Goal: Task Accomplishment & Management: Complete application form

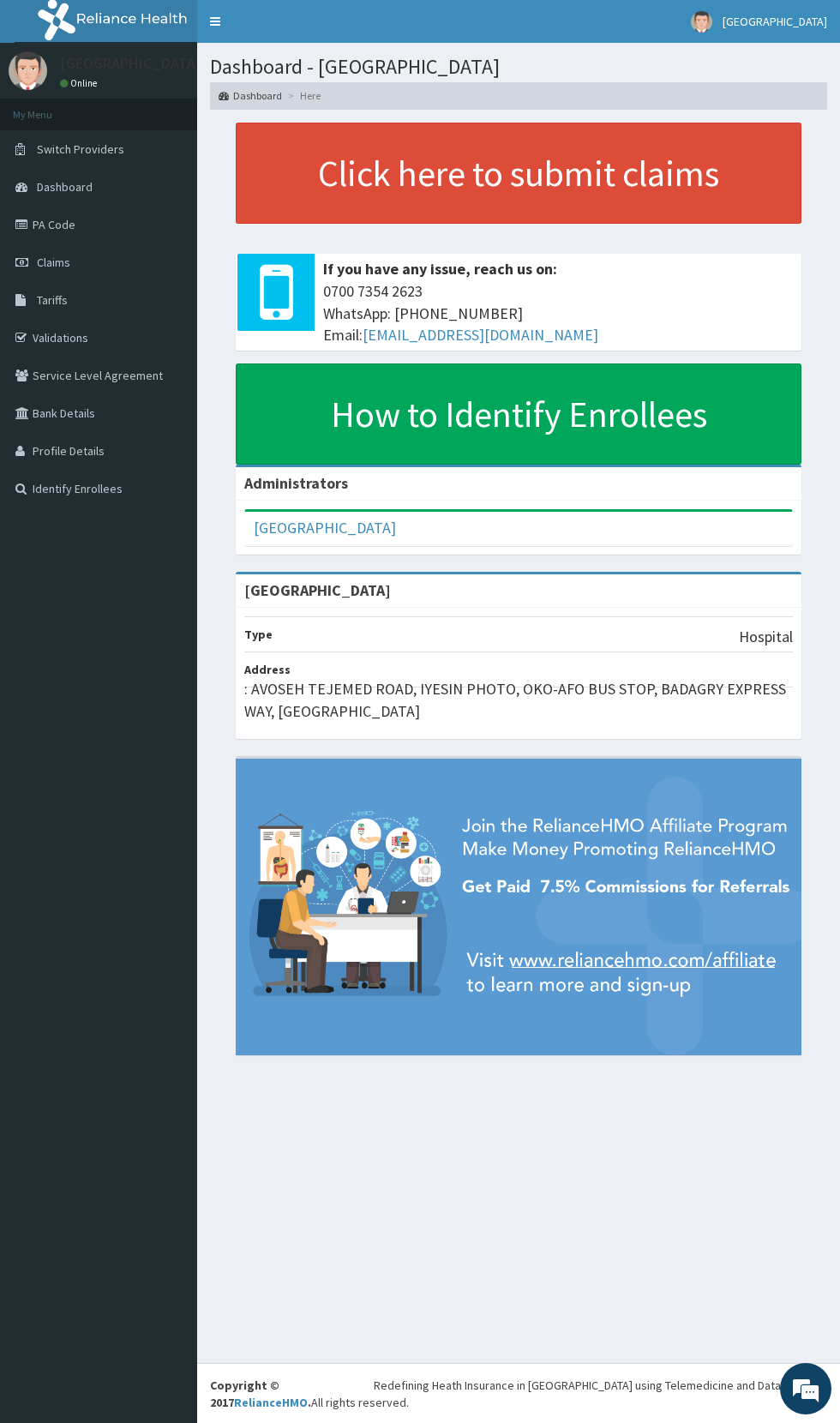
click at [81, 235] on link "PA Code" at bounding box center [98, 224] width 197 height 38
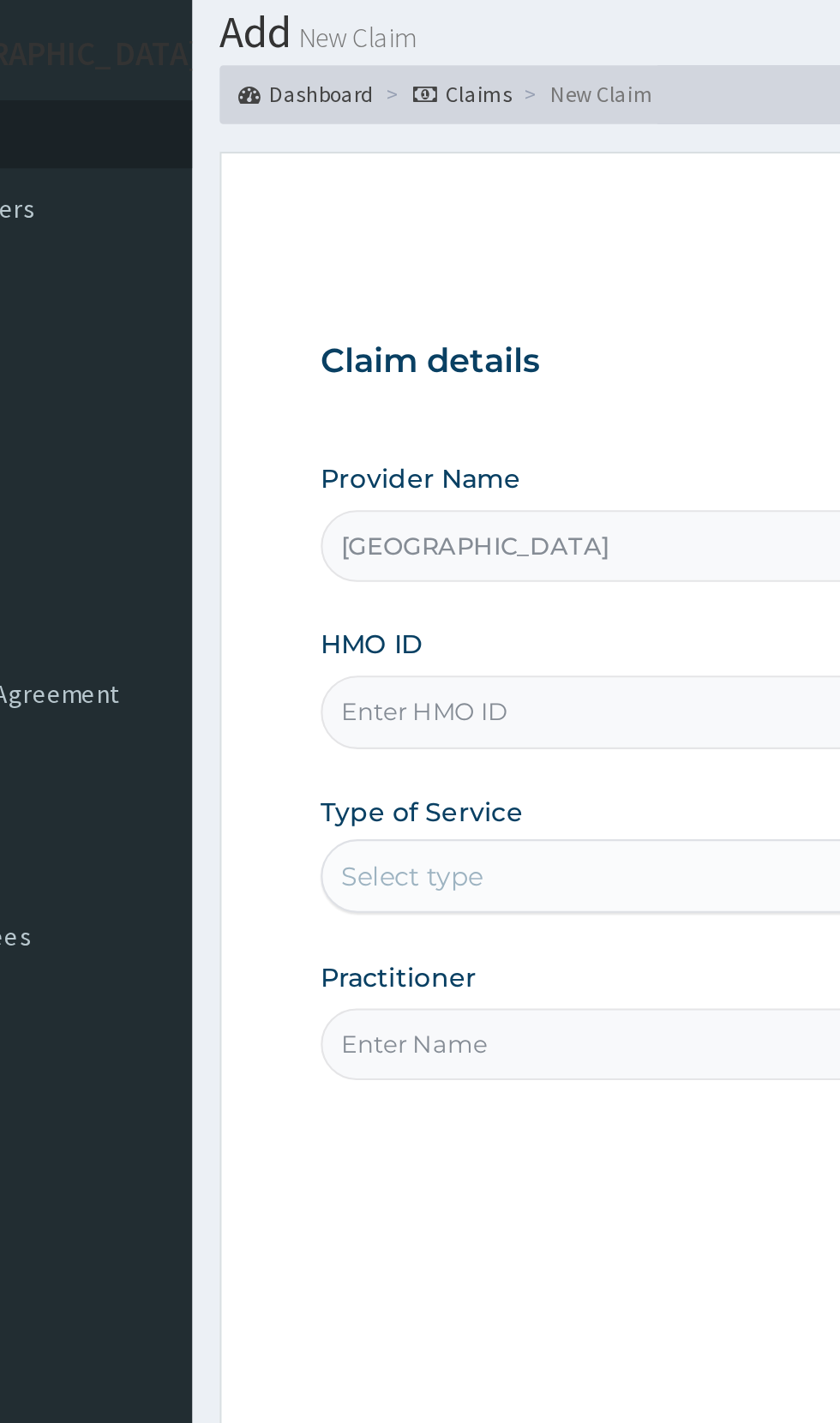
click at [403, 380] on input "HMO ID" at bounding box center [518, 383] width 523 height 34
click at [387, 382] on input "HMO ID" at bounding box center [518, 383] width 523 height 34
click at [389, 380] on input "HMO ID" at bounding box center [518, 383] width 523 height 34
click at [371, 381] on input "HMO ID" at bounding box center [518, 383] width 523 height 34
click at [381, 382] on input "HMO ID" at bounding box center [518, 383] width 523 height 34
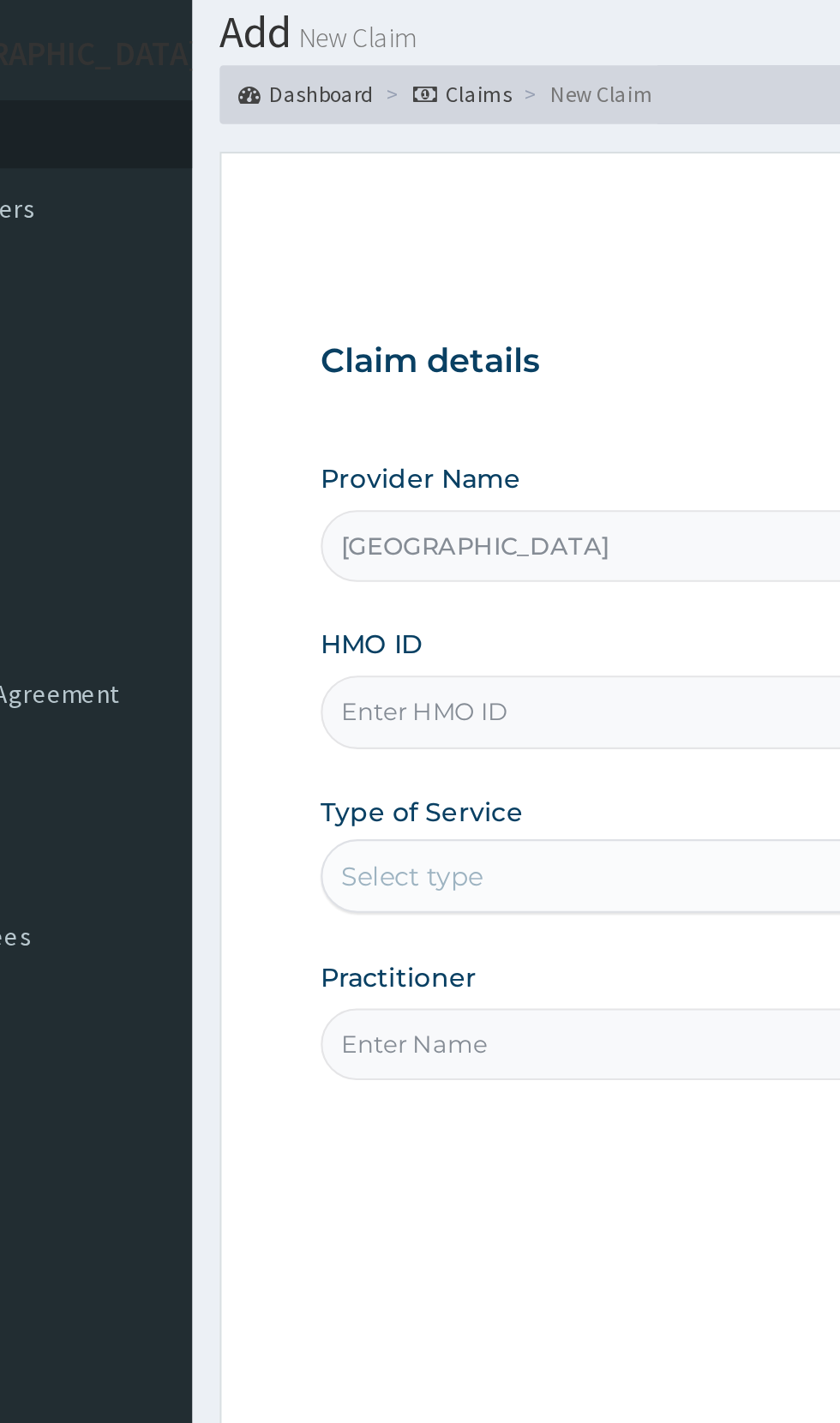
click at [343, 385] on input "HMO ID" at bounding box center [518, 383] width 523 height 34
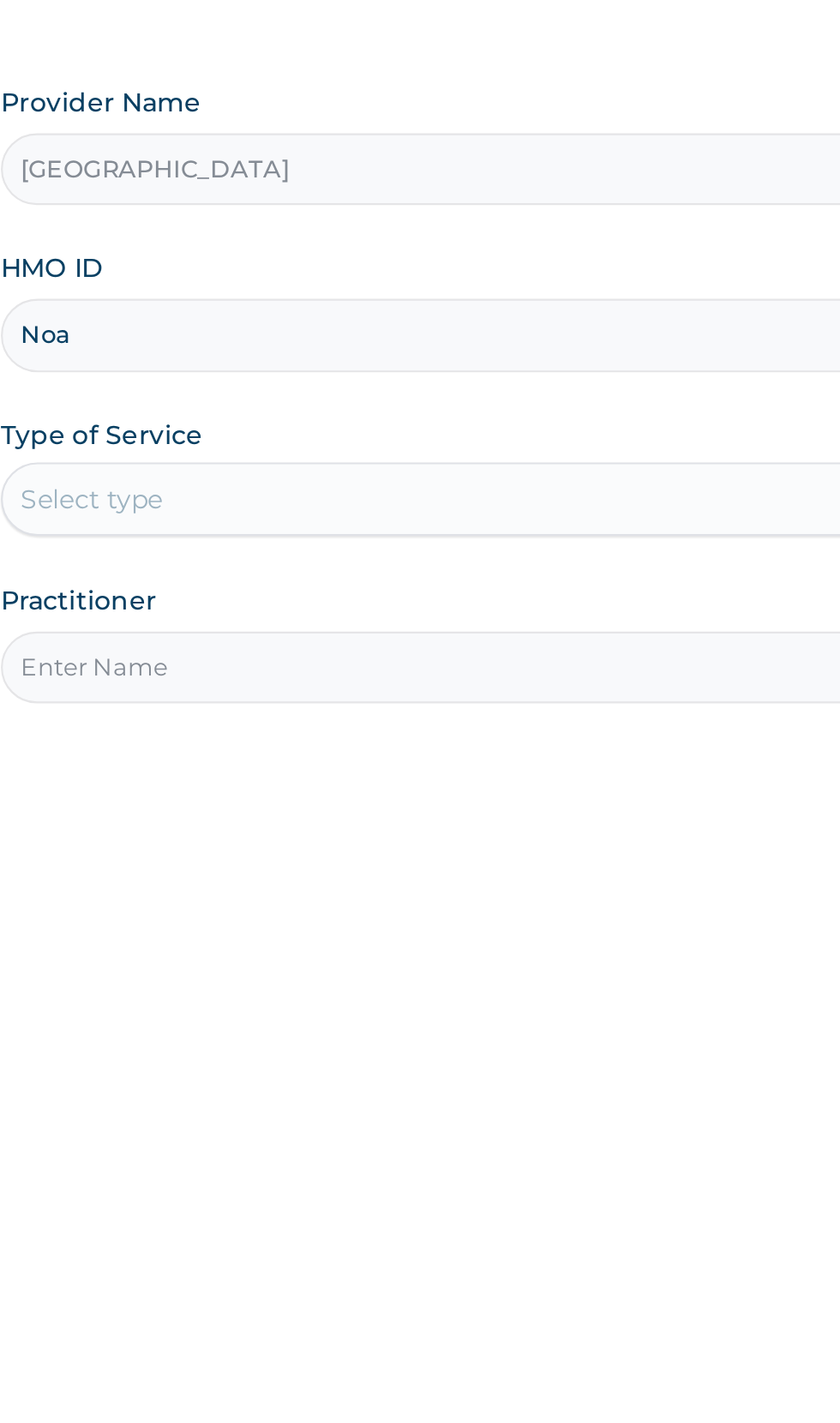
click at [549, 385] on input "Noa" at bounding box center [518, 383] width 523 height 34
type input "Noa/10041/b"
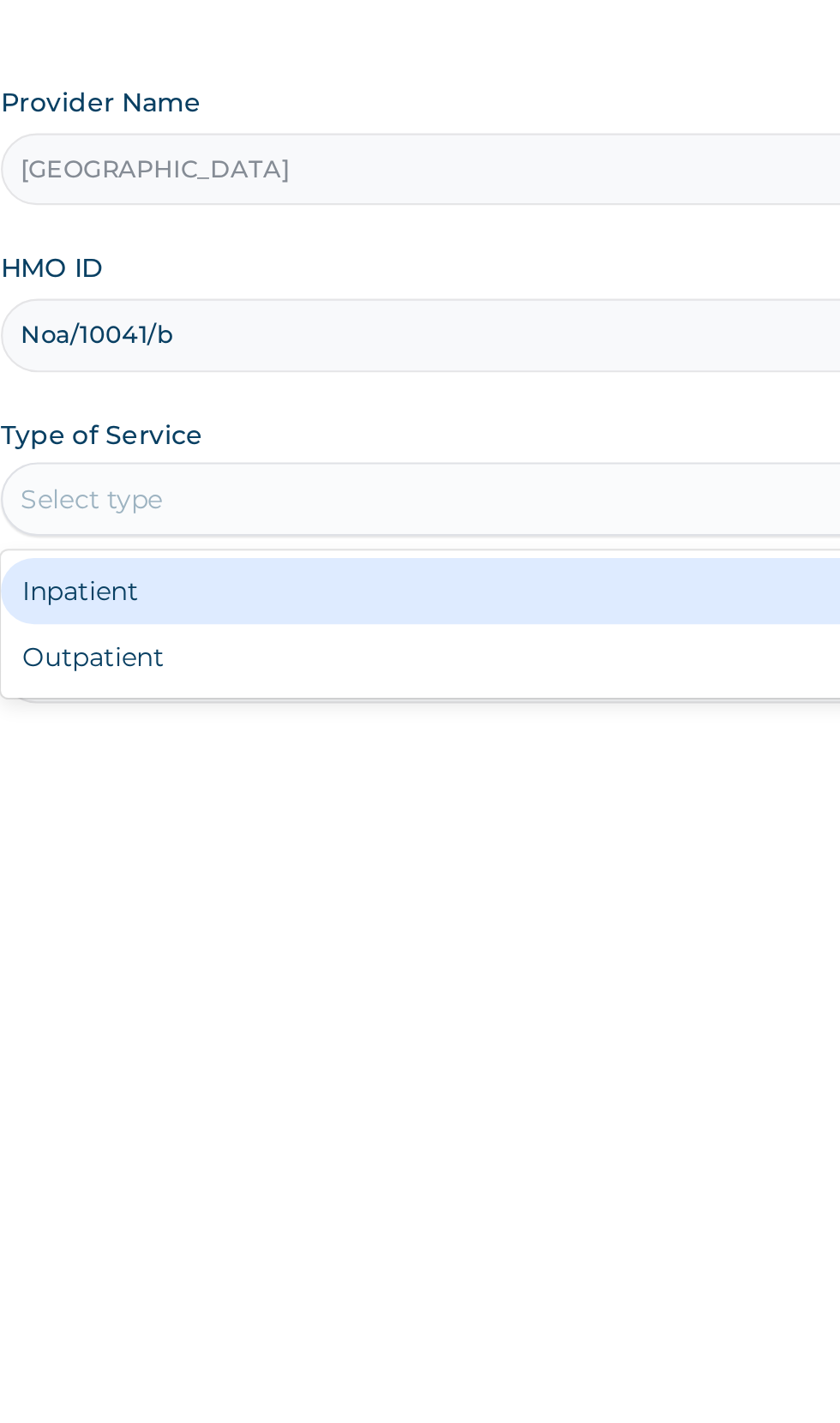
click at [470, 502] on div "Inpatient" at bounding box center [465, 503] width 416 height 31
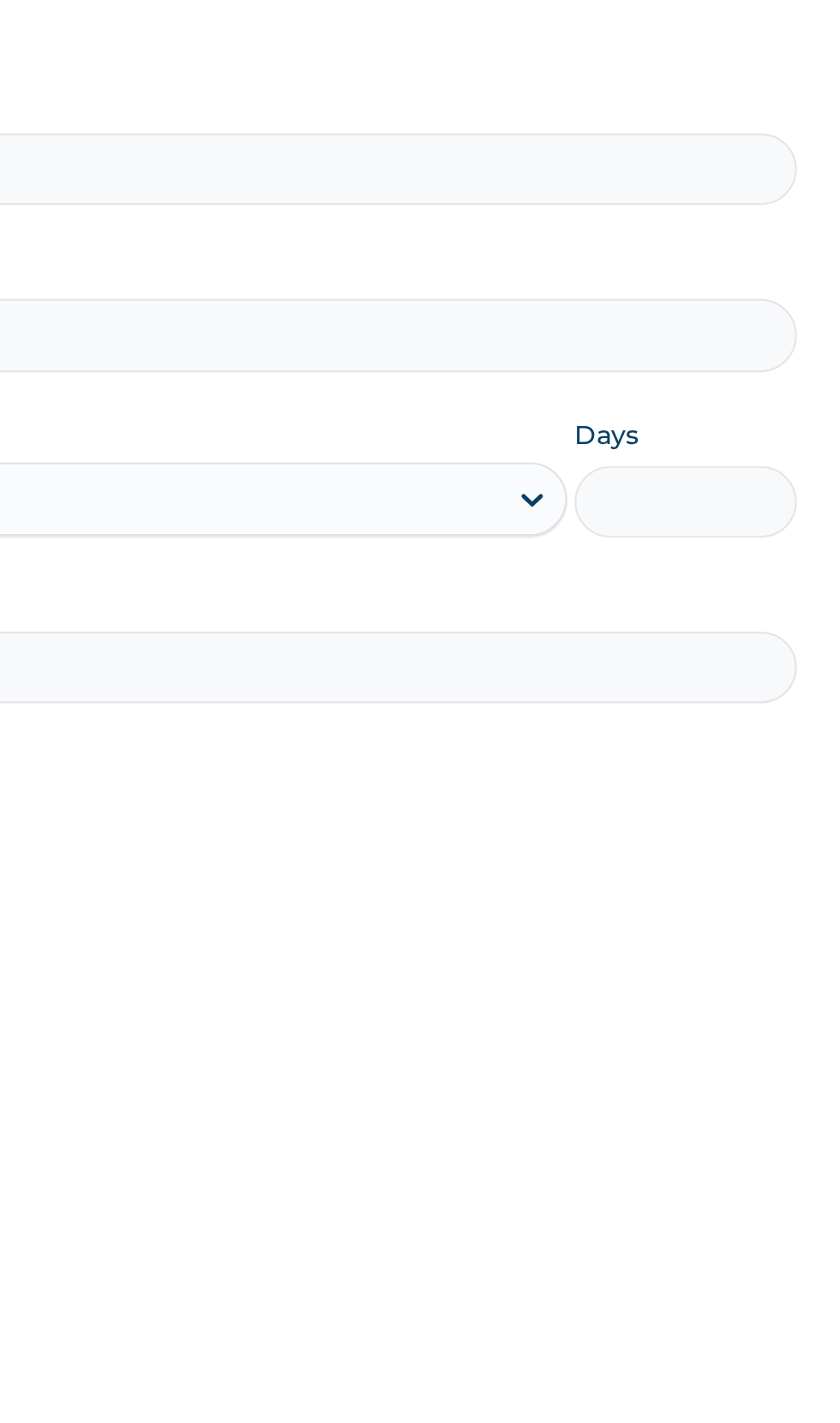
click at [737, 468] on input "Days" at bounding box center [728, 461] width 104 height 34
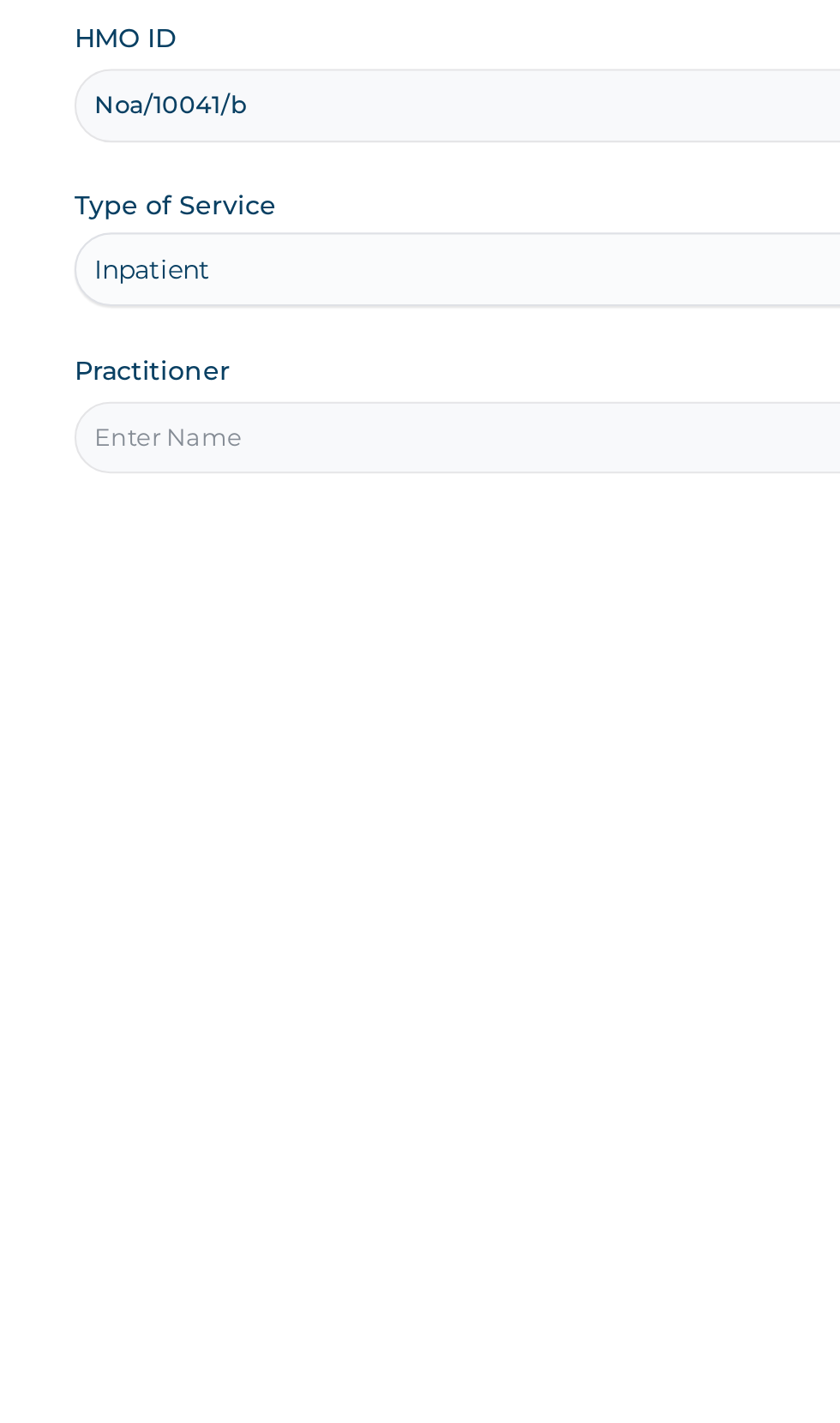
type input "1"
click at [424, 541] on input "Practitioner" at bounding box center [518, 539] width 523 height 34
click at [474, 533] on input "Practitioner" at bounding box center [518, 539] width 523 height 34
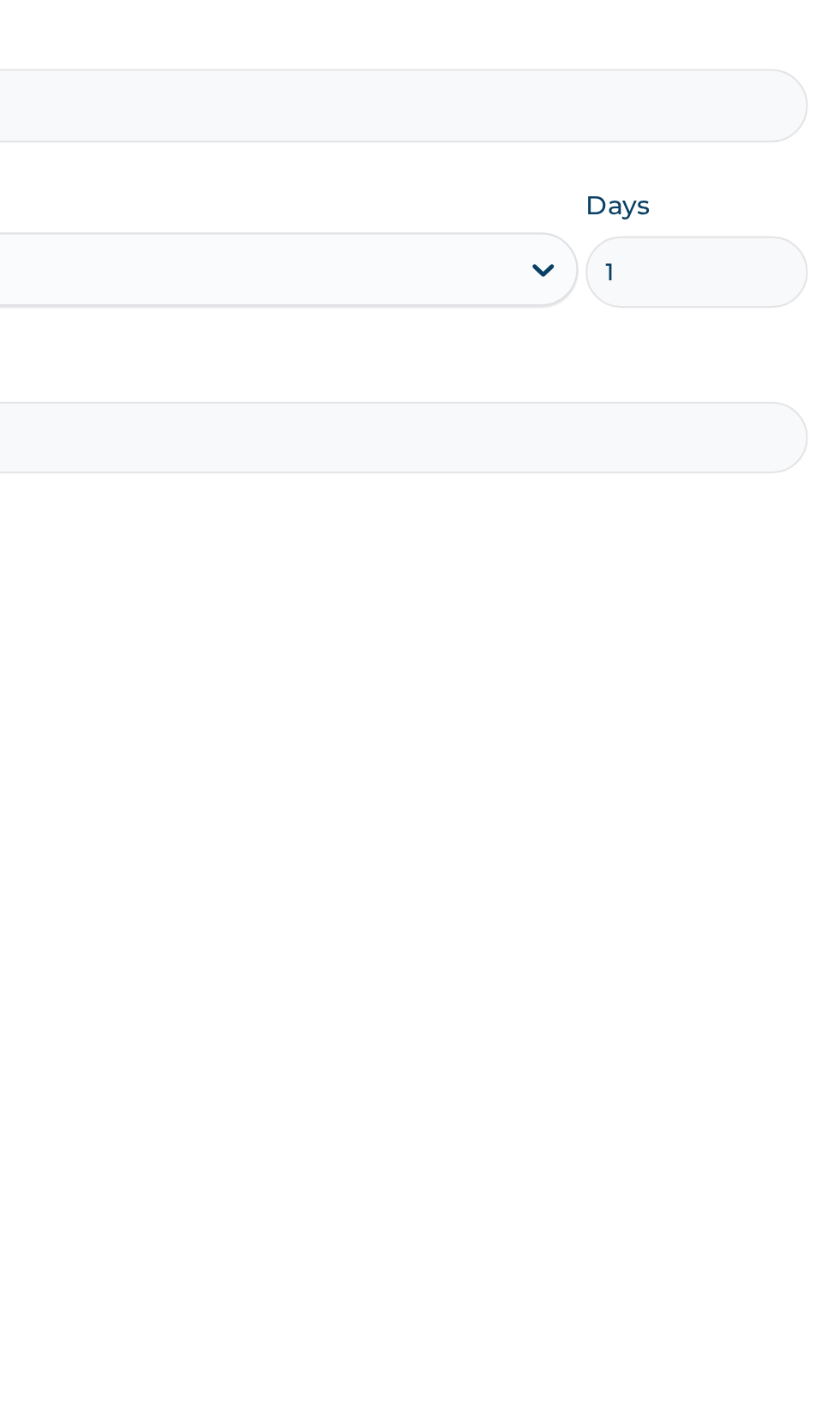
type input "Dr paul"
click at [729, 463] on input "1" at bounding box center [728, 461] width 104 height 34
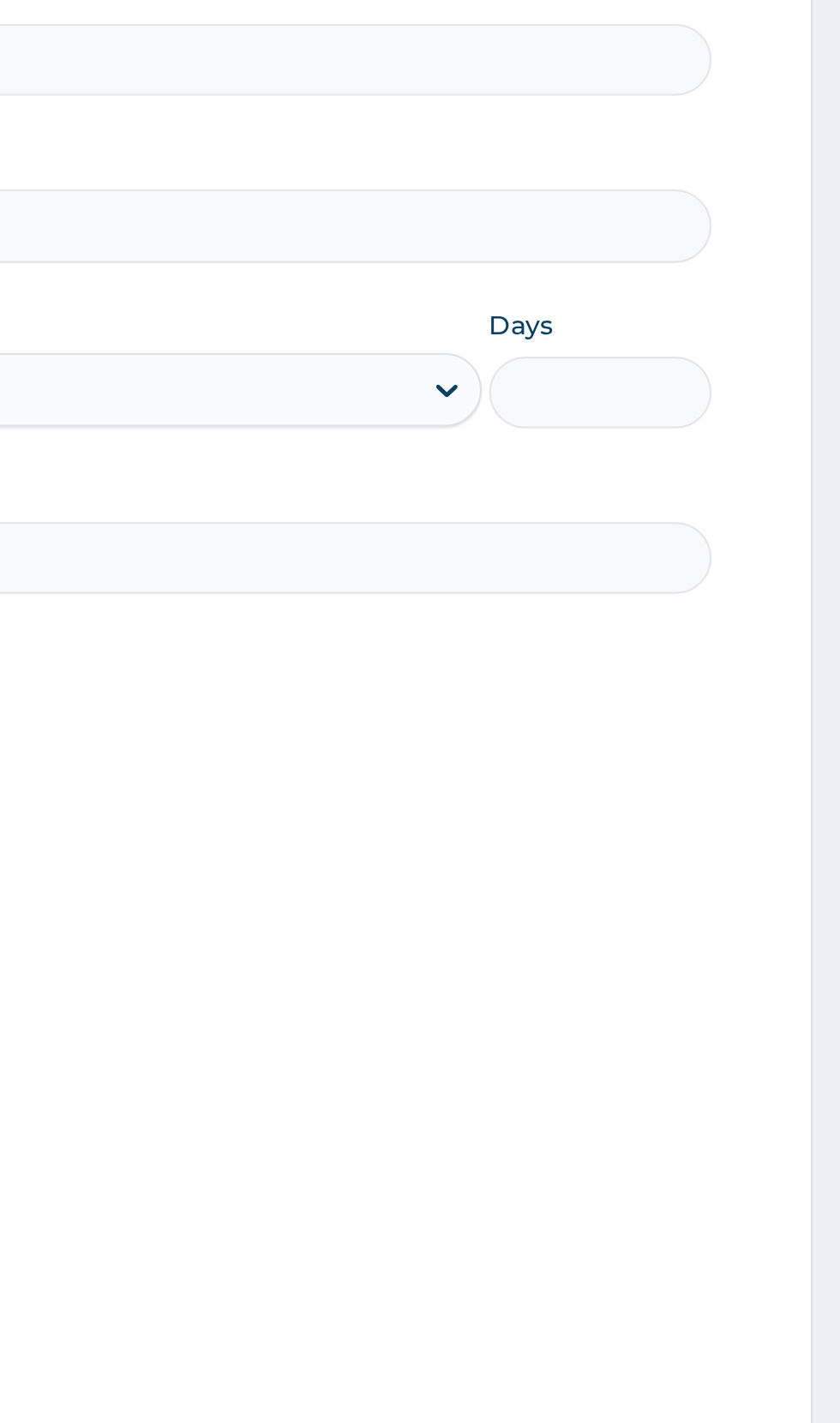
type input "2"
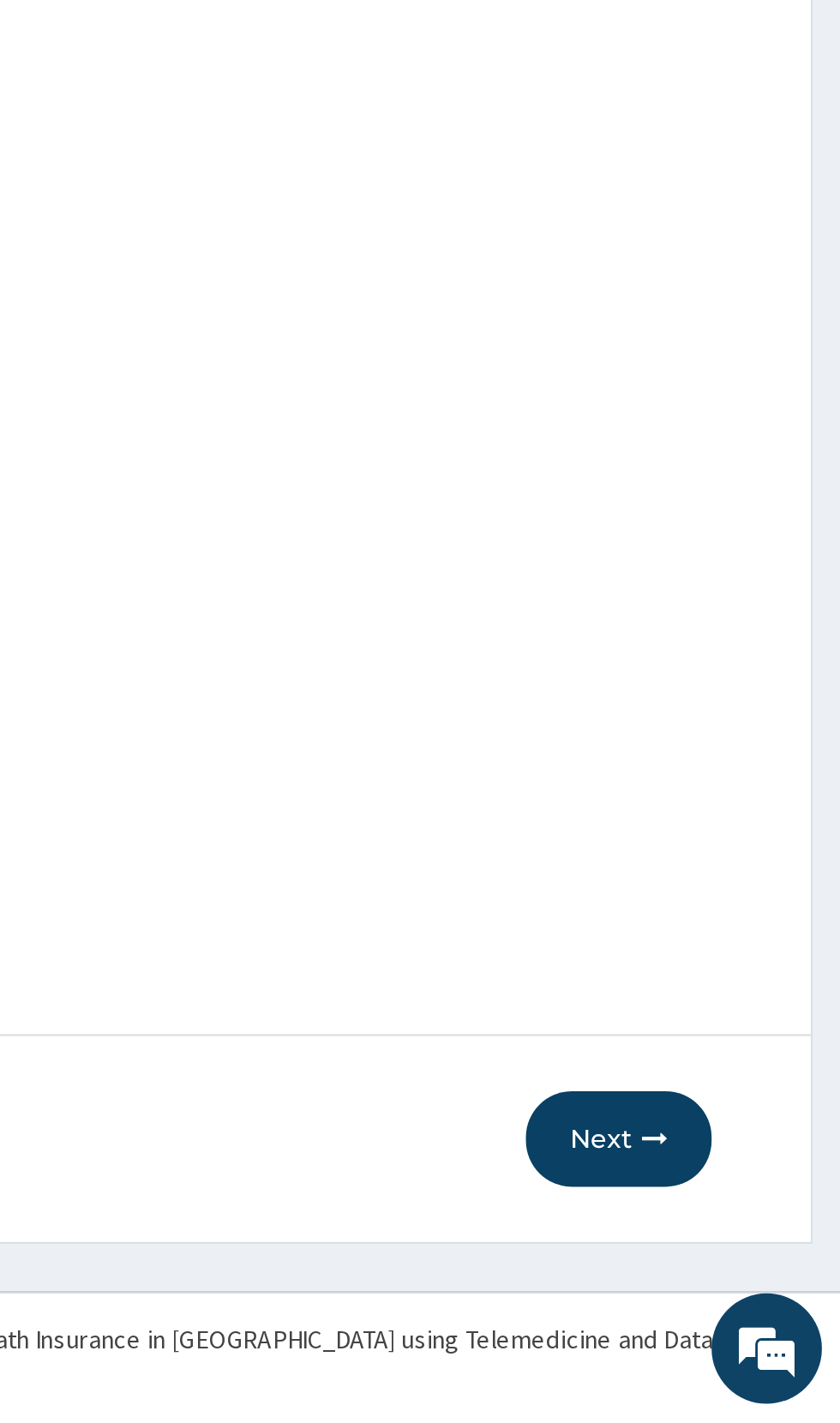
click at [754, 1293] on icon "button" at bounding box center [753, 1291] width 12 height 12
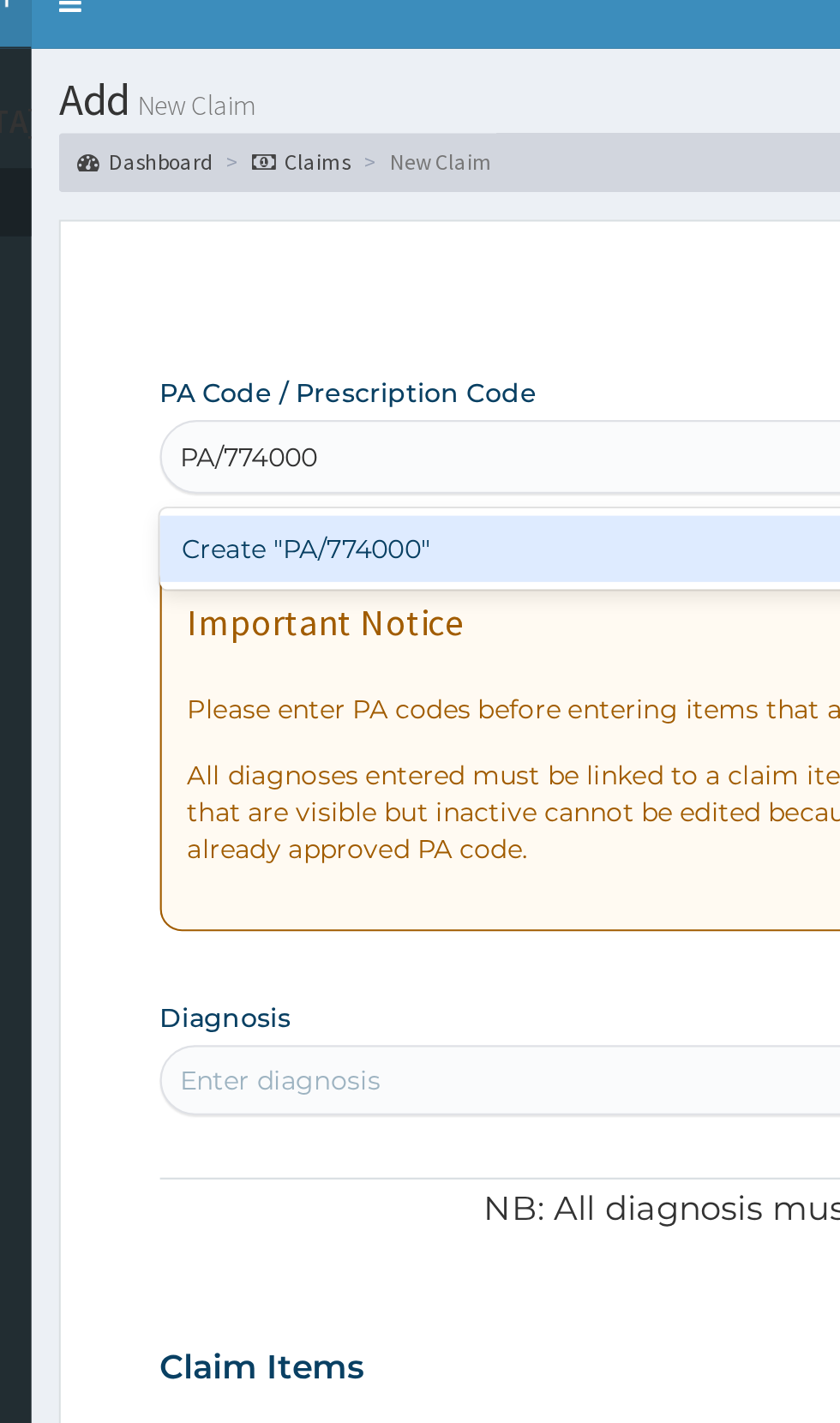
type input "PA/774000"
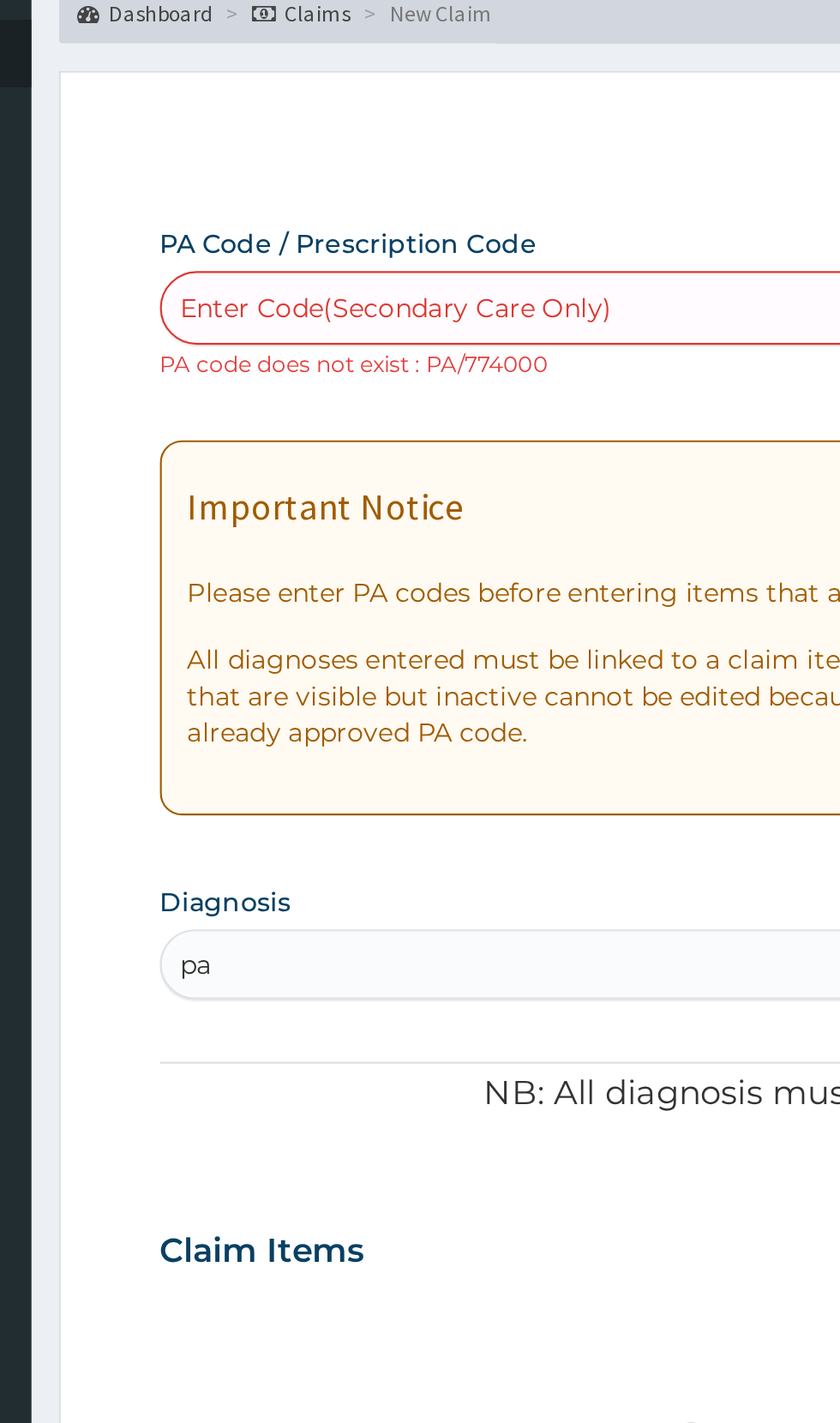
type input "pa"
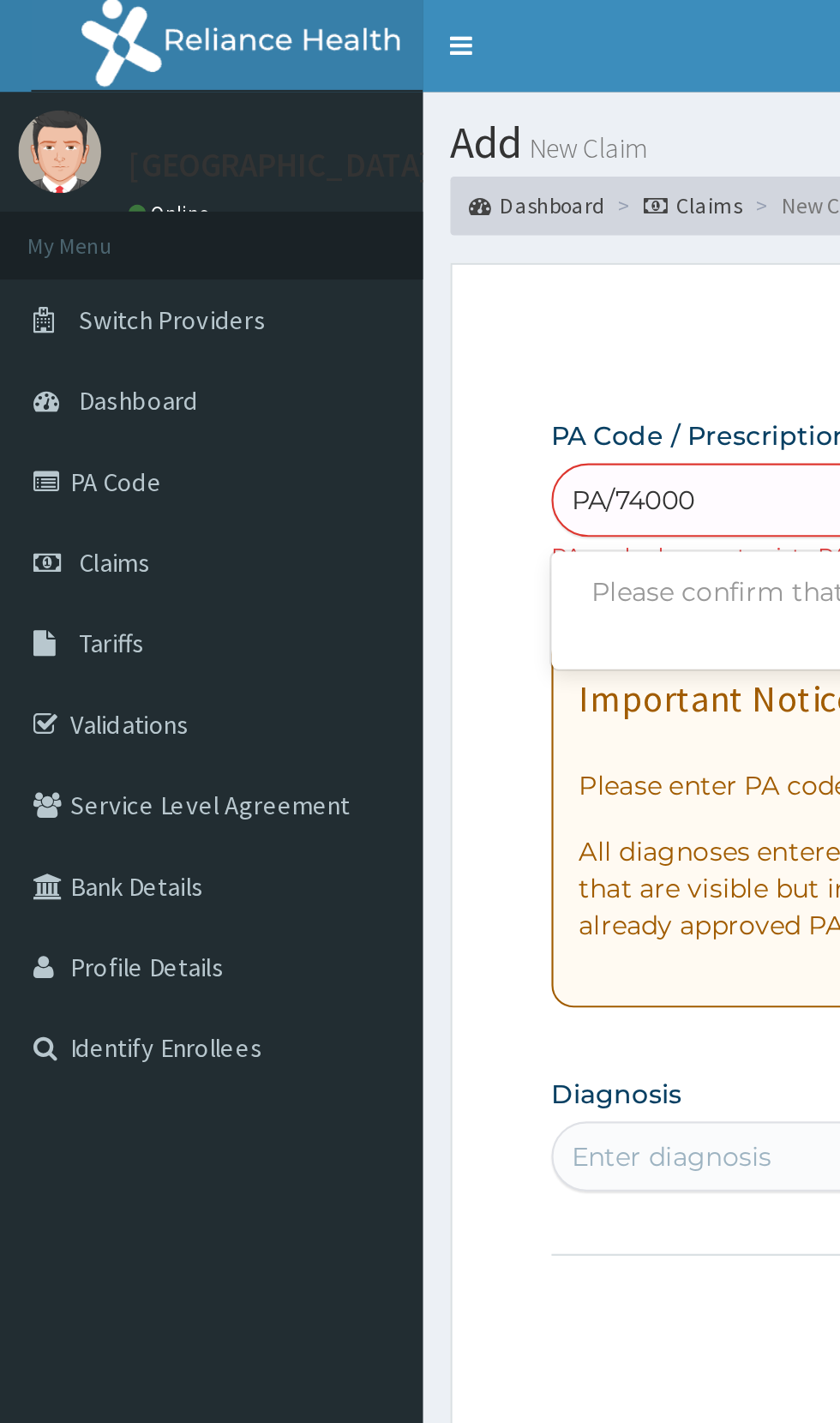
type input "PA/74000"
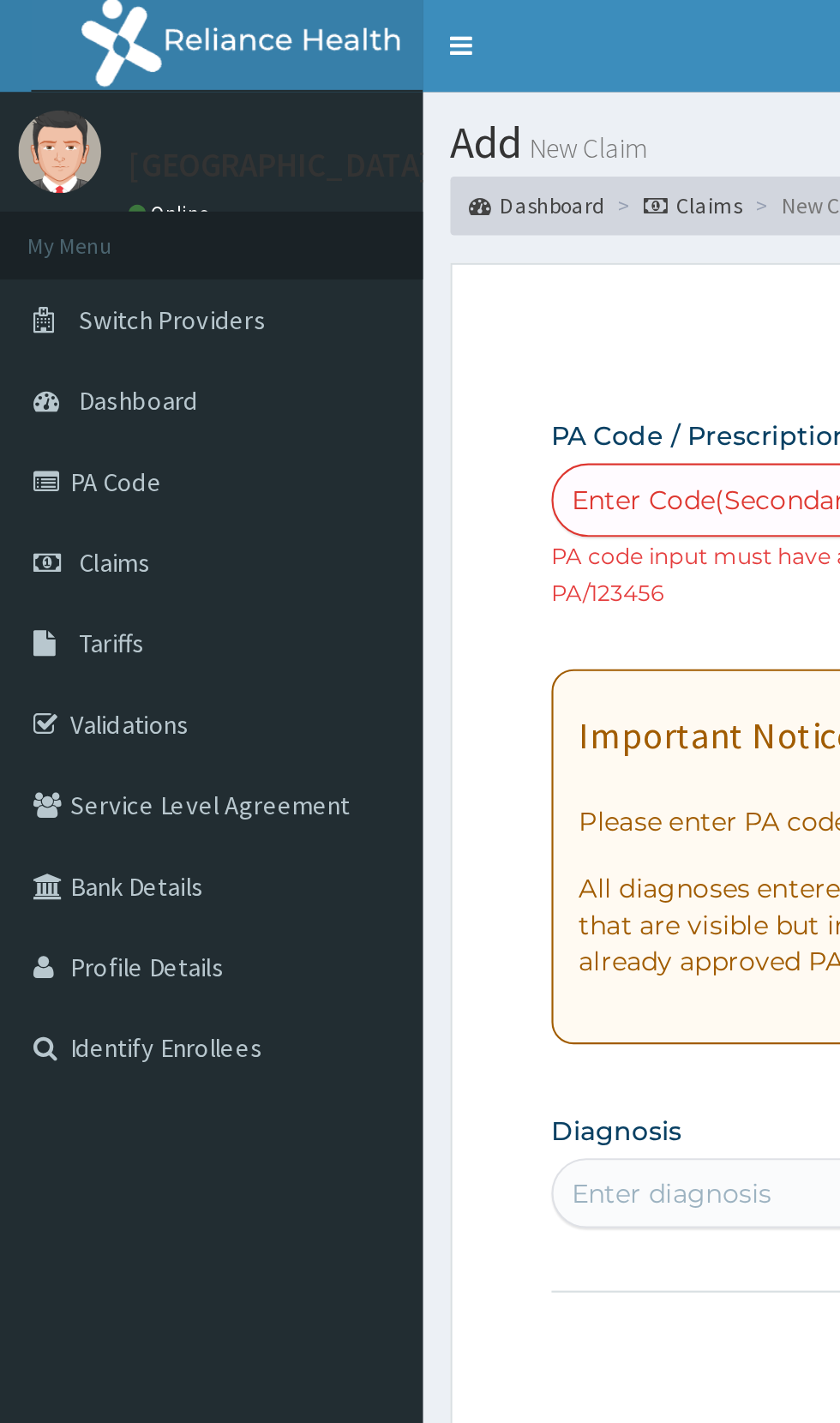
click at [75, 223] on link "PA Code" at bounding box center [98, 224] width 197 height 38
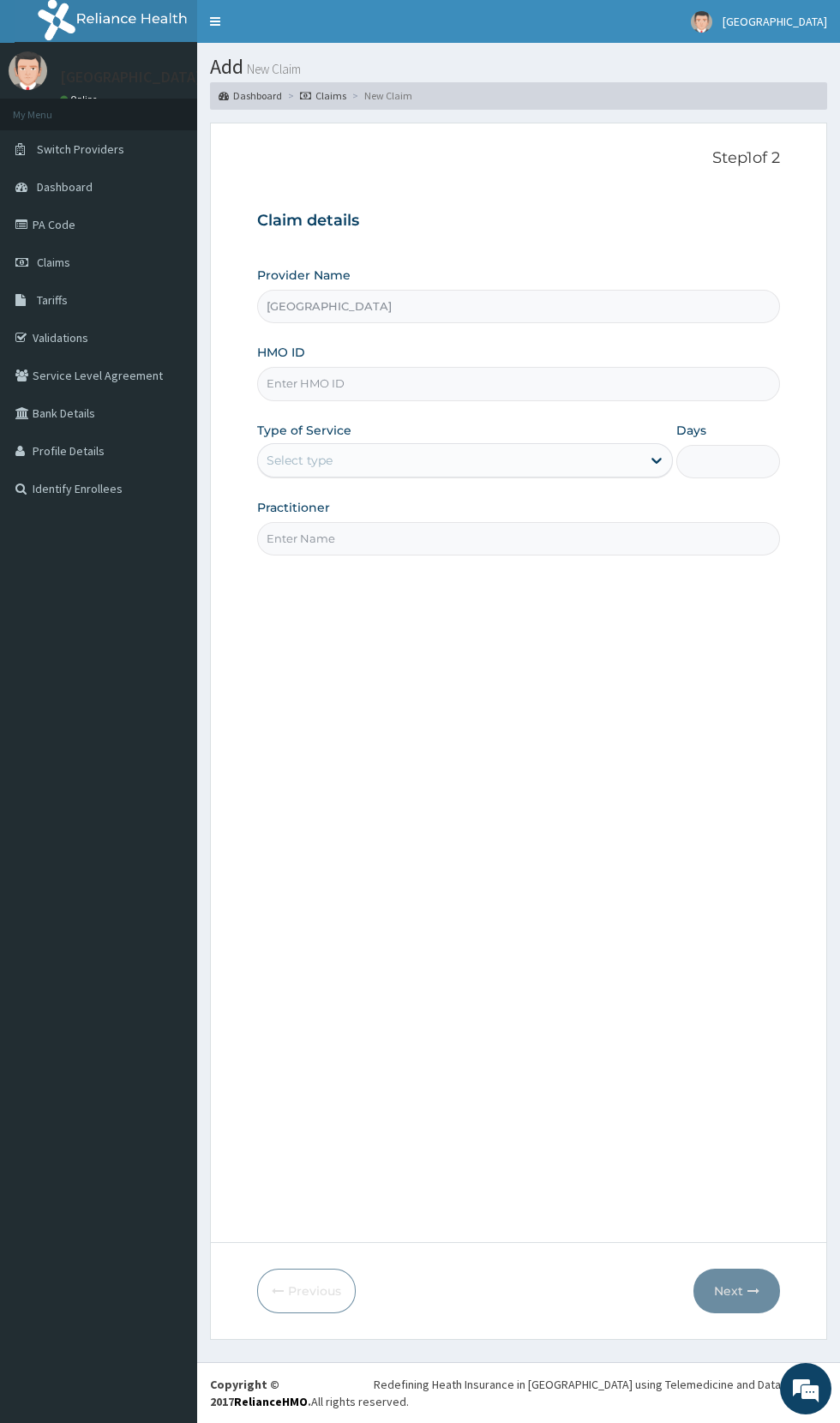
click at [577, 384] on input "HMO ID" at bounding box center [518, 383] width 523 height 34
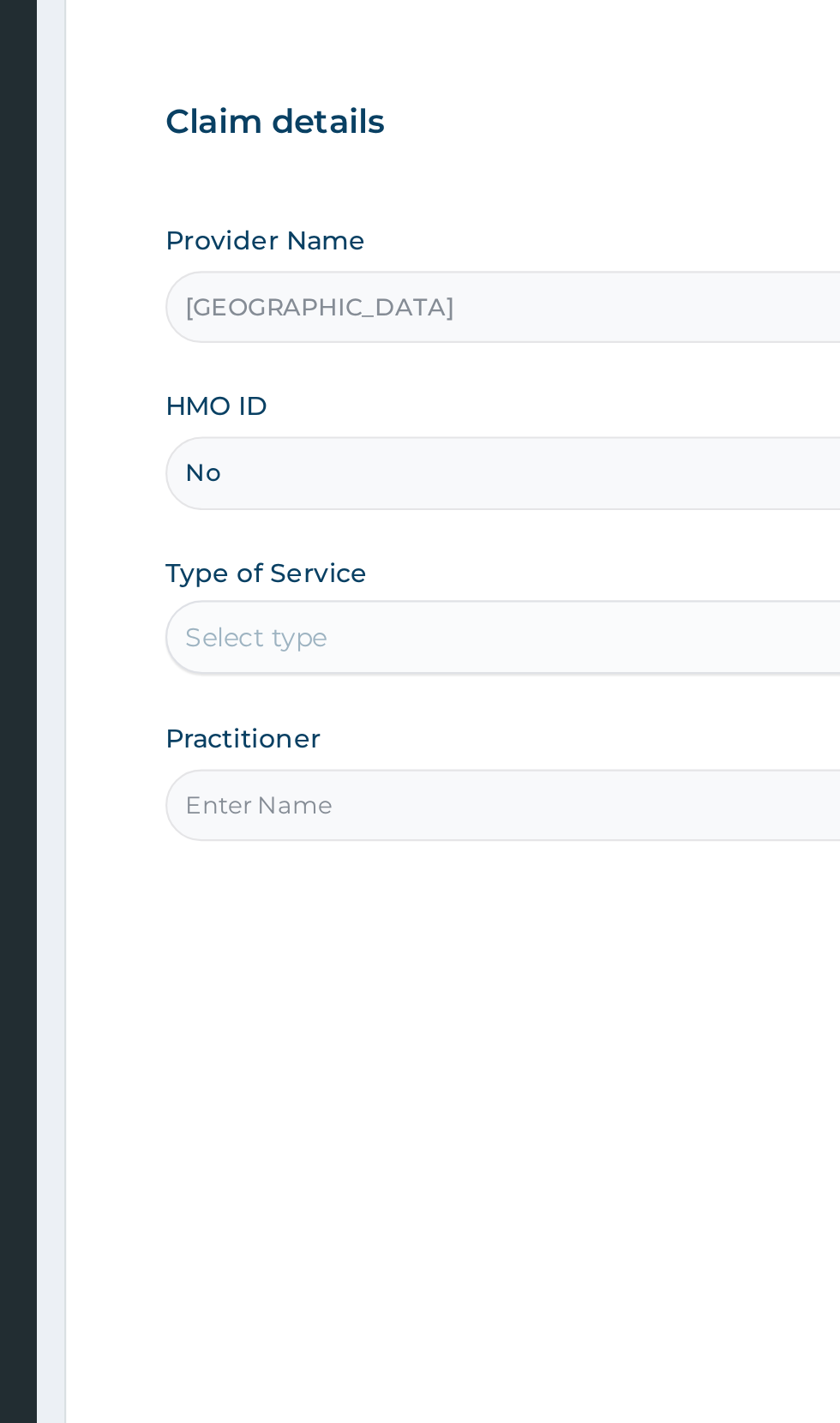
type input "Noa/10041/b"
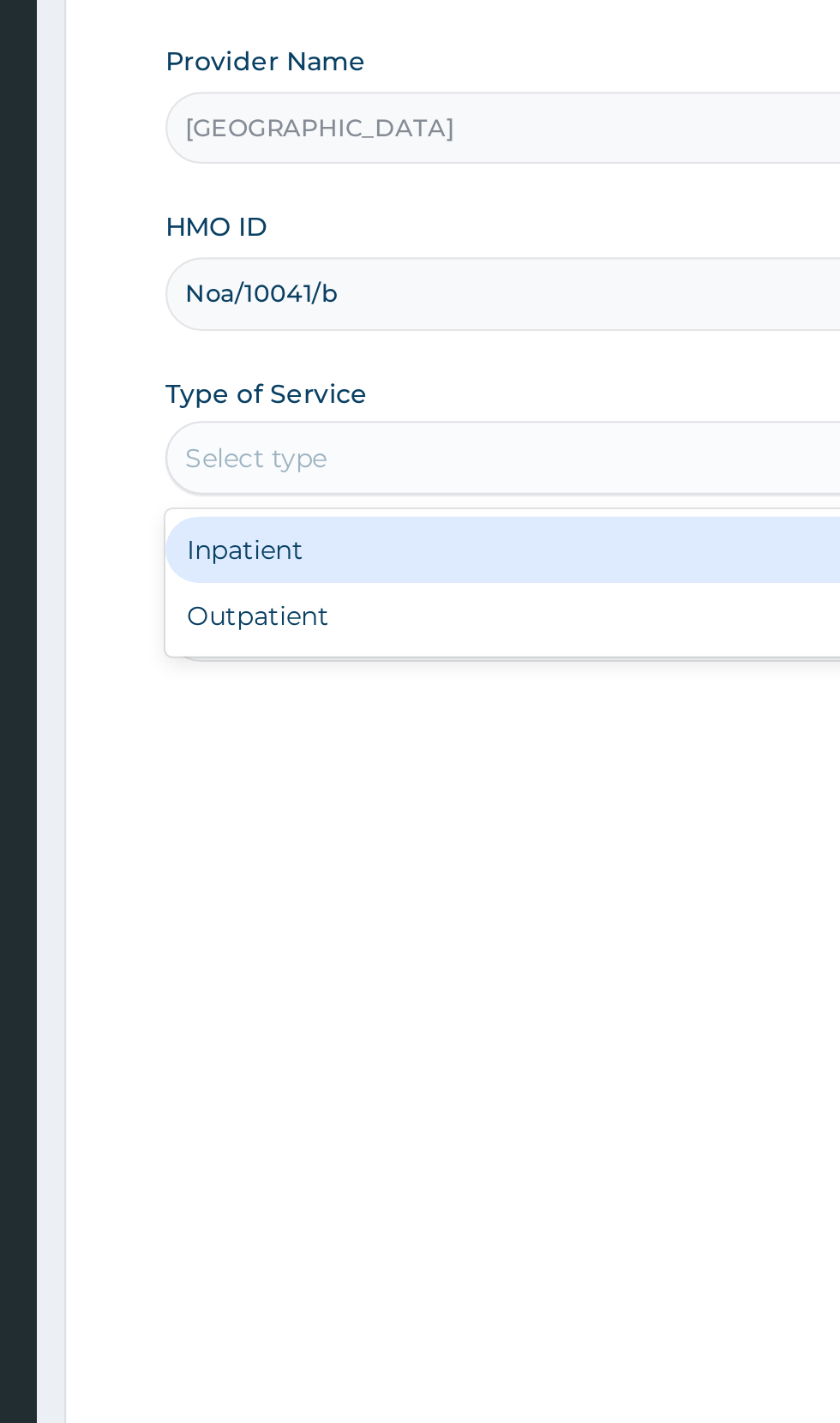
click at [426, 505] on div "Inpatient" at bounding box center [465, 503] width 416 height 31
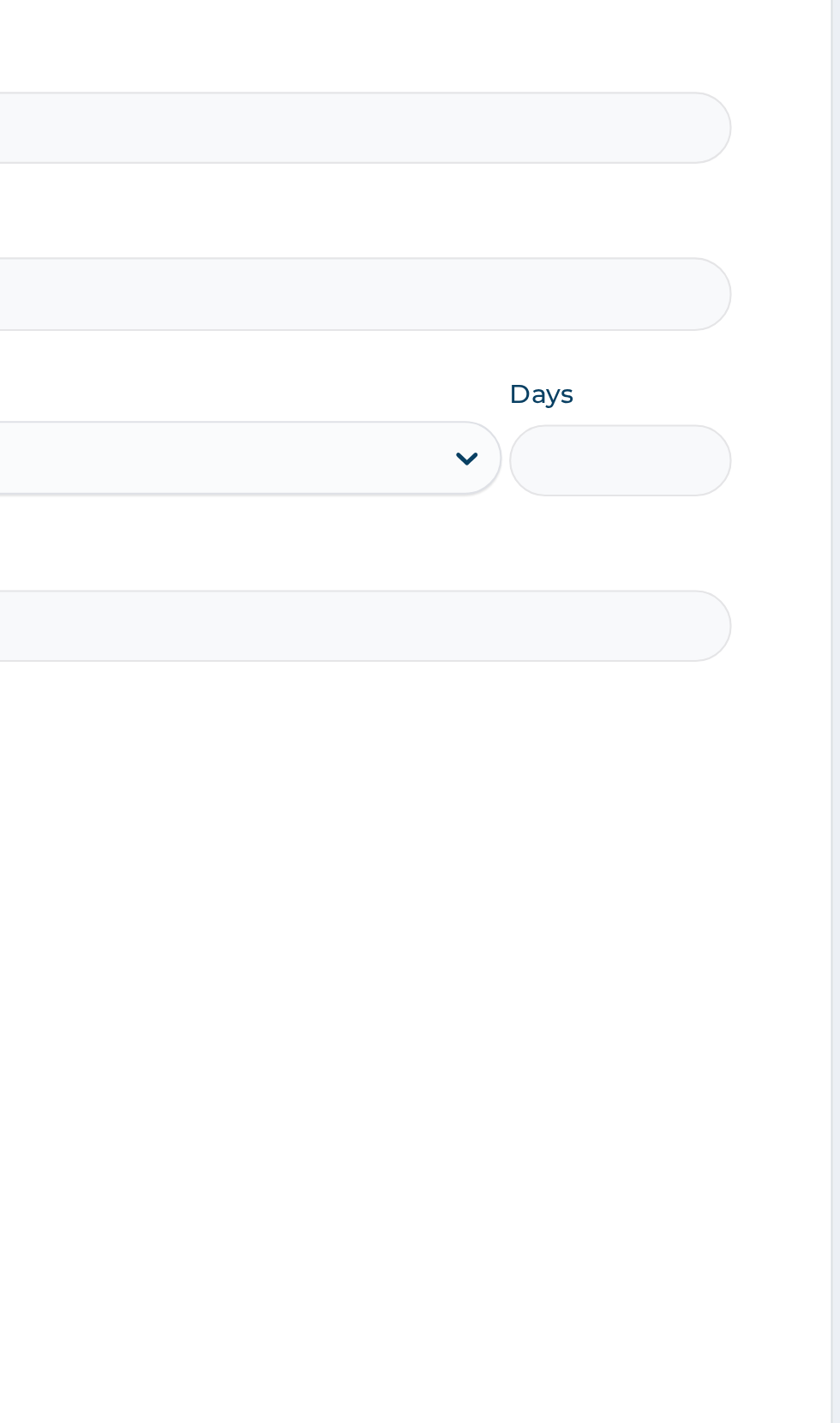
click at [742, 458] on input "Days" at bounding box center [728, 461] width 104 height 34
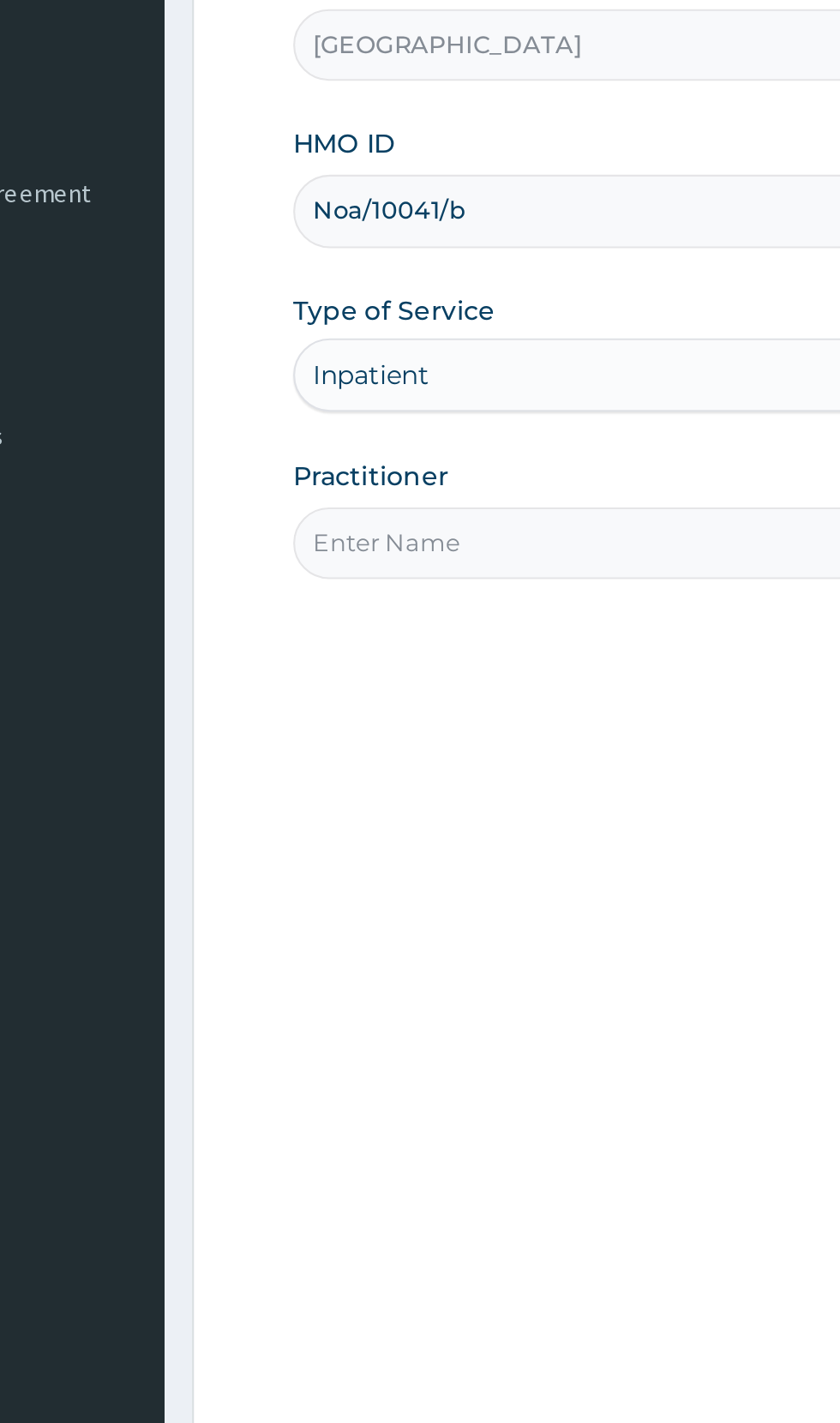
type input "2"
click at [374, 535] on input "Practitioner" at bounding box center [518, 539] width 523 height 34
type input "[PERSON_NAME]"
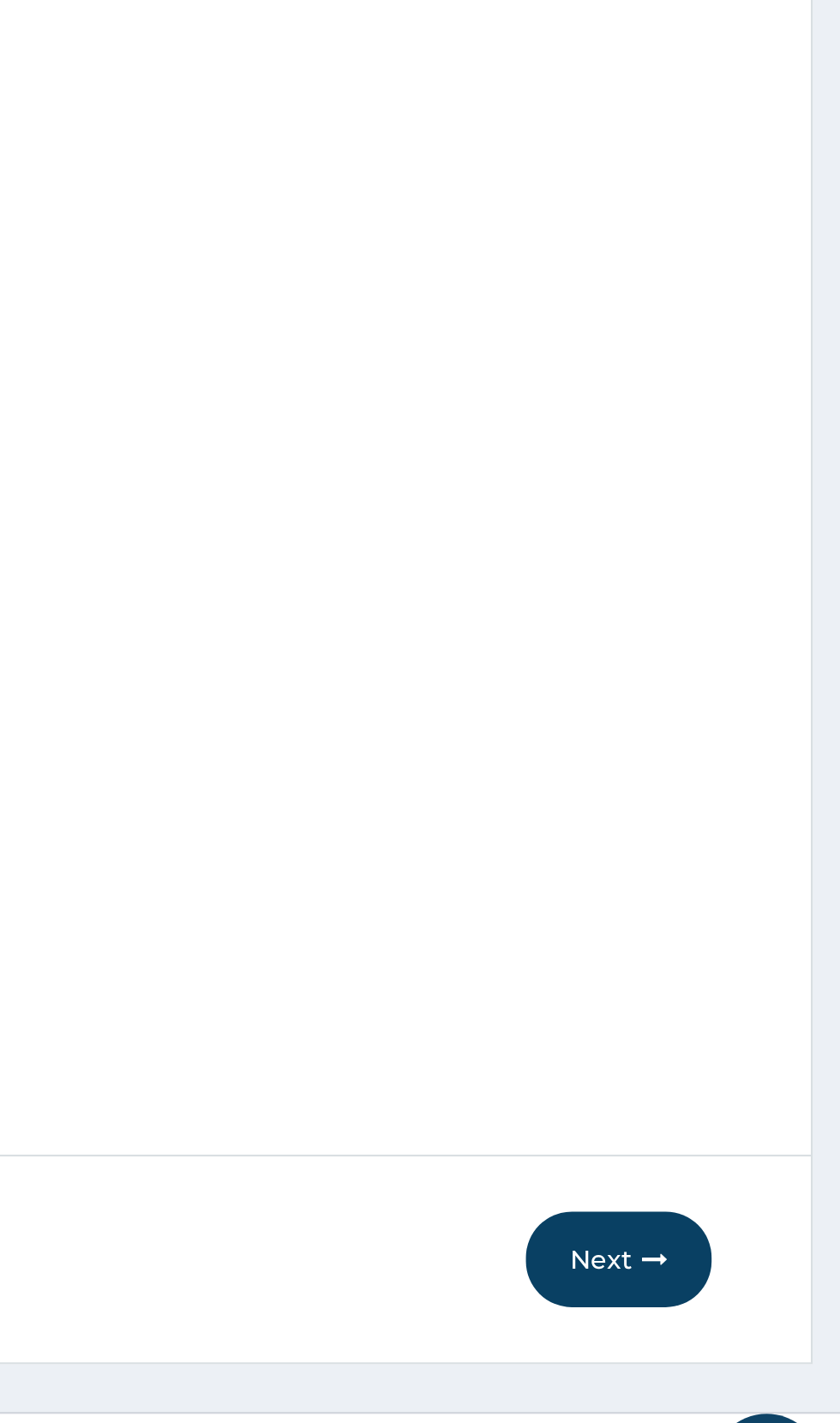
click at [732, 1292] on button "Next" at bounding box center [737, 1291] width 87 height 44
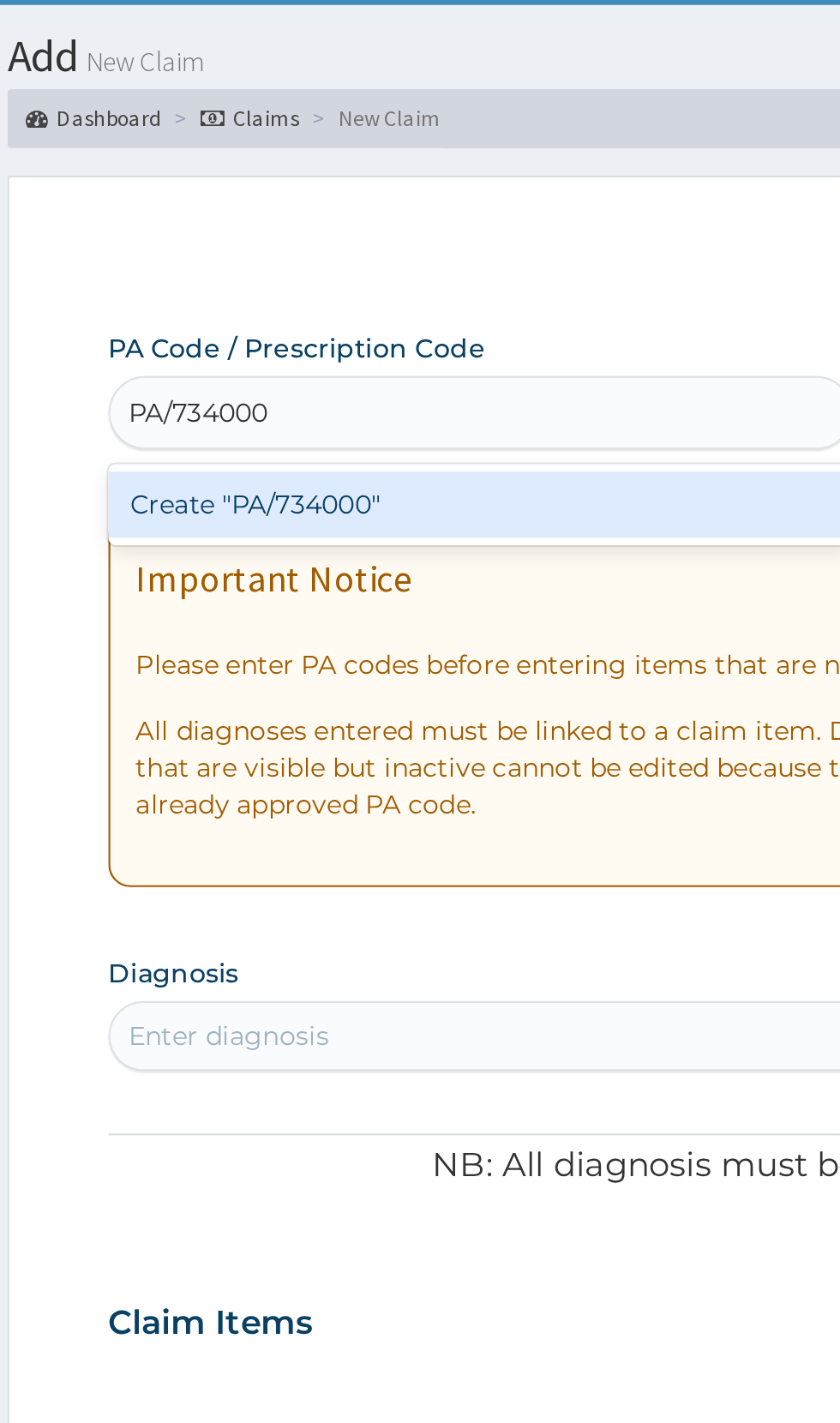
type input "PA/734000"
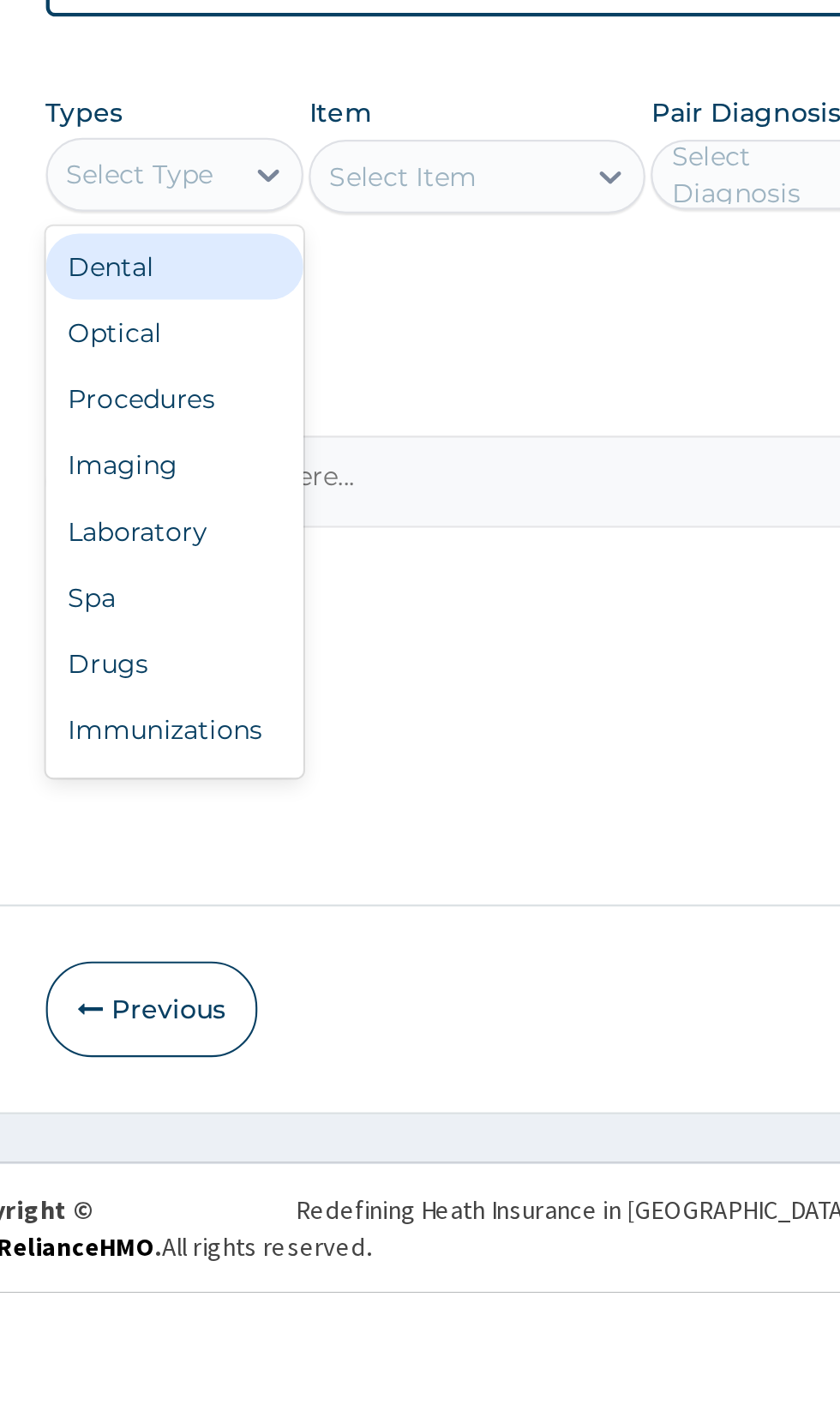
click at [329, 991] on div "Procedures" at bounding box center [317, 1007] width 120 height 31
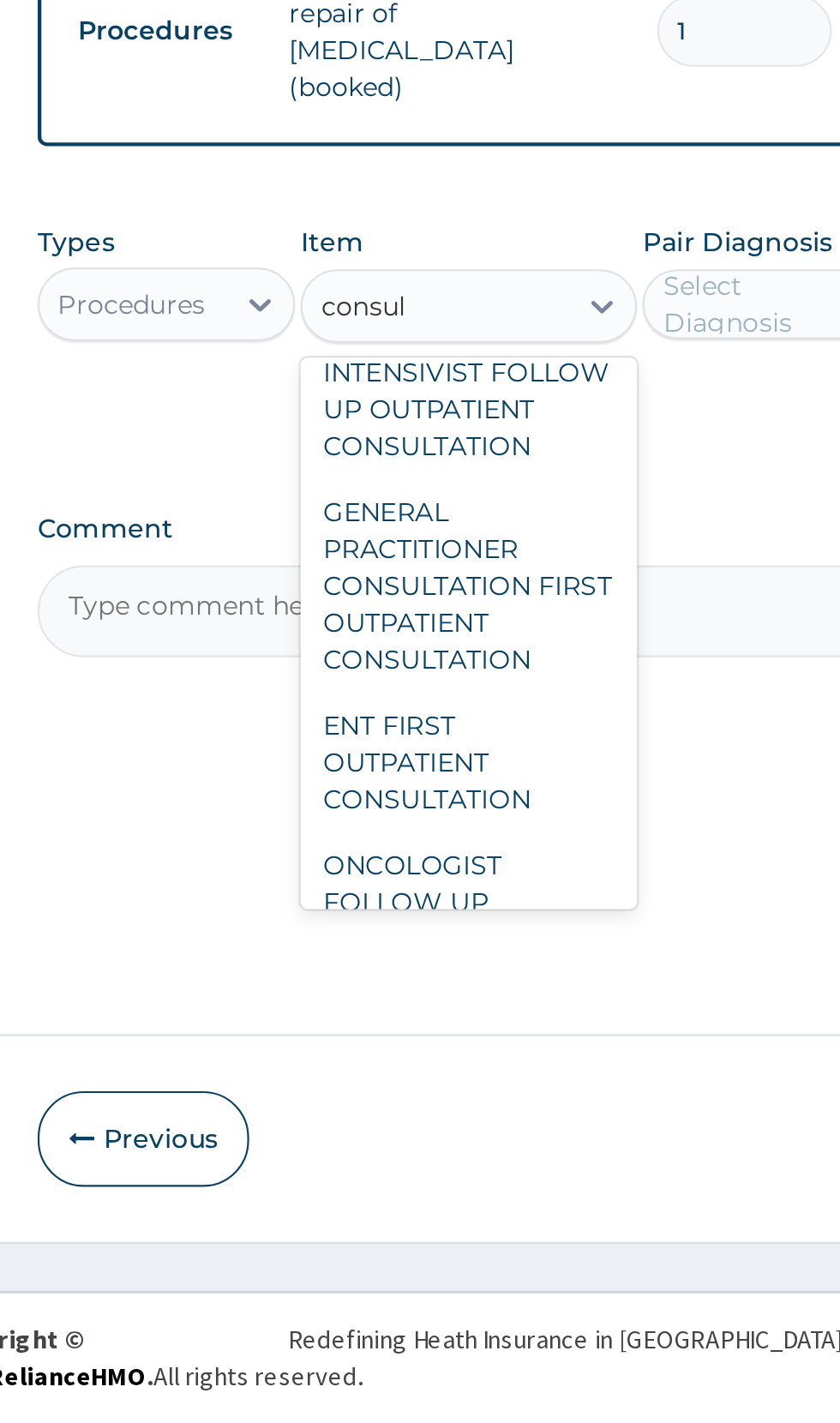
scroll to position [1606, 0]
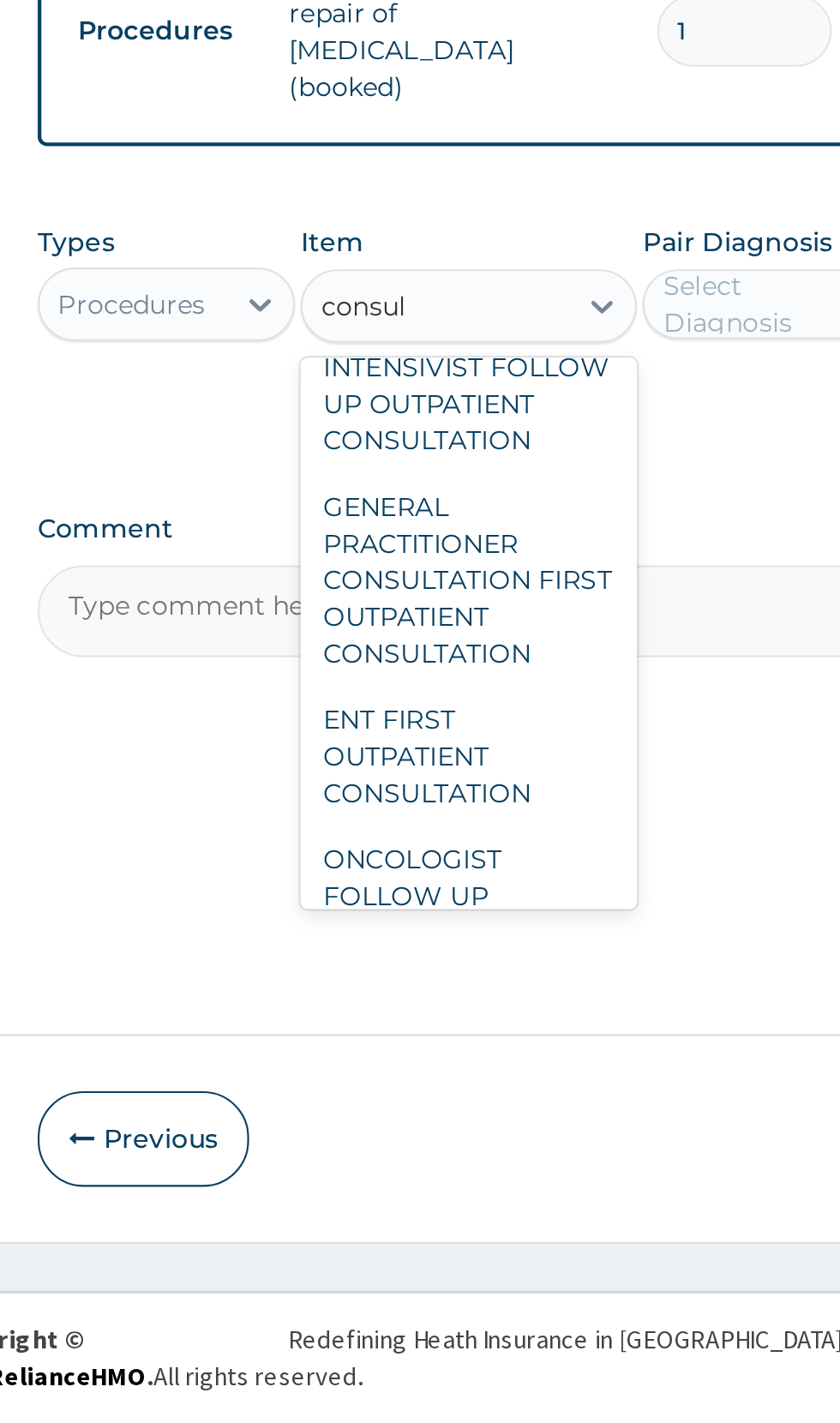
click at [475, 1015] on div "GENERAL PRACTITIONER CONSULTATION FIRST OUTPATIENT CONSULTATION" at bounding box center [458, 1030] width 157 height 99
type input "consul"
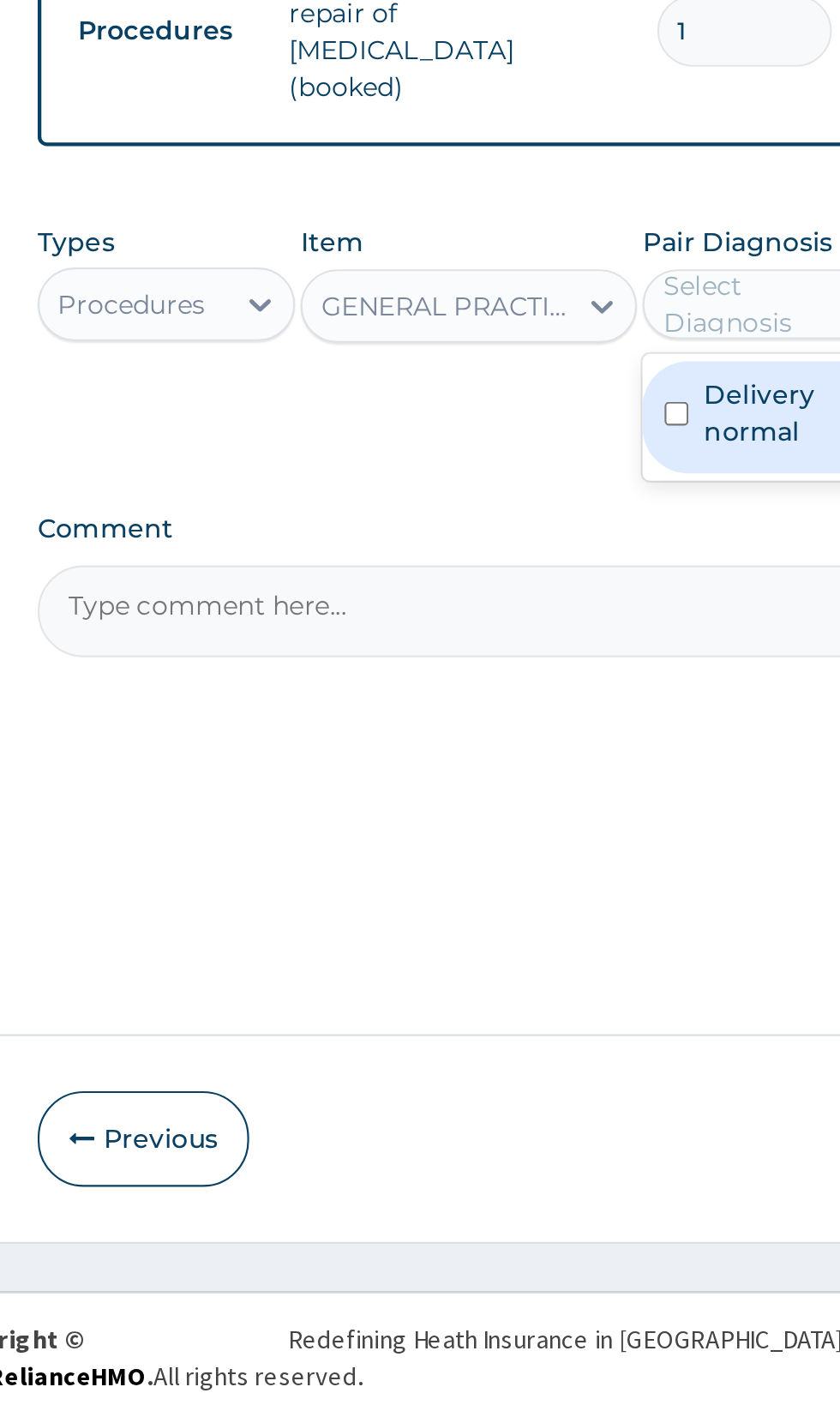
click at [592, 940] on label "Delivery normal" at bounding box center [608, 953] width 82 height 35
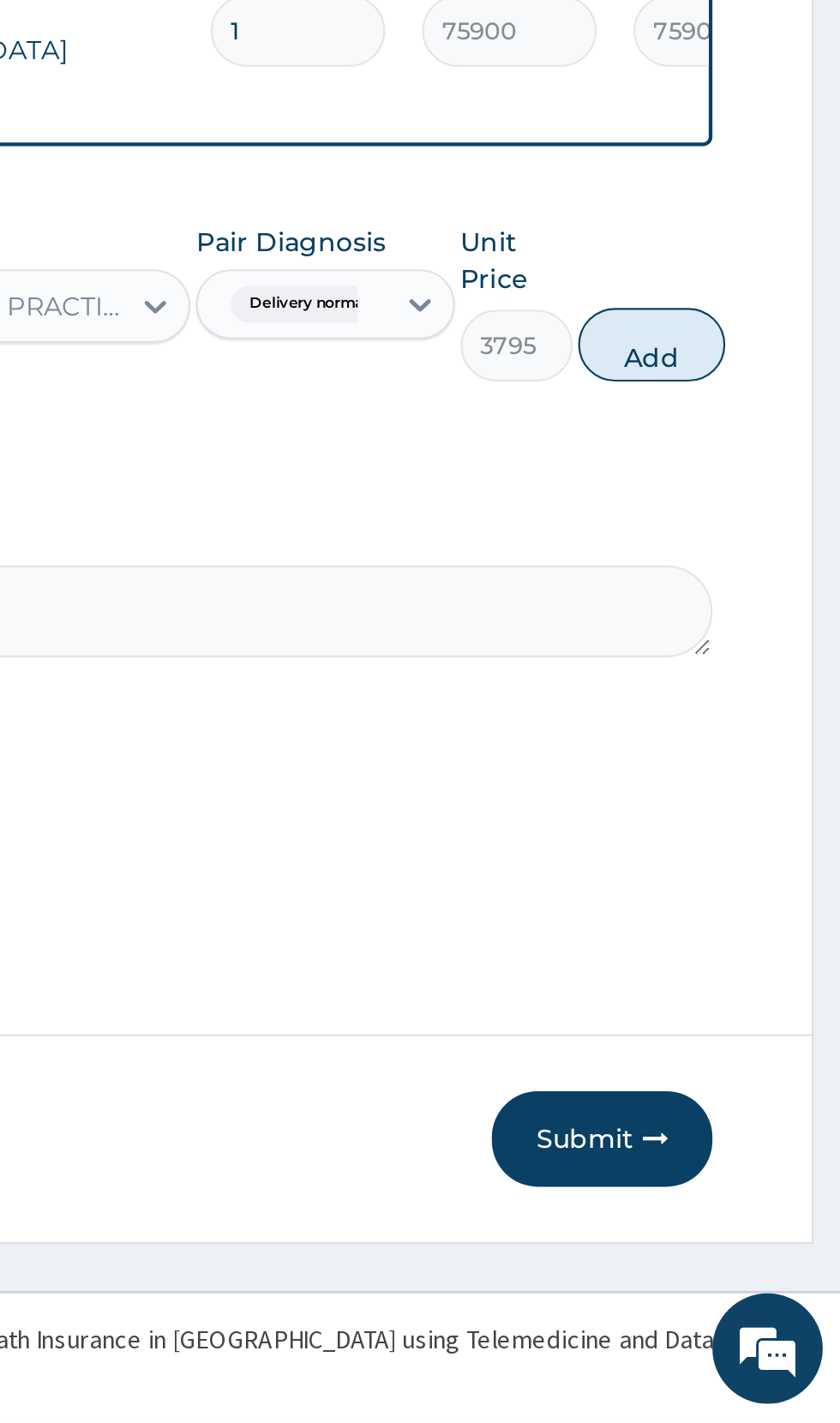
scroll to position [0, 0]
click at [762, 904] on button "Add" at bounding box center [751, 921] width 68 height 35
type input "0"
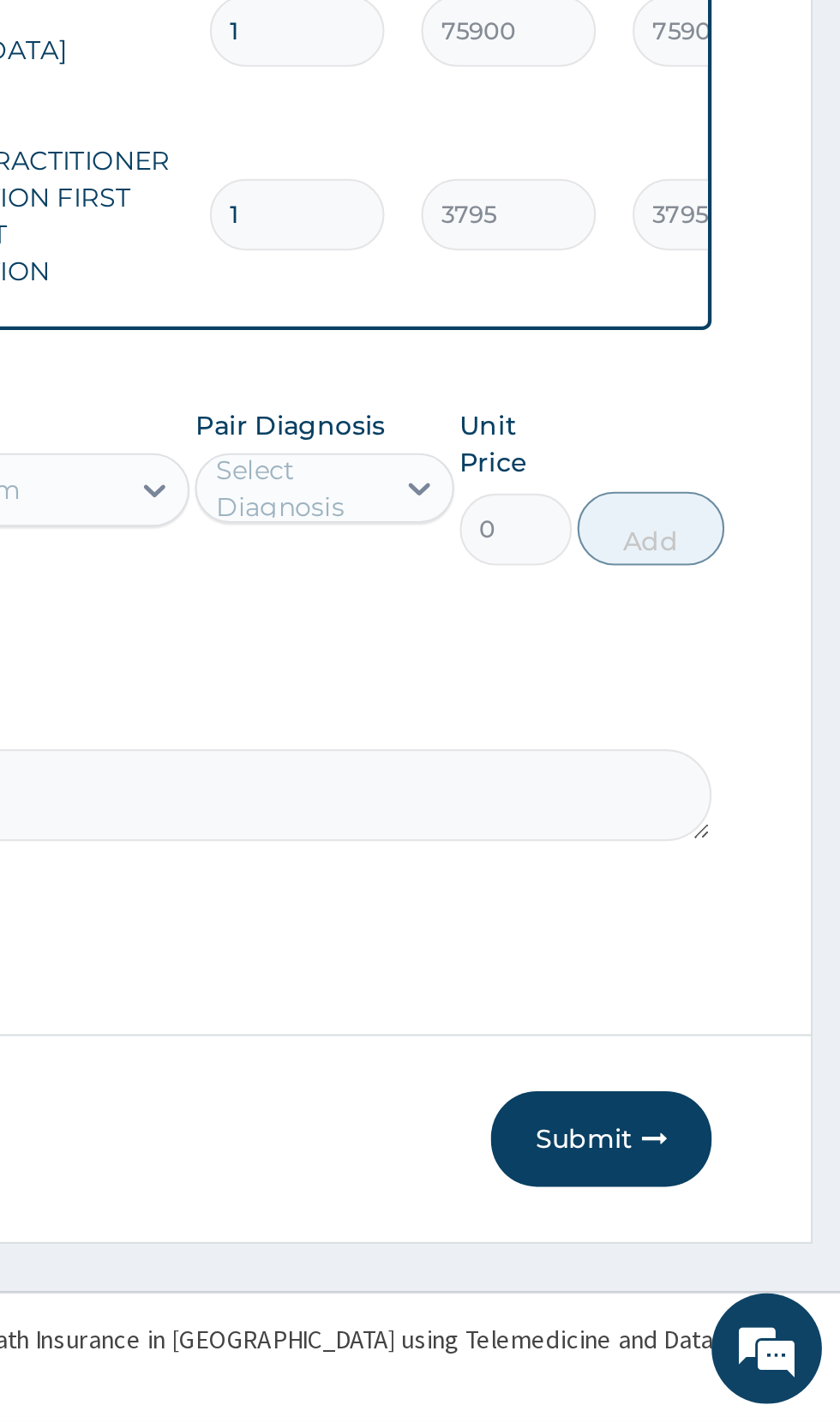
click at [732, 1293] on button "Submit" at bounding box center [728, 1291] width 103 height 44
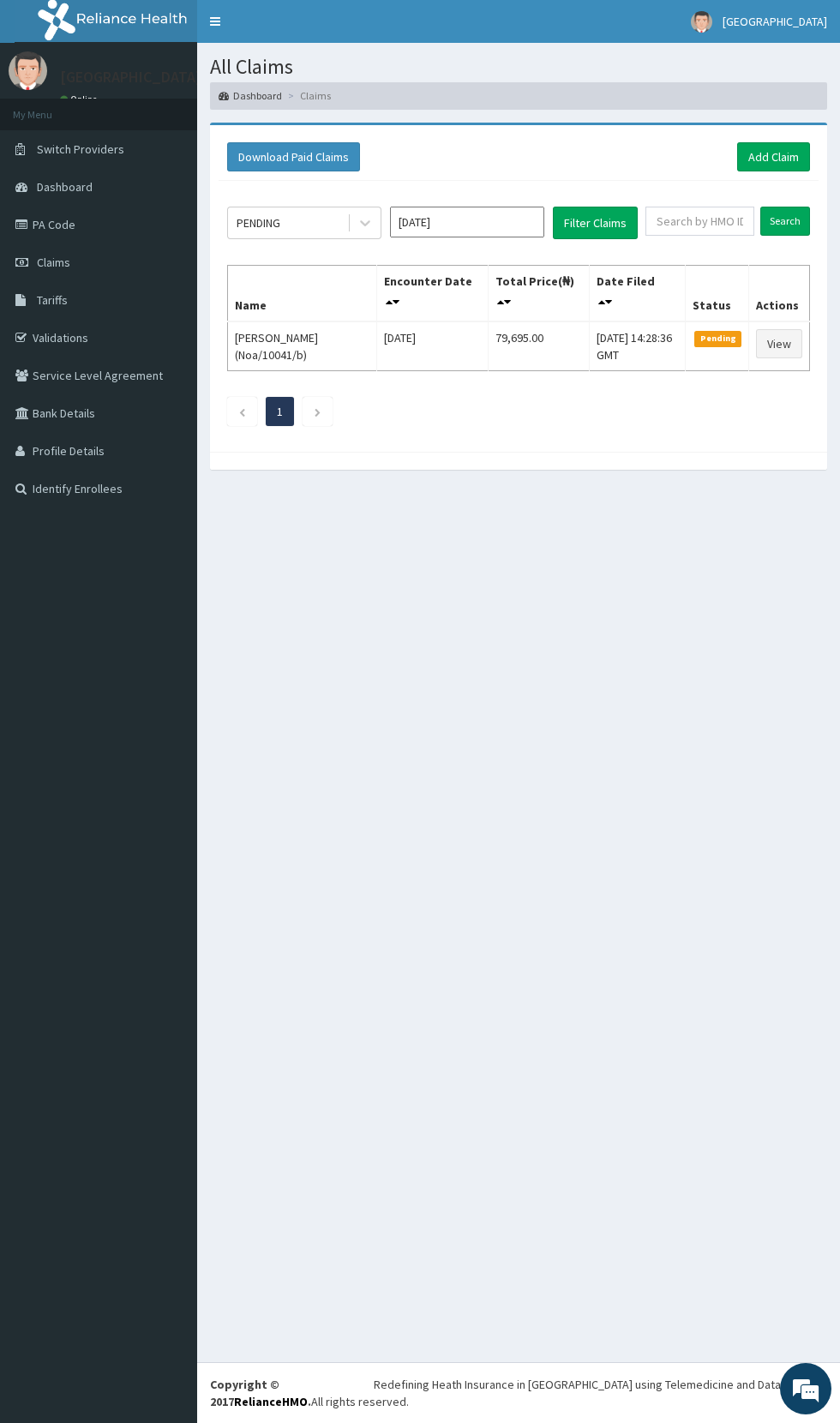
click at [91, 224] on link "PA Code" at bounding box center [98, 224] width 197 height 38
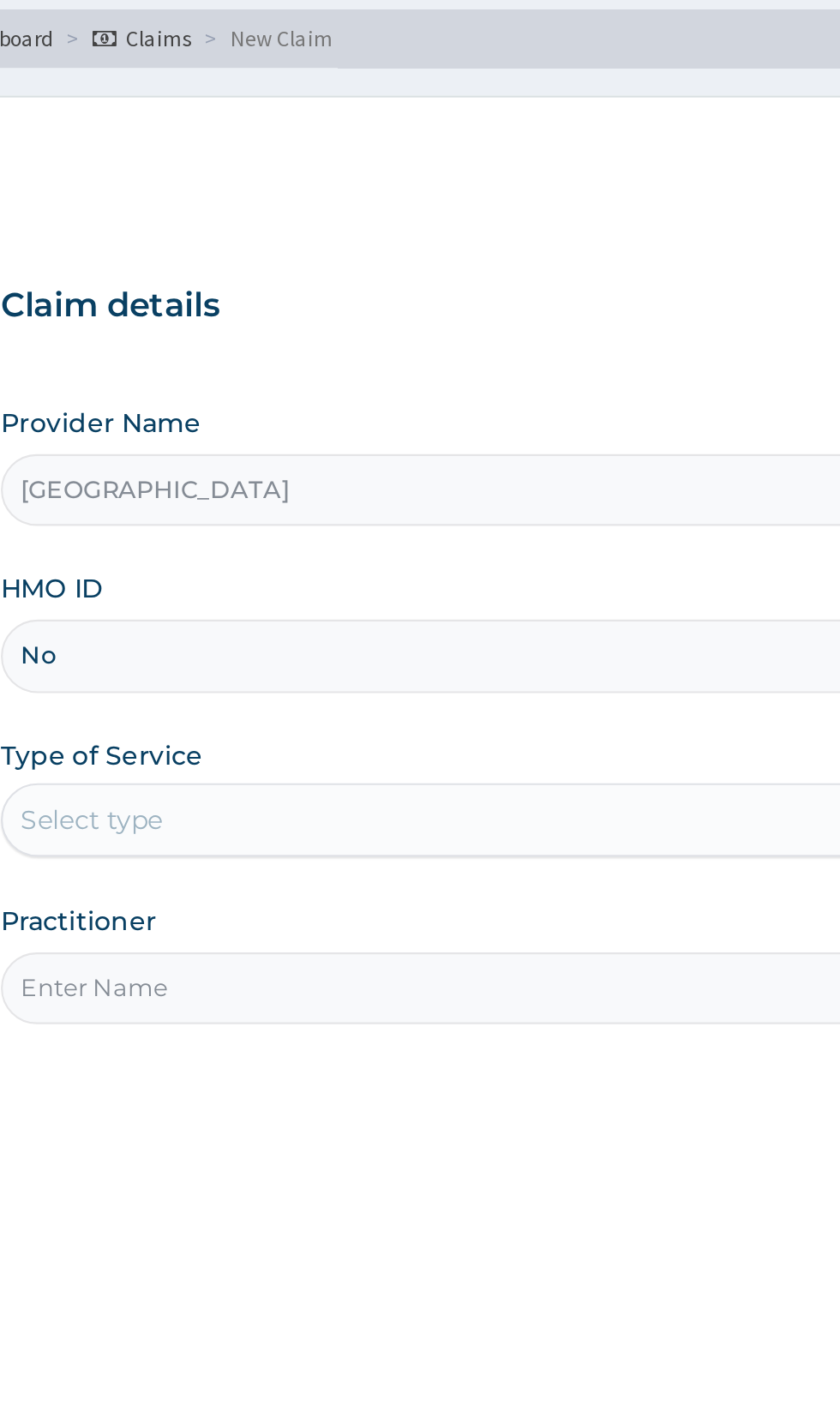
type input "Noa/10041/b"
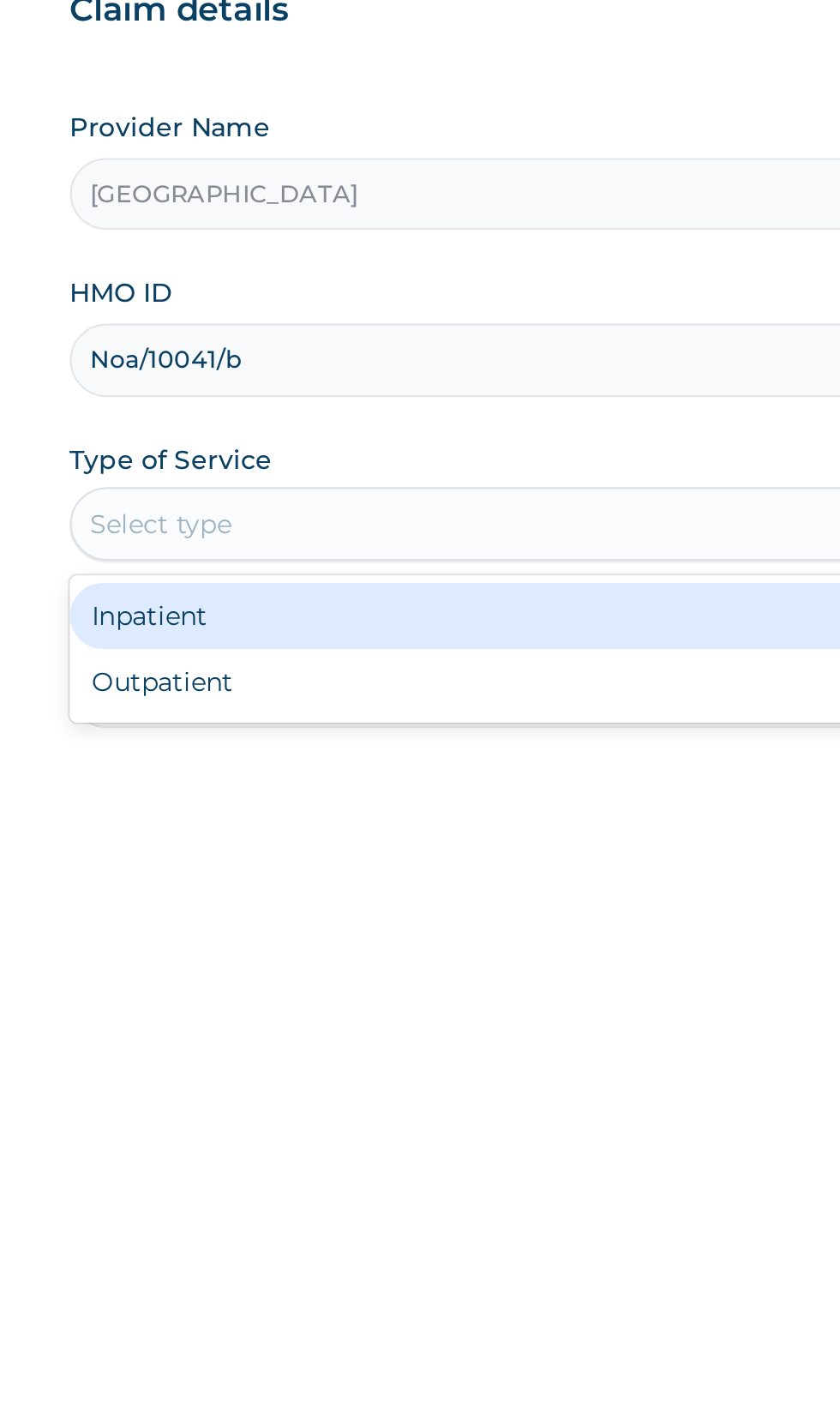
click at [477, 503] on div "Inpatient" at bounding box center [465, 503] width 416 height 31
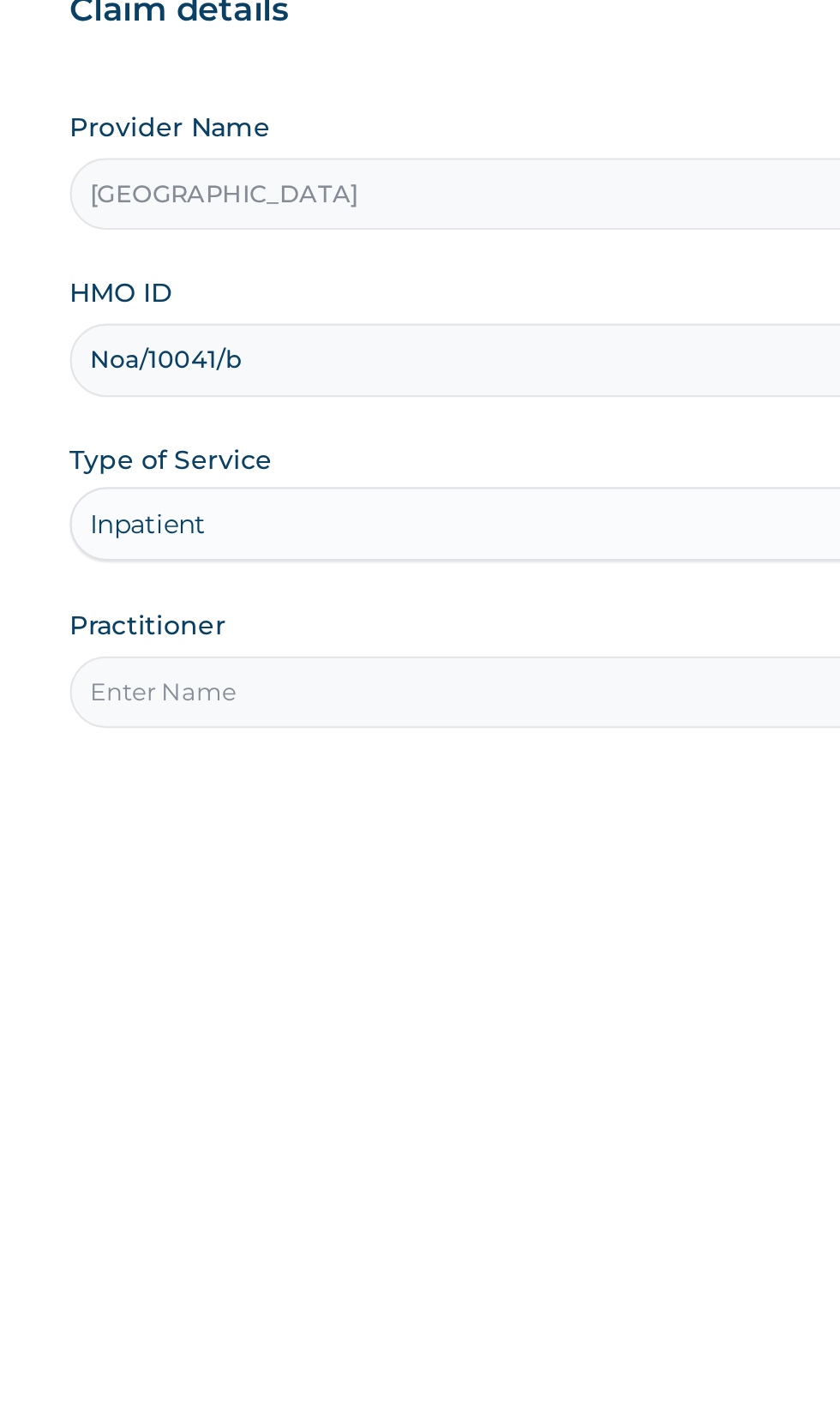
click at [489, 540] on input "Practitioner" at bounding box center [518, 539] width 523 height 34
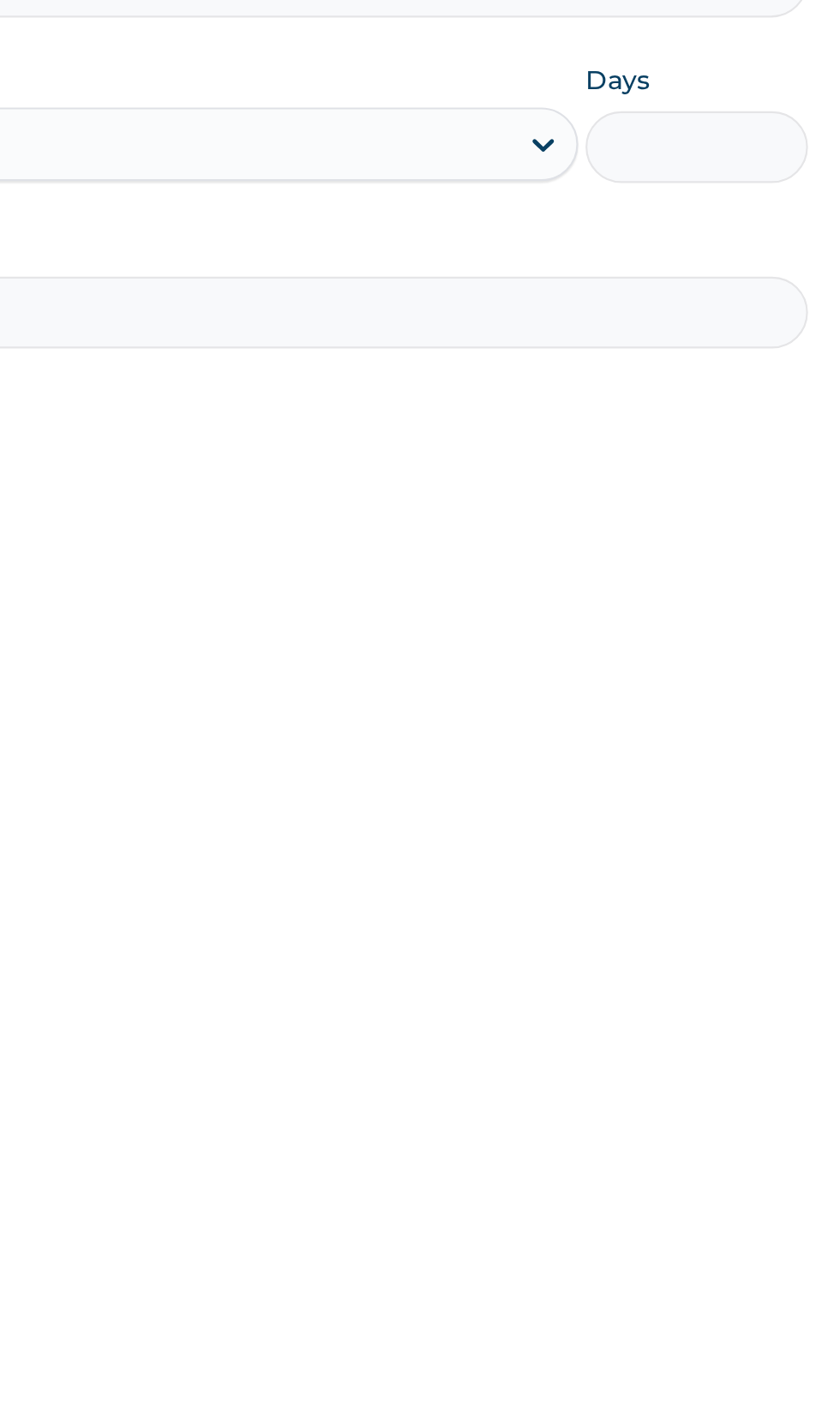
type input "Dr paul"
click at [738, 463] on input "Days" at bounding box center [728, 461] width 104 height 34
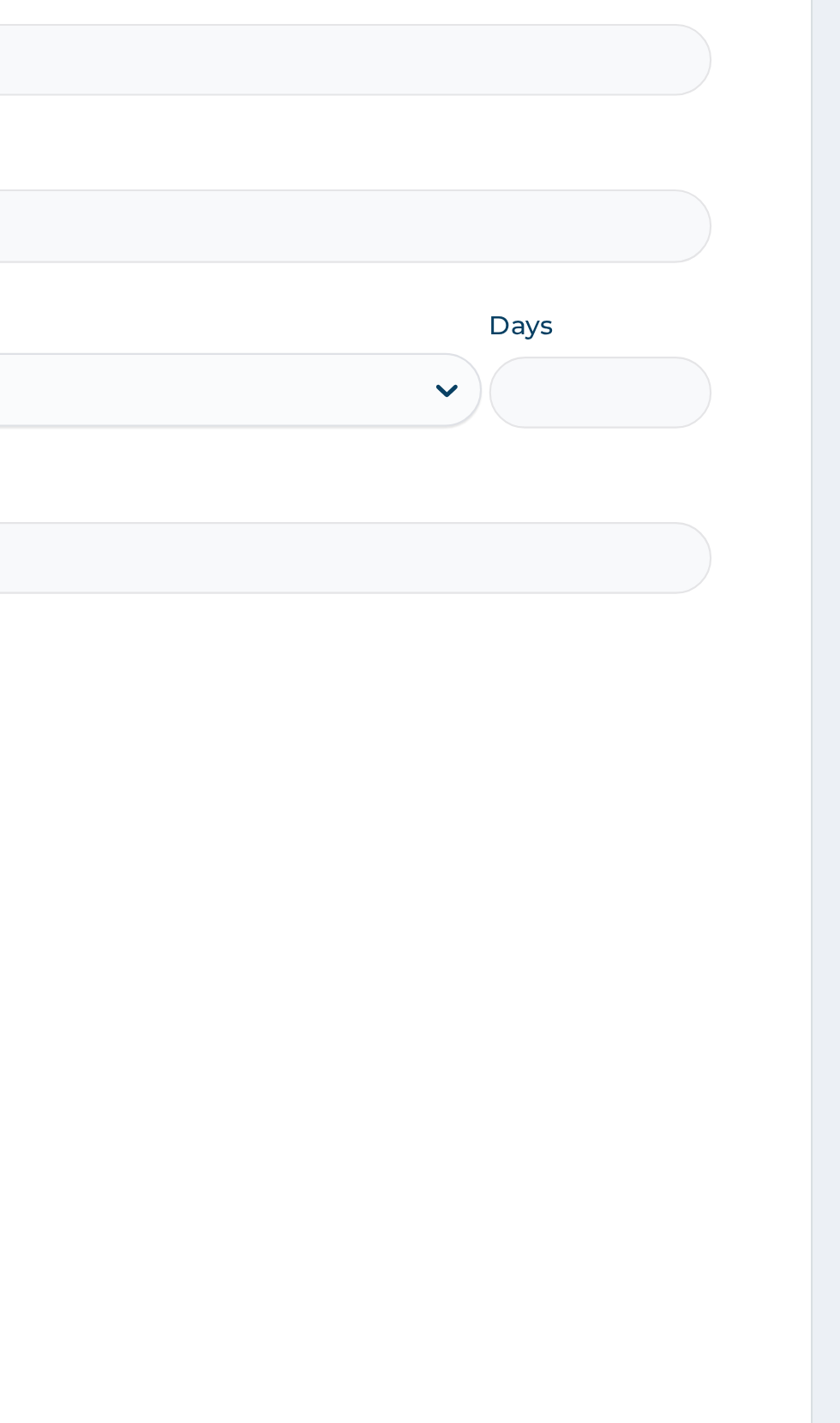
type input "2"
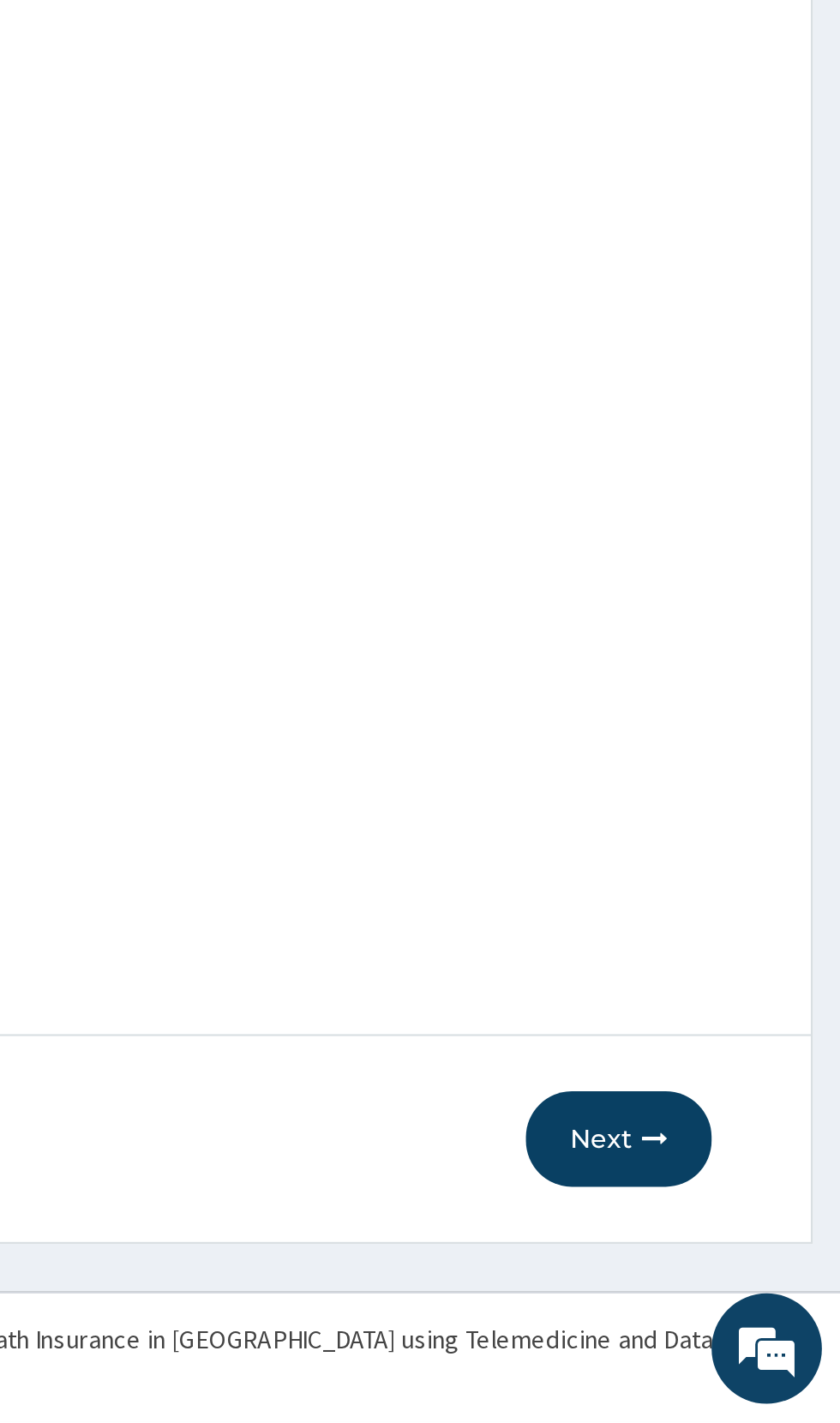
click at [740, 1304] on button "Next" at bounding box center [737, 1291] width 87 height 44
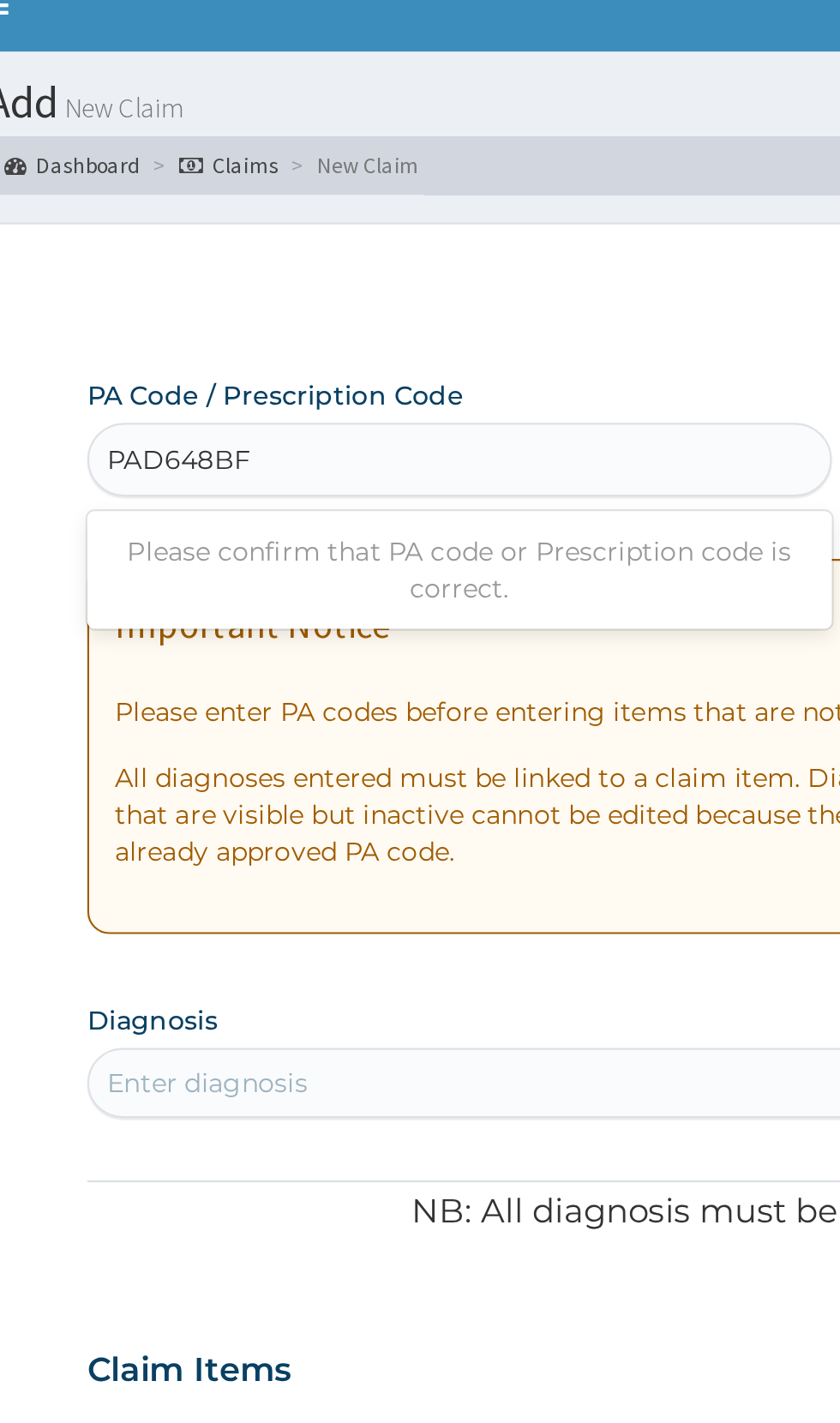
type input "PAD648BF"
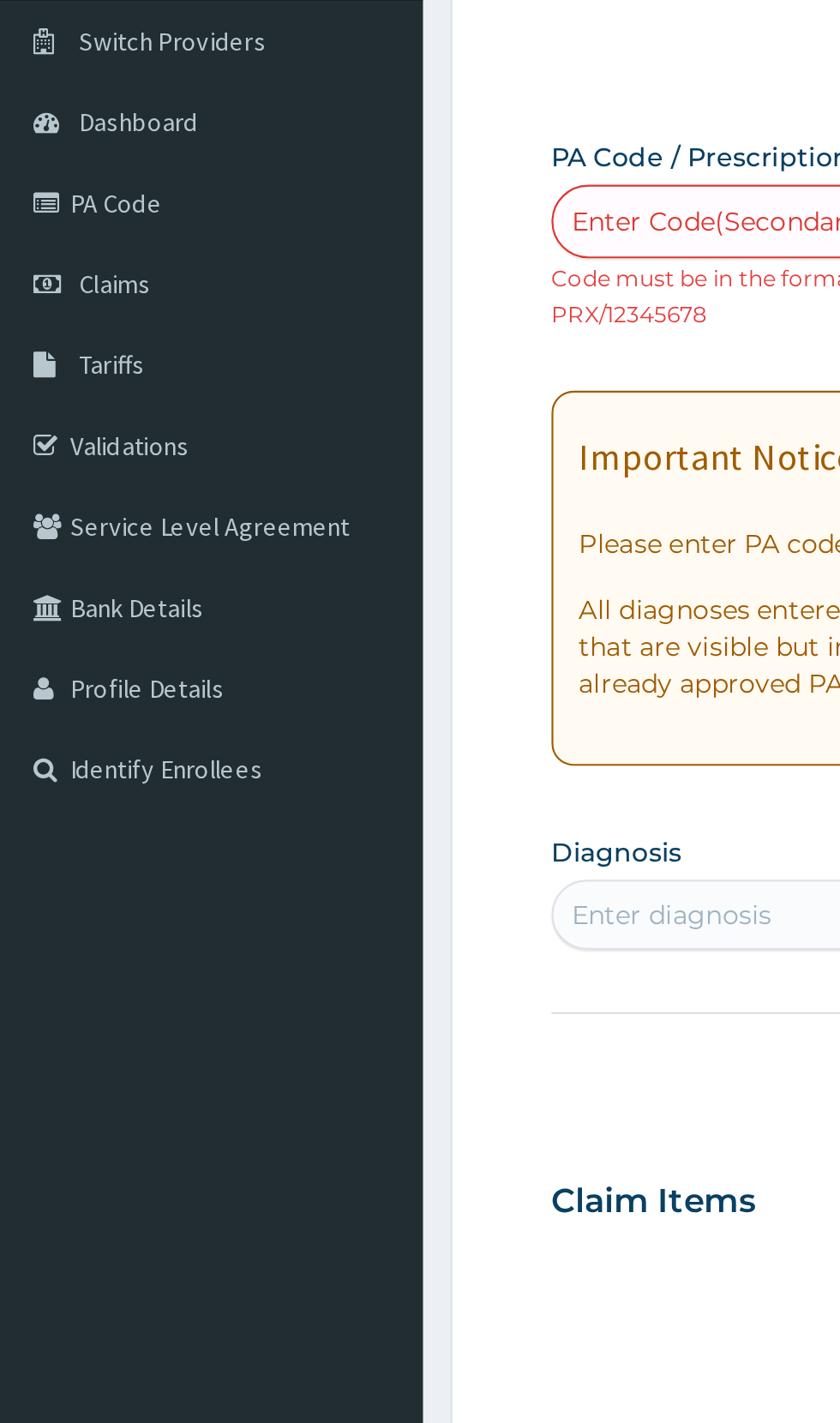
click at [77, 230] on link "PA Code" at bounding box center [98, 224] width 197 height 38
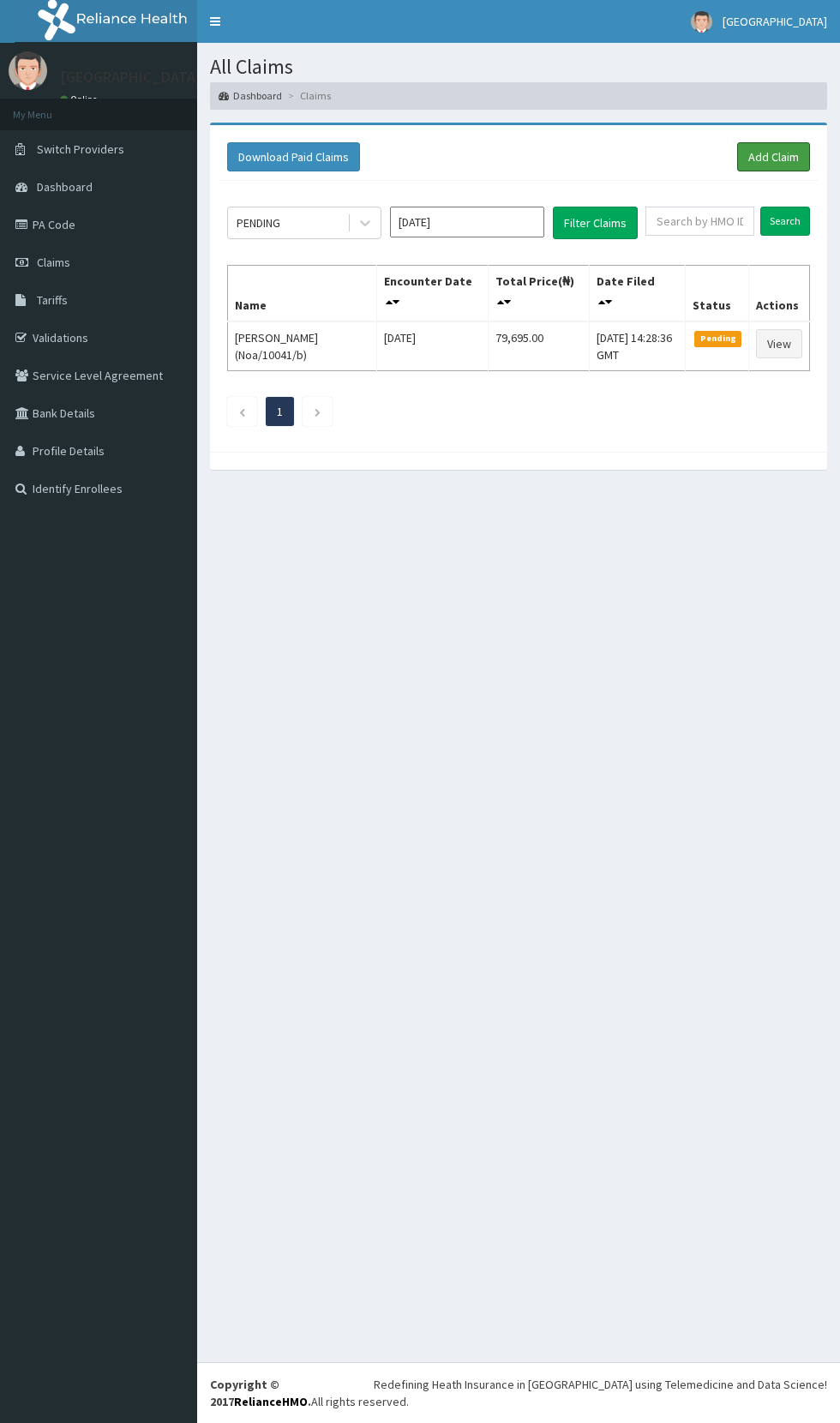
click at [764, 147] on link "Add Claim" at bounding box center [774, 157] width 73 height 29
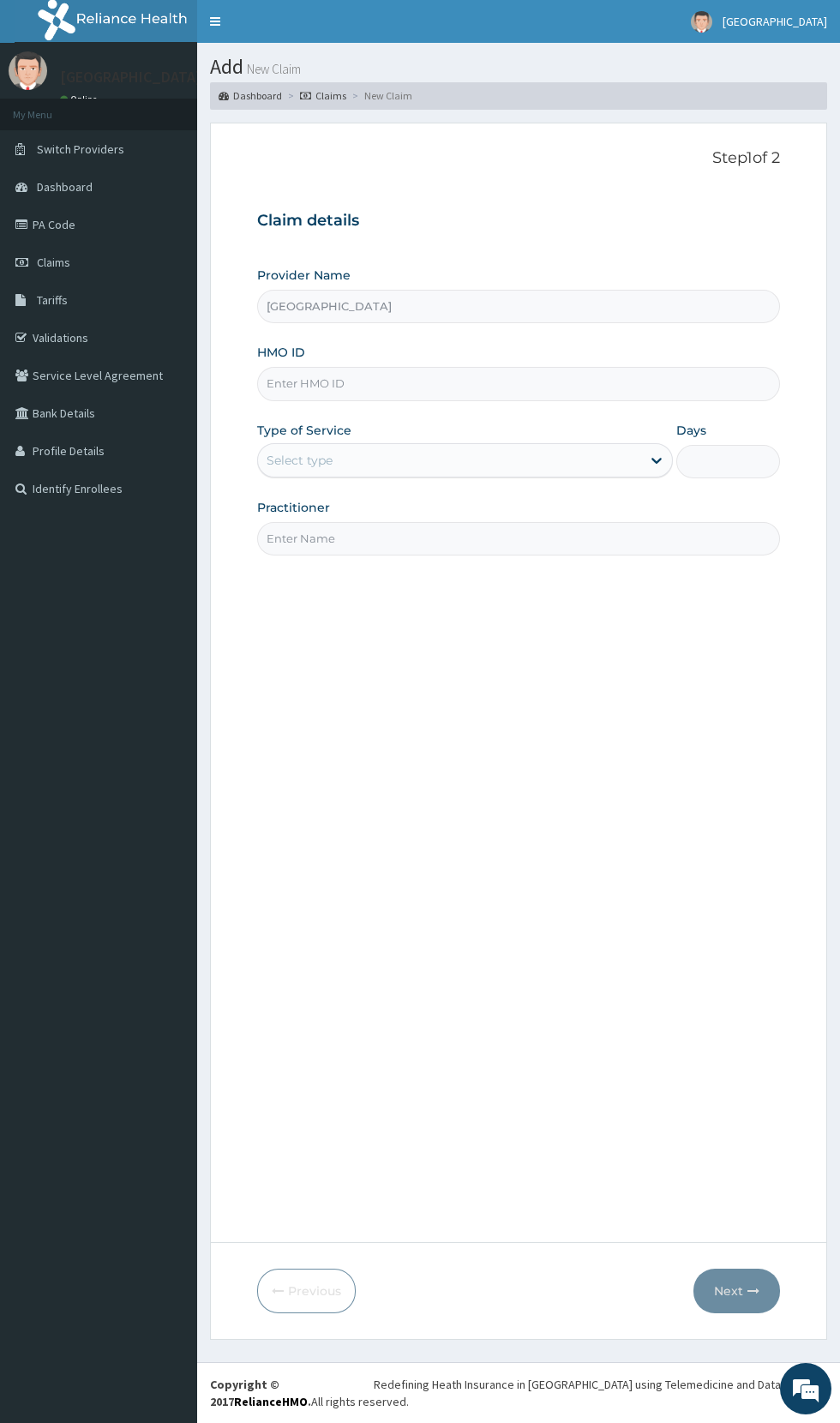
click at [539, 384] on input "HMO ID" at bounding box center [518, 383] width 523 height 34
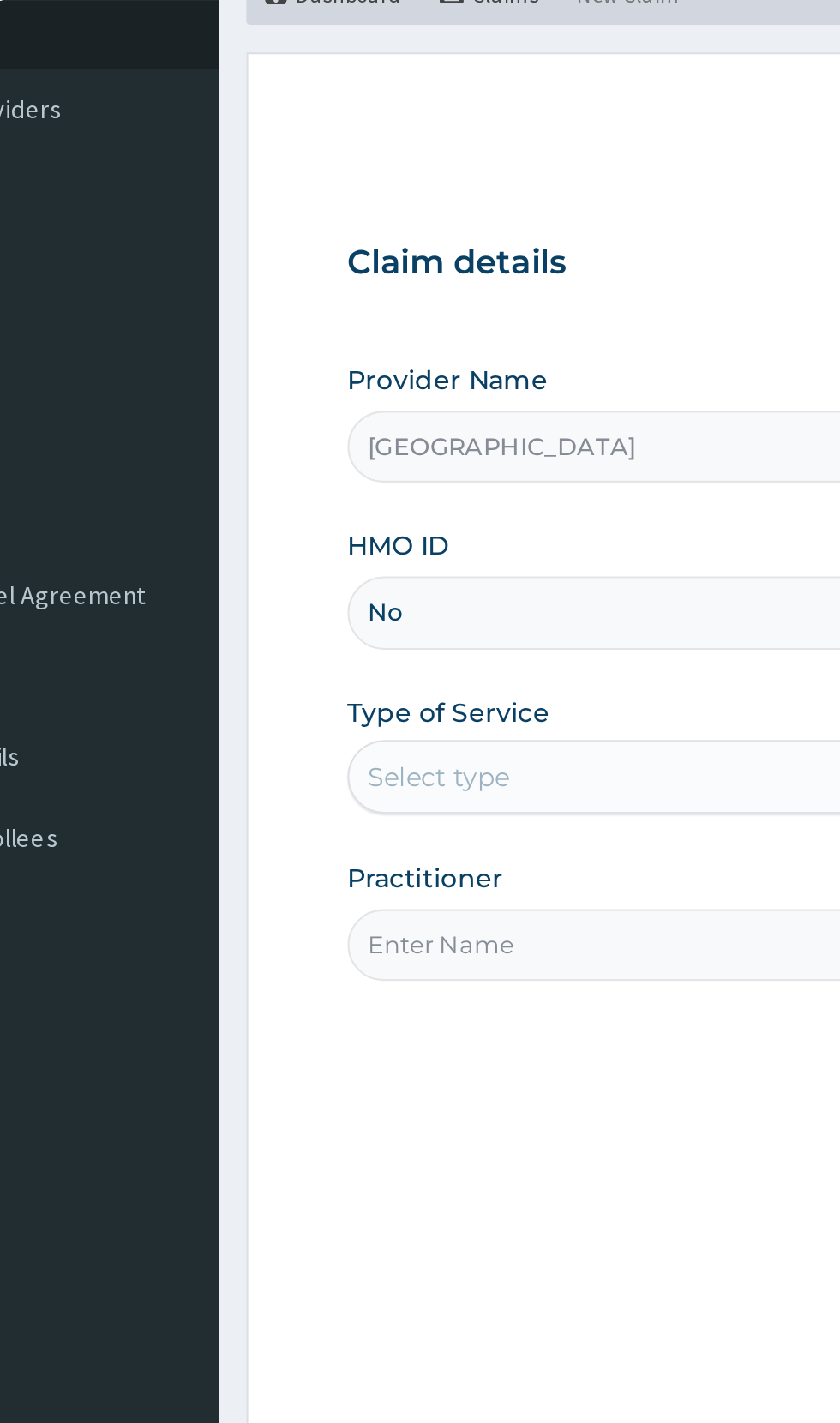
click at [342, 381] on input "No" at bounding box center [518, 383] width 523 height 34
type input "Noa/10041/b"
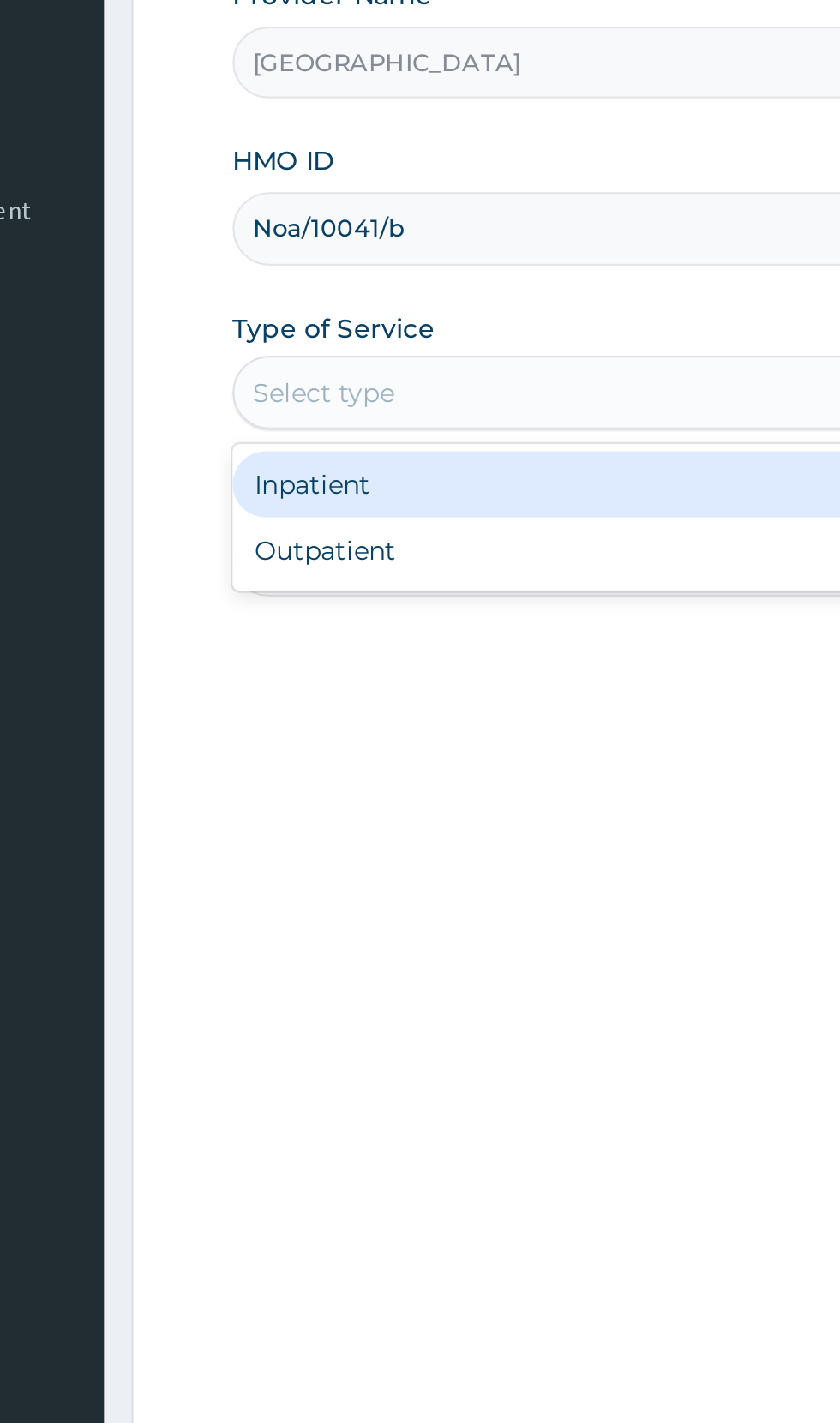
click at [435, 503] on div "Inpatient" at bounding box center [465, 503] width 416 height 31
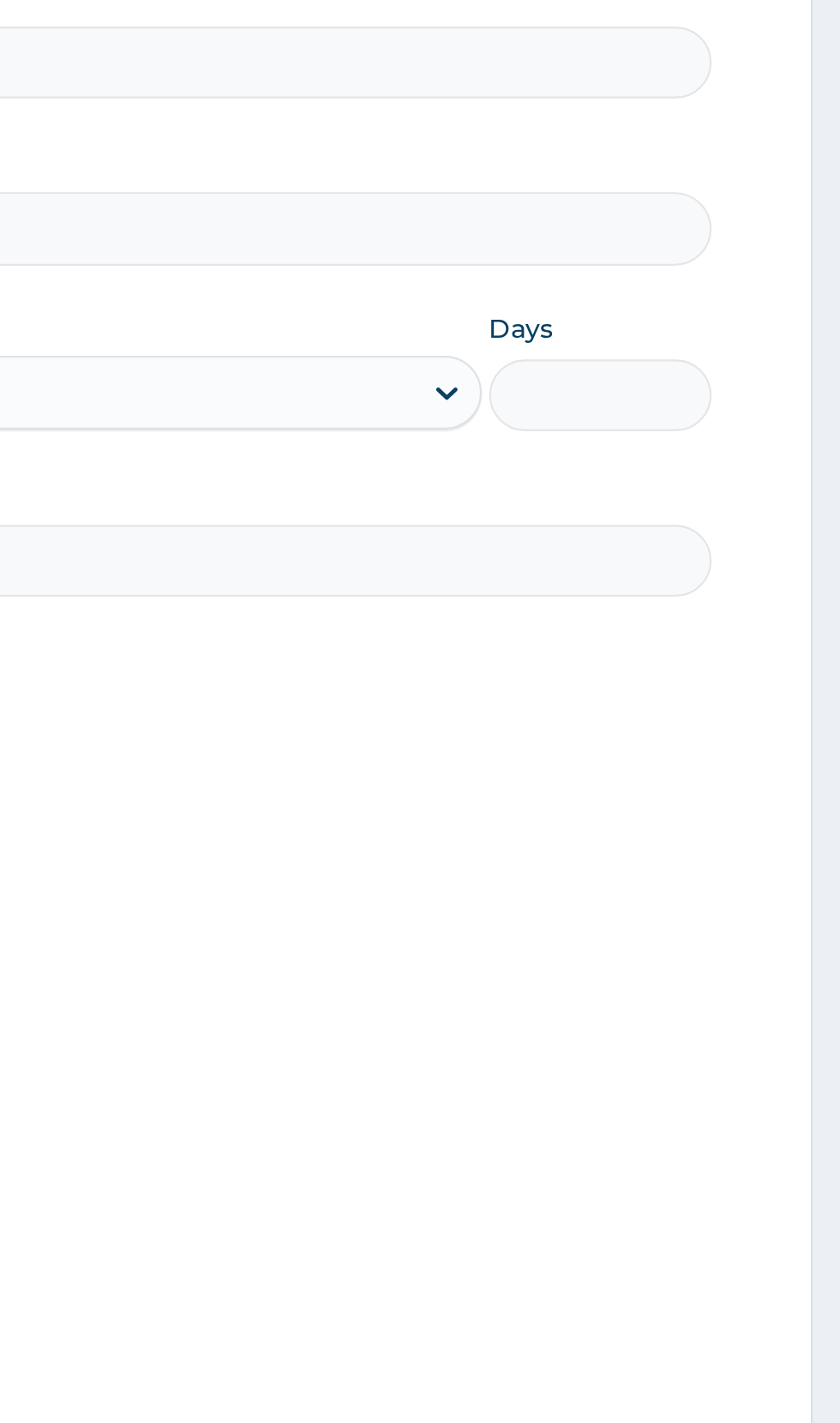
click at [756, 466] on input "Days" at bounding box center [728, 461] width 104 height 34
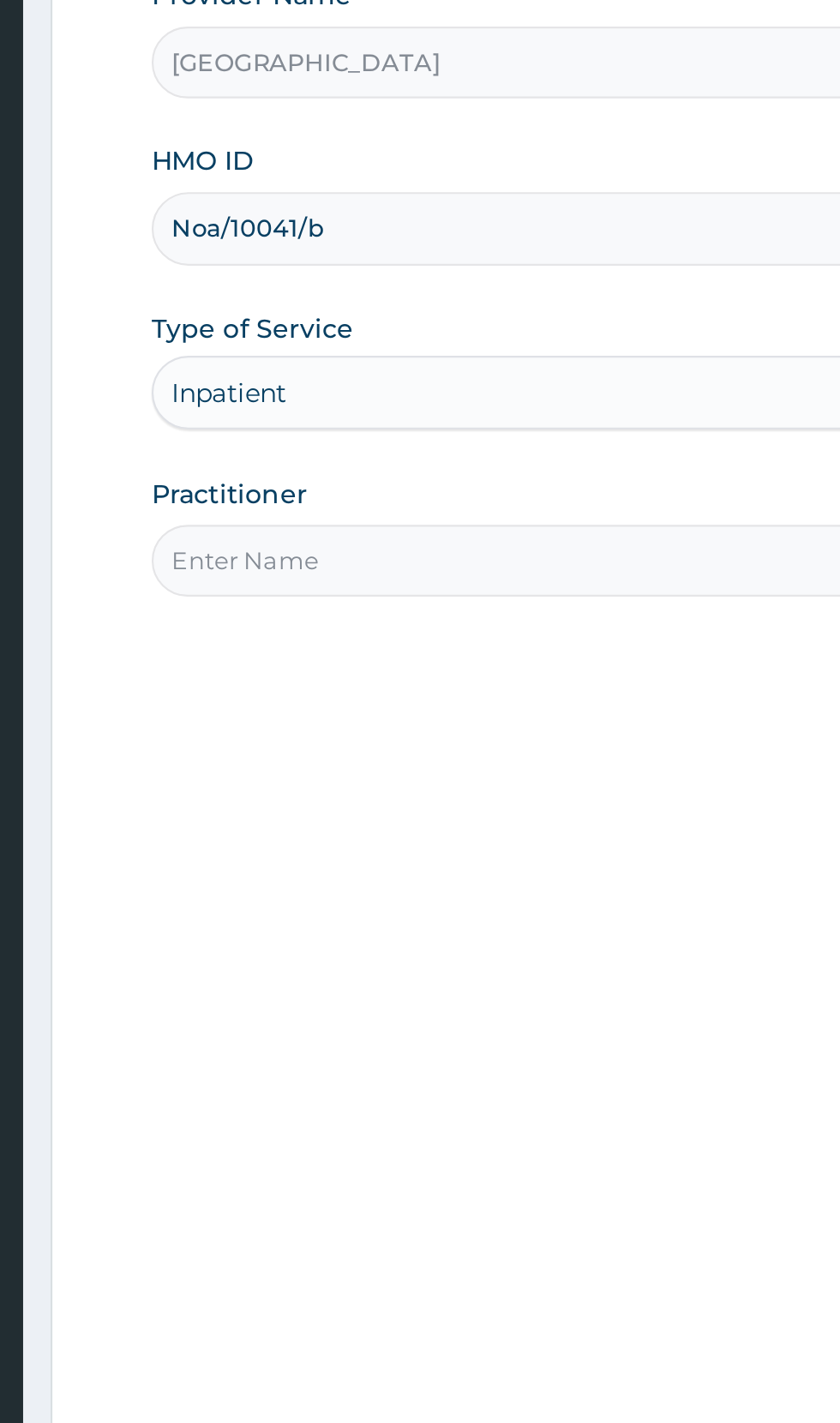
type input "2"
click at [433, 535] on input "Practitioner" at bounding box center [518, 539] width 523 height 34
type input "Dr paul"
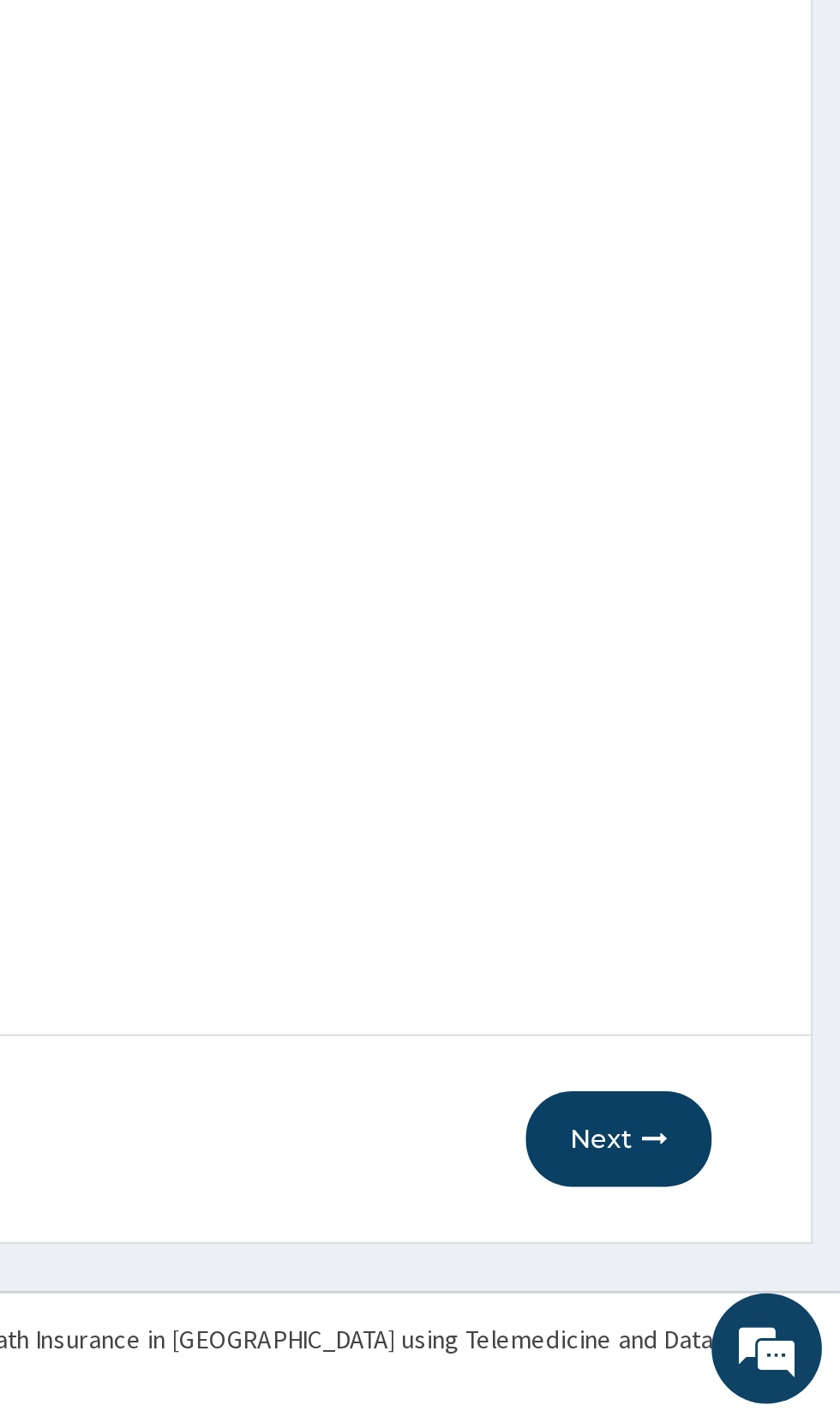
click at [745, 1285] on button "Next" at bounding box center [737, 1291] width 87 height 44
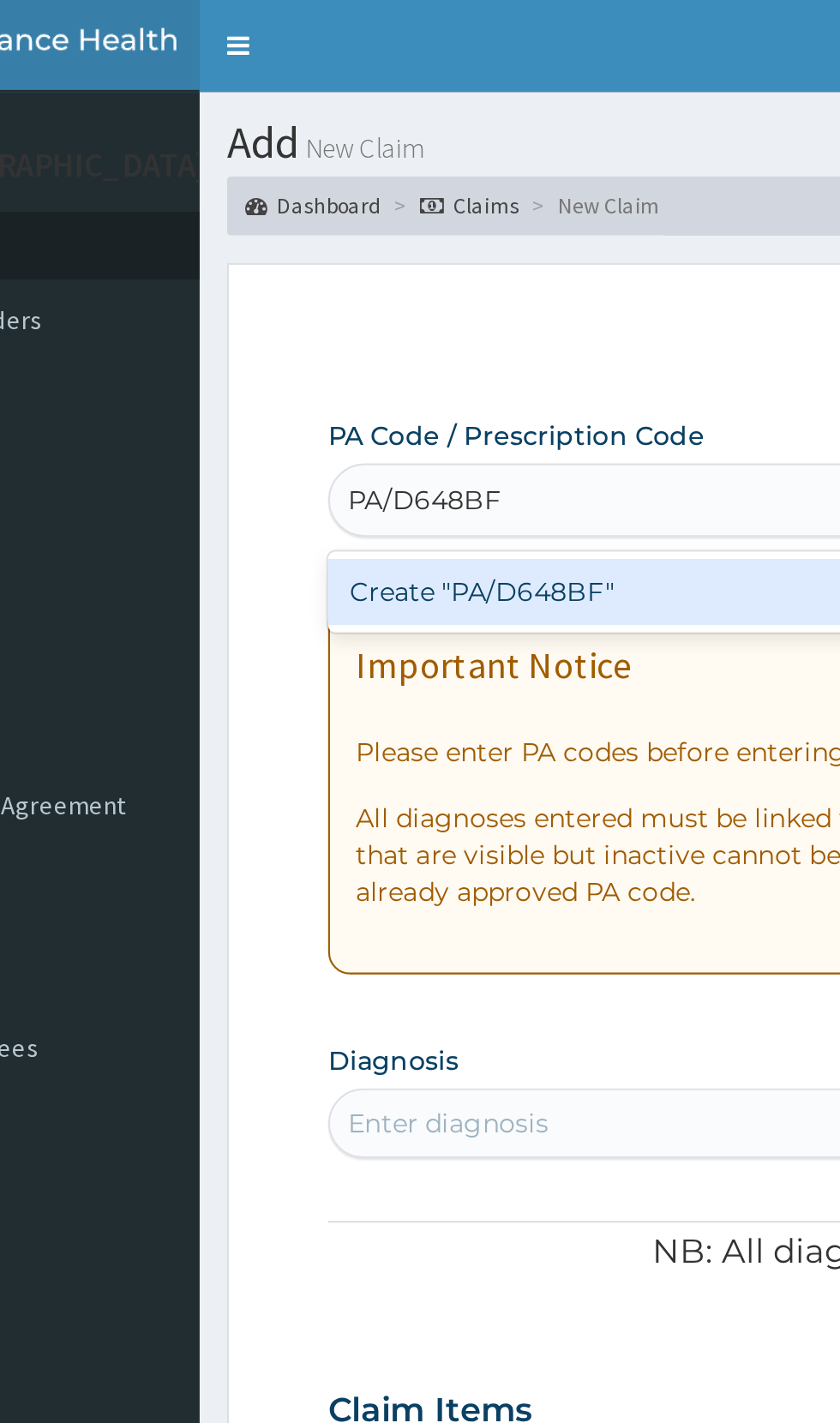
type input "PA/D648BF"
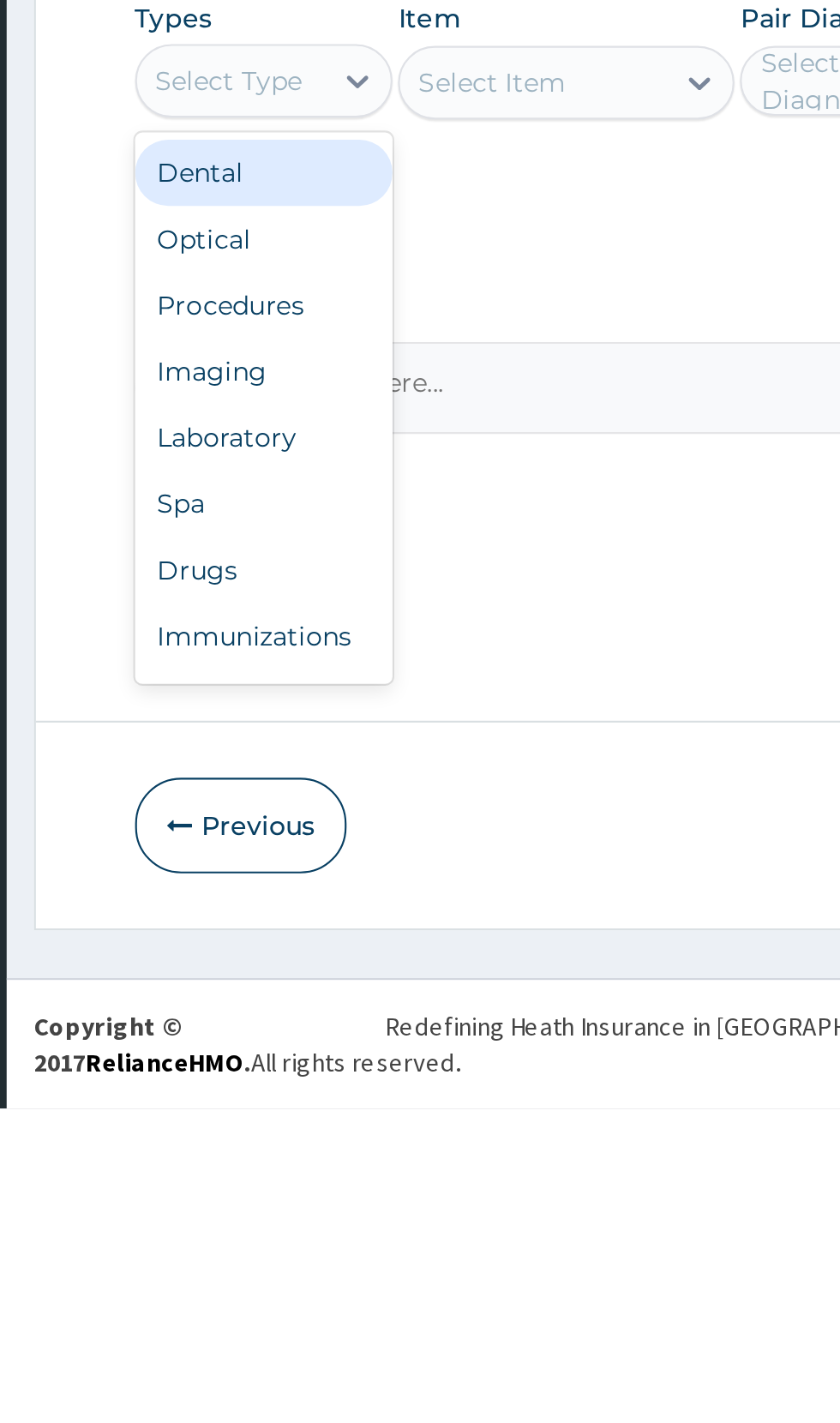
click at [322, 1048] on div "Procedures" at bounding box center [317, 1048] width 120 height 31
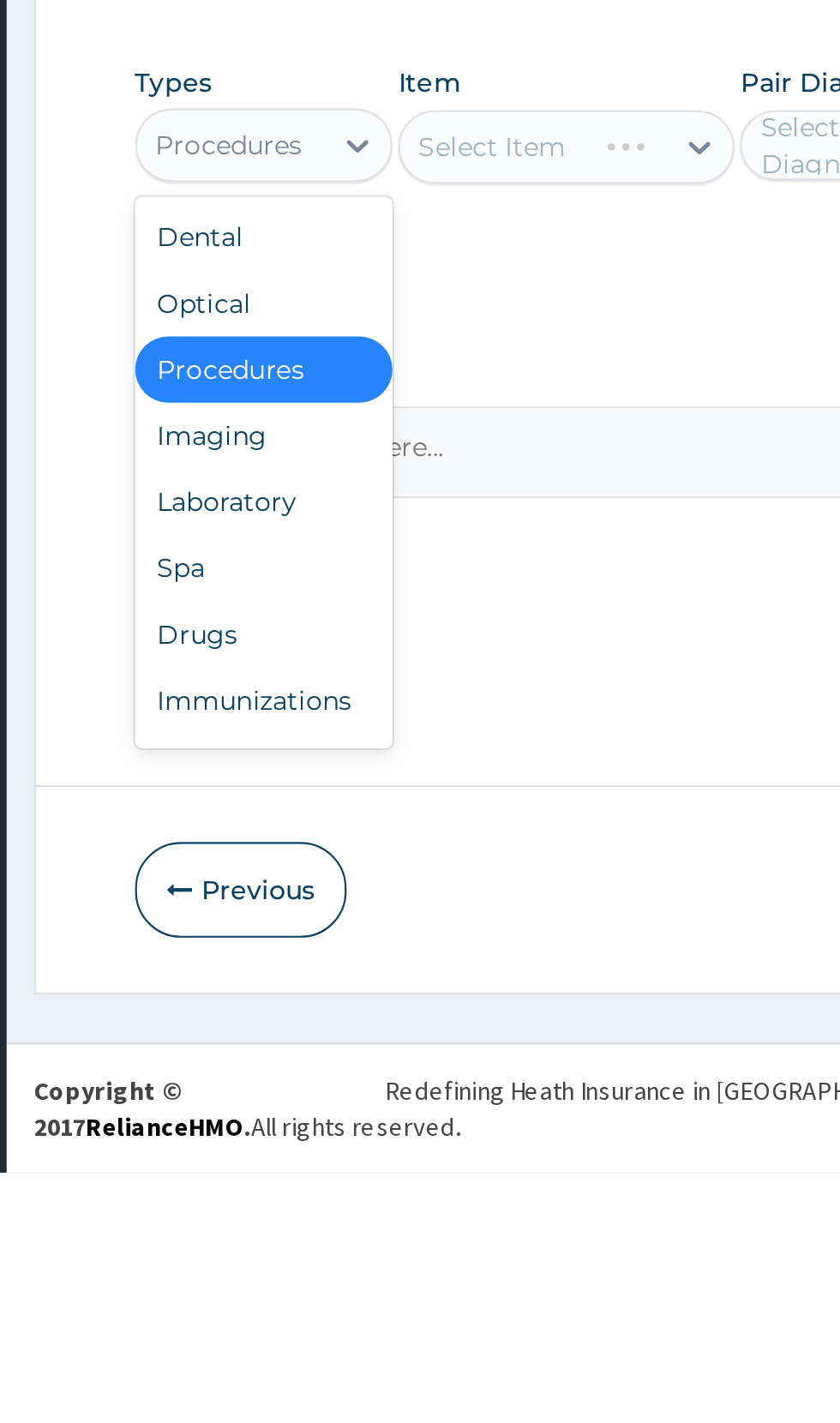
click at [316, 1164] on div "Drugs" at bounding box center [317, 1173] width 120 height 31
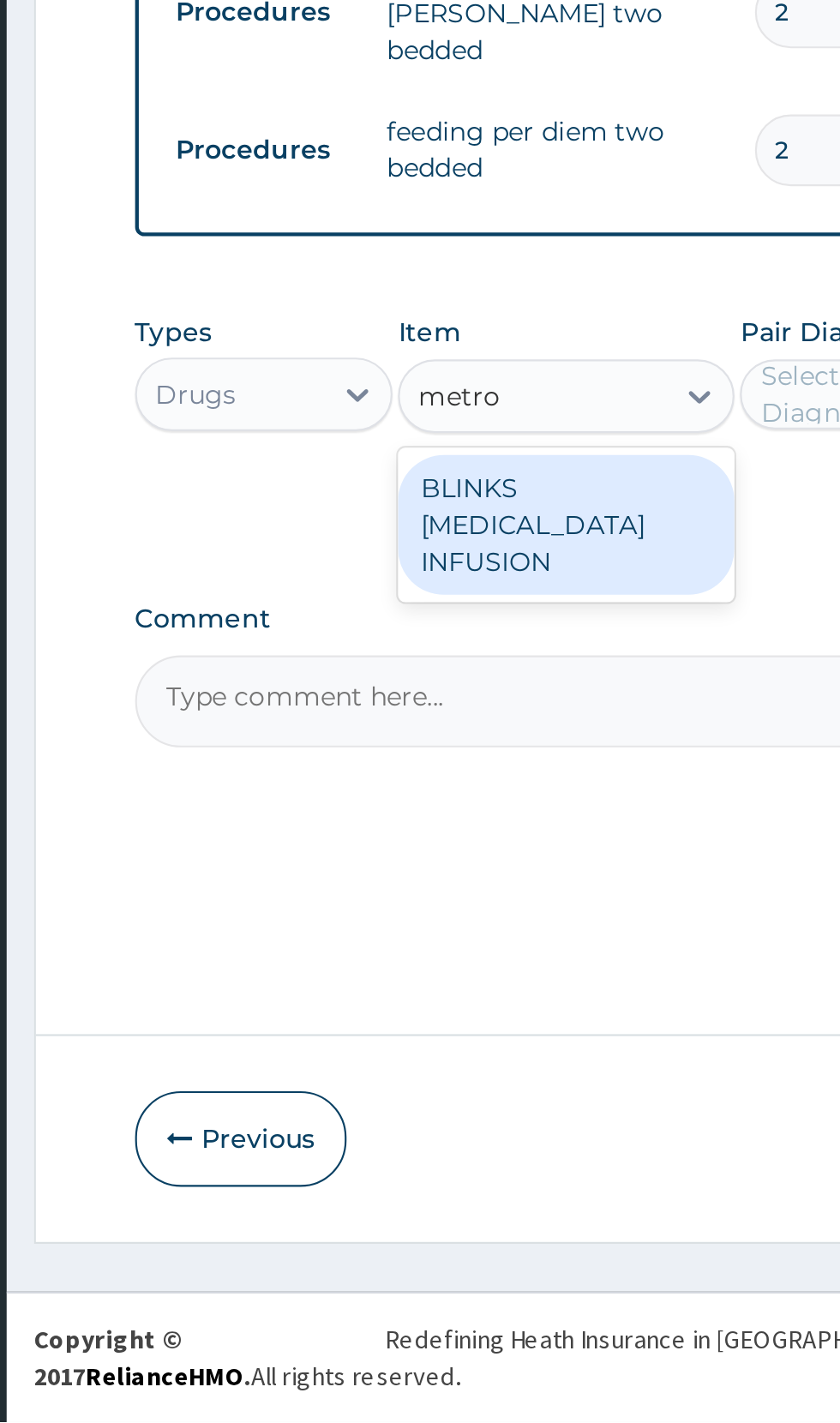
click at [489, 1003] on div "BLINKS [MEDICAL_DATA] INFUSION" at bounding box center [458, 1005] width 157 height 66
type input "metro"
type input "759"
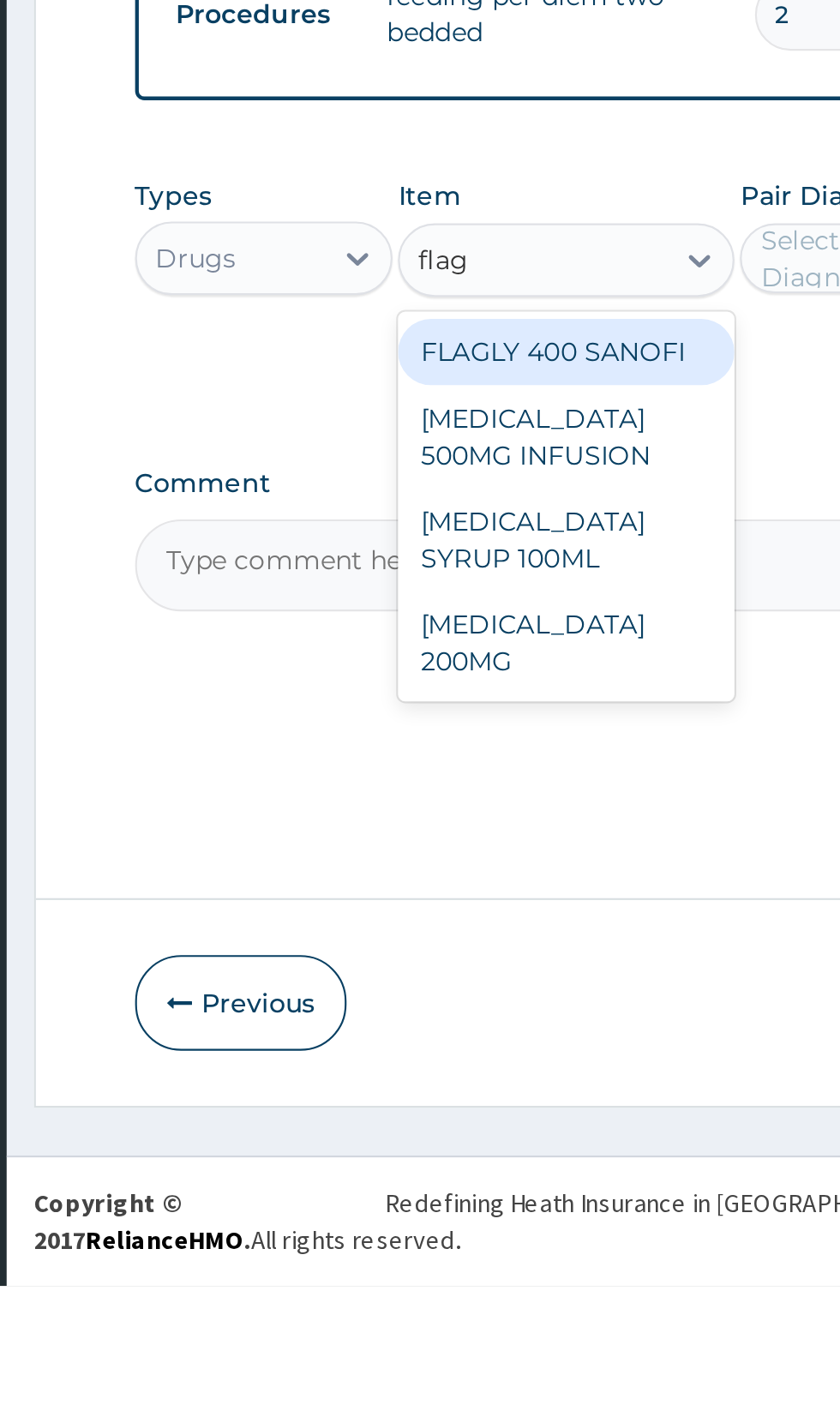
click at [487, 1099] on div "[MEDICAL_DATA] 200MG" at bounding box center [458, 1123] width 157 height 48
type input "flag"
type input "50.59999847412109"
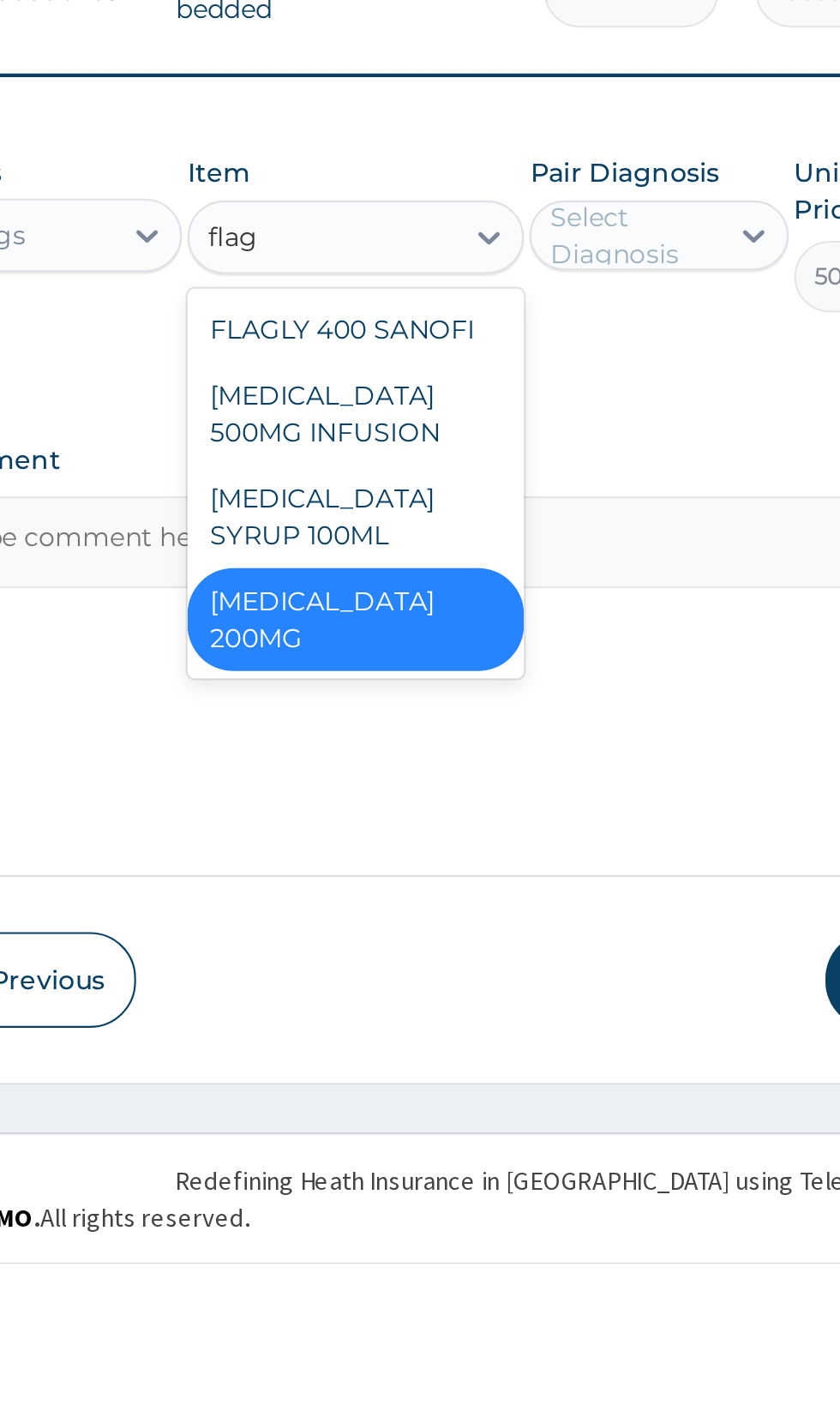
click at [488, 986] on div "FLAGLY 400 SANOFI" at bounding box center [458, 988] width 157 height 31
type input "flag"
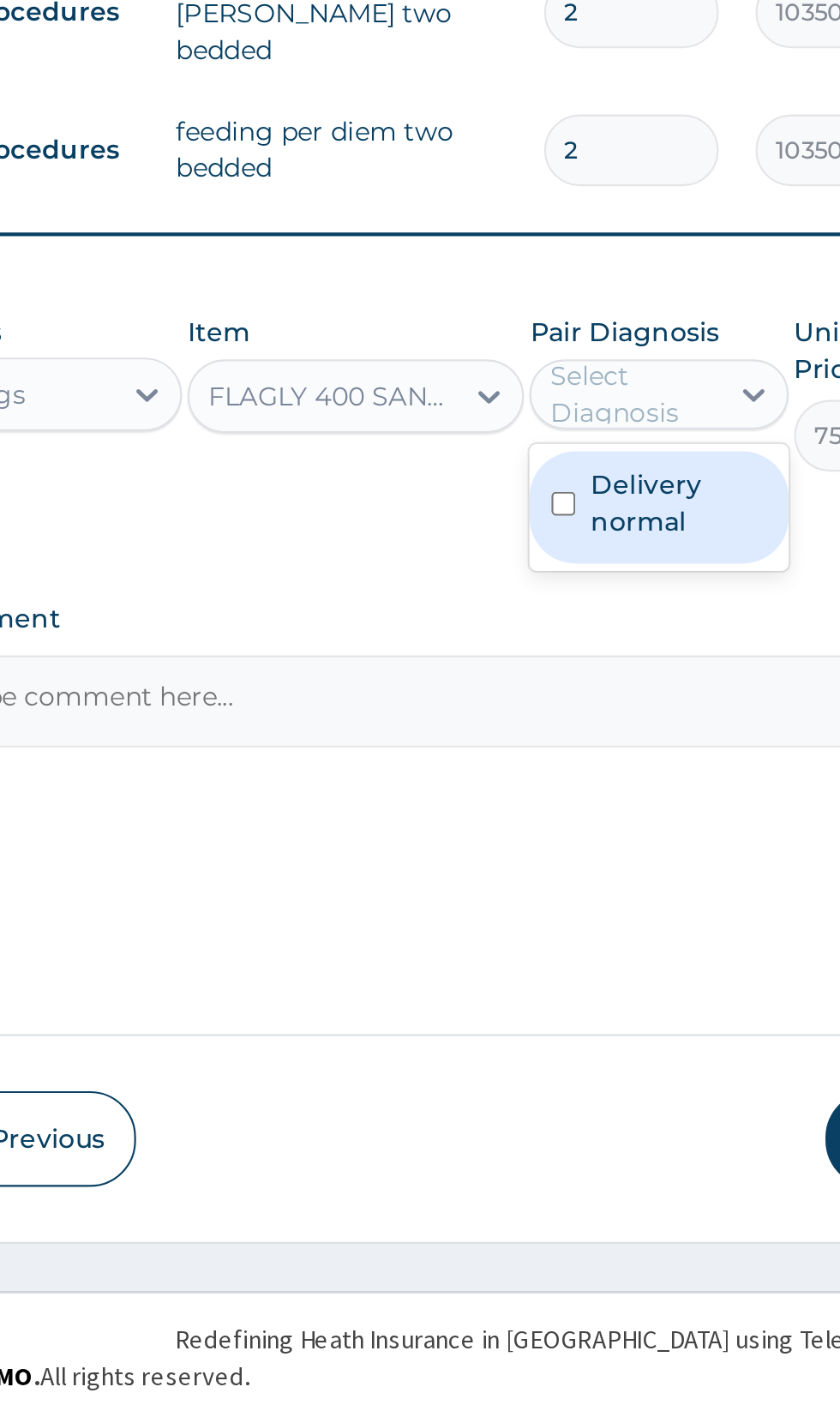
click at [601, 992] on label "Delivery normal" at bounding box center [608, 995] width 82 height 35
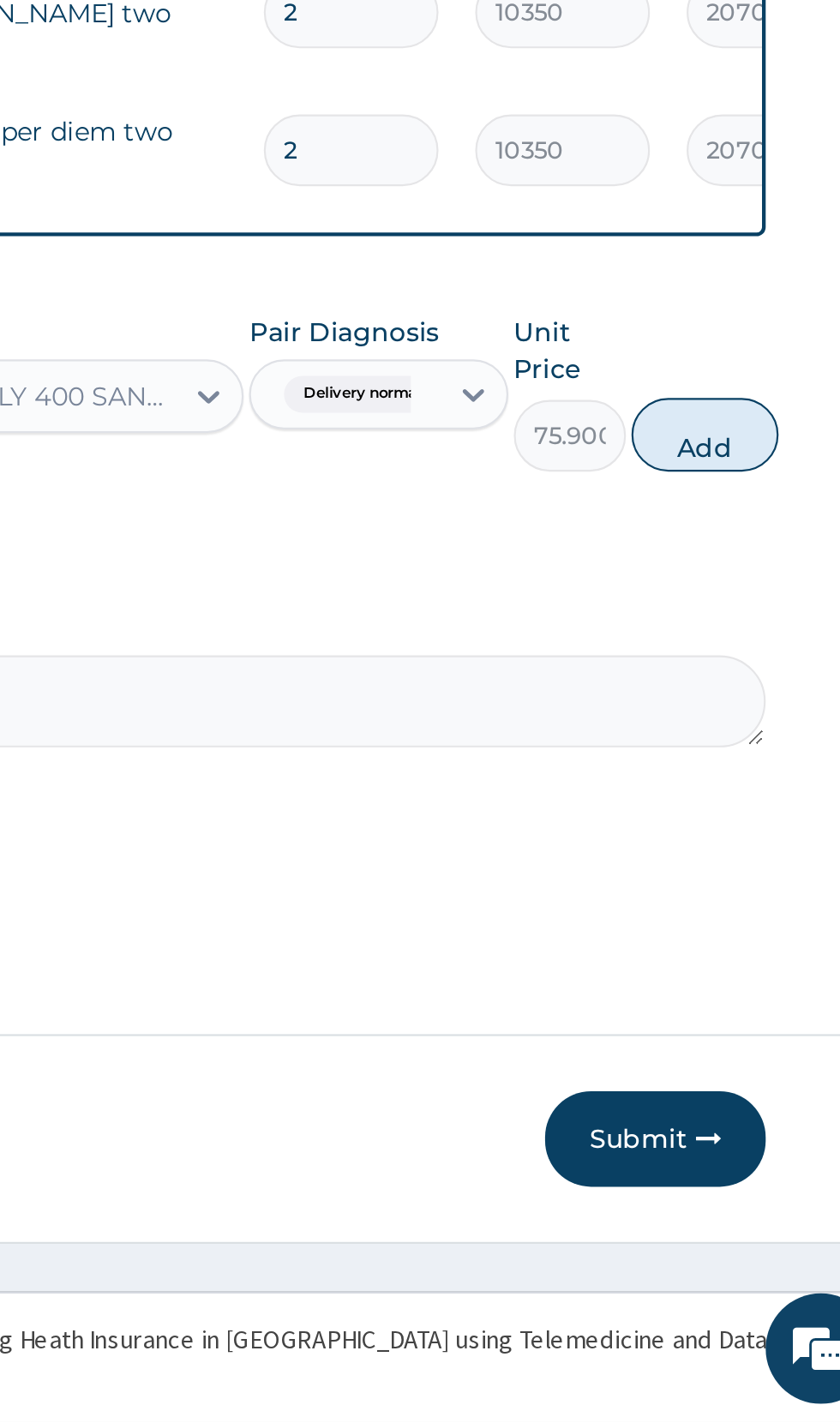
click at [767, 961] on button "Add" at bounding box center [751, 963] width 68 height 35
type input "0"
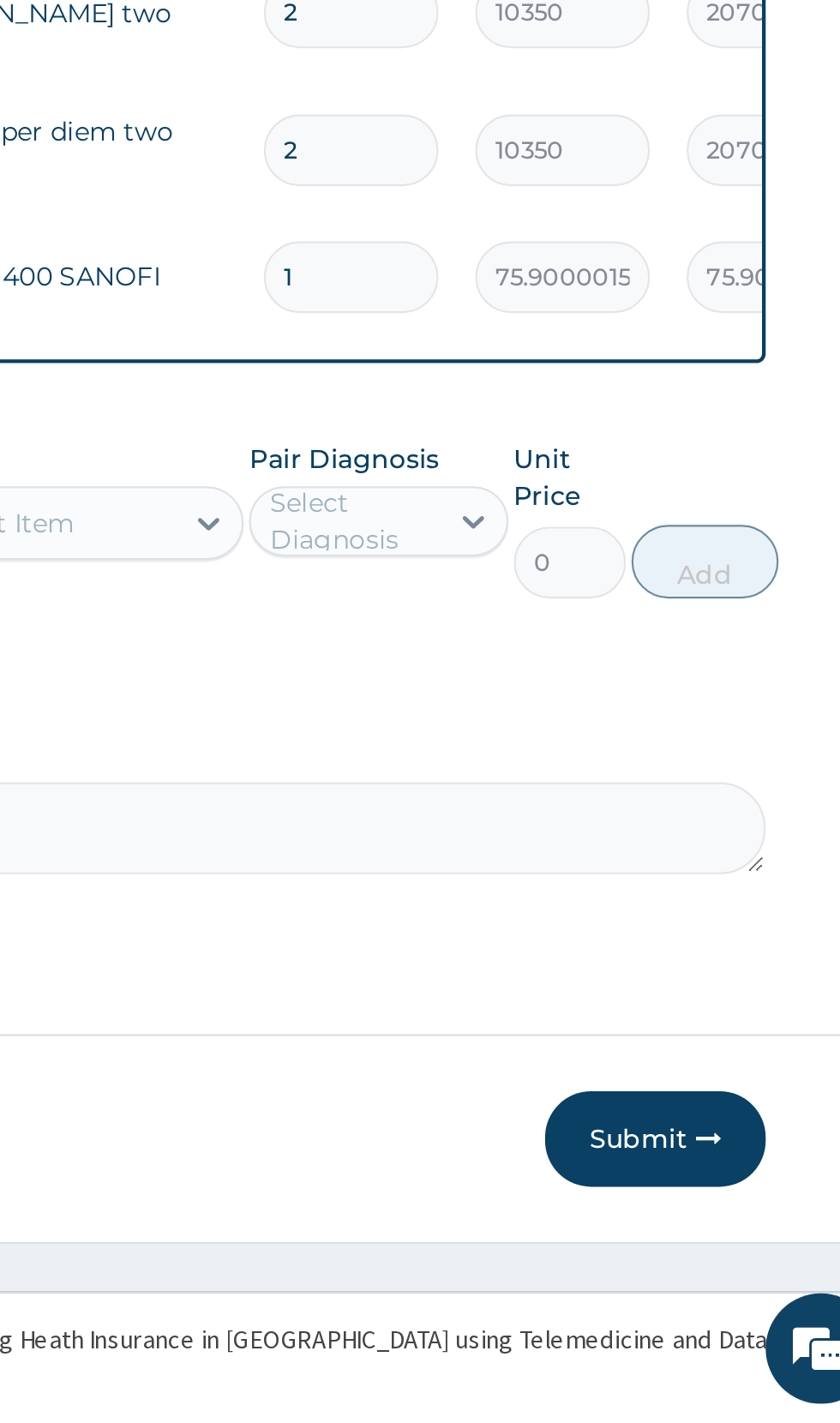
type input "10"
type input "759.00"
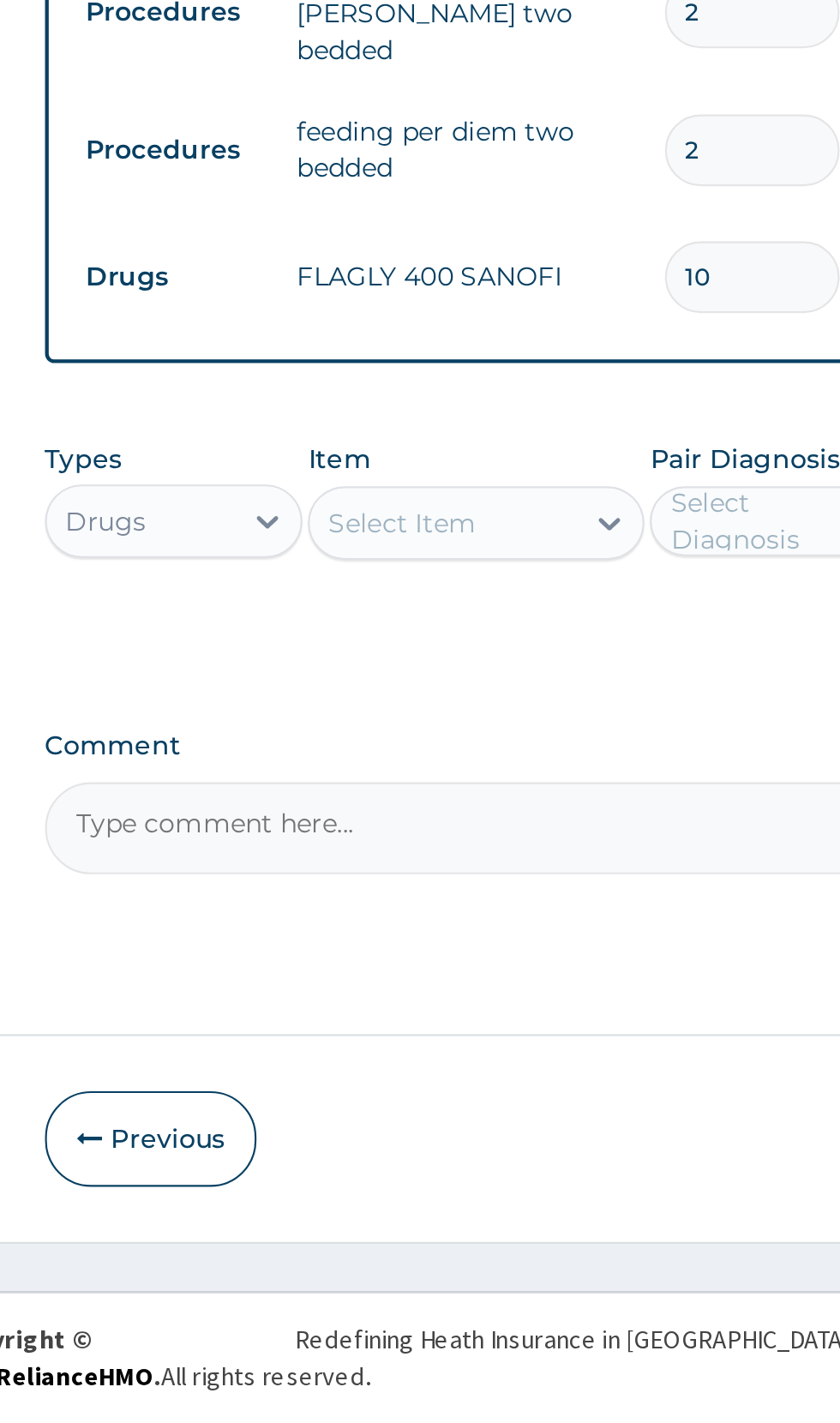
type input "10"
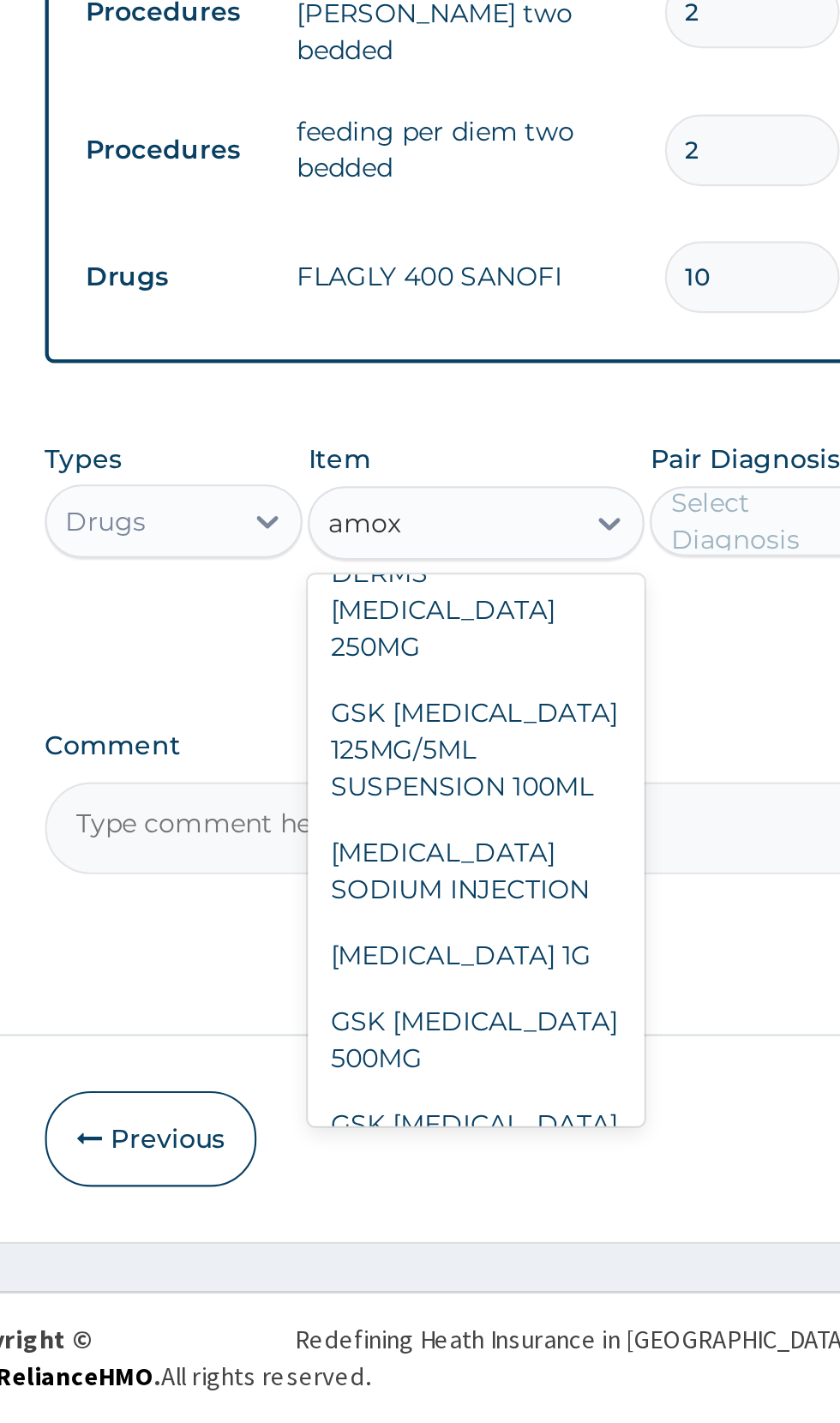
scroll to position [99, 0]
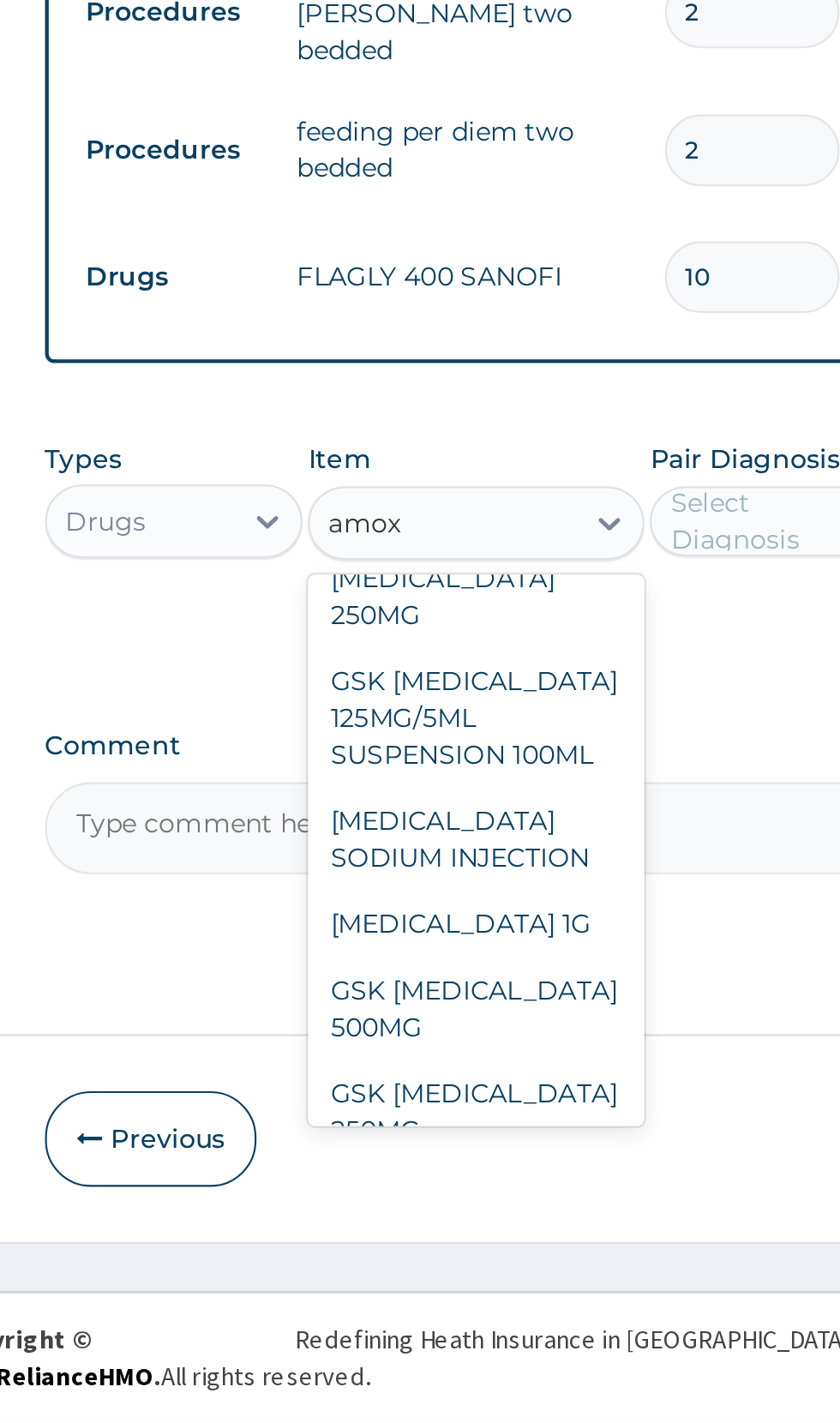
click at [483, 1206] on div "GSK [MEDICAL_DATA] 500MG" at bounding box center [458, 1230] width 157 height 48
type input "amox"
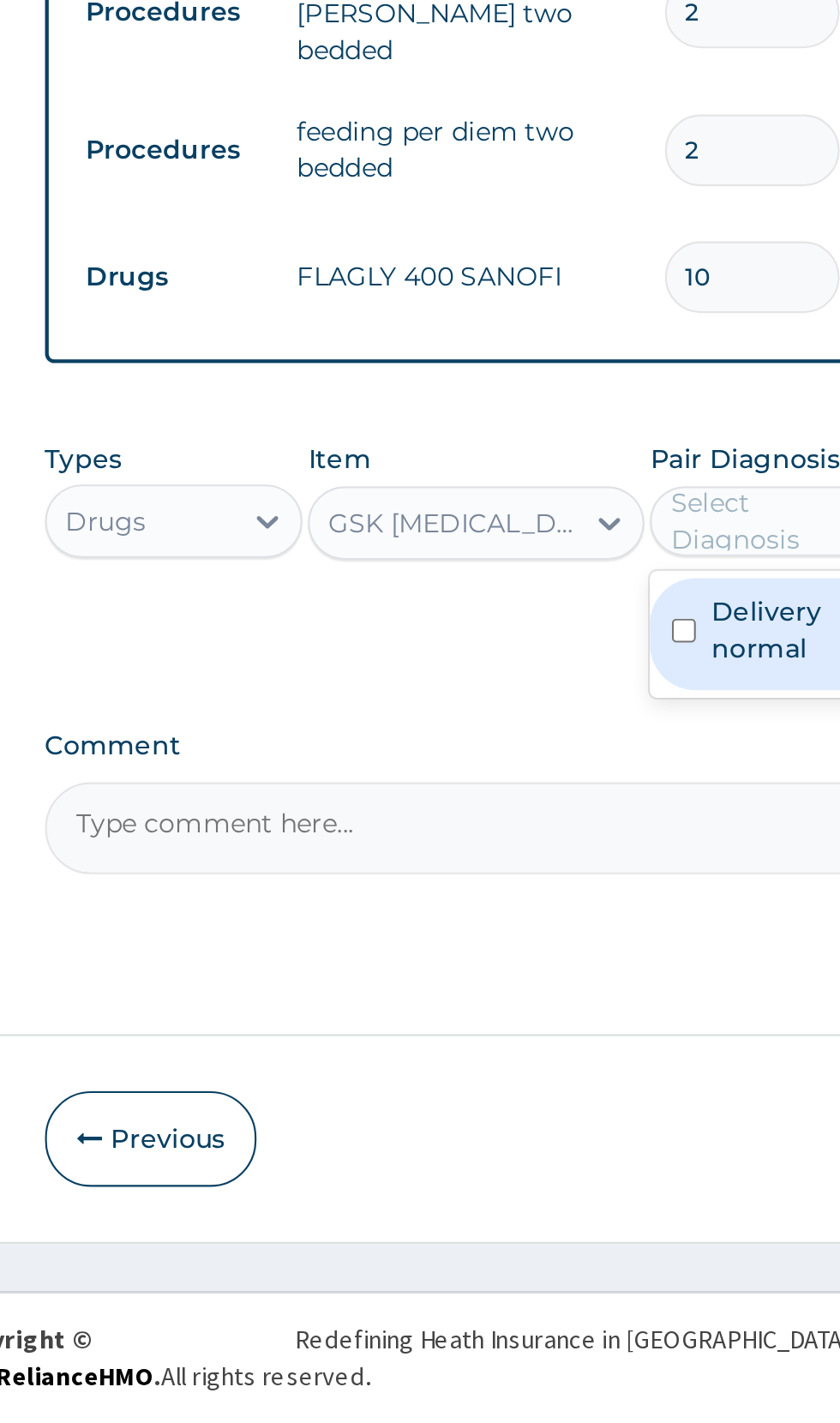
click at [561, 1048] on input "checkbox" at bounding box center [555, 1054] width 12 height 12
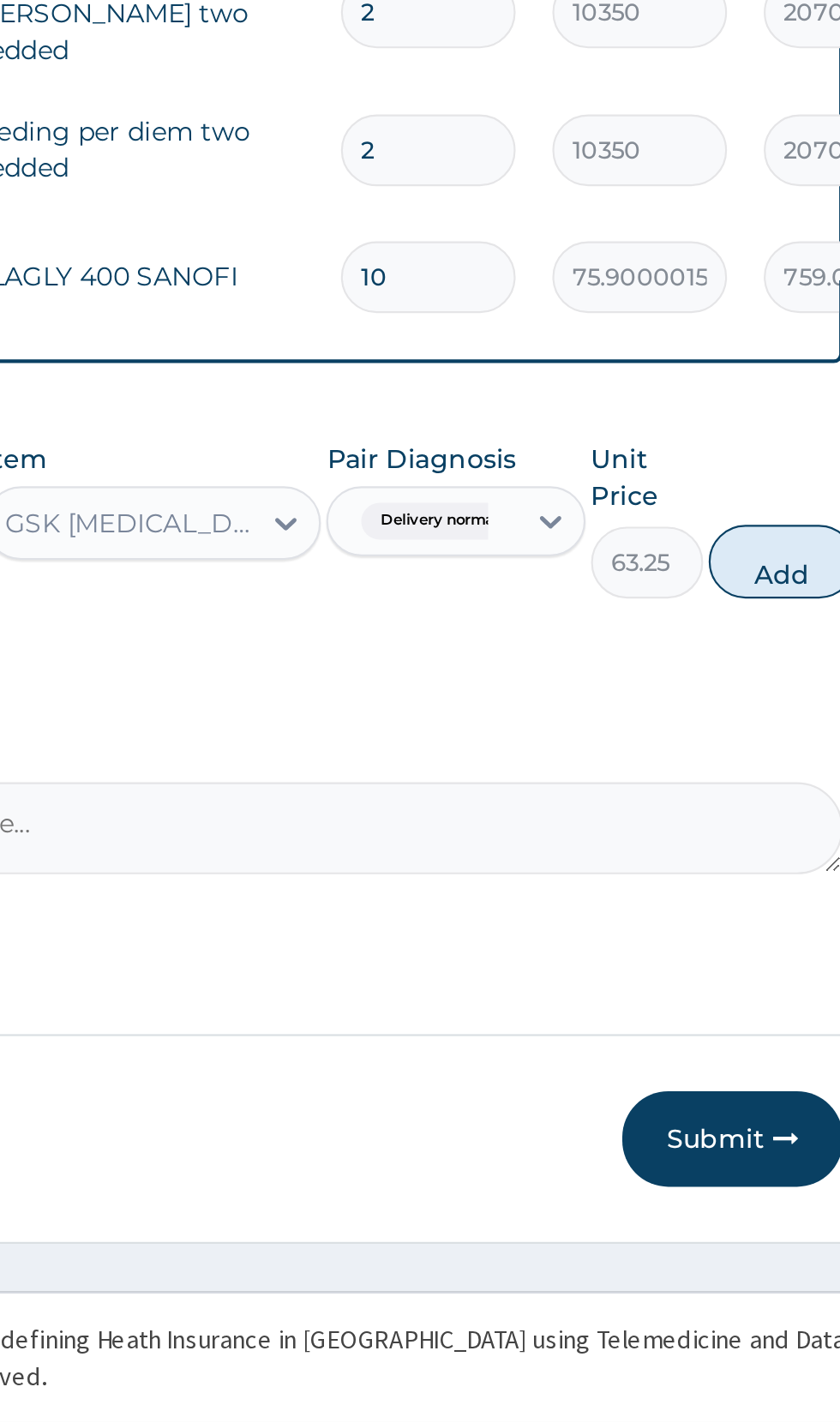
click at [754, 1008] on button "Add" at bounding box center [751, 1022] width 68 height 35
type input "0"
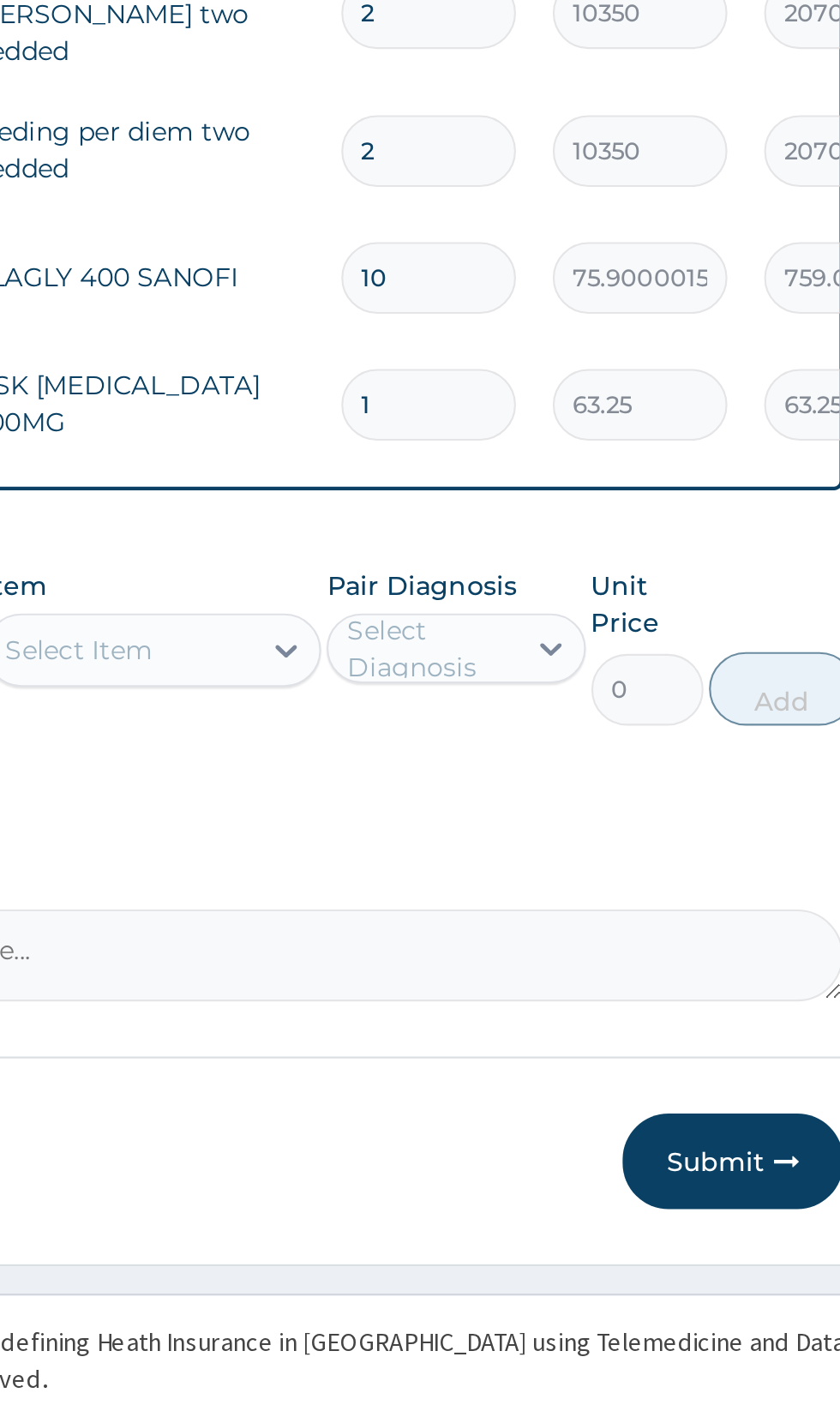
type input "10"
type input "632.50"
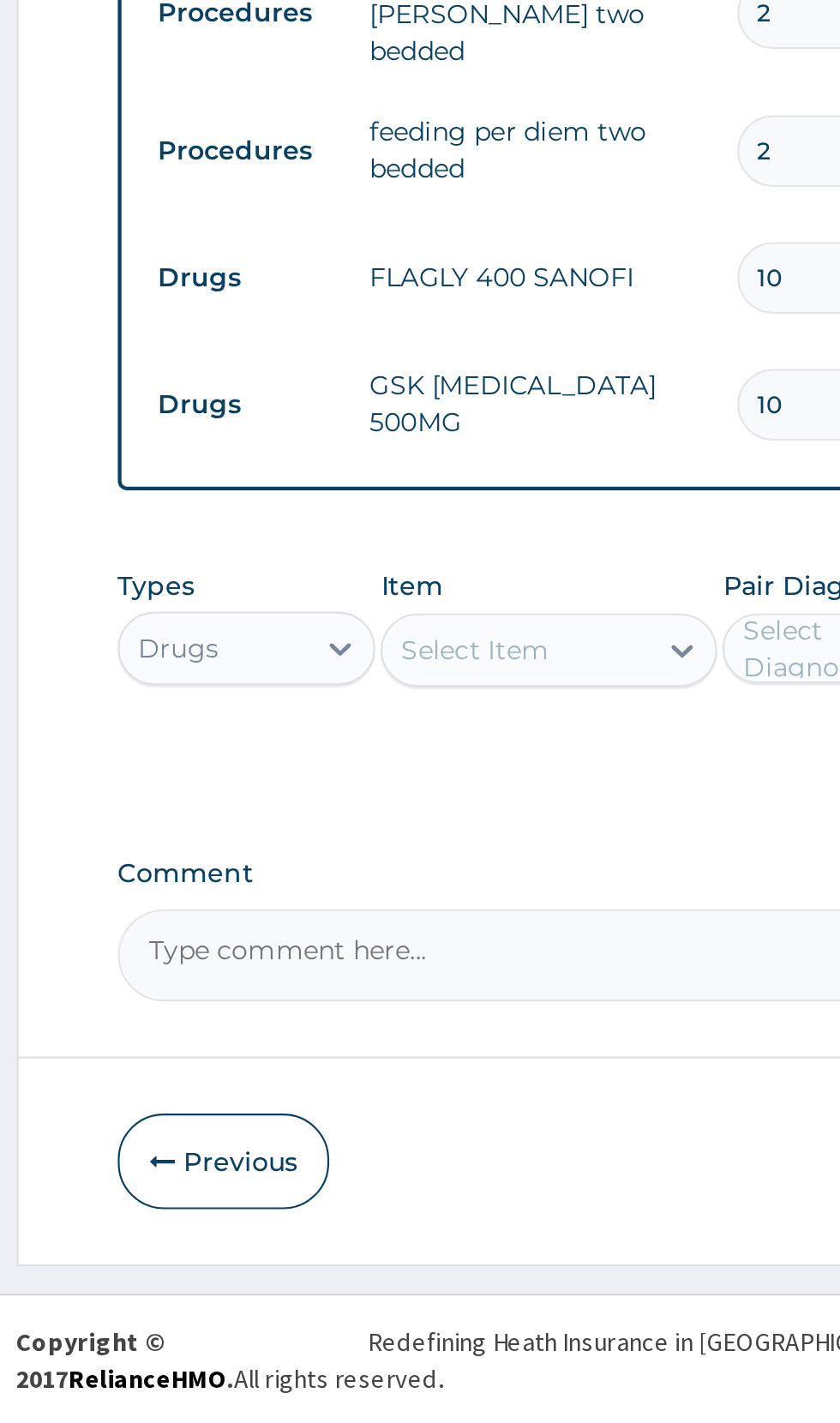
type input "10"
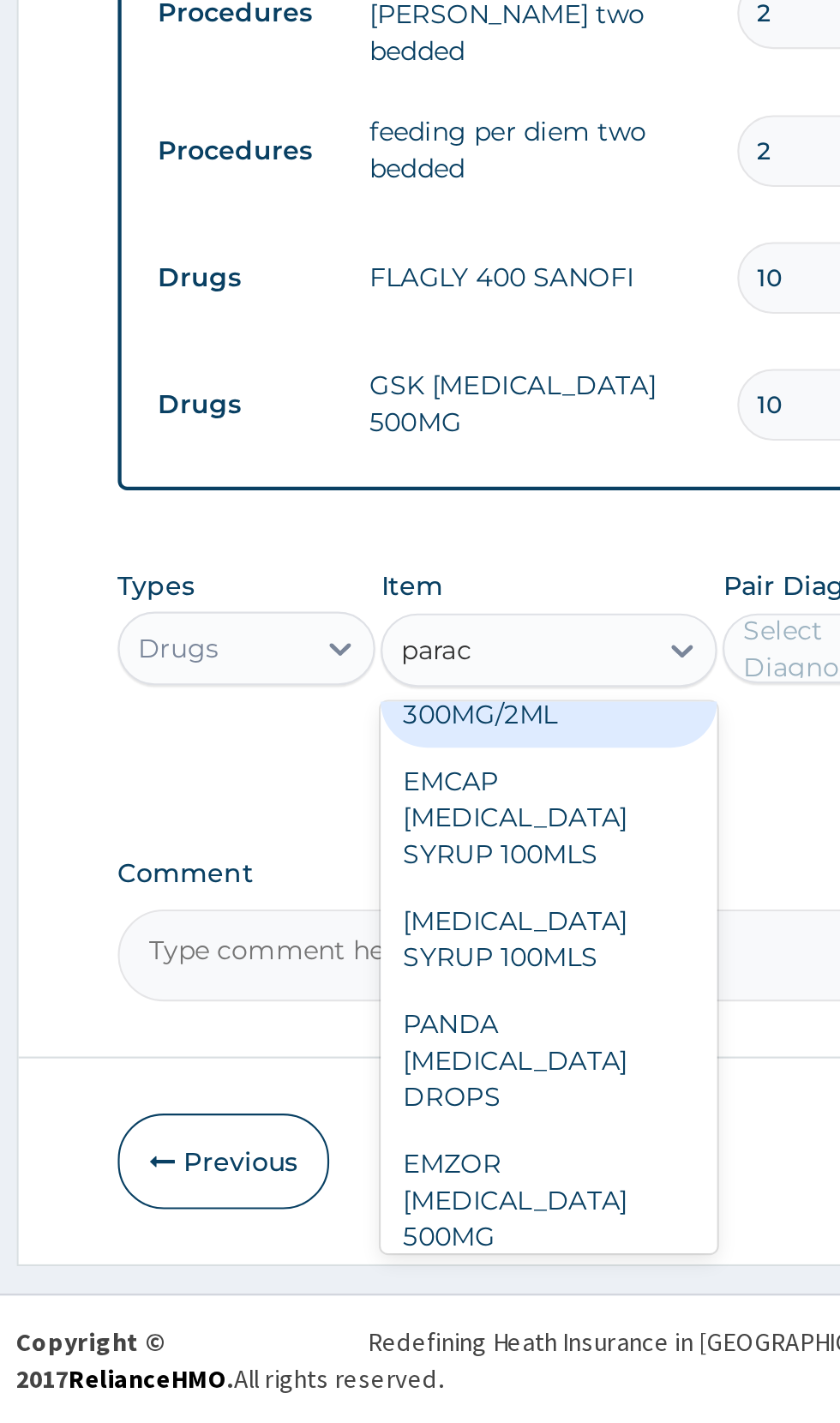
scroll to position [59, 0]
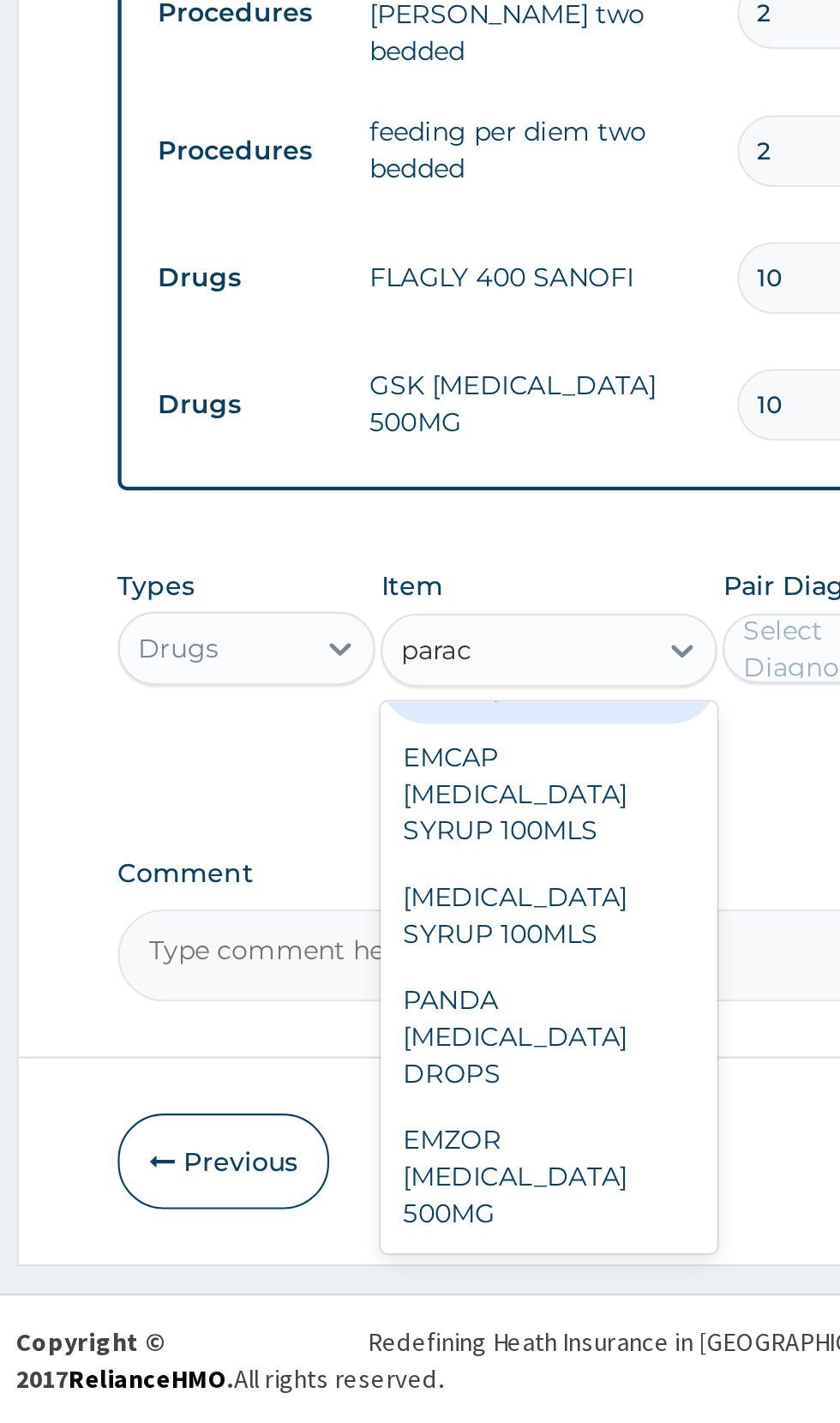
click at [462, 1298] on div "EMZOR [MEDICAL_DATA] 500MG" at bounding box center [458, 1308] width 157 height 66
type input "parac"
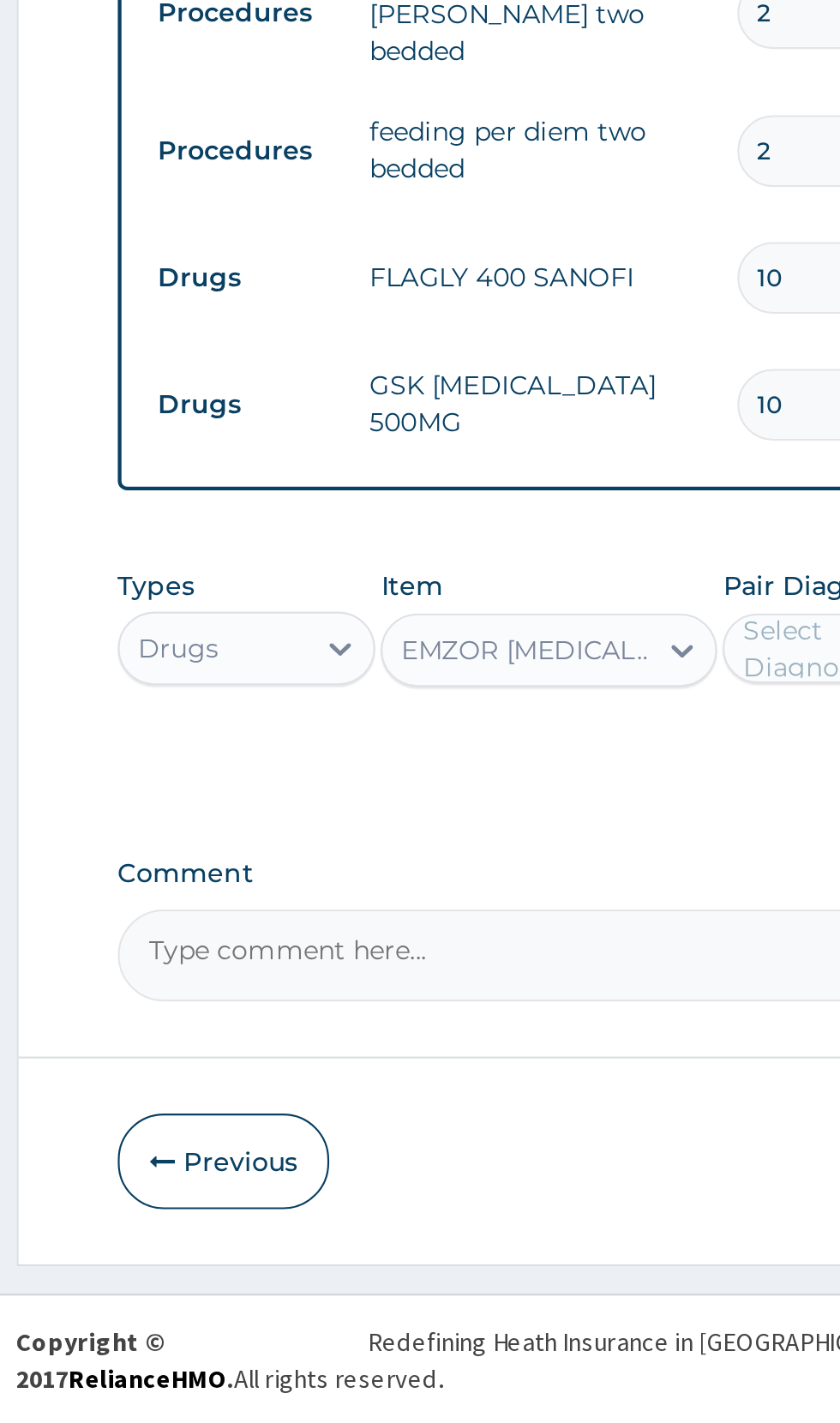
click at [587, 1027] on label "Pair Diagnosis" at bounding box center [584, 1034] width 89 height 17
click at [558, 1088] on div "Pair Diagnosis Select Diagnosis" at bounding box center [599, 1062] width 120 height 74
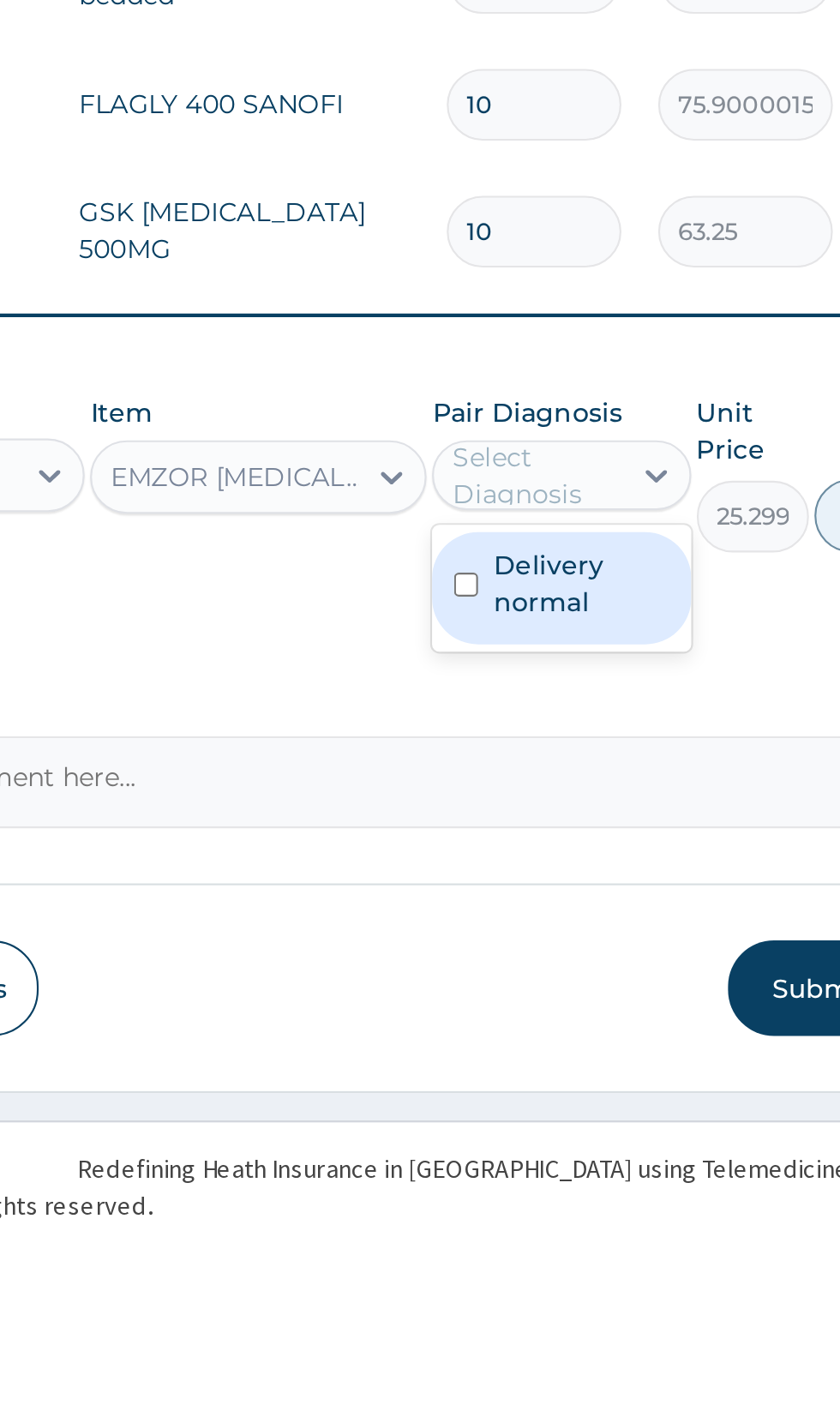
click at [591, 1103] on label "Delivery normal" at bounding box center [608, 1113] width 82 height 35
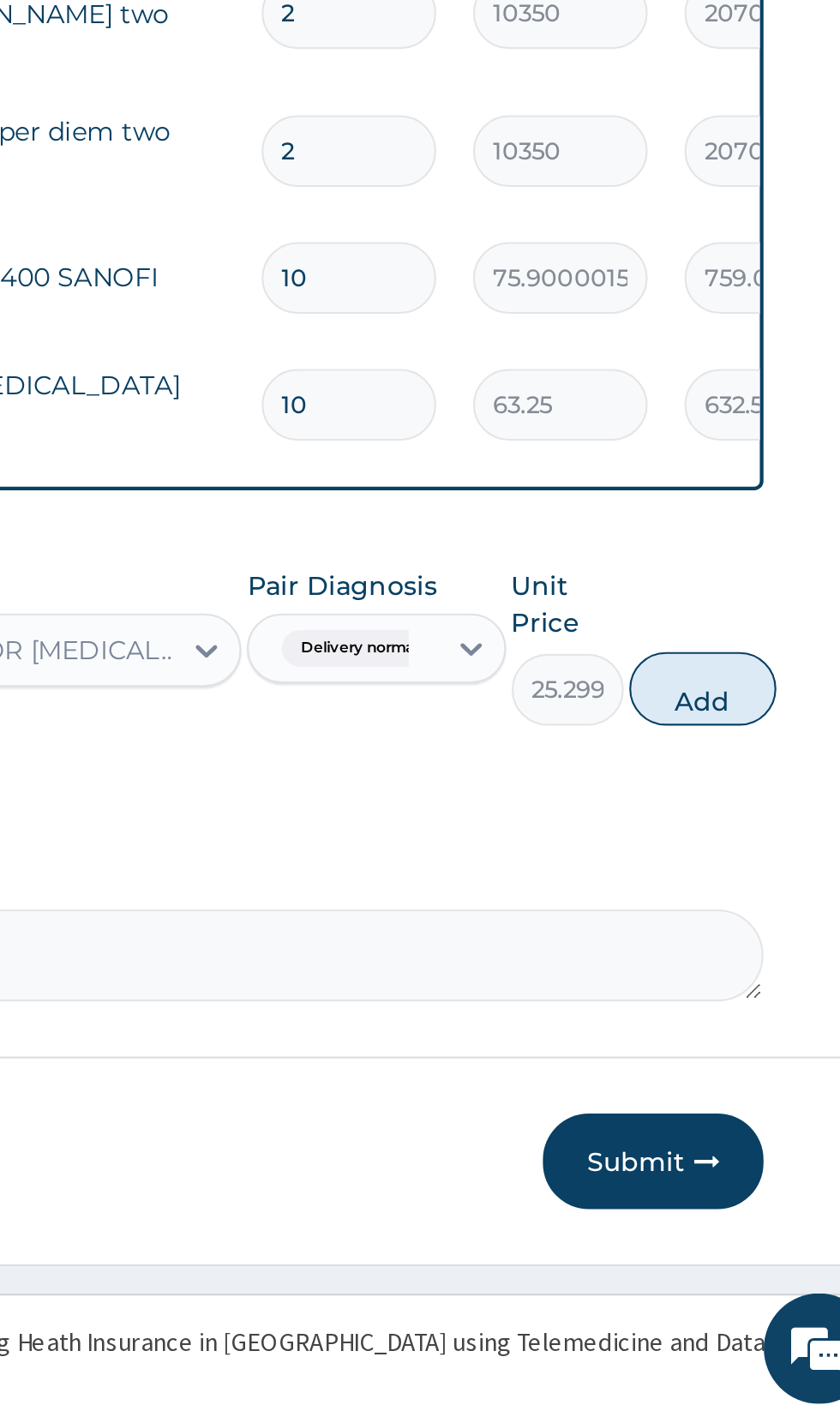
scroll to position [0, 0]
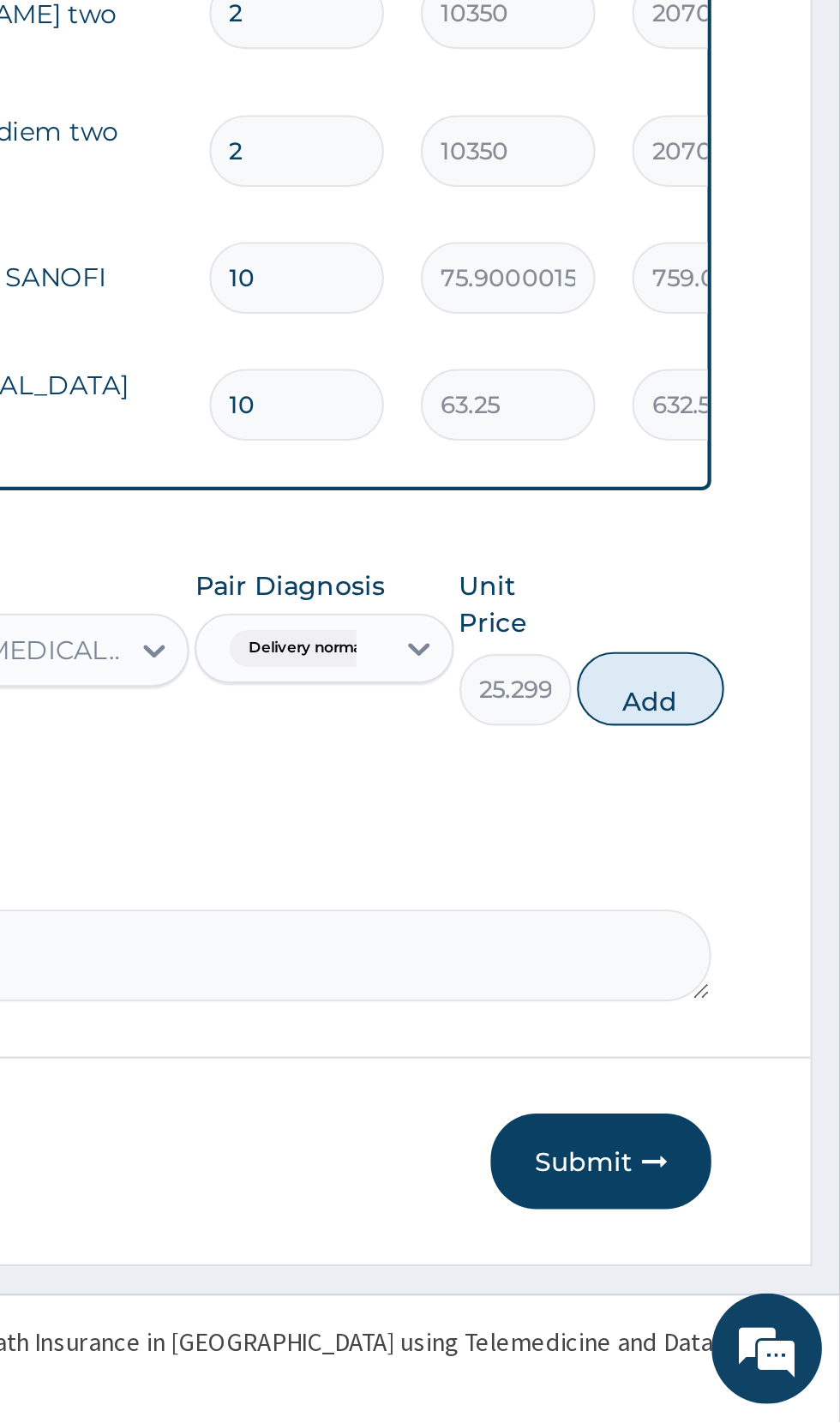
click at [754, 1074] on button "Add" at bounding box center [751, 1081] width 68 height 35
type input "0"
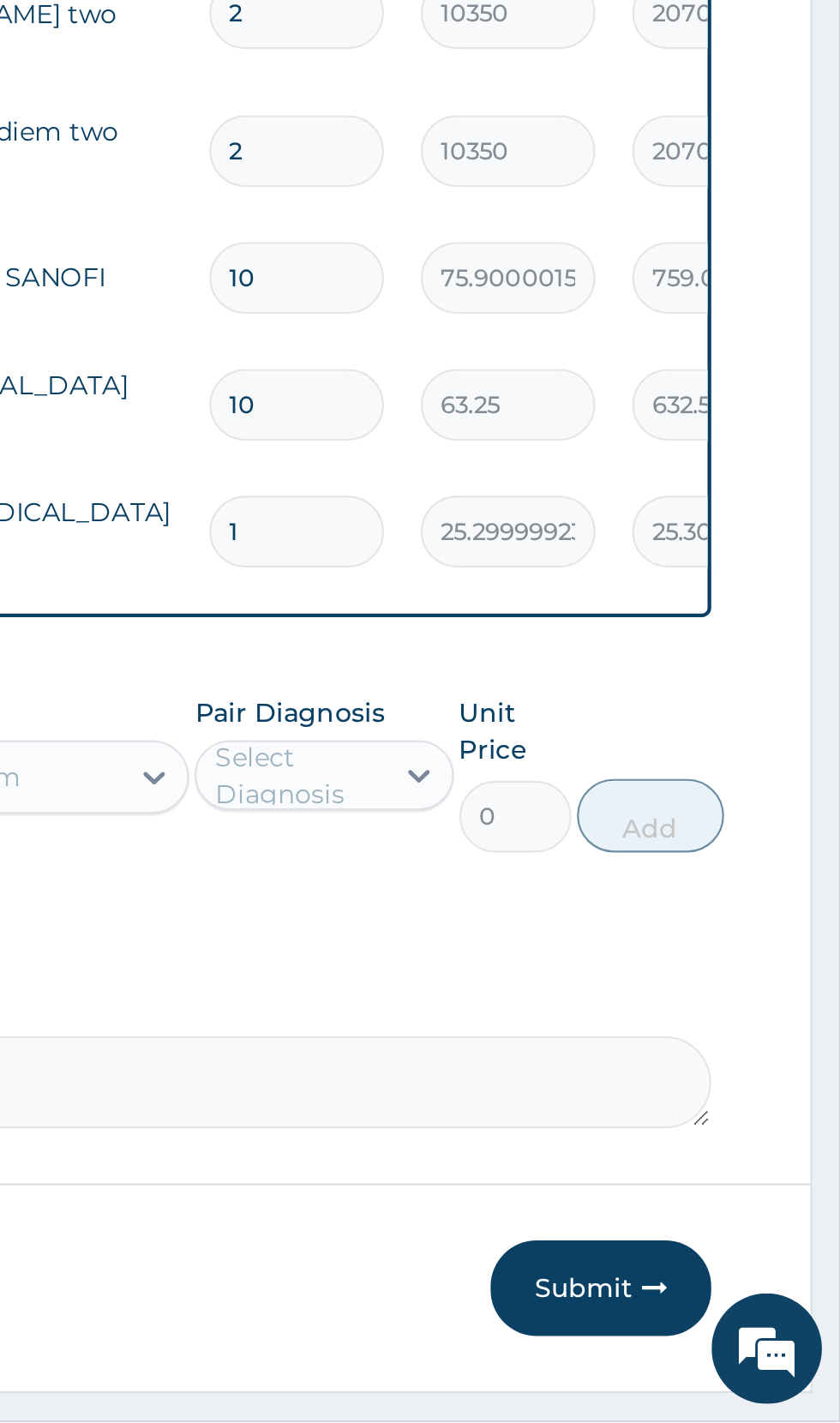
type input "10"
type input "253.00"
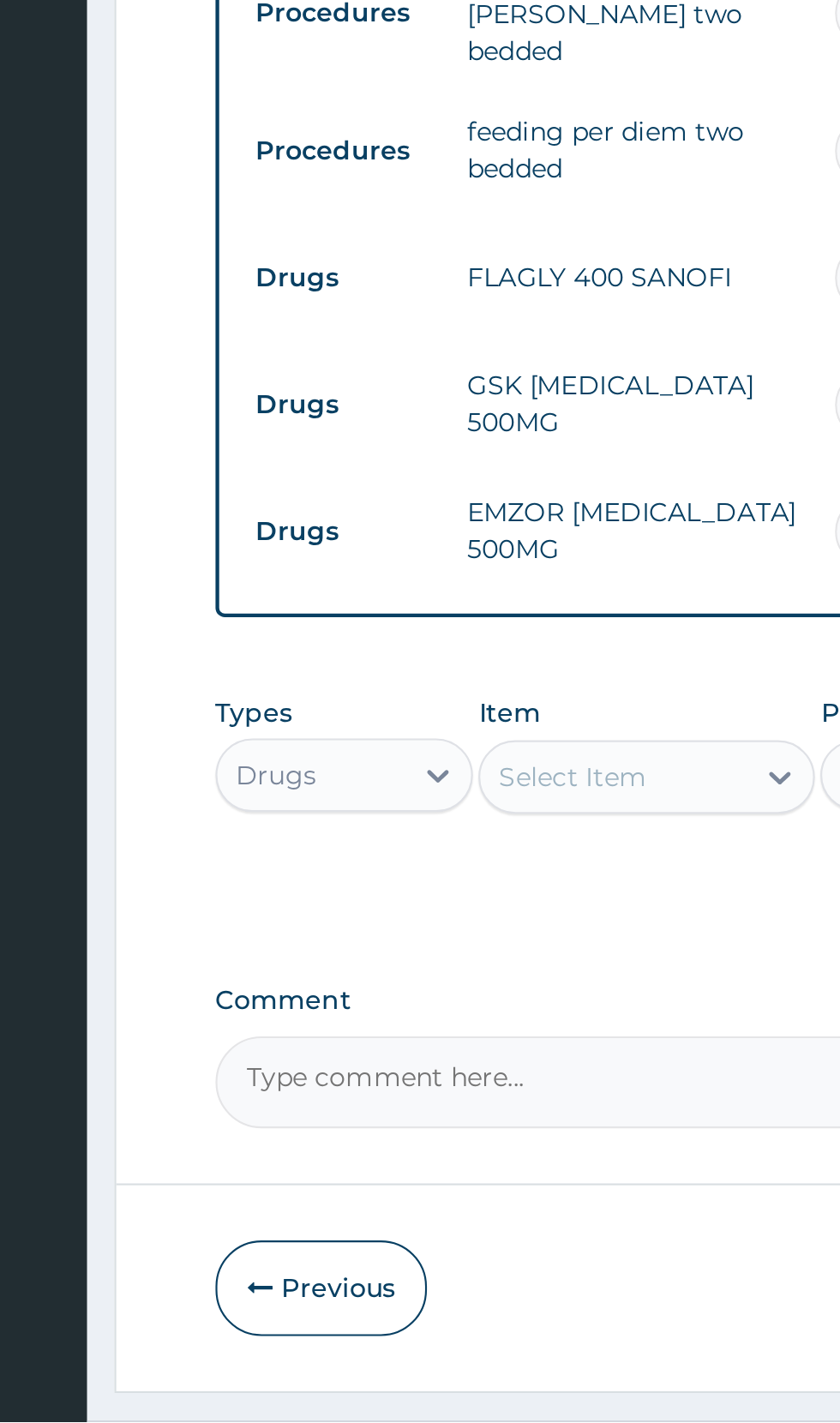
type input "10"
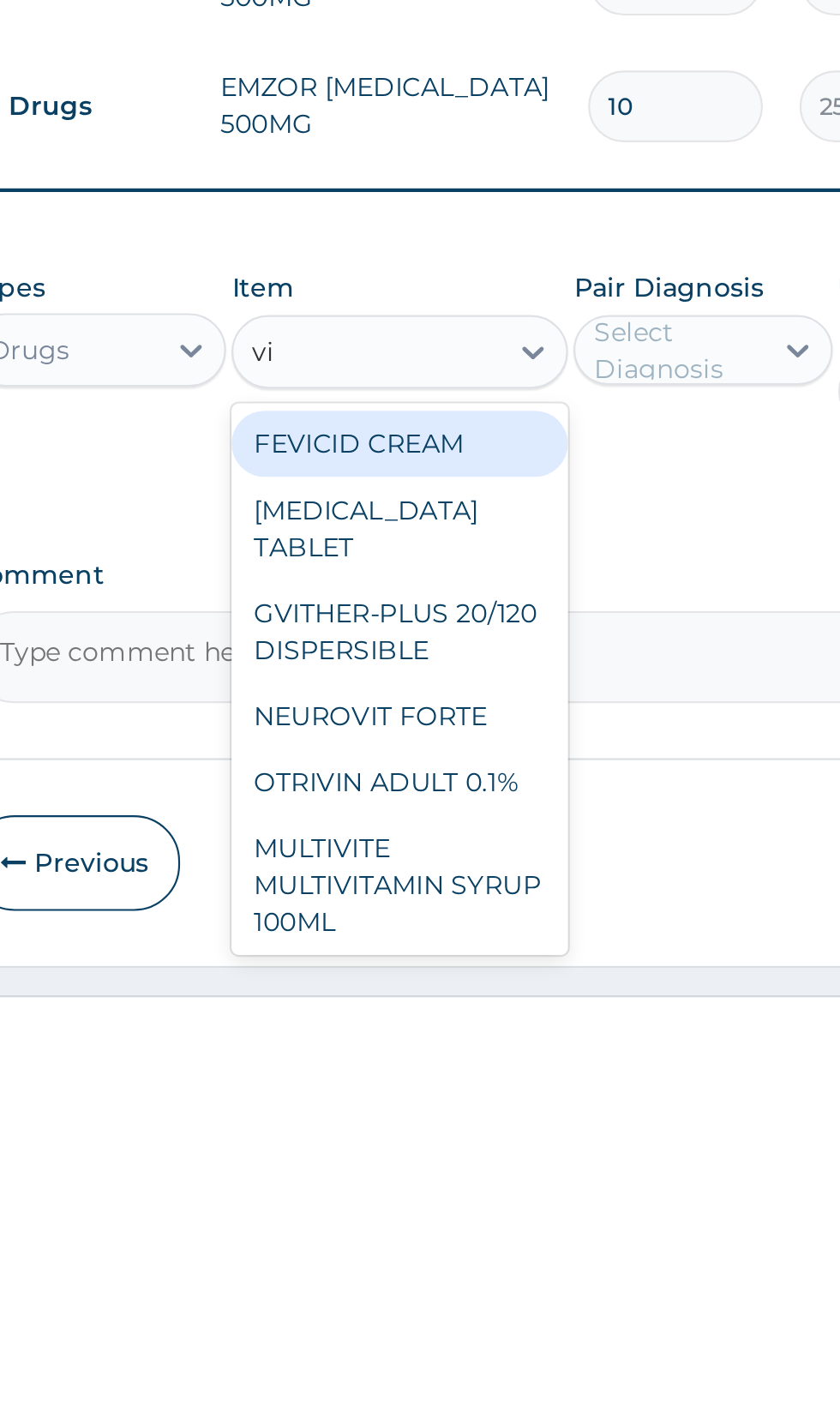
type input "vit"
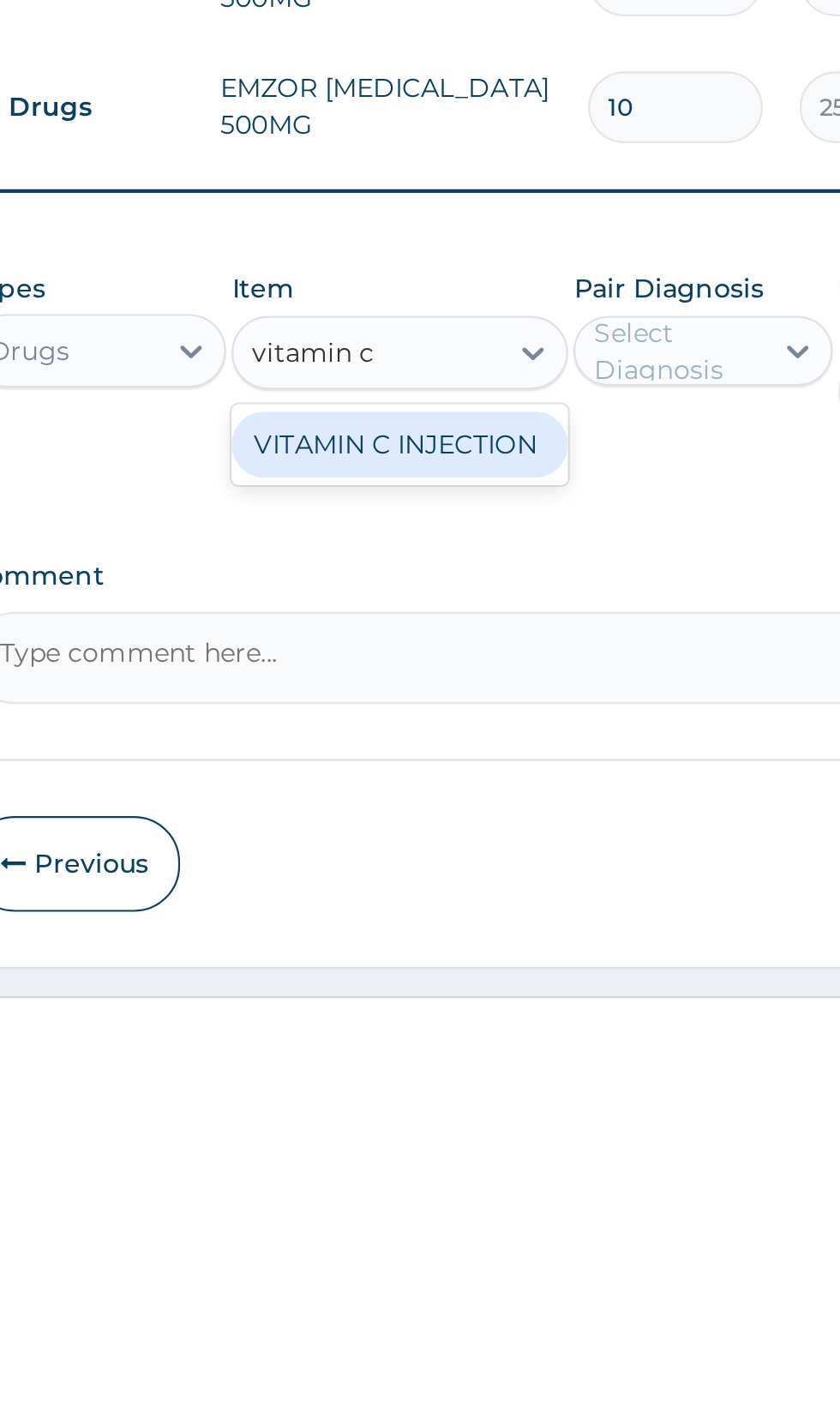
type input "vitamin"
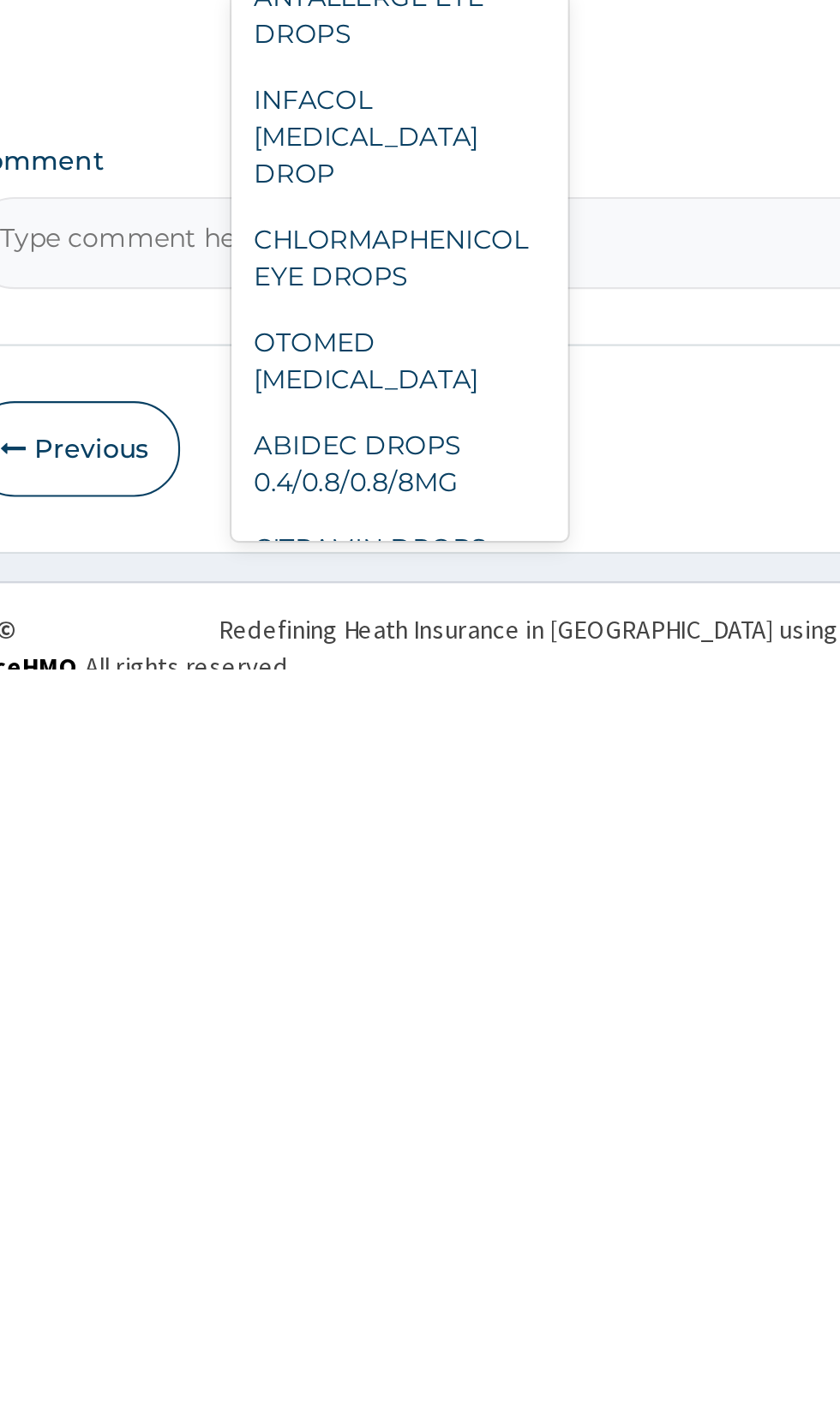
scroll to position [79, 0]
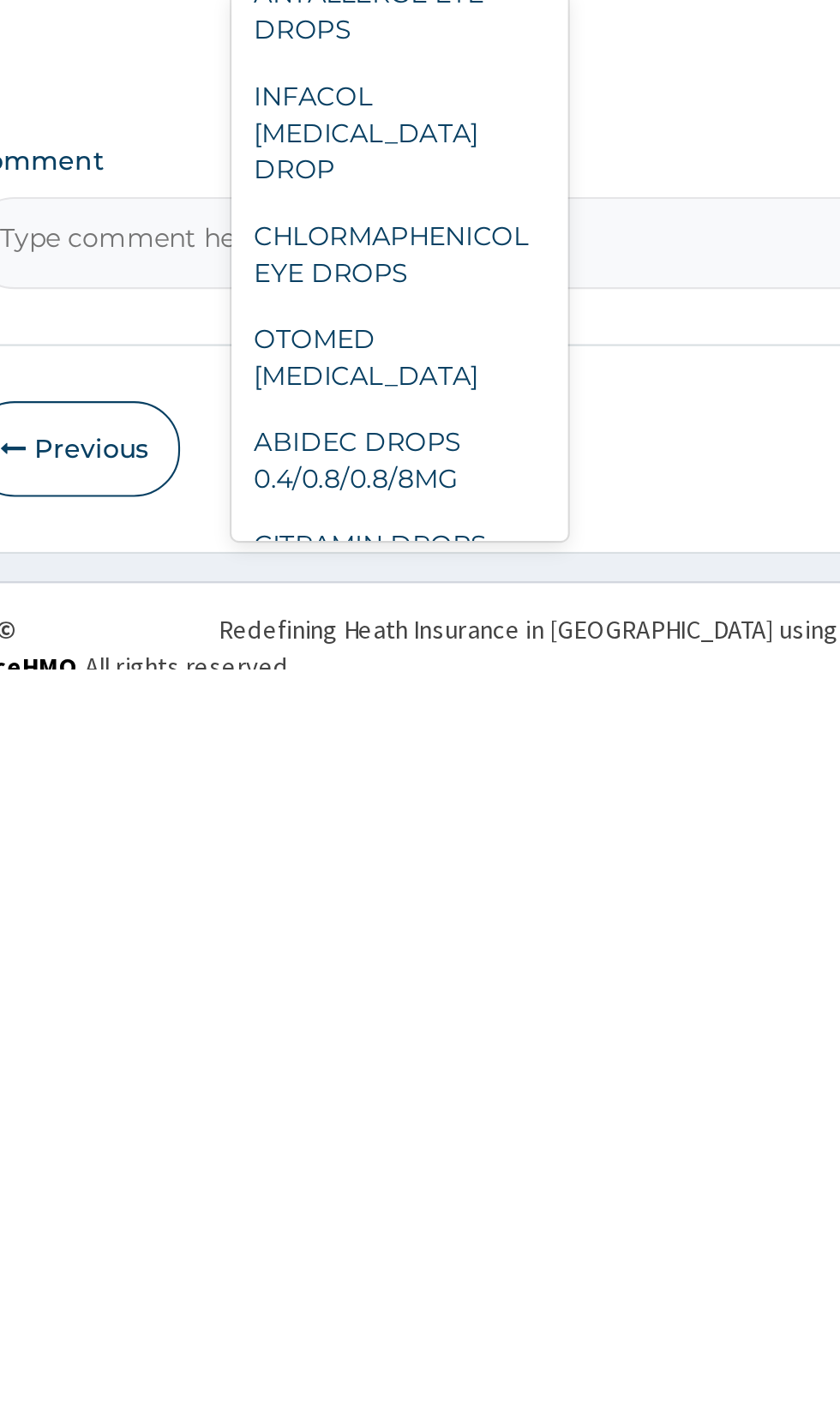
type input "drop"
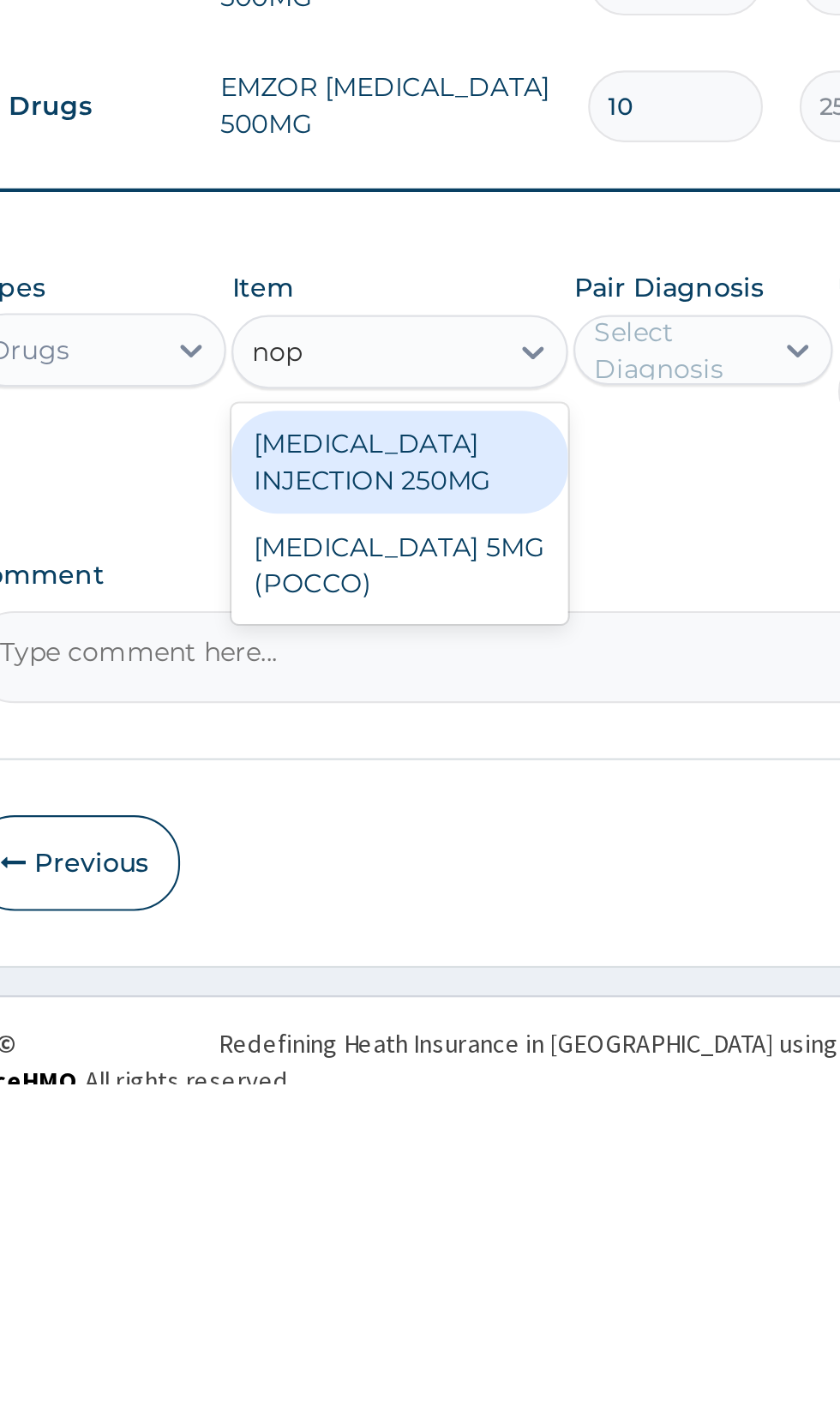
scroll to position [0, 0]
type input "nop"
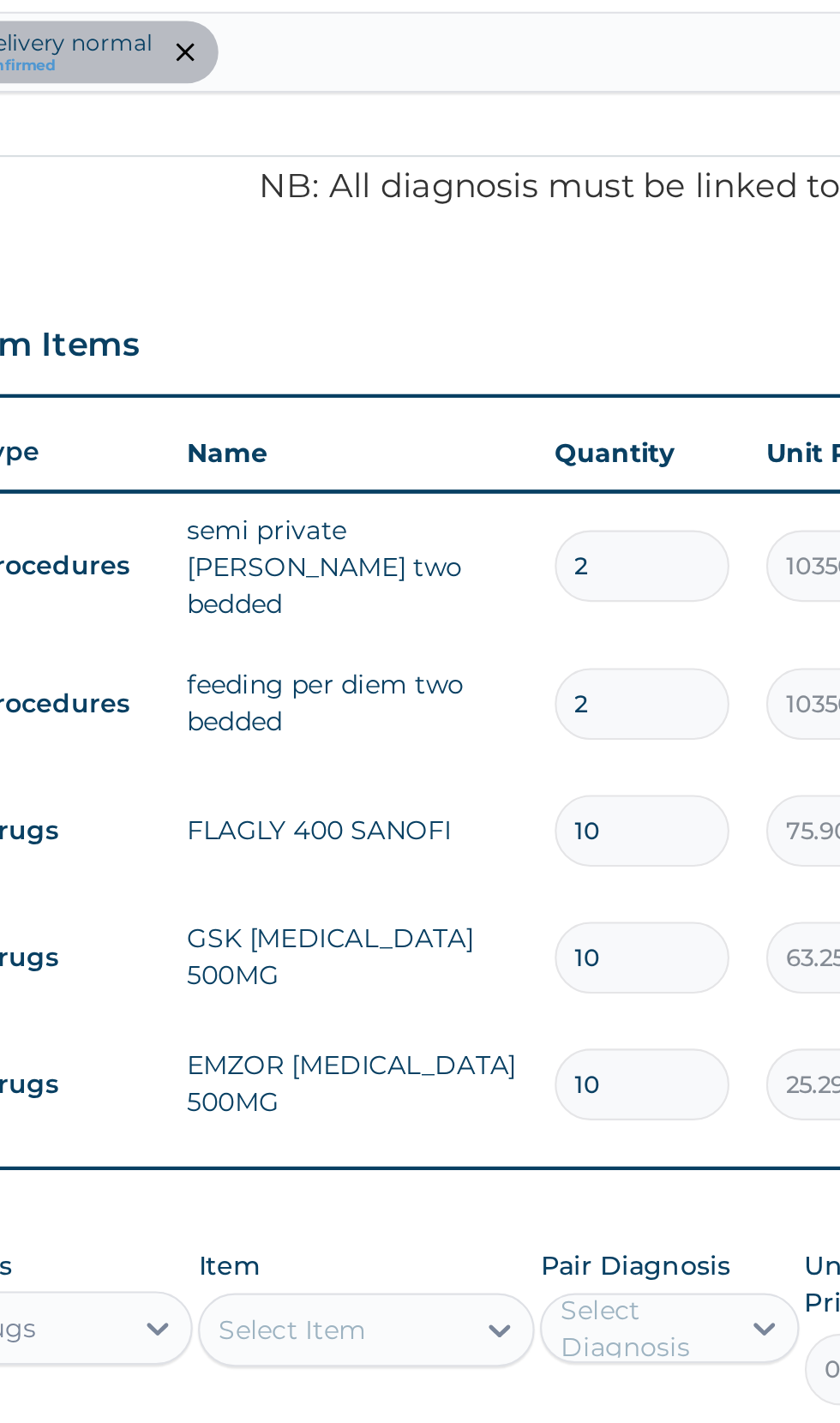
click at [678, 895] on input "75.9000015258789" at bounding box center [685, 889] width 82 height 34
click at [319, 651] on div "Claim Items" at bounding box center [518, 659] width 523 height 44
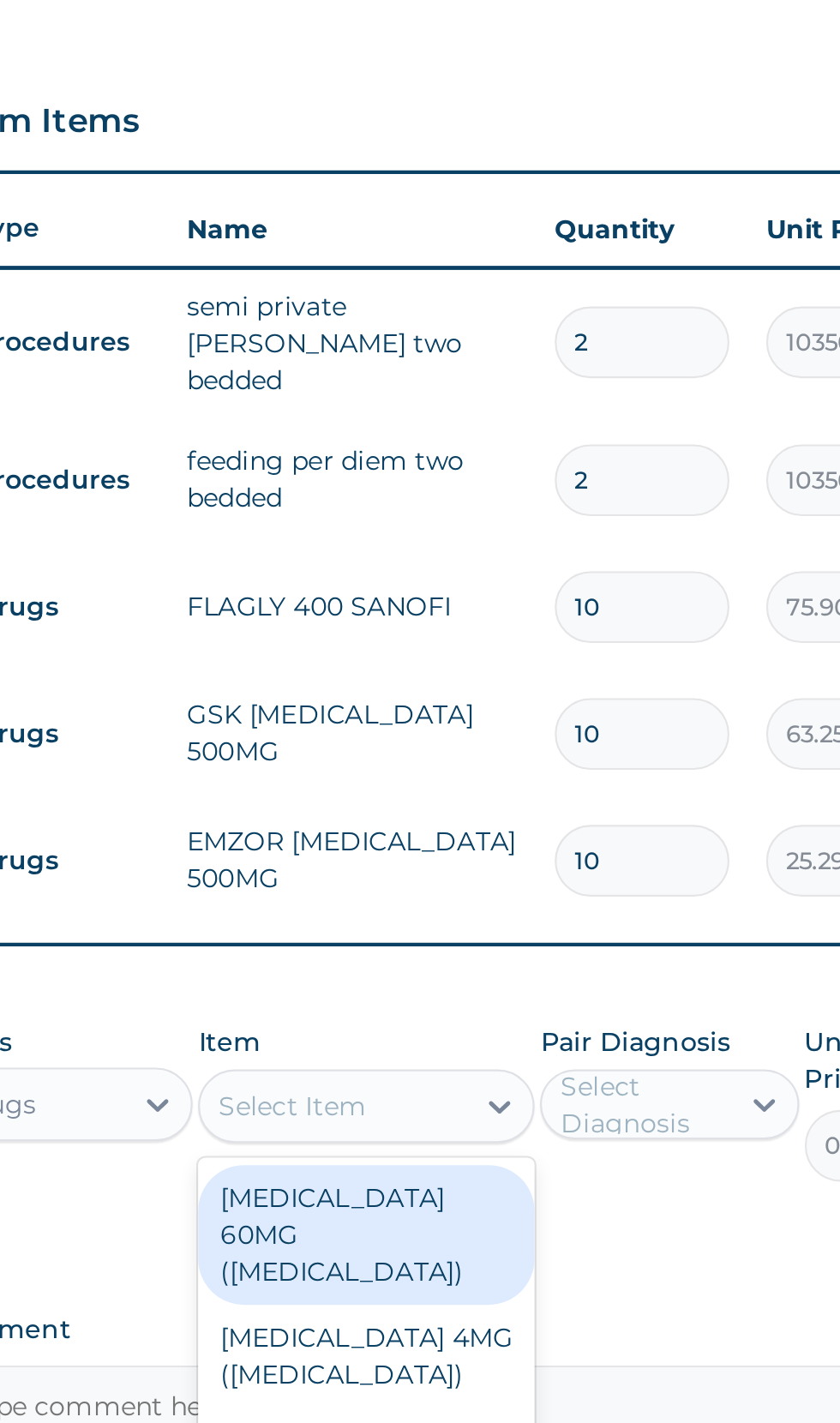
type input "4"
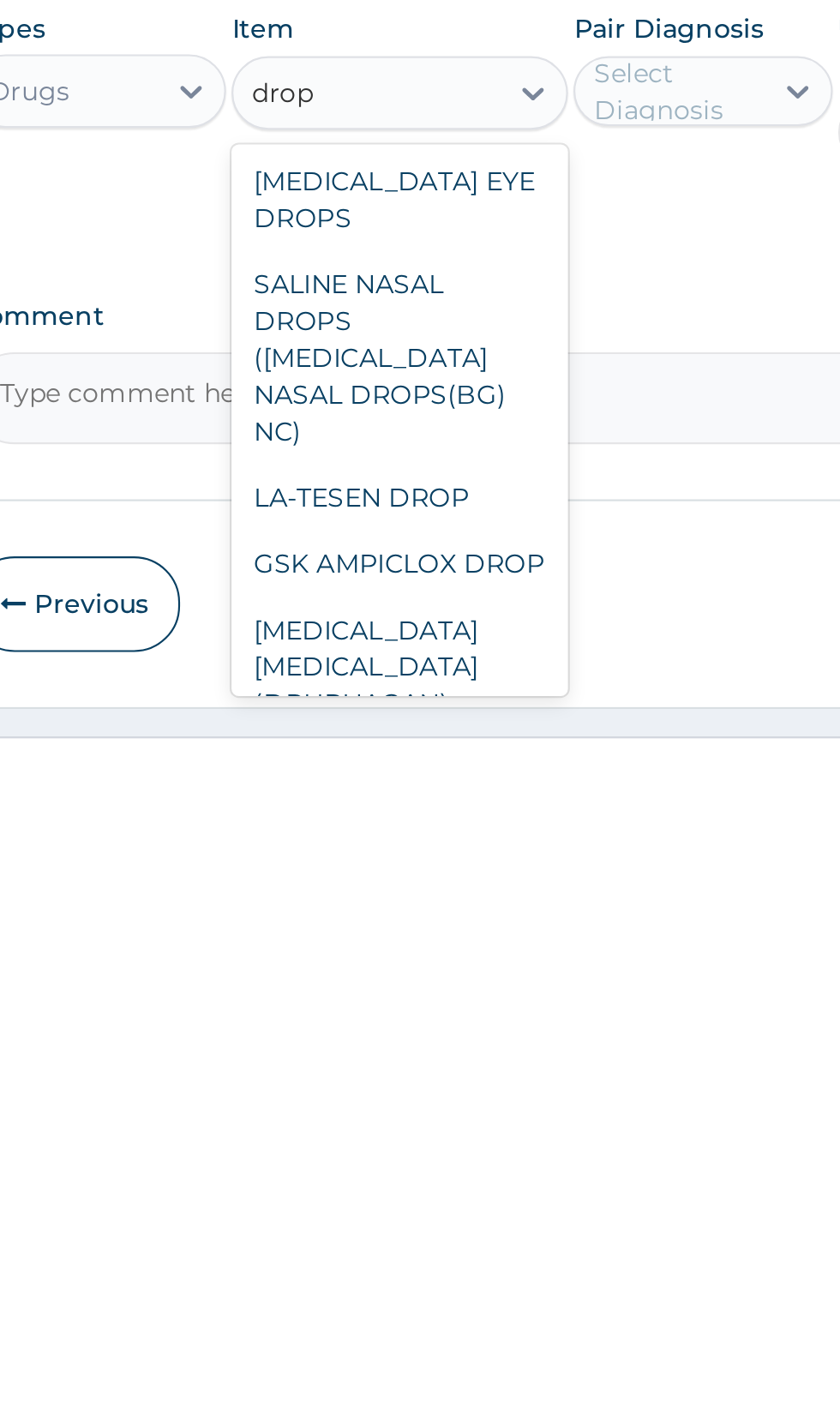
scroll to position [474, 0]
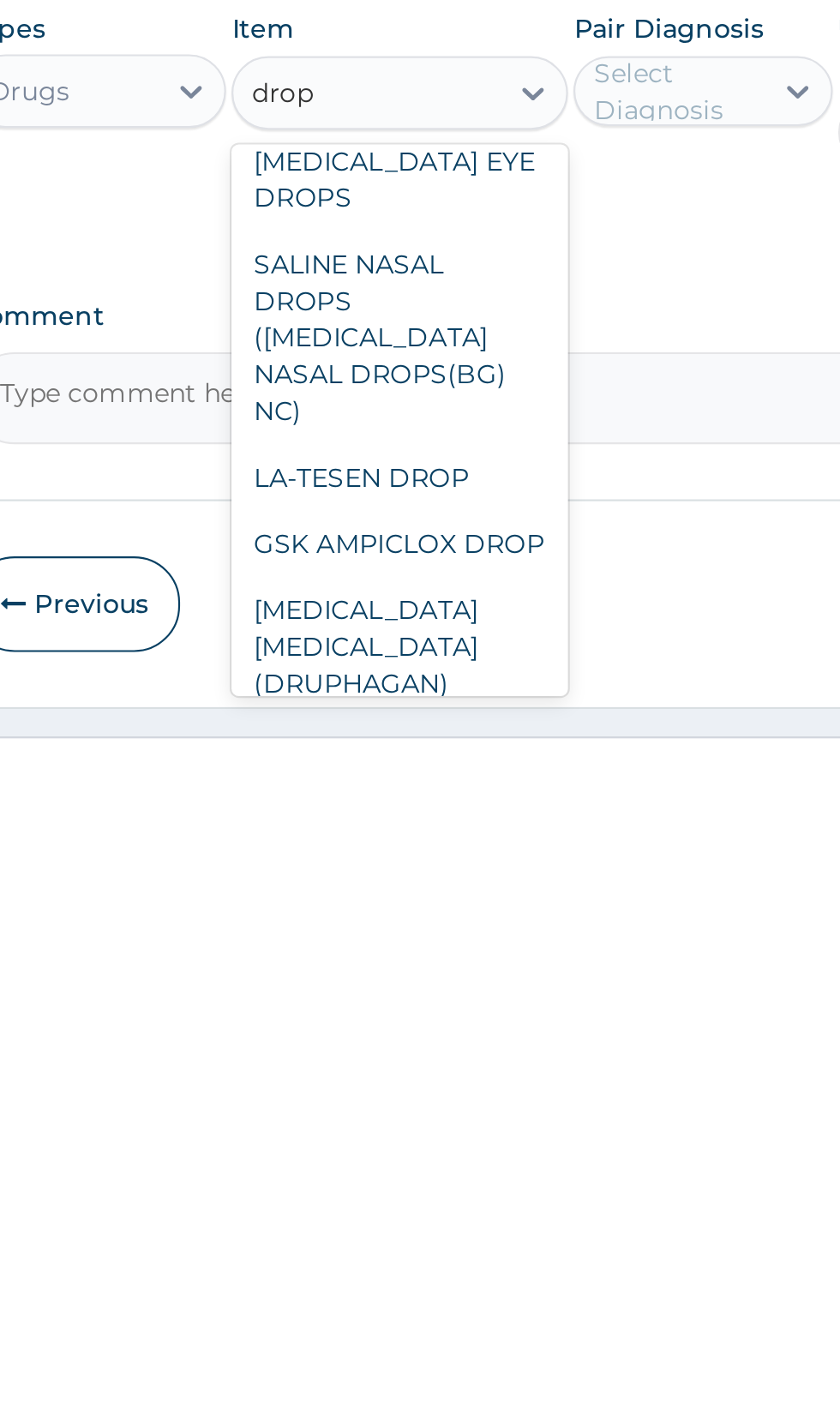
click at [422, 1317] on div "GSK AMPICLOX DROP" at bounding box center [458, 1332] width 157 height 31
type input "drop"
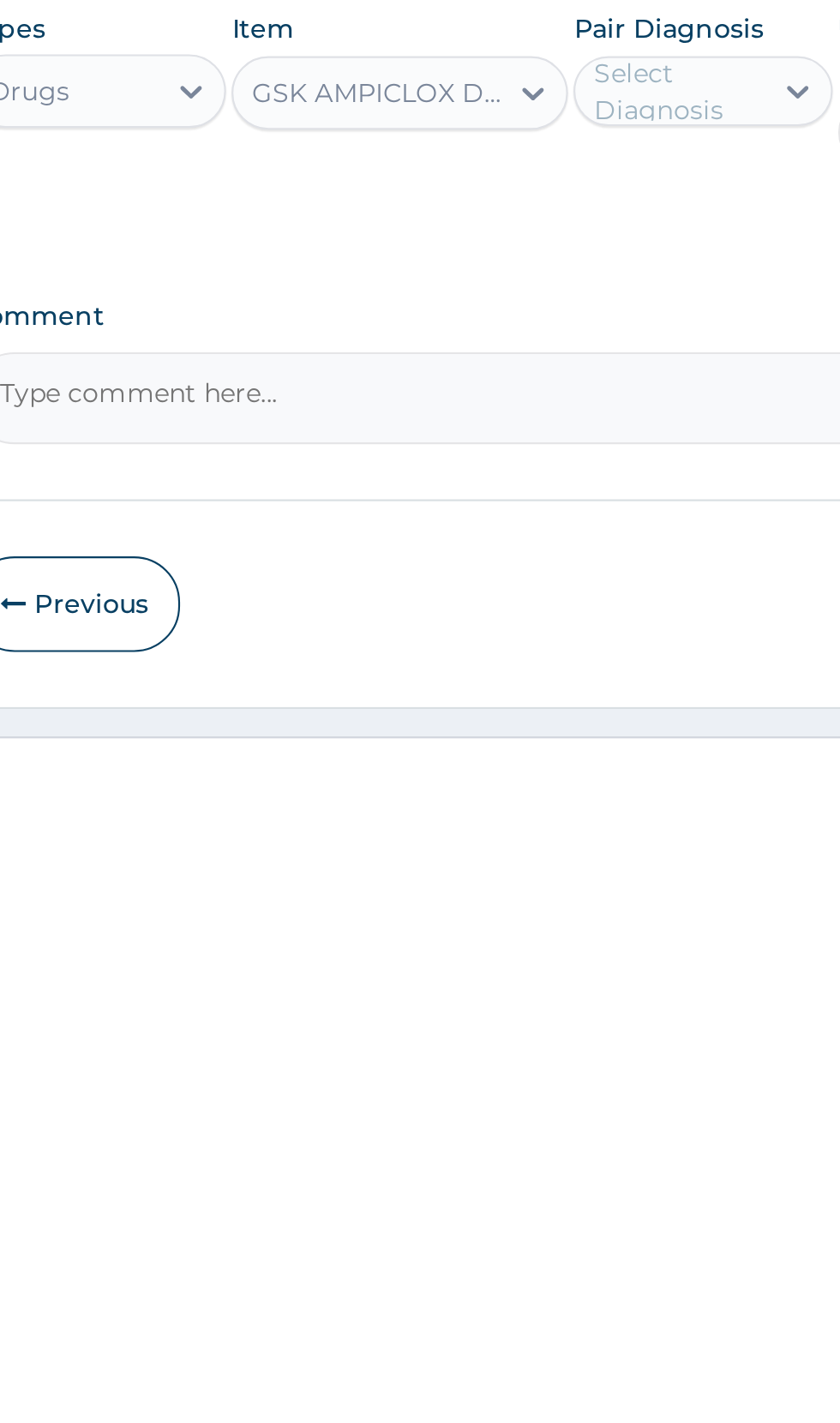
scroll to position [0, 0]
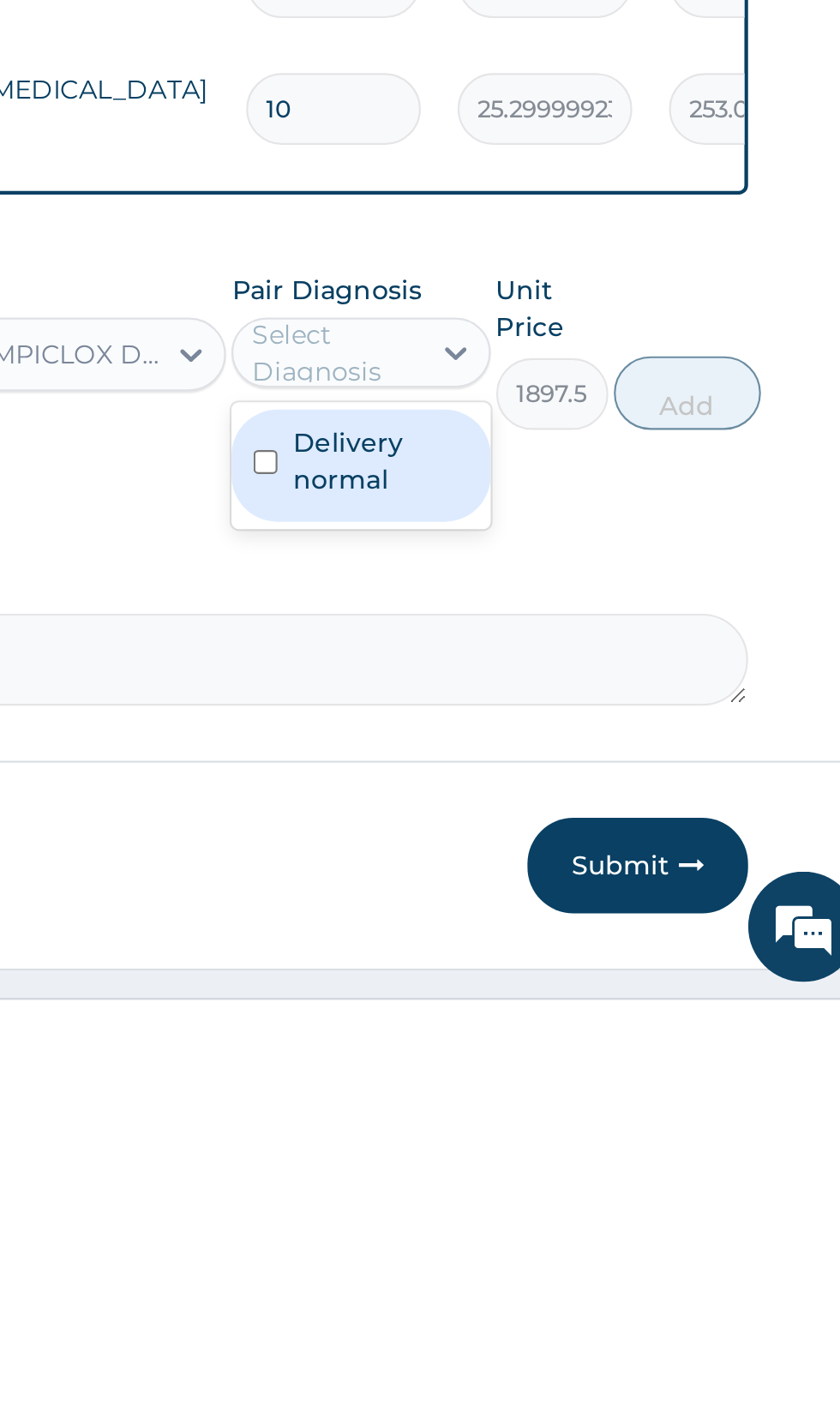
click at [593, 1173] on label "Delivery normal" at bounding box center [608, 1173] width 82 height 35
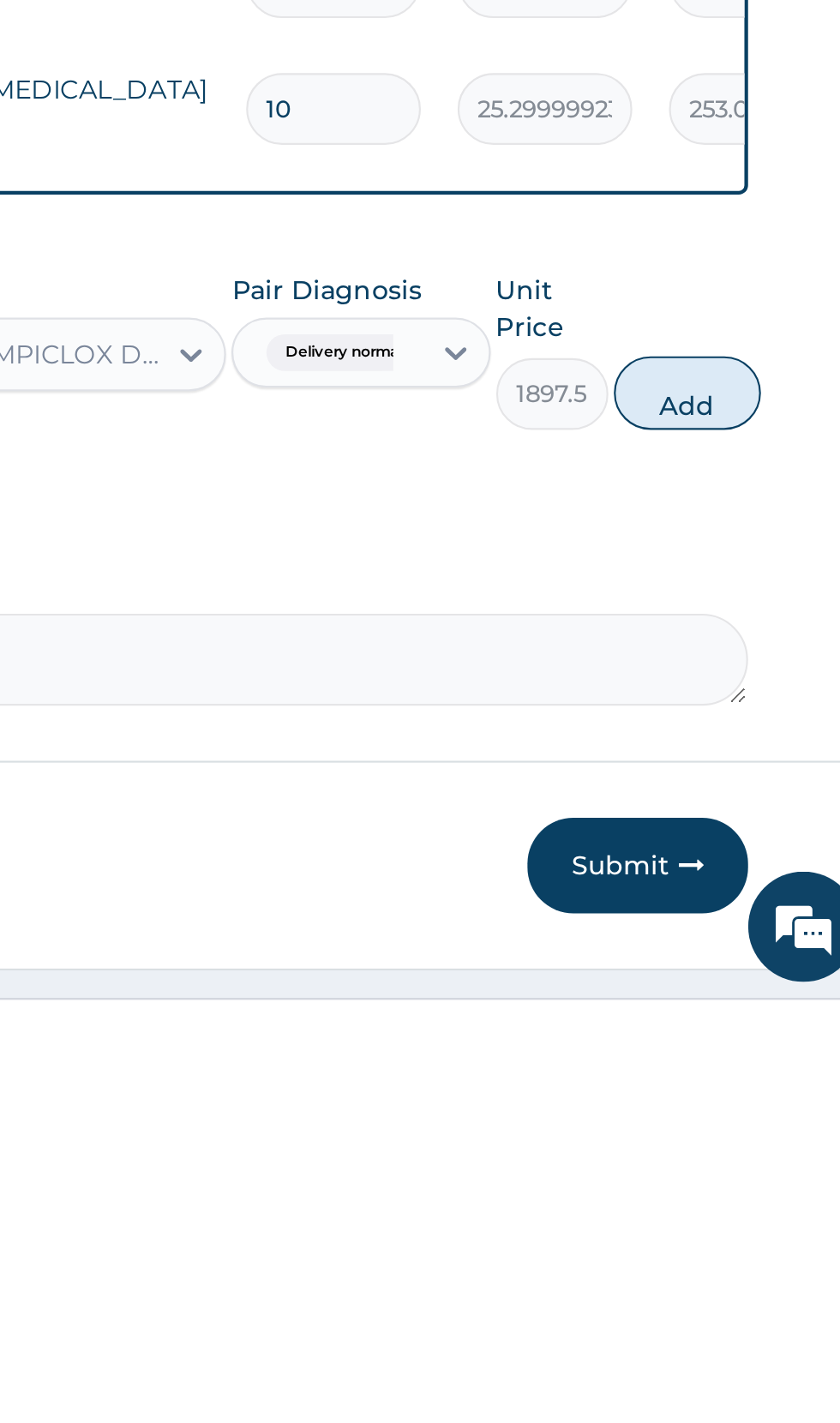
scroll to position [1, 0]
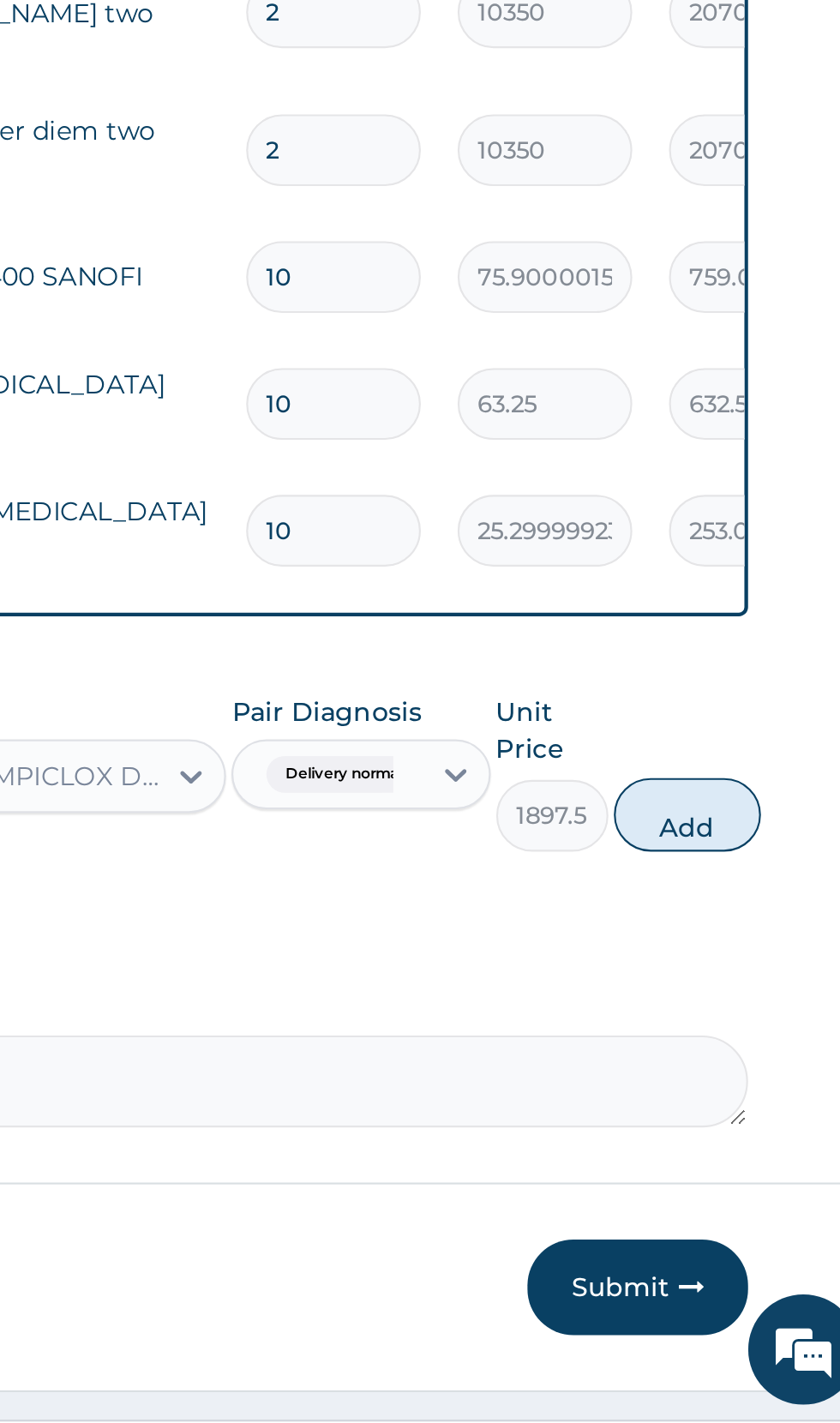
click at [745, 1137] on button "Add" at bounding box center [751, 1140] width 68 height 35
type input "0"
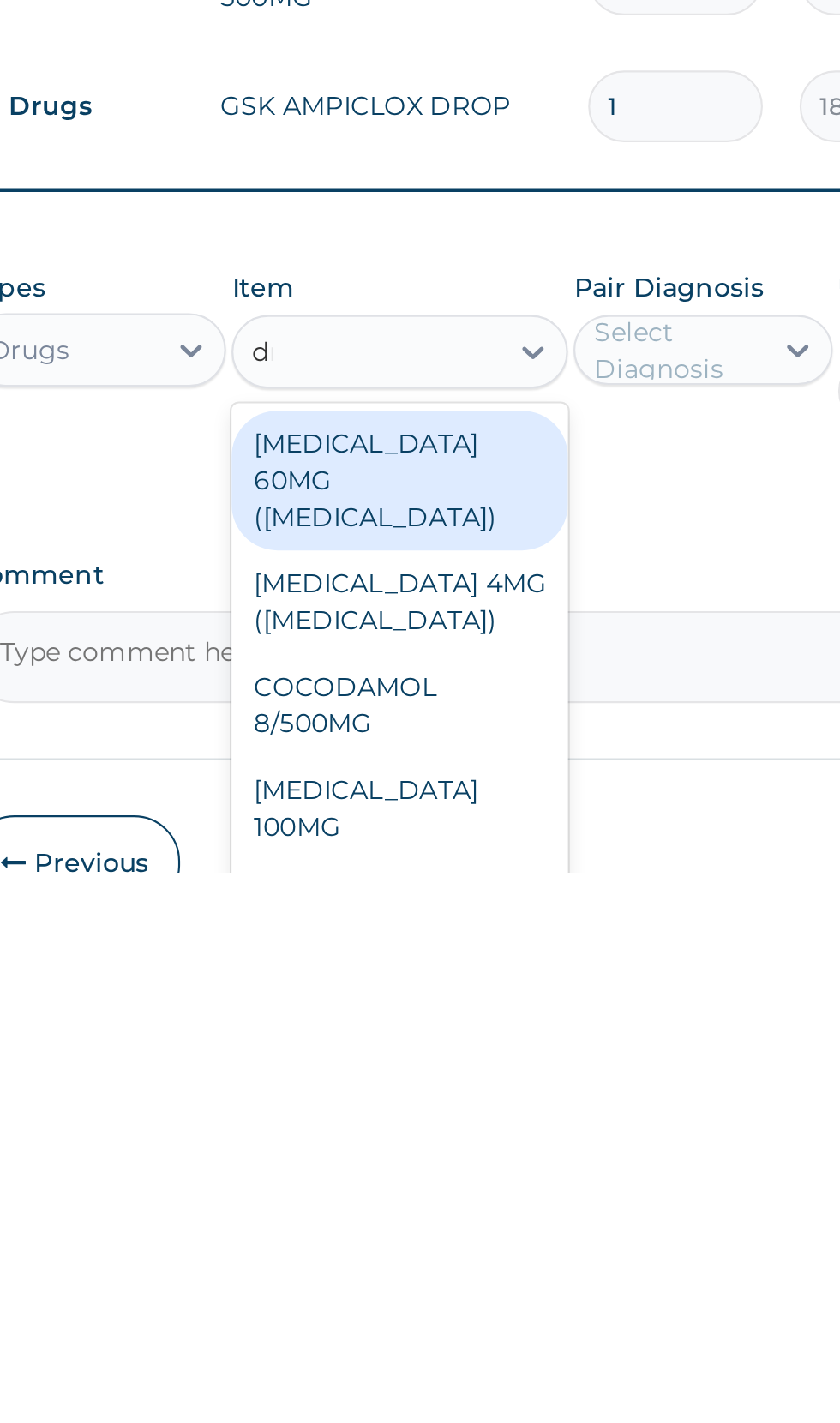
scroll to position [0, 0]
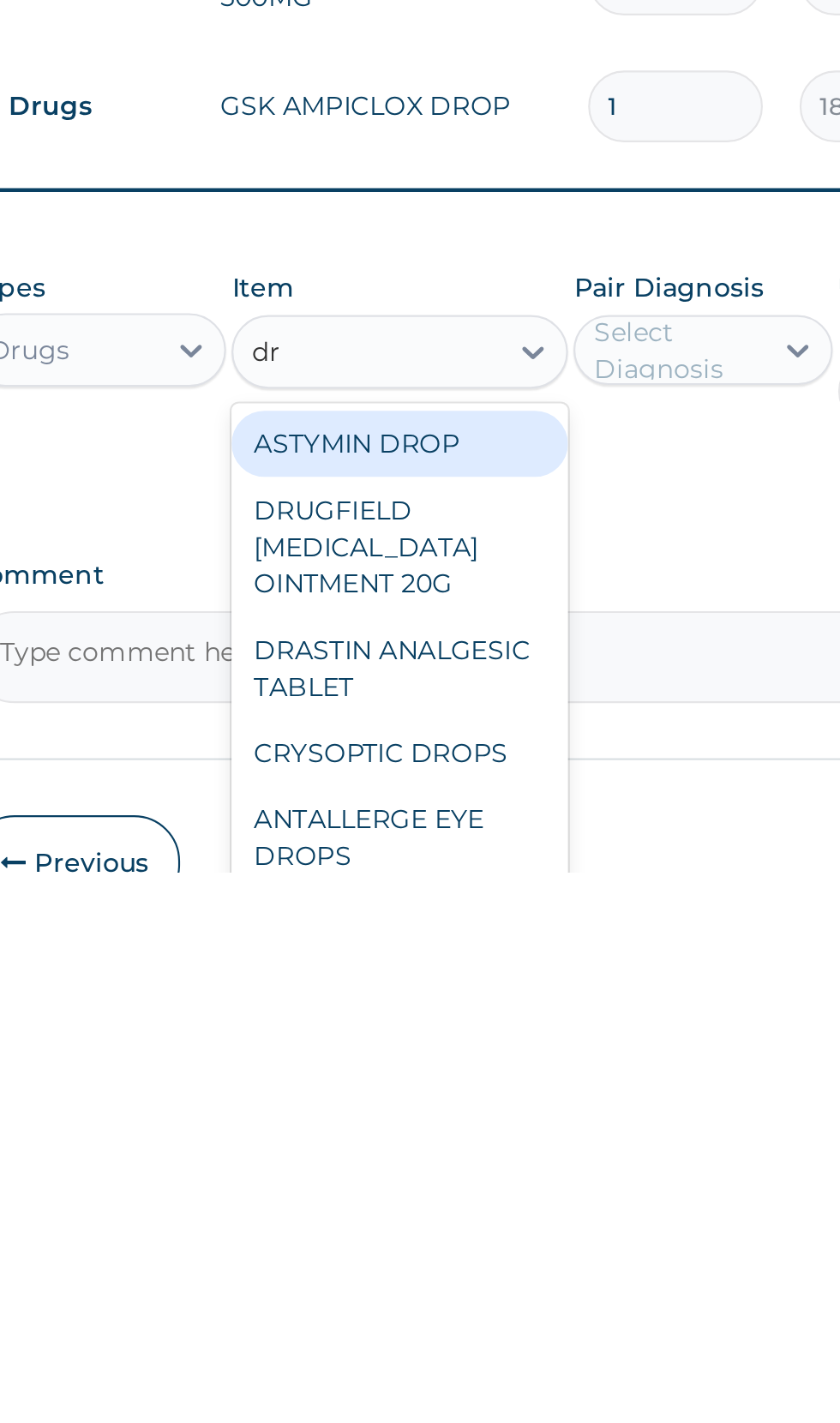
type input "d"
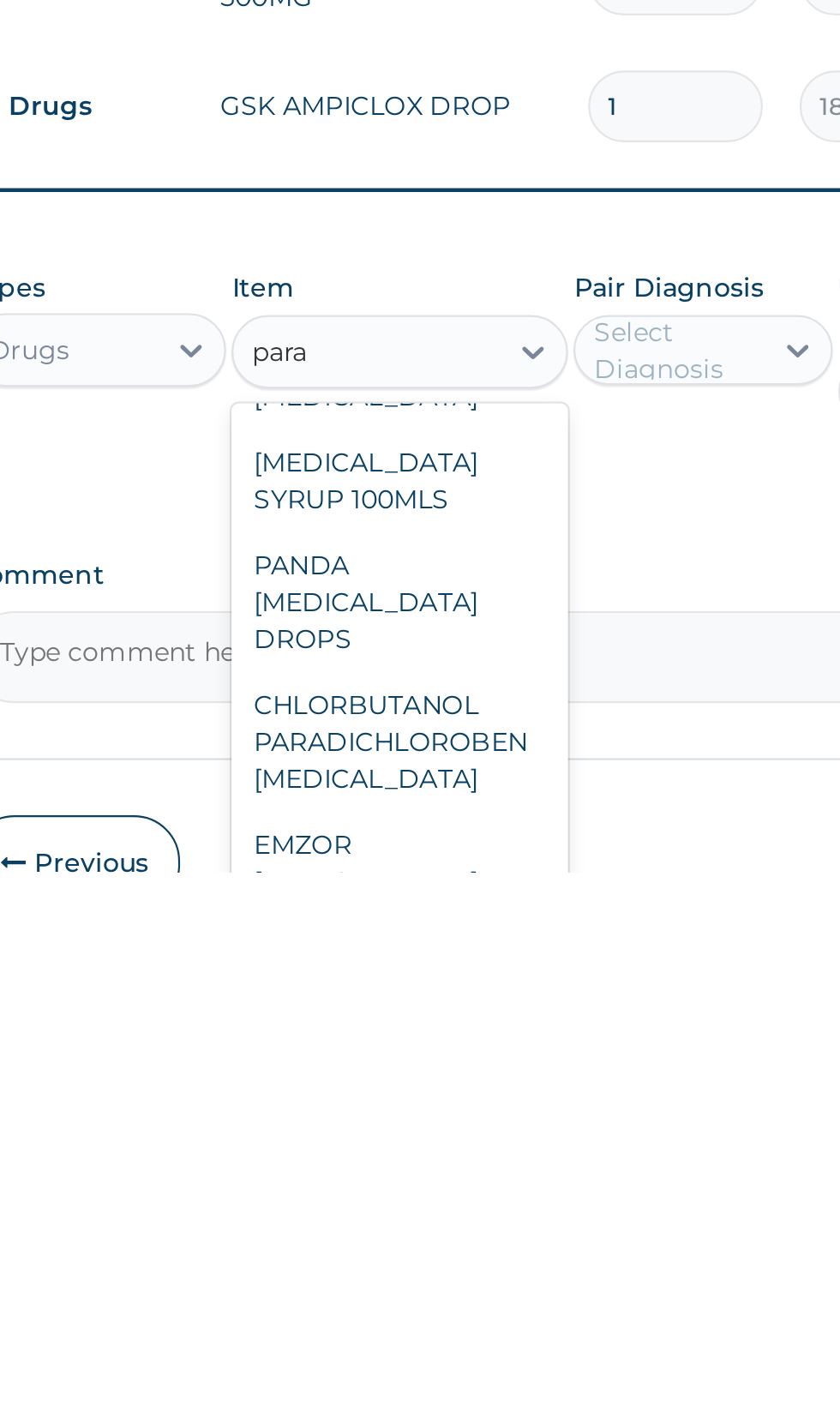
scroll to position [202, 0]
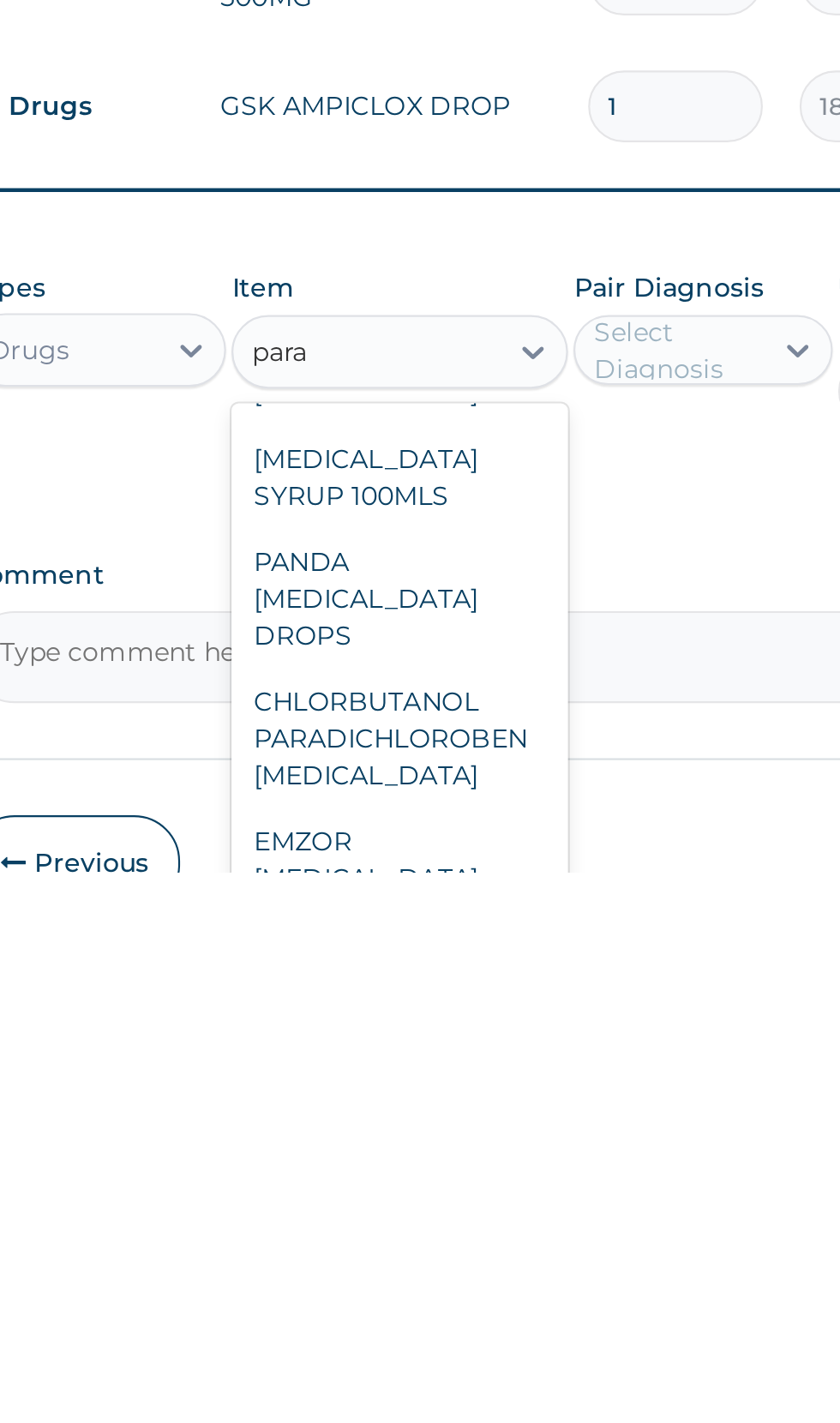
click at [426, 1283] on div "PANDA [MEDICAL_DATA] DROPS" at bounding box center [458, 1296] width 157 height 66
type input "para"
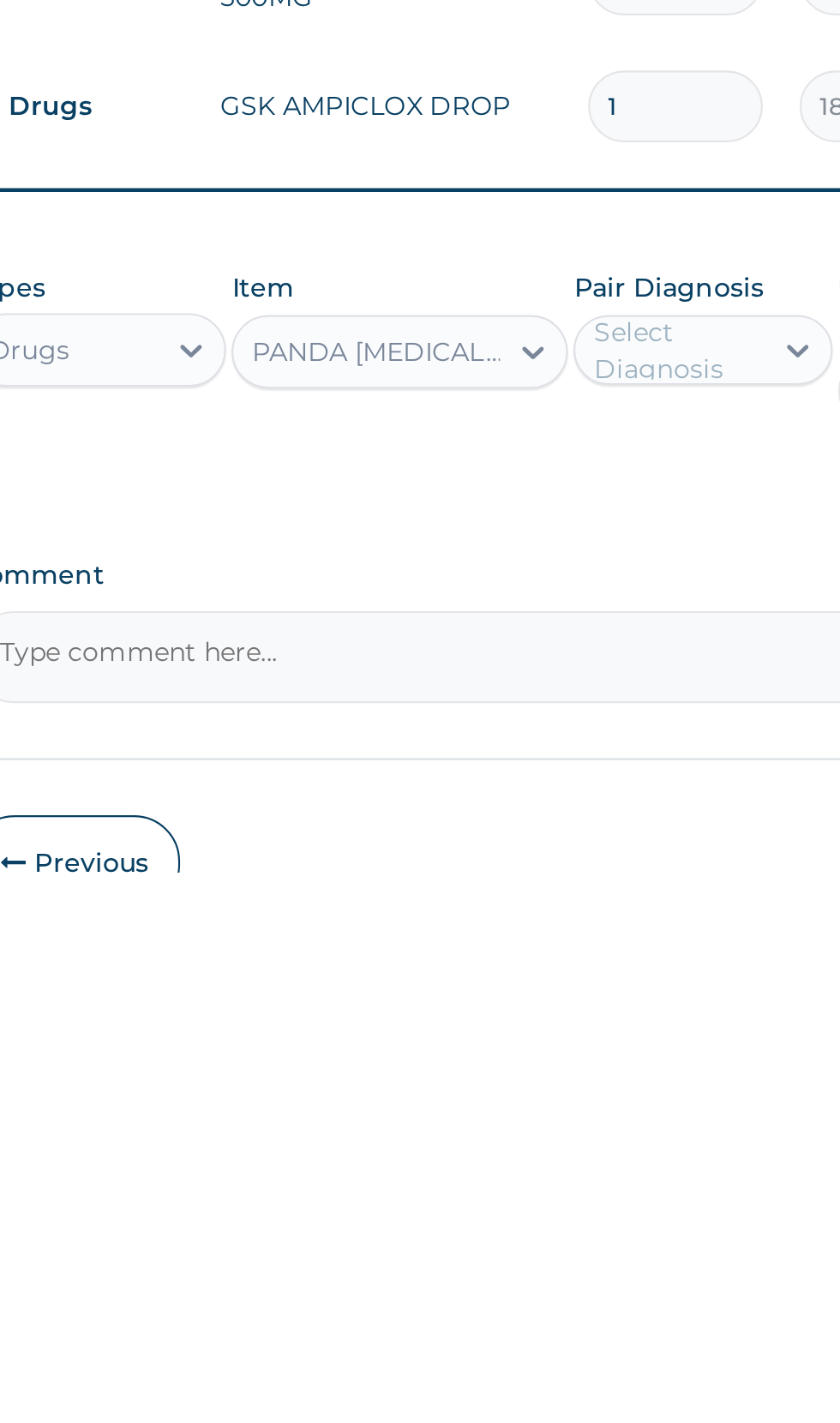
scroll to position [2, 0]
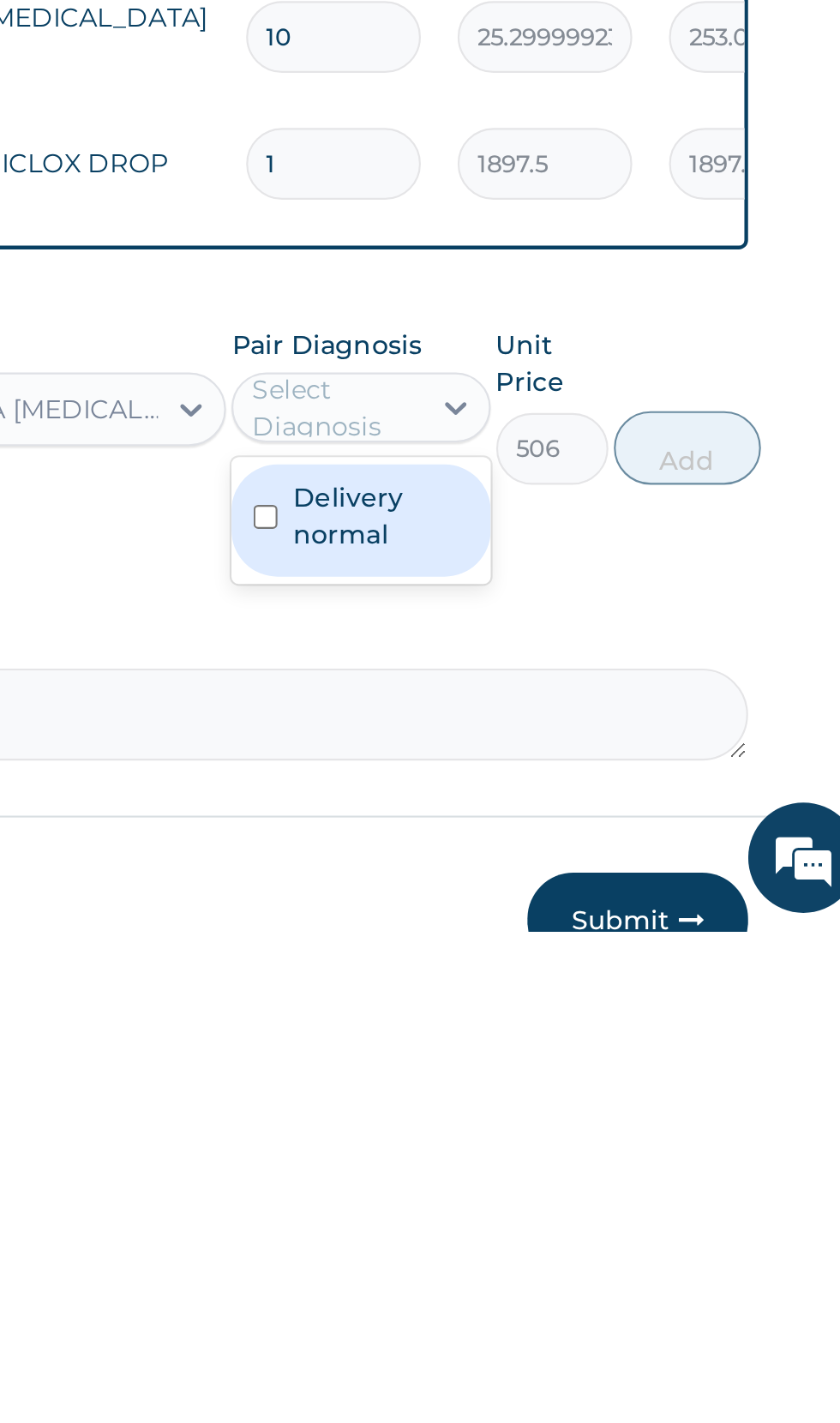
click at [583, 1220] on label "Delivery normal" at bounding box center [608, 1229] width 82 height 35
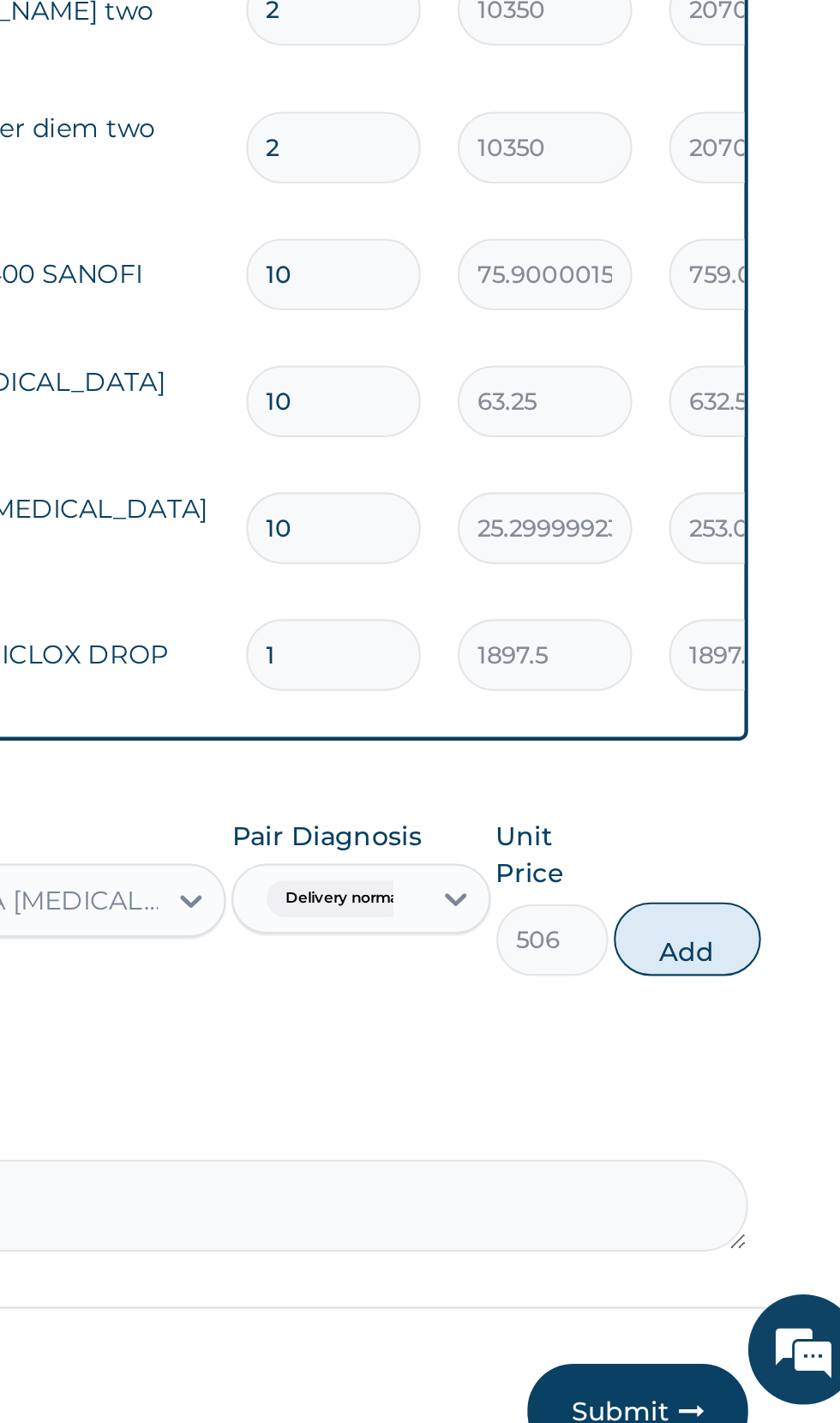
click at [750, 1201] on button "Add" at bounding box center [751, 1199] width 68 height 35
type input "0"
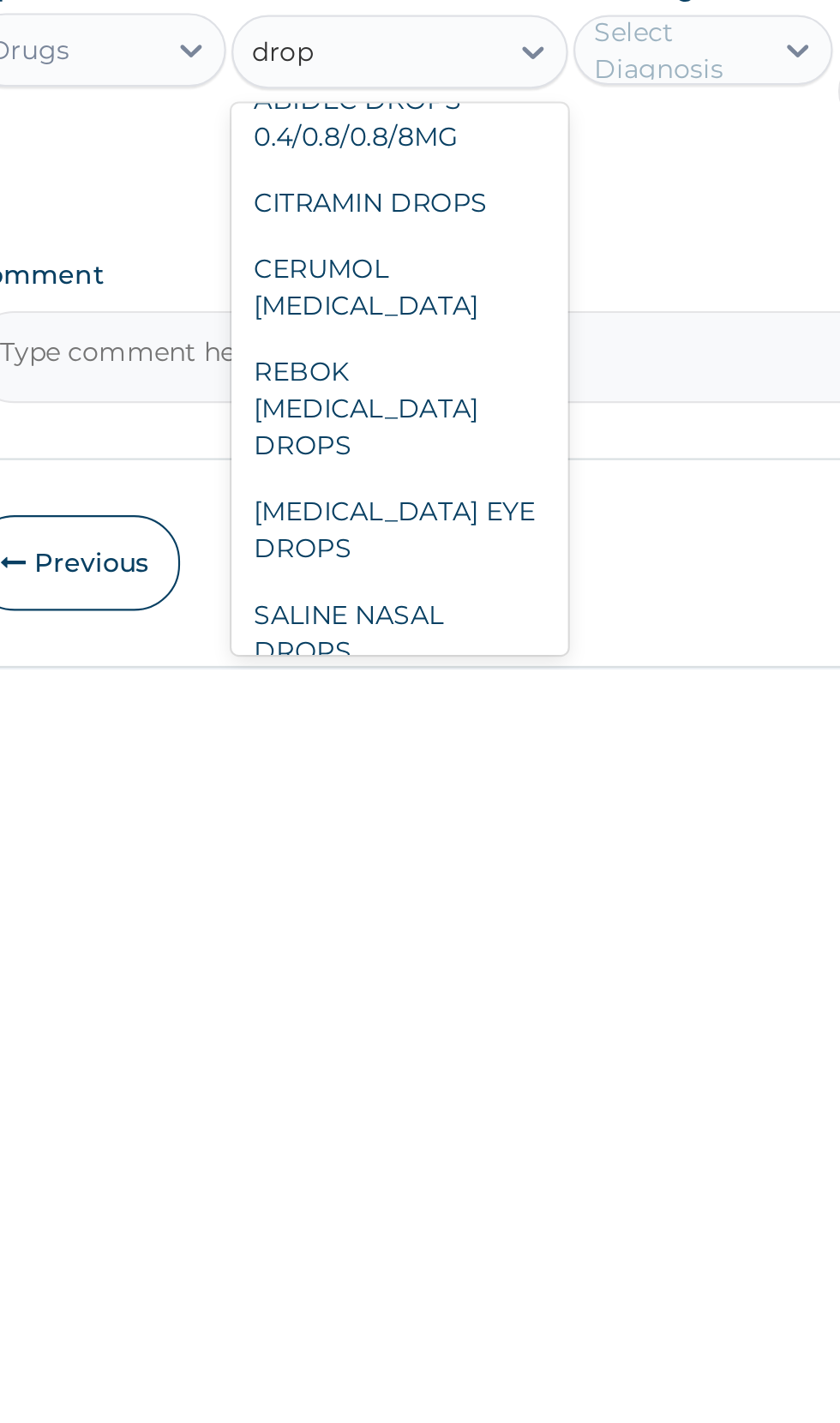
scroll to position [312, 0]
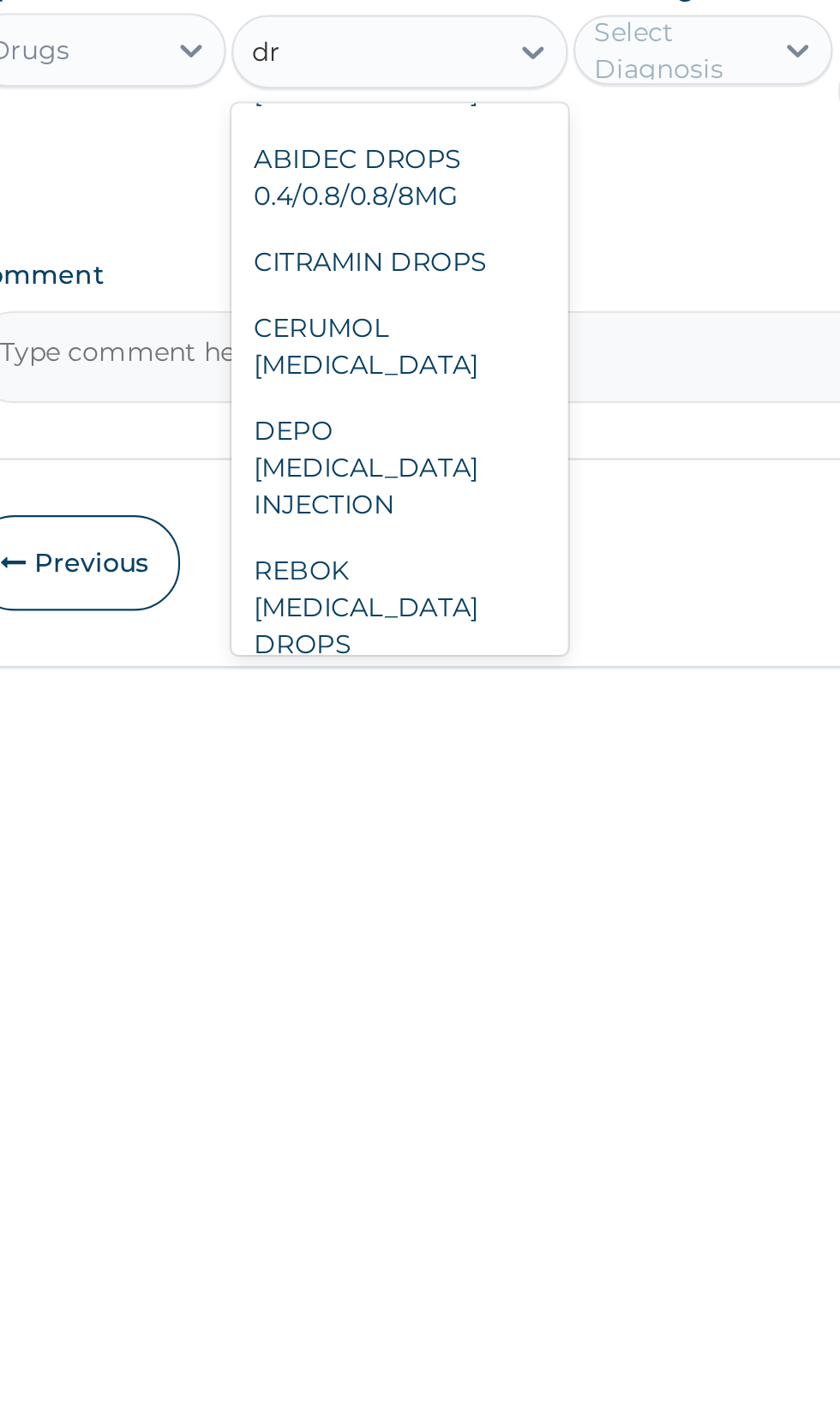
type input "d"
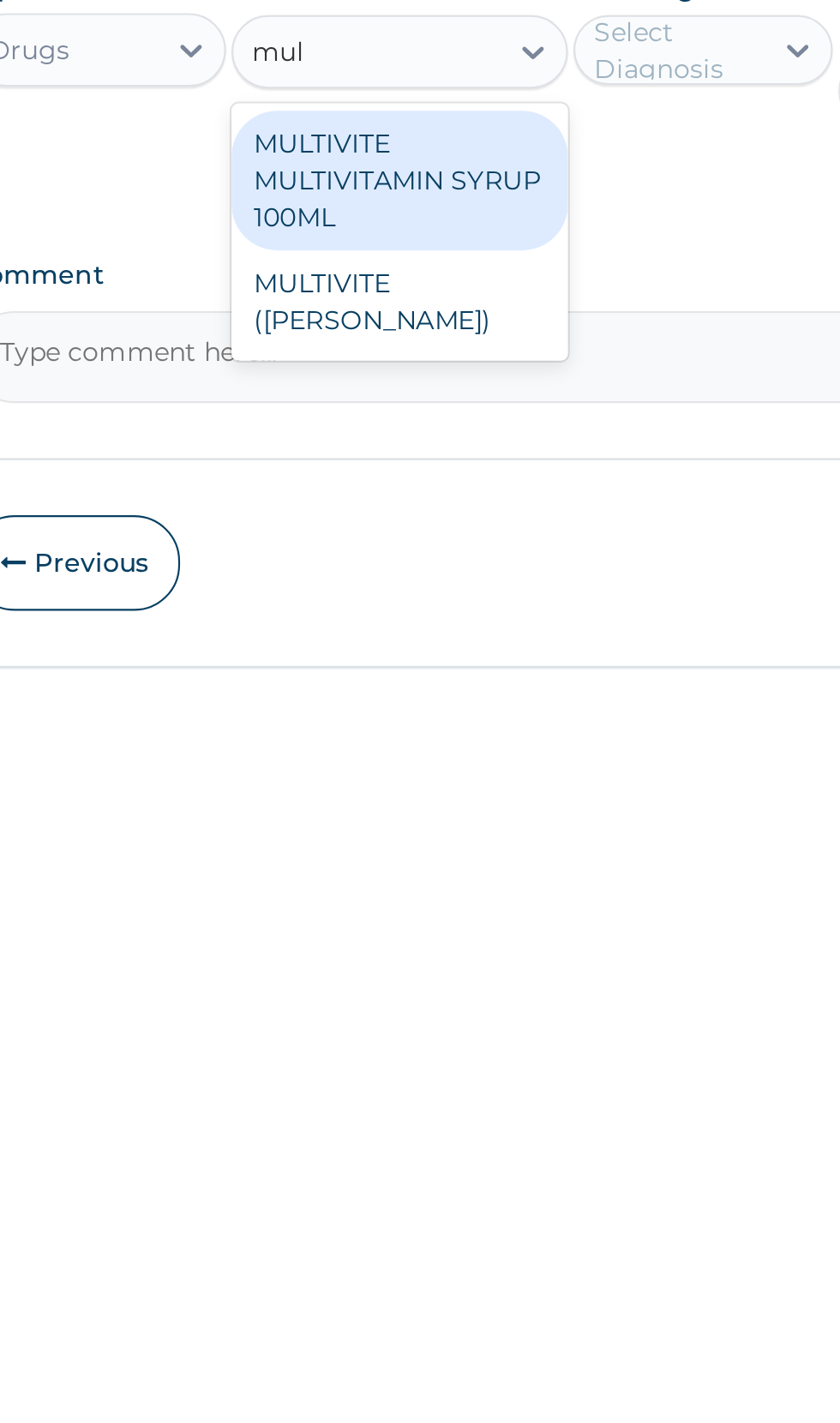
scroll to position [0, 0]
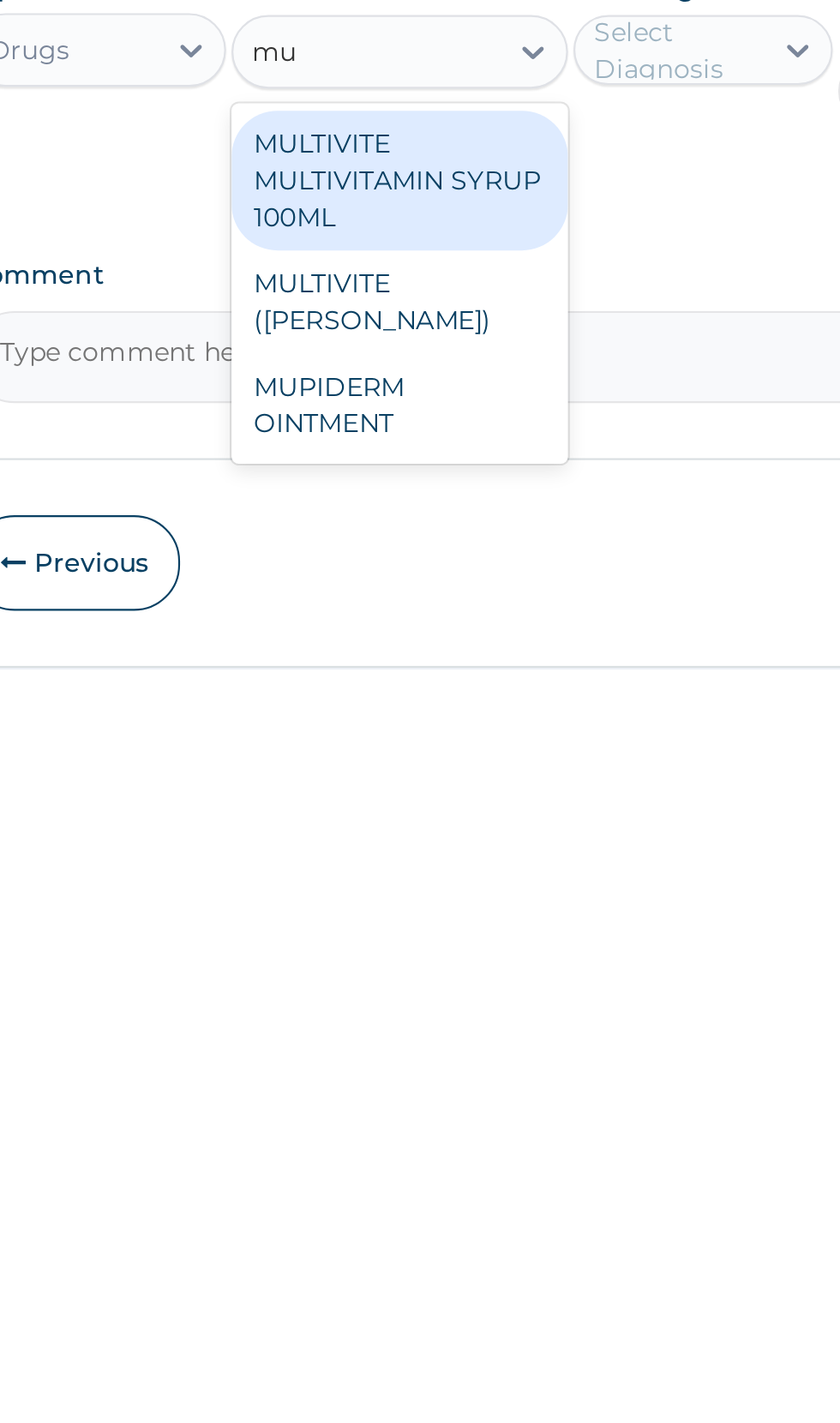
type input "m"
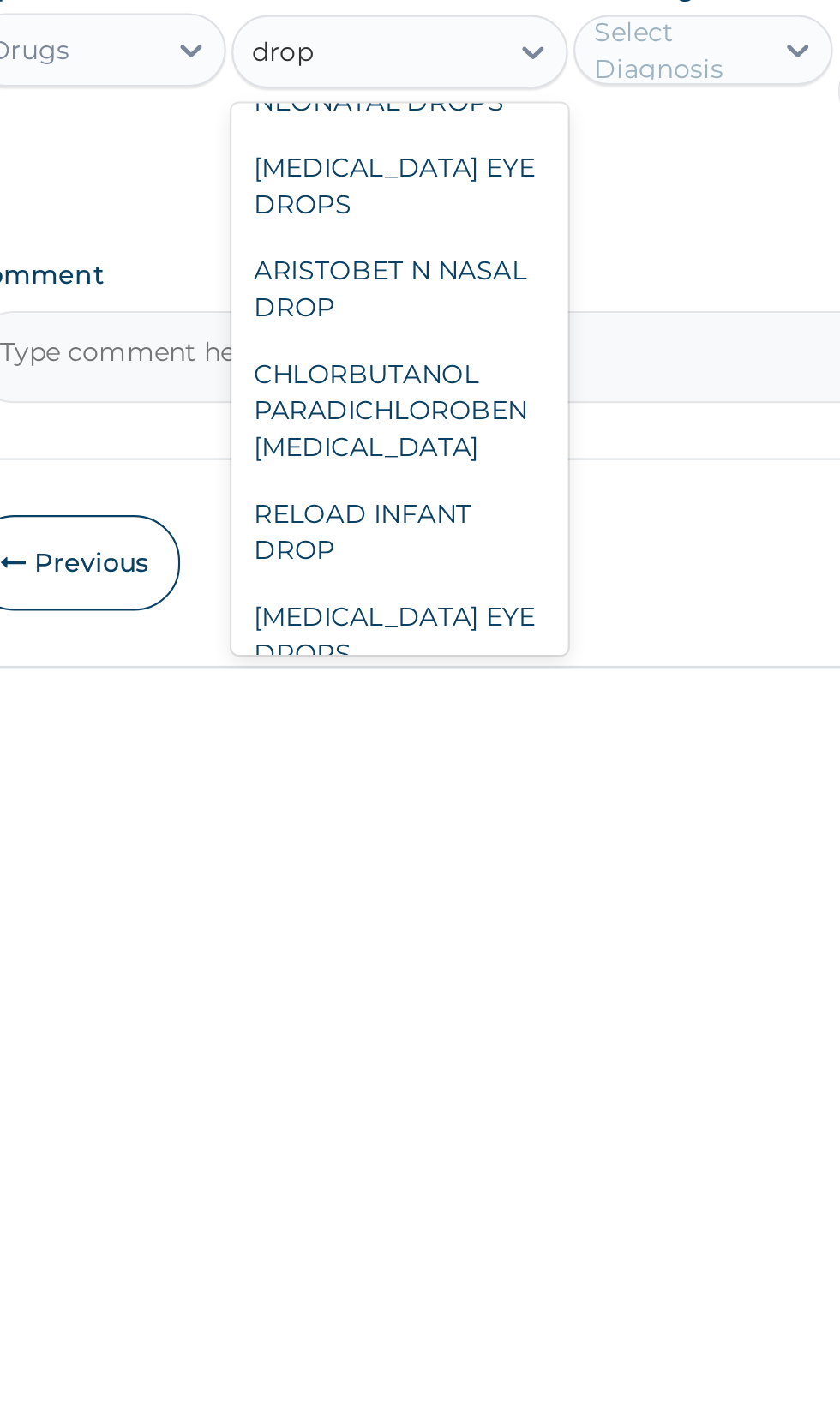
scroll to position [1101, 0]
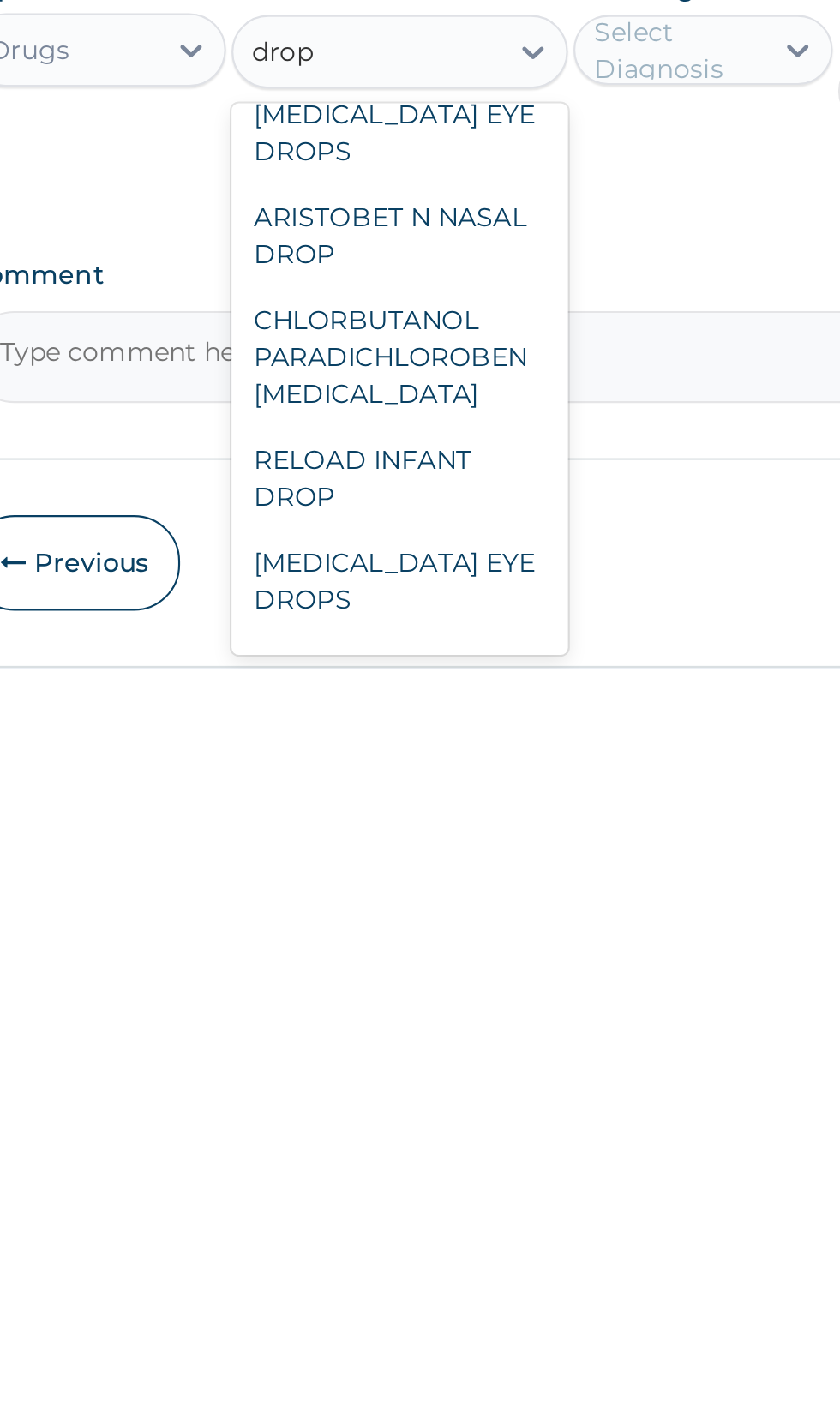
type input "drop"
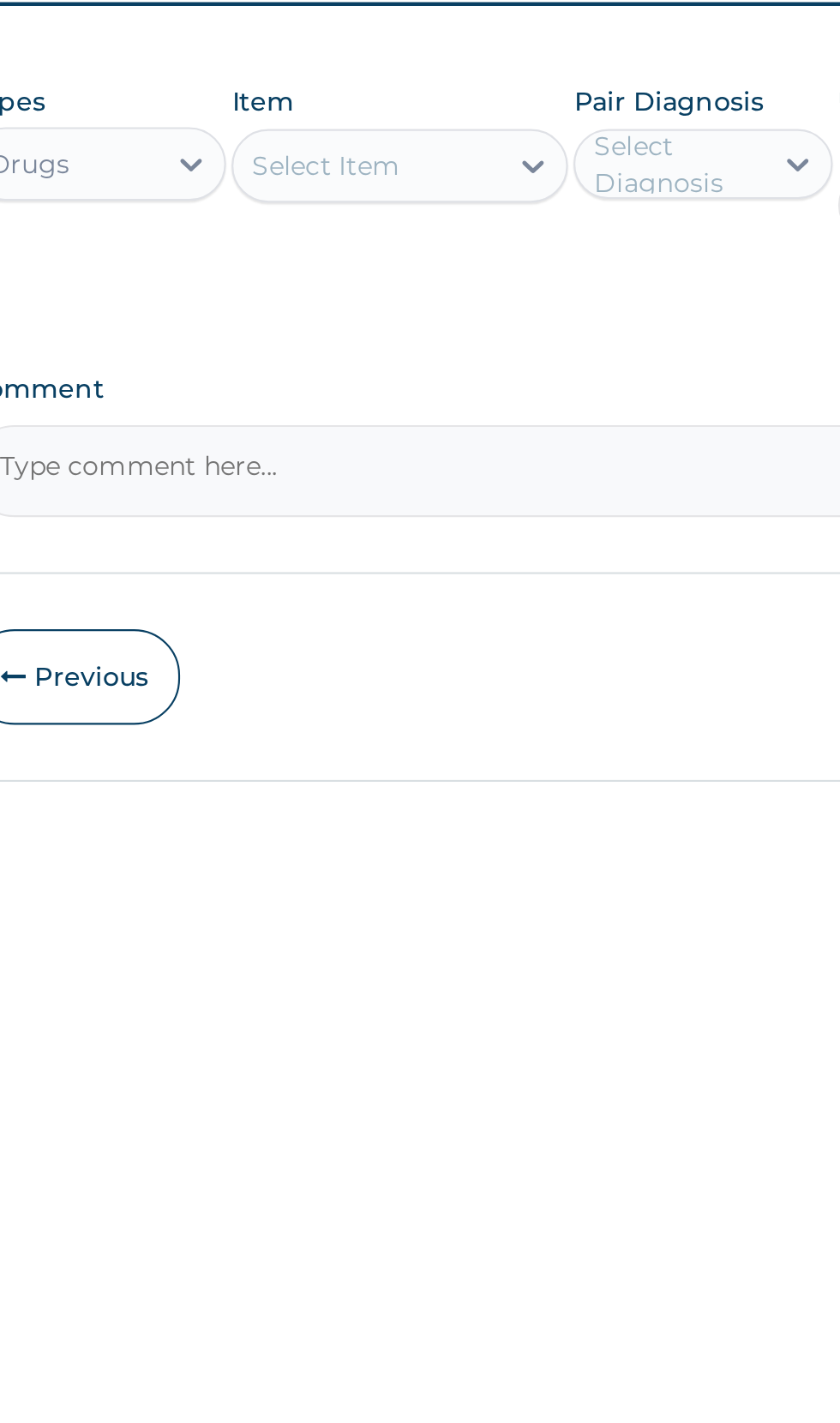
scroll to position [105, 0]
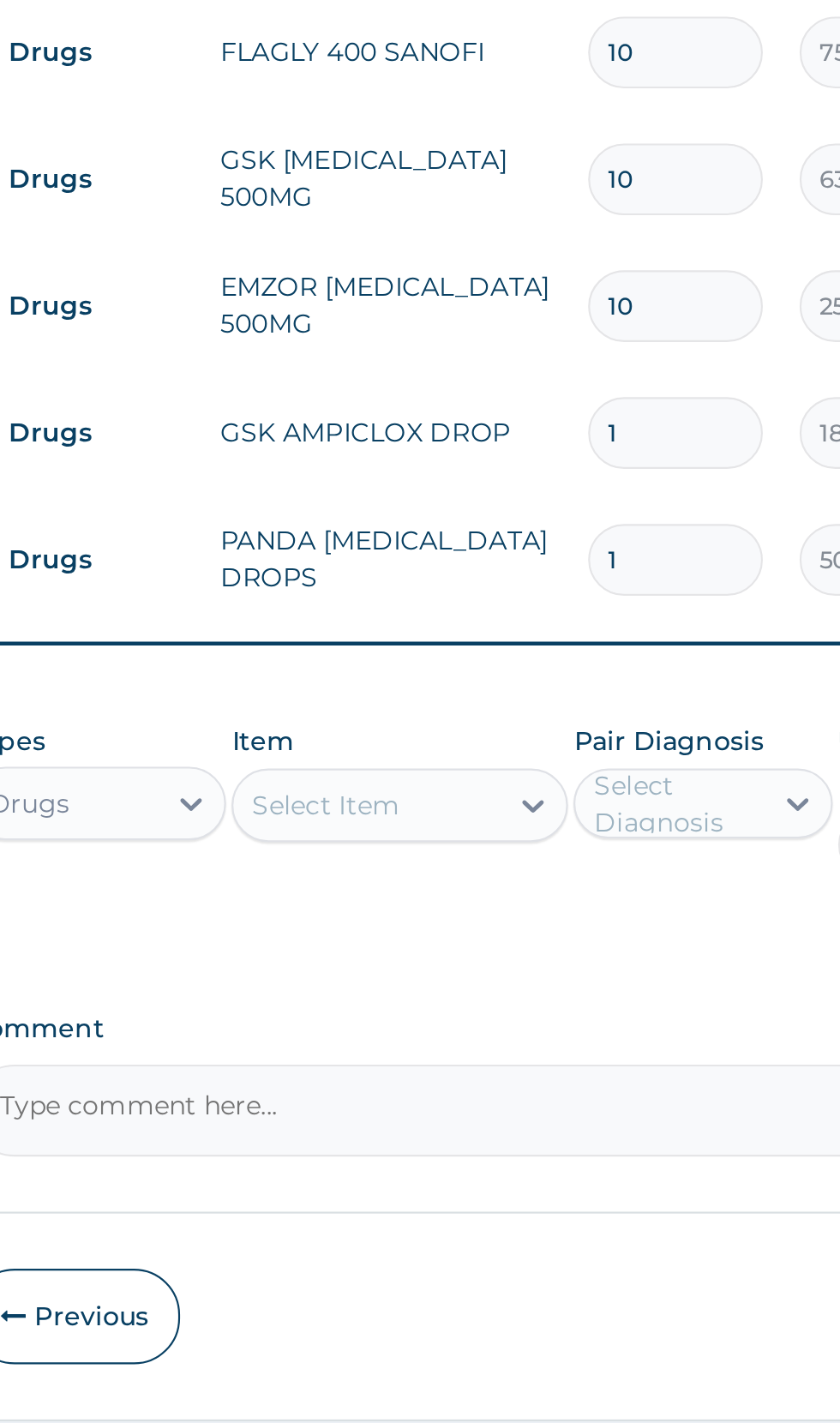
click at [407, 822] on td "GSK [MEDICAL_DATA] 500MG" at bounding box center [452, 842] width 171 height 51
type input "nosp"
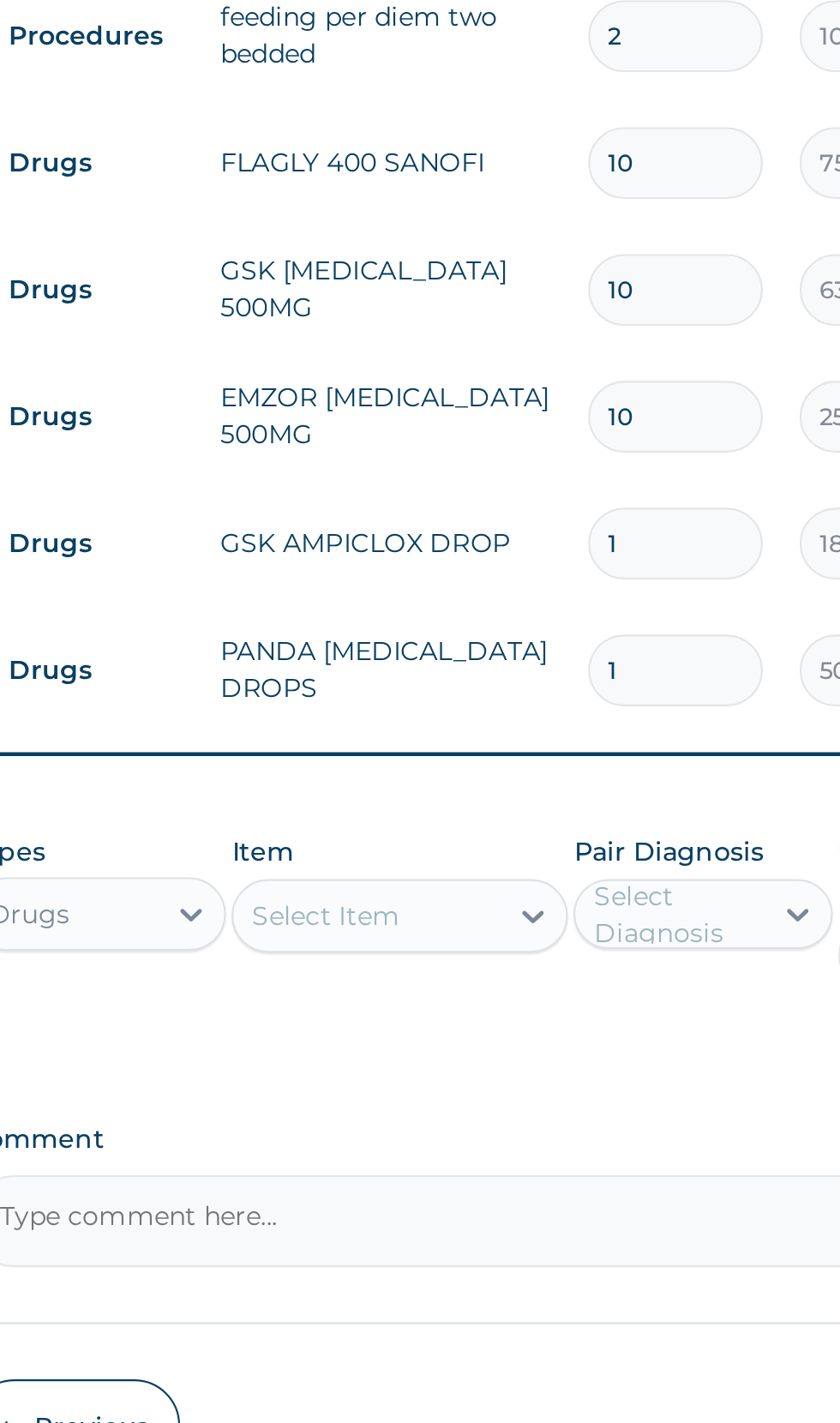
click at [414, 1134] on div "Types Drugs Item option PANDA PARACETAMOL DROPS, selected. Select is focused ,t…" at bounding box center [518, 1179] width 523 height 91
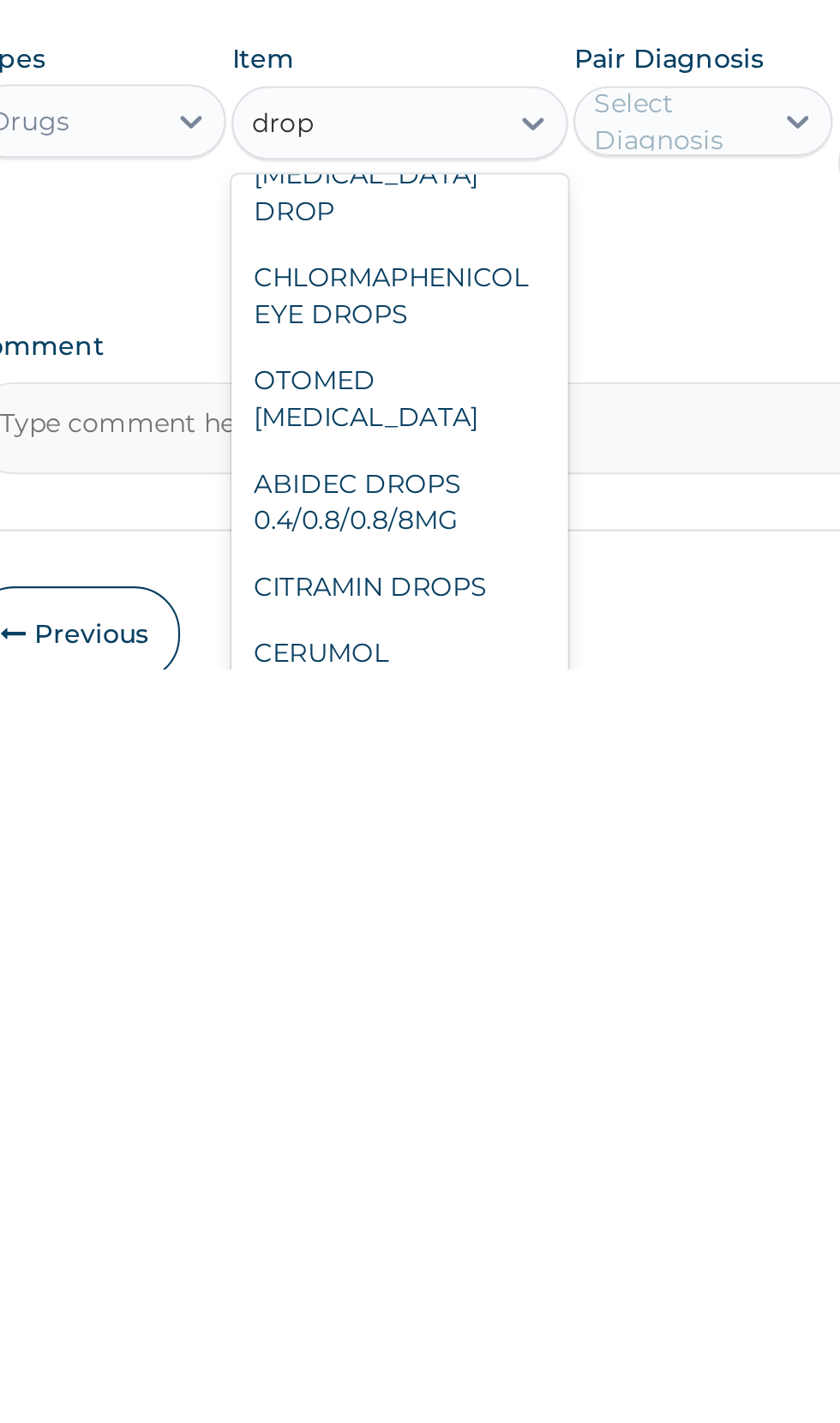
scroll to position [150, 0]
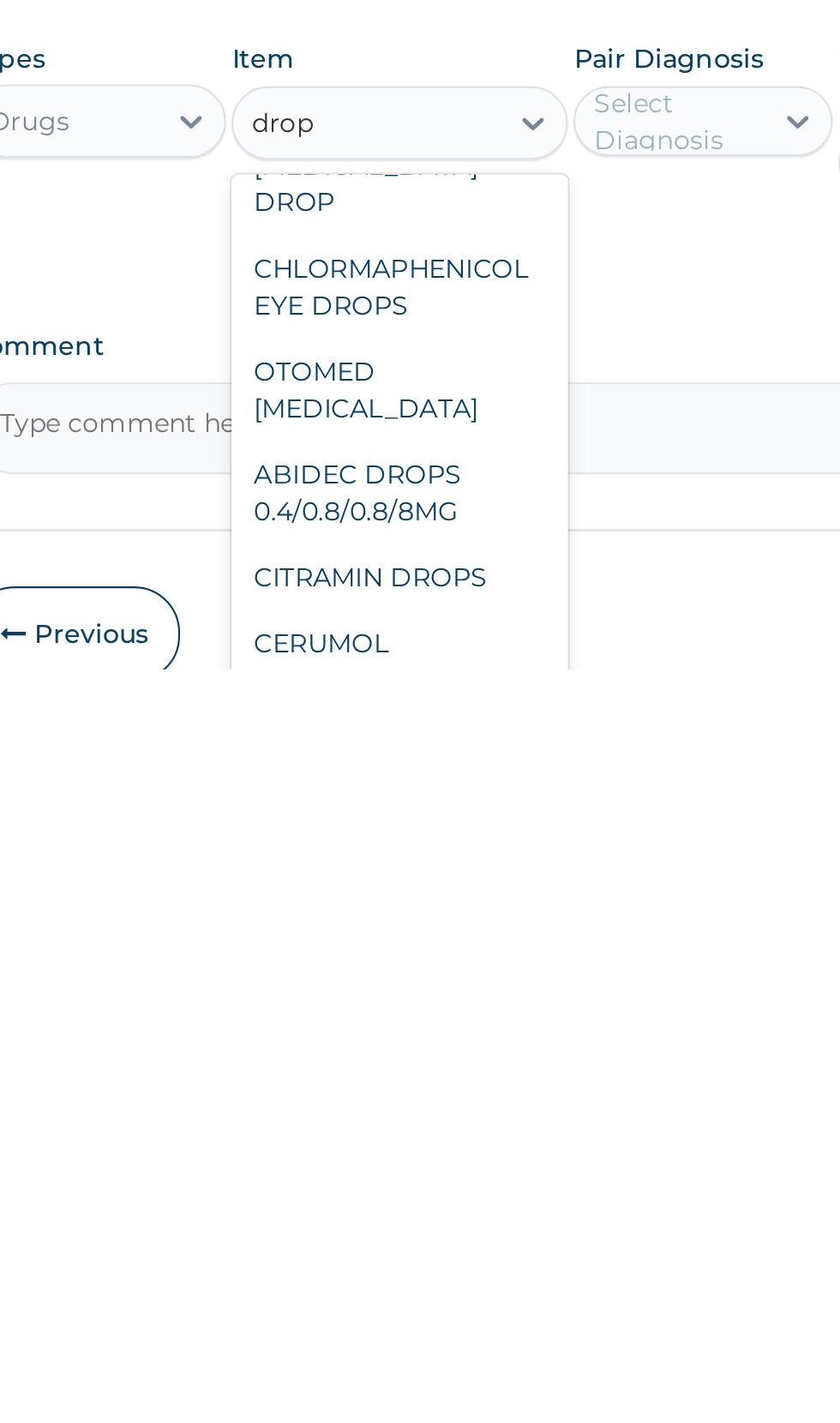
click at [426, 1317] on div "ABIDEC DROPS 0.4/0.8/0.8/8MG" at bounding box center [458, 1341] width 157 height 48
type input "drop"
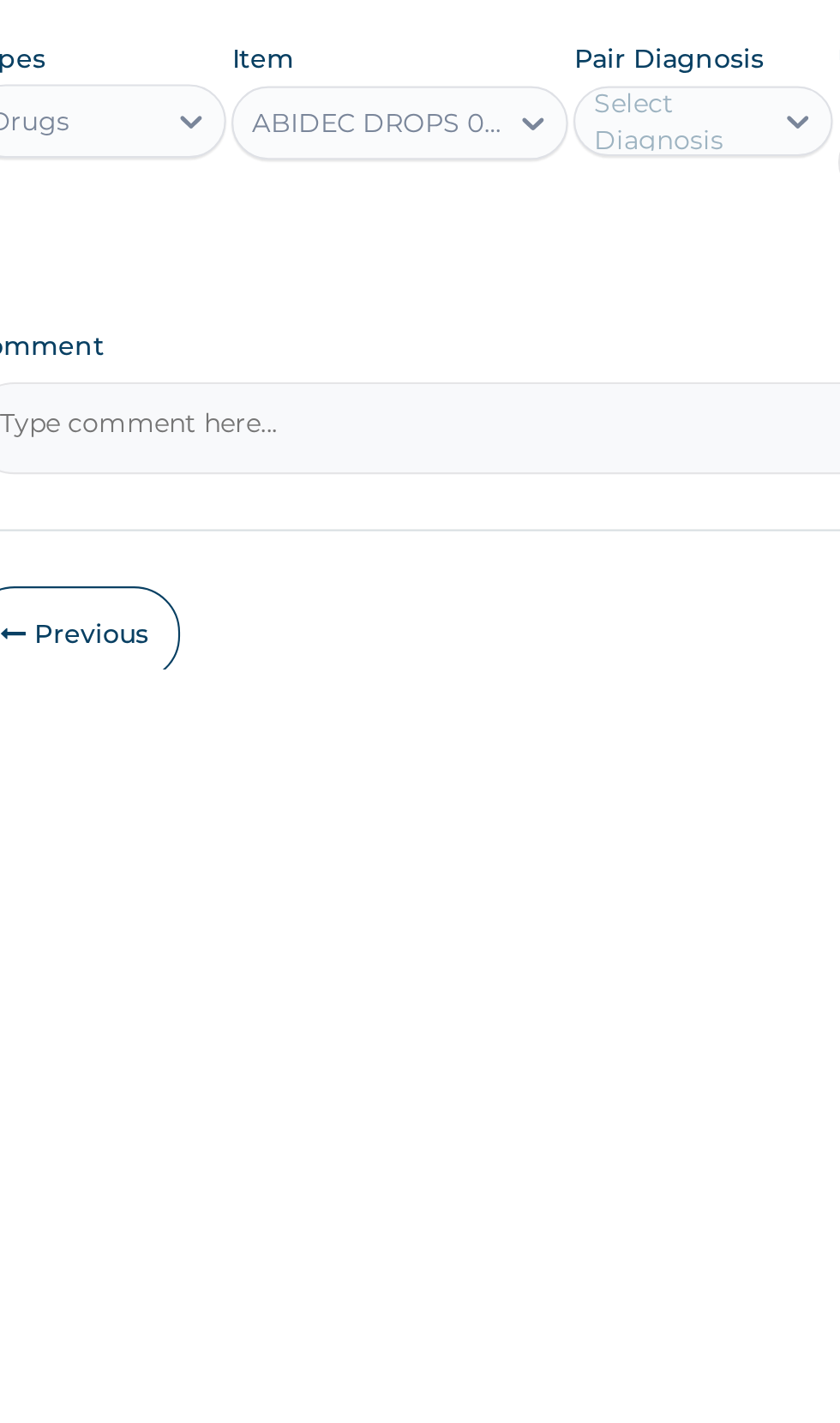
scroll to position [72, 0]
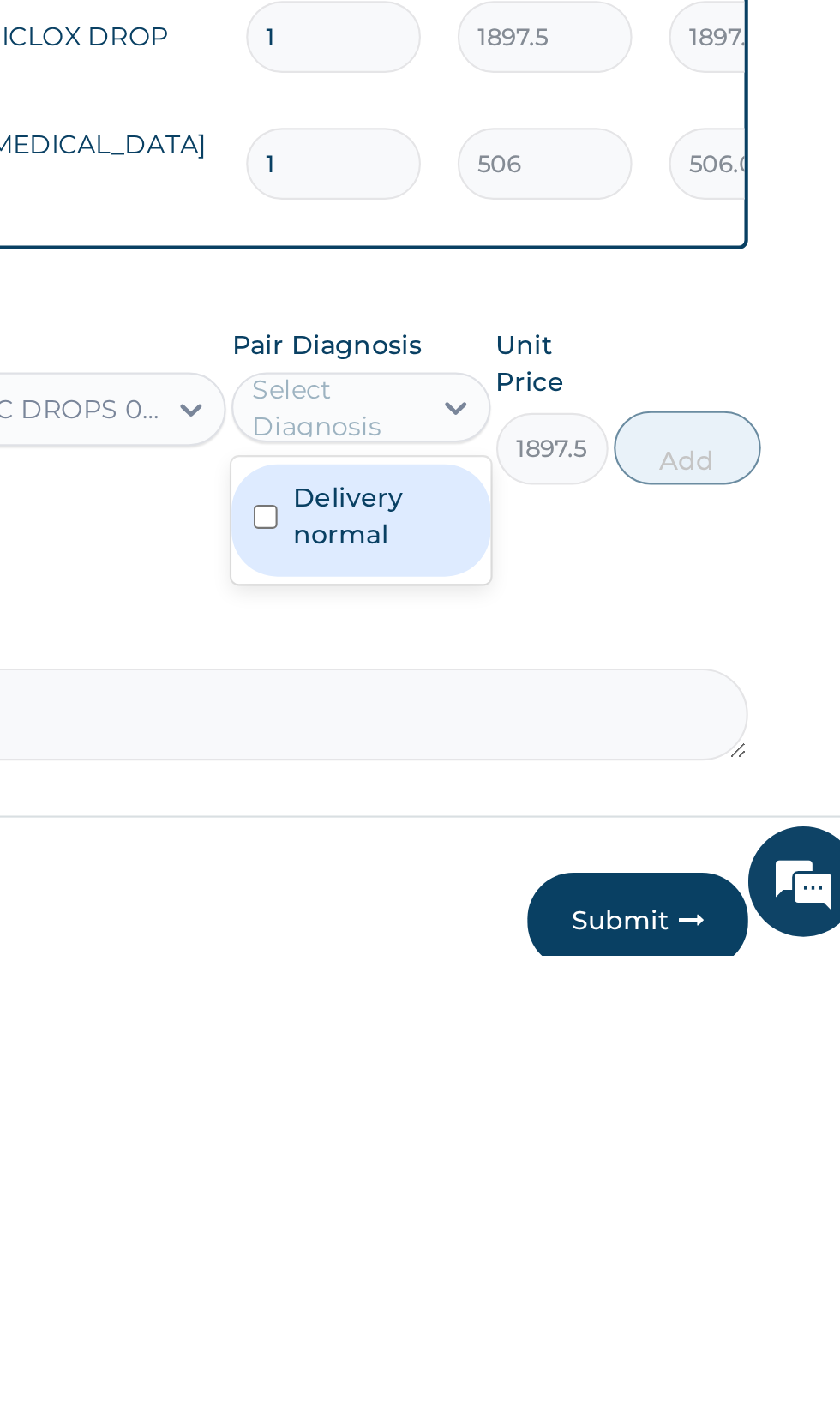
click at [604, 1222] on label "Delivery normal" at bounding box center [608, 1219] width 82 height 35
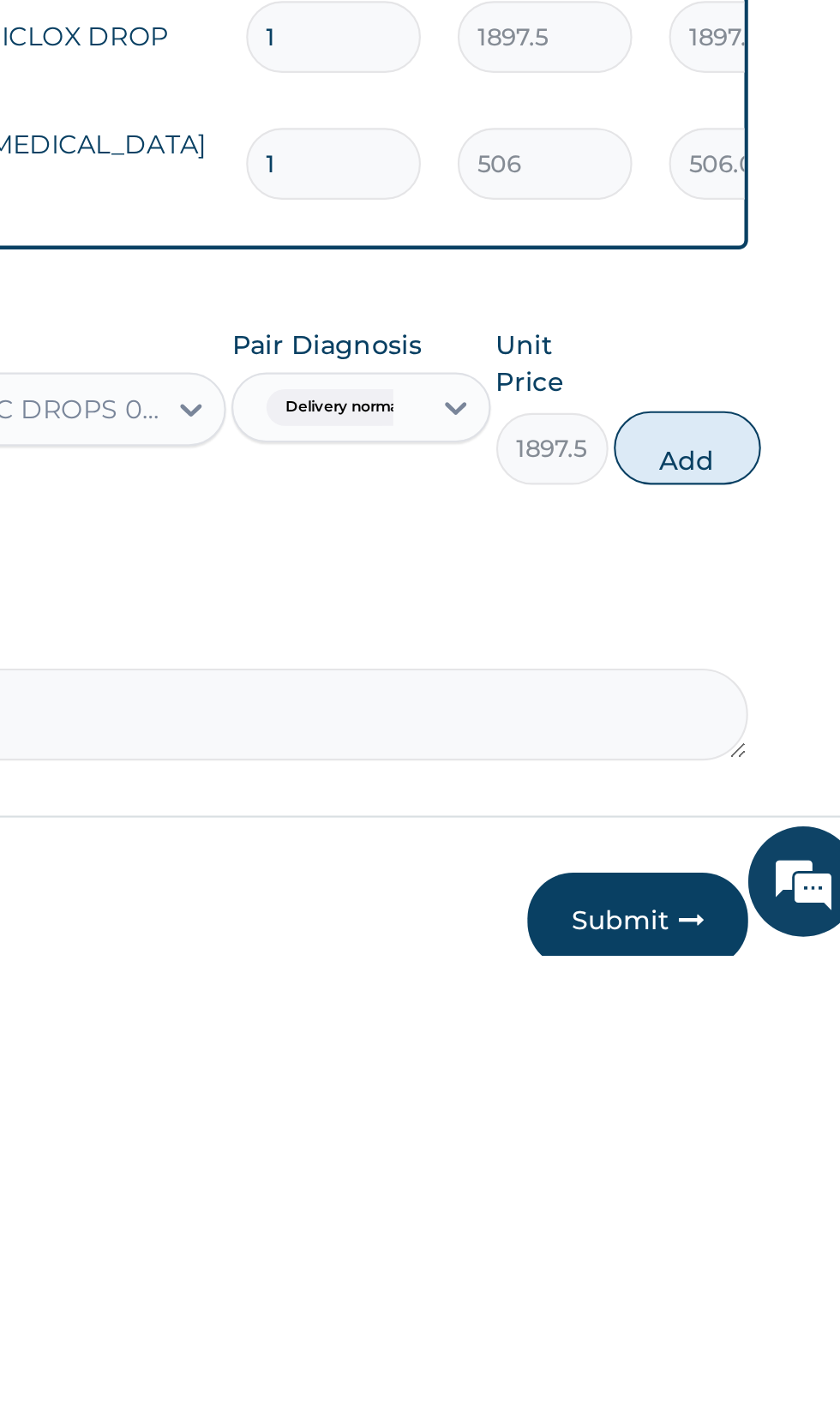
scroll to position [73, 0]
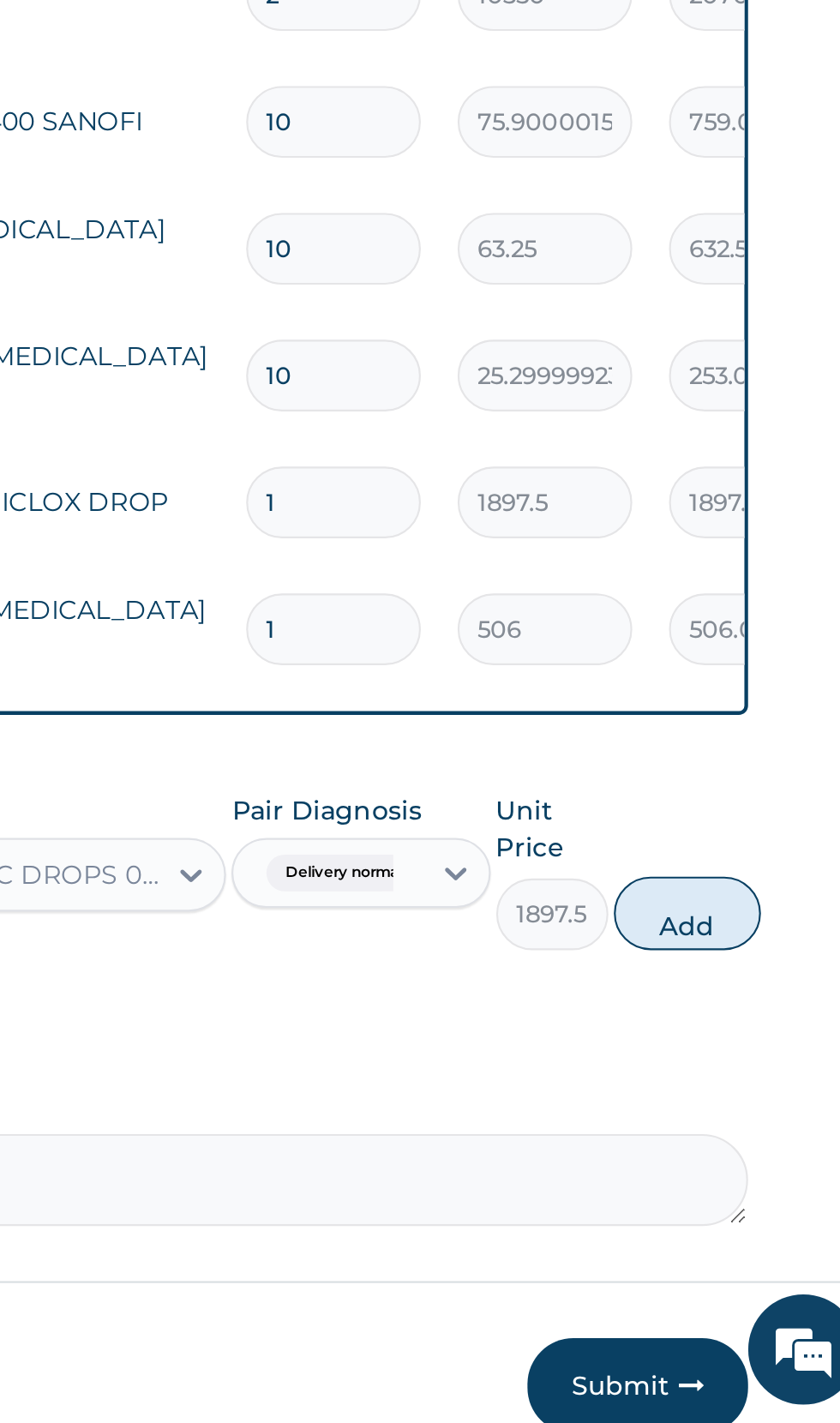
click at [746, 969] on td "1897.50" at bounding box center [784, 994] width 98 height 51
click at [744, 1185] on button "Add" at bounding box center [751, 1186] width 68 height 35
type input "0"
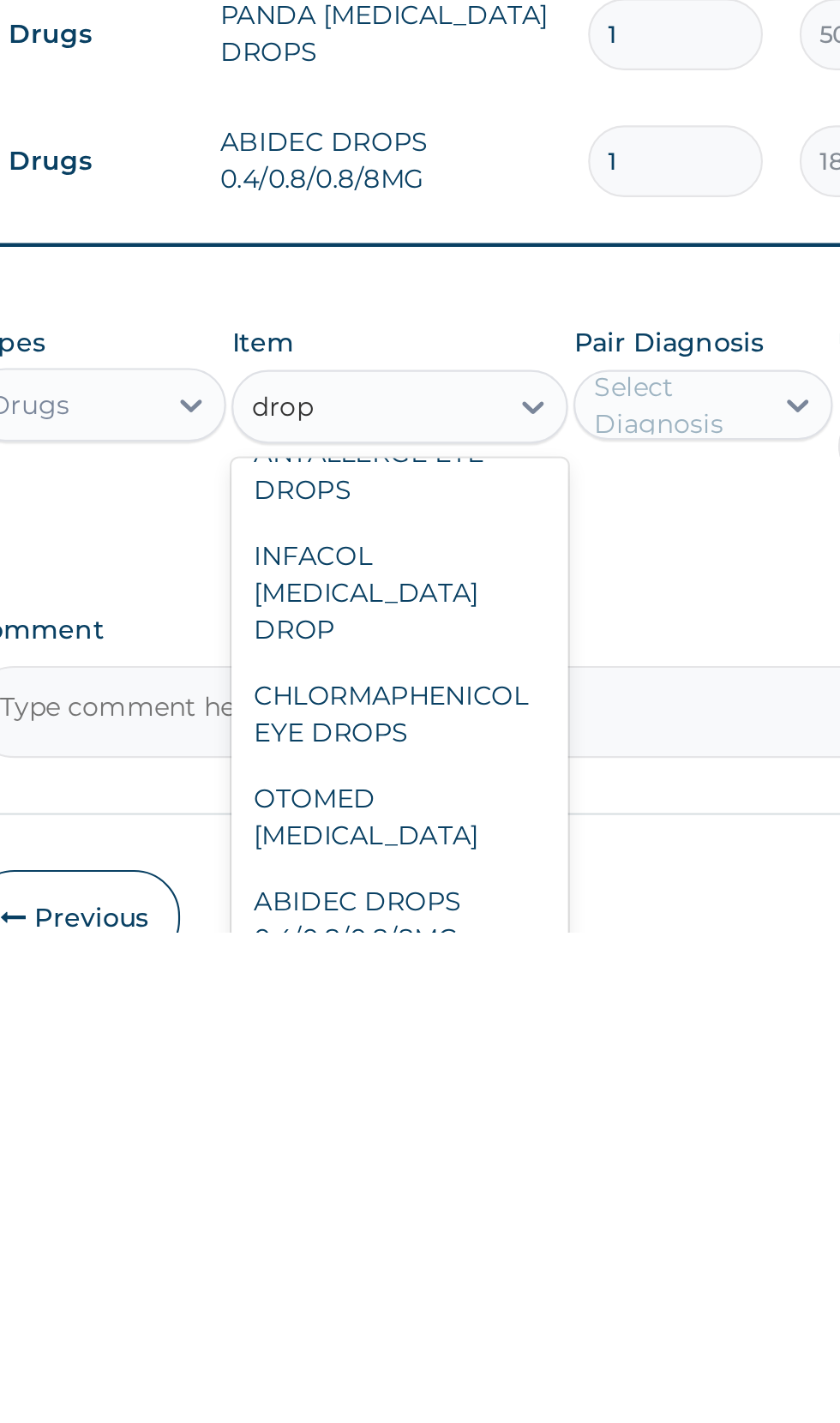
scroll to position [122, 0]
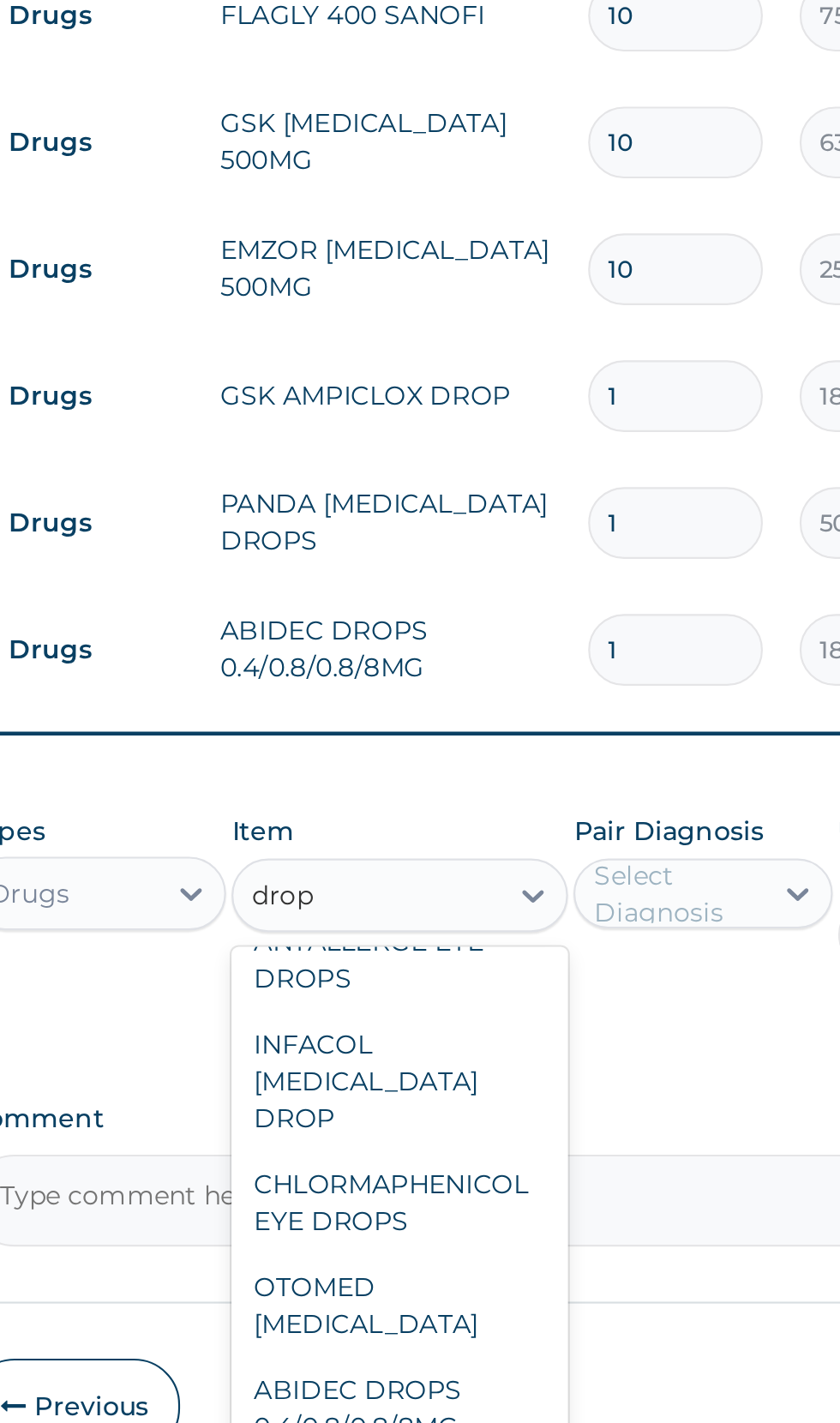
type input "drop"
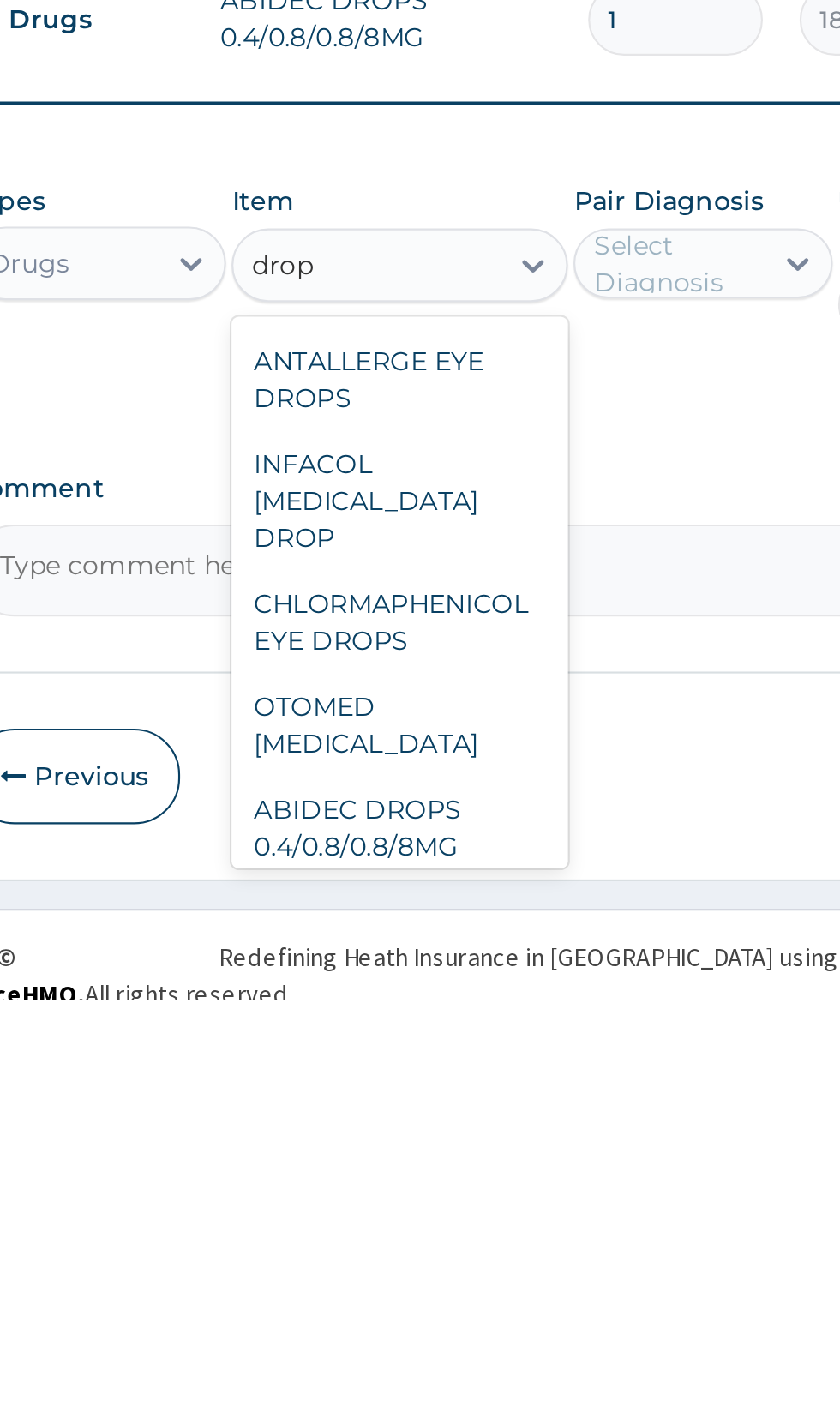
scroll to position [59, 0]
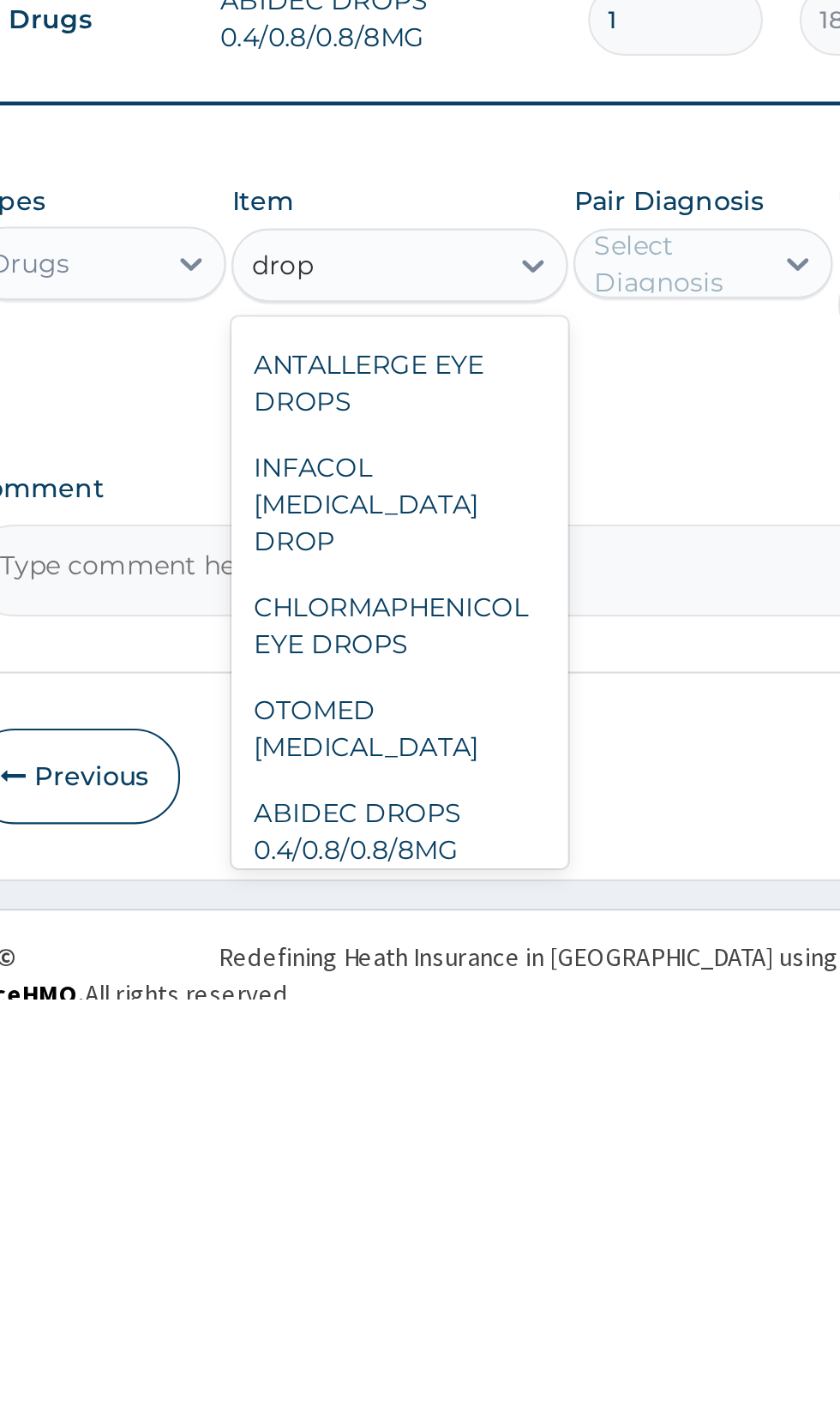
click at [418, 1173] on div "INFACOL [MEDICAL_DATA] DROP" at bounding box center [458, 1193] width 157 height 66
type input "drop"
type input "6325"
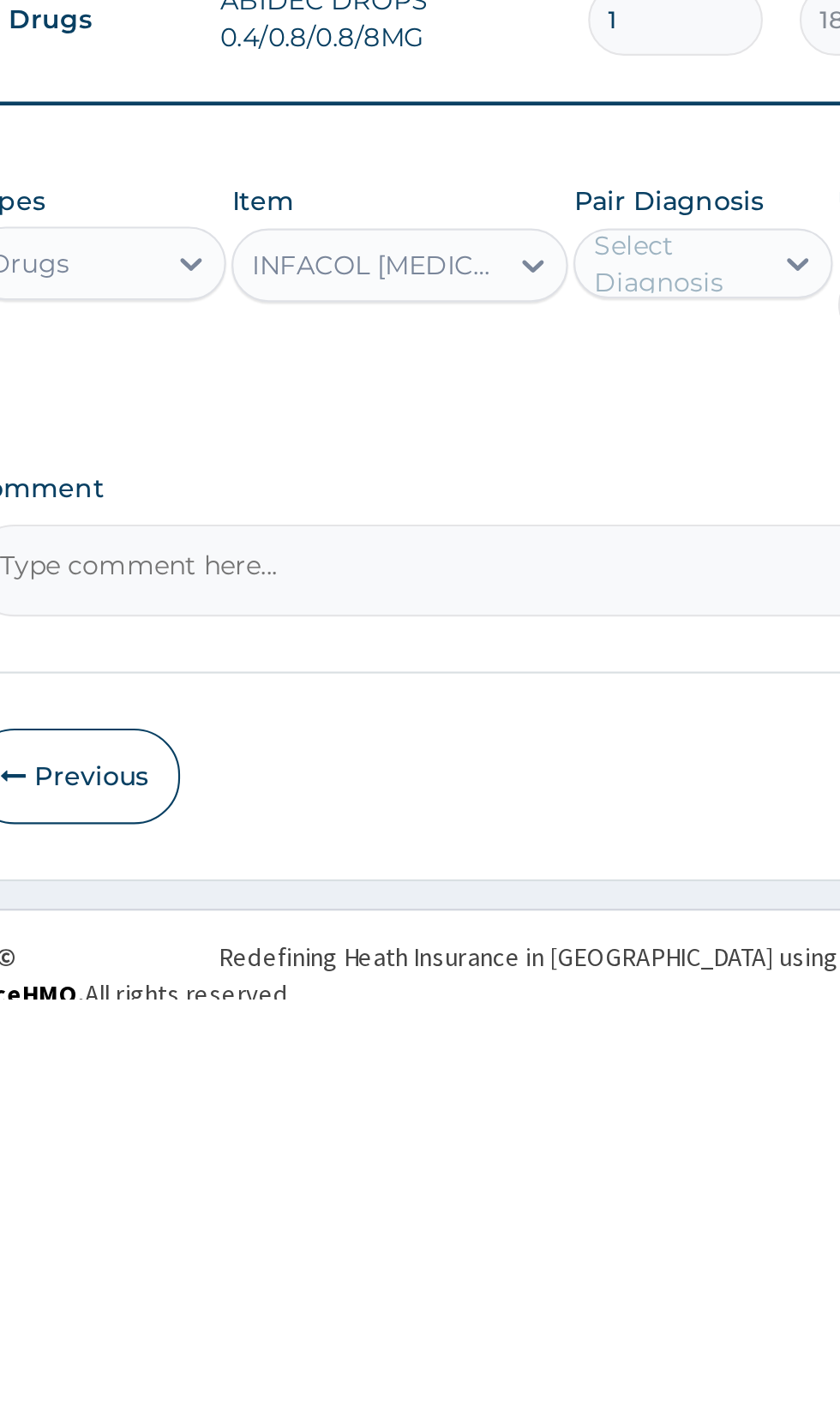
scroll to position [220, 0]
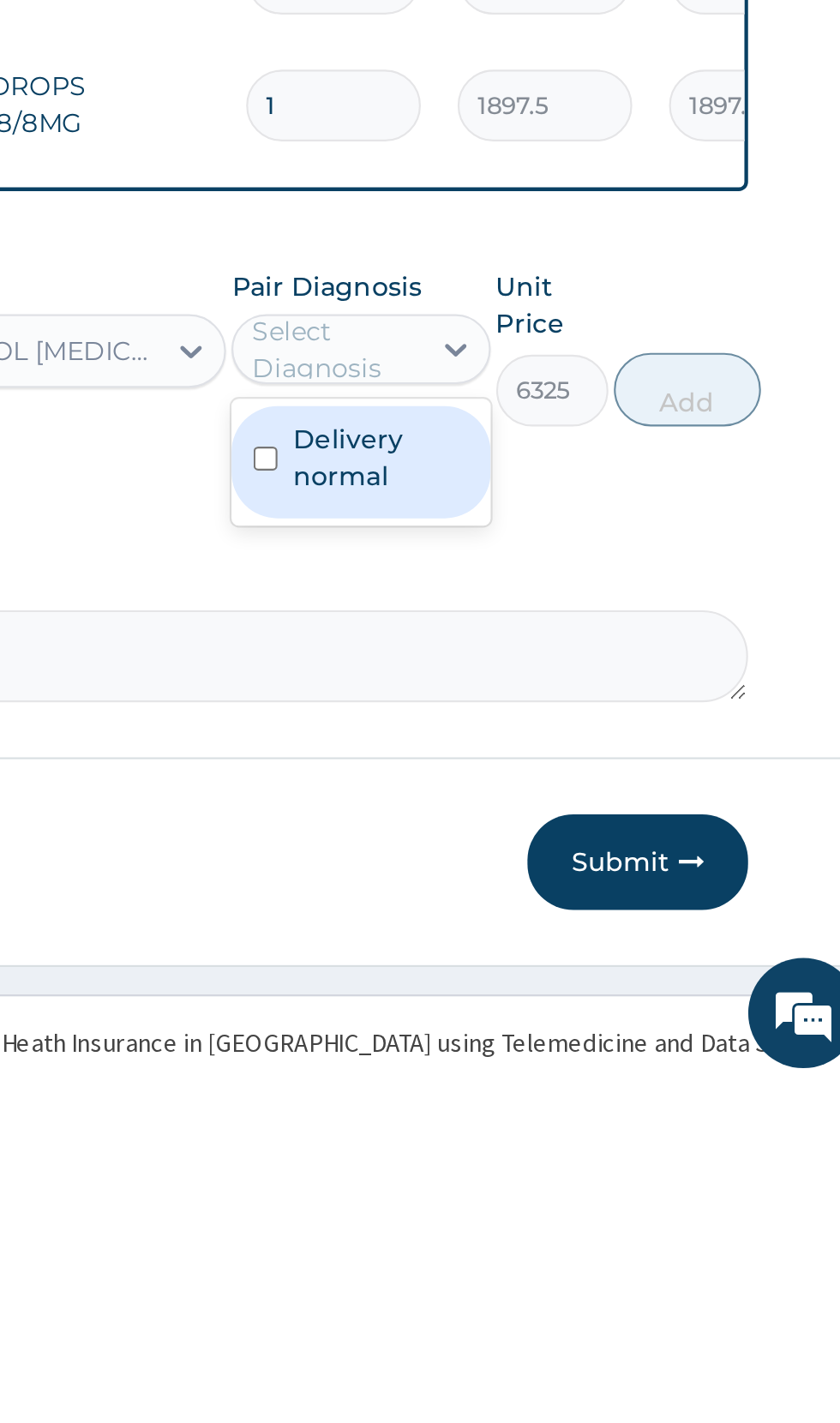
click at [589, 1114] on label "Delivery normal" at bounding box center [608, 1130] width 82 height 35
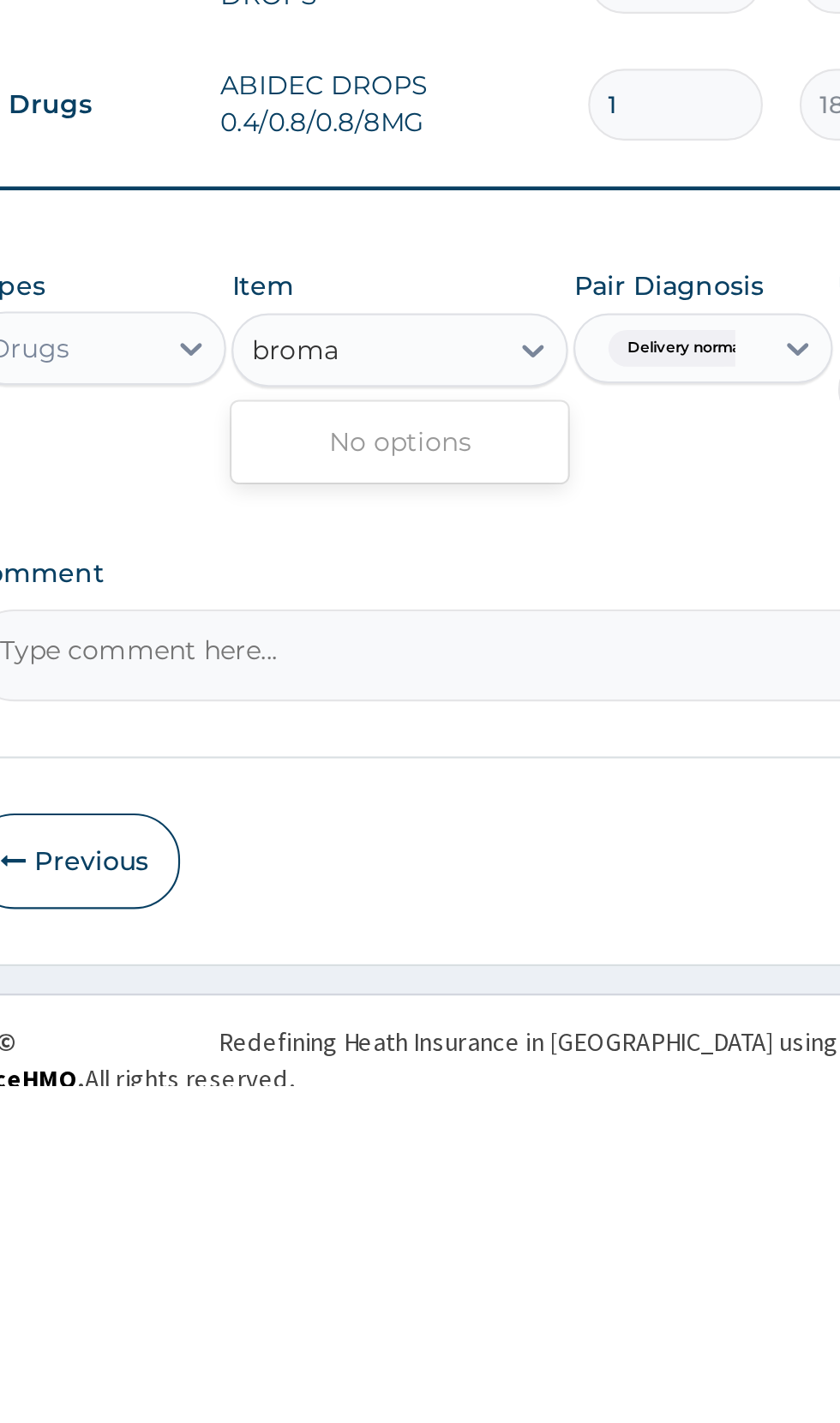
scroll to position [0, 0]
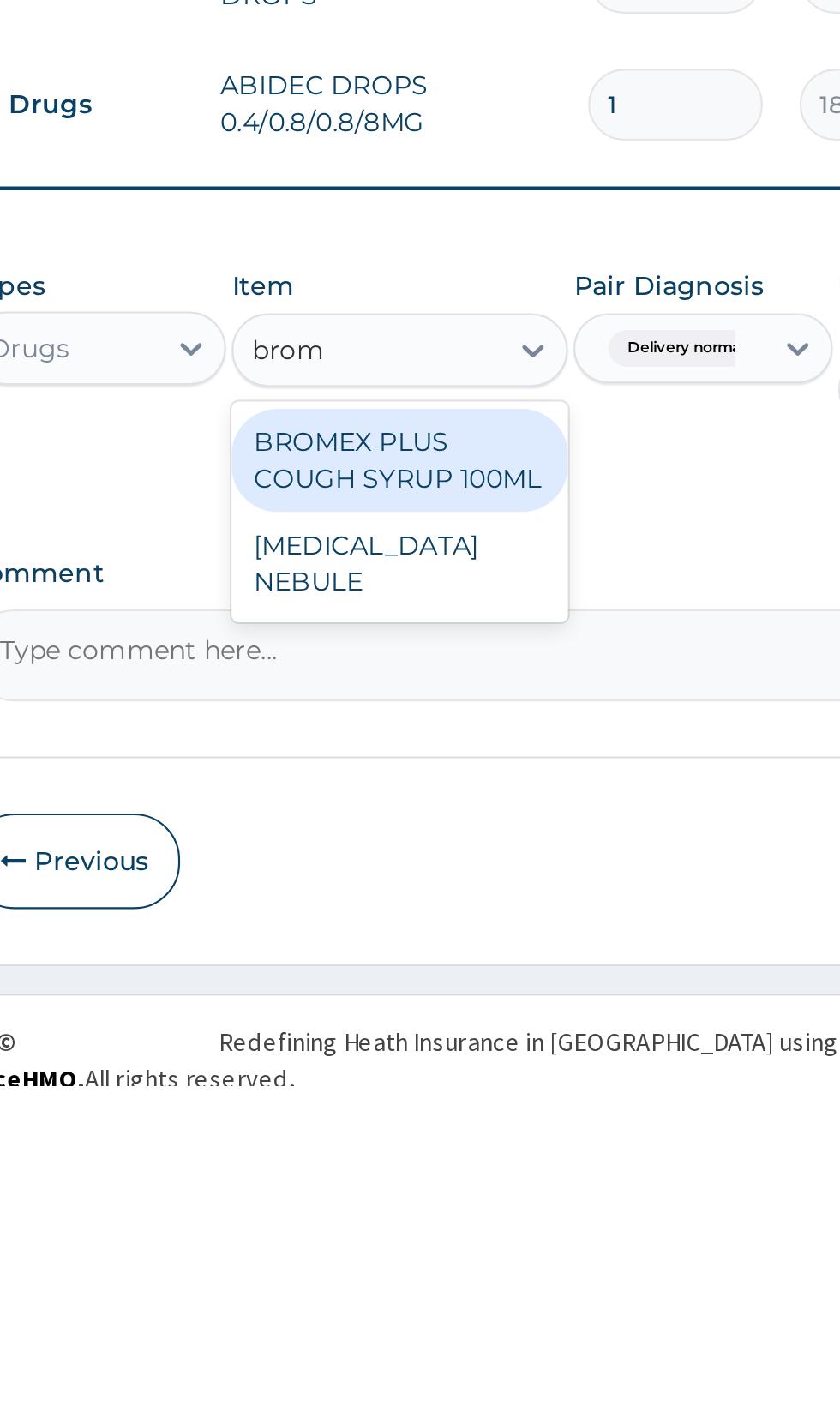
type input "brom"
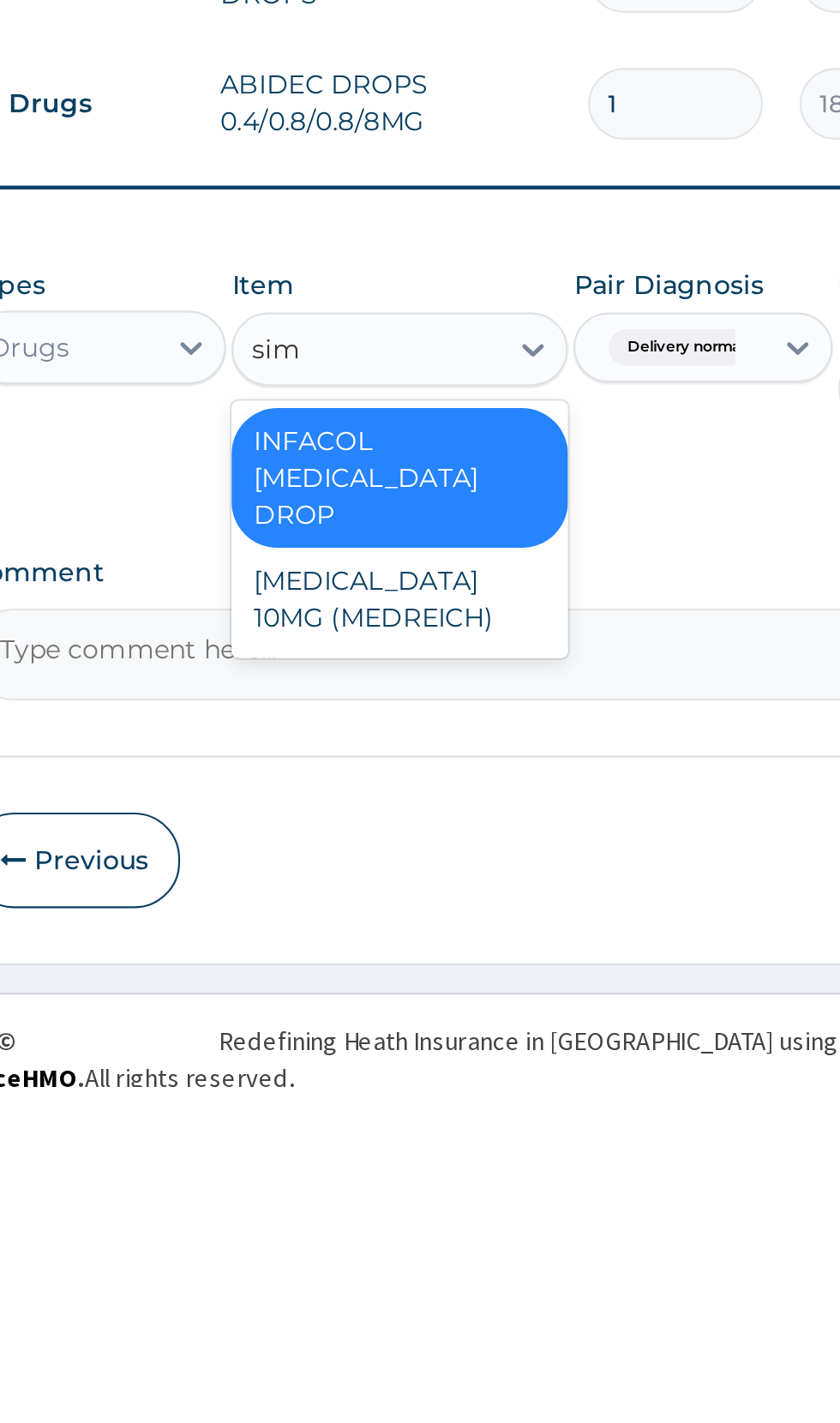
type input "sim"
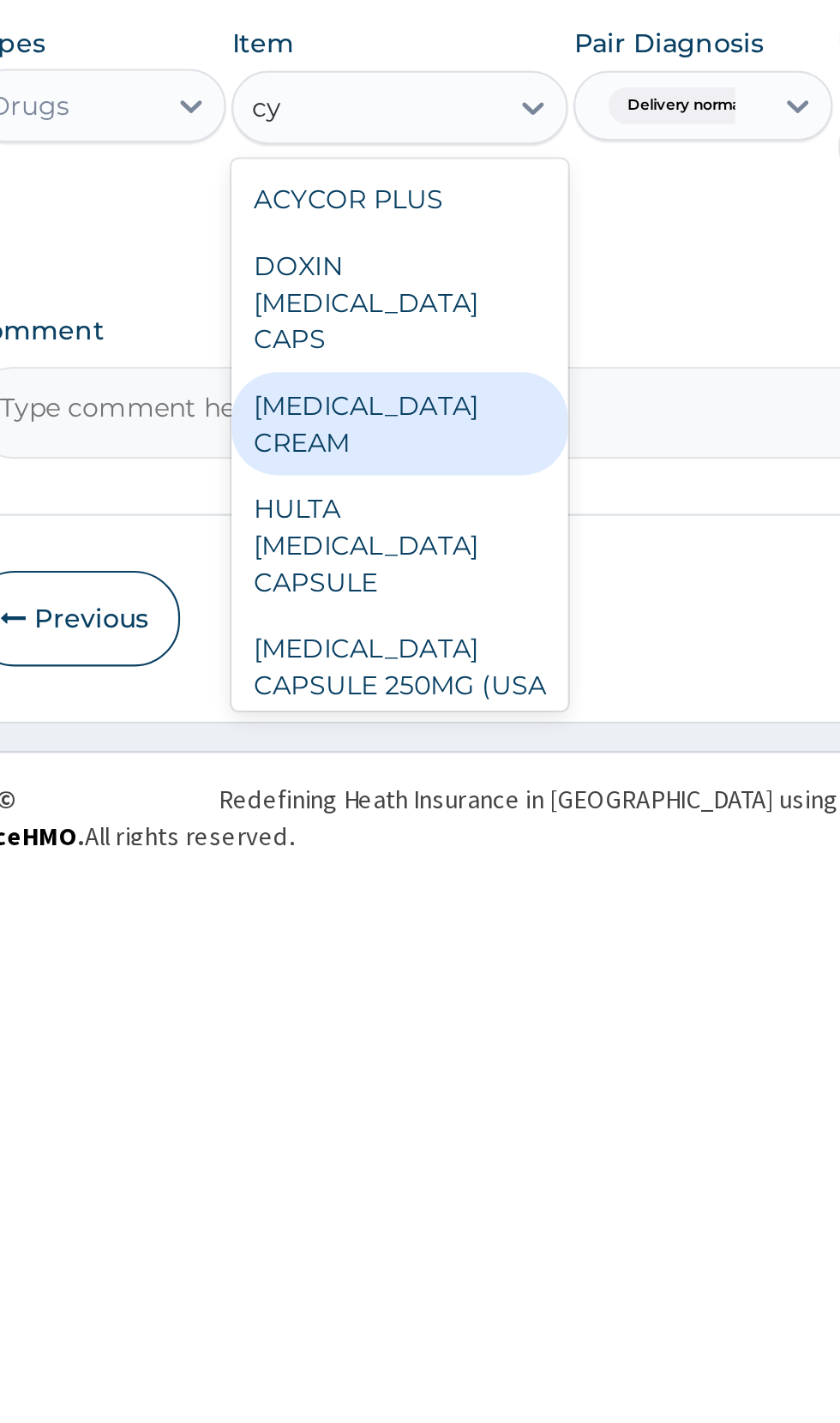
type input "c"
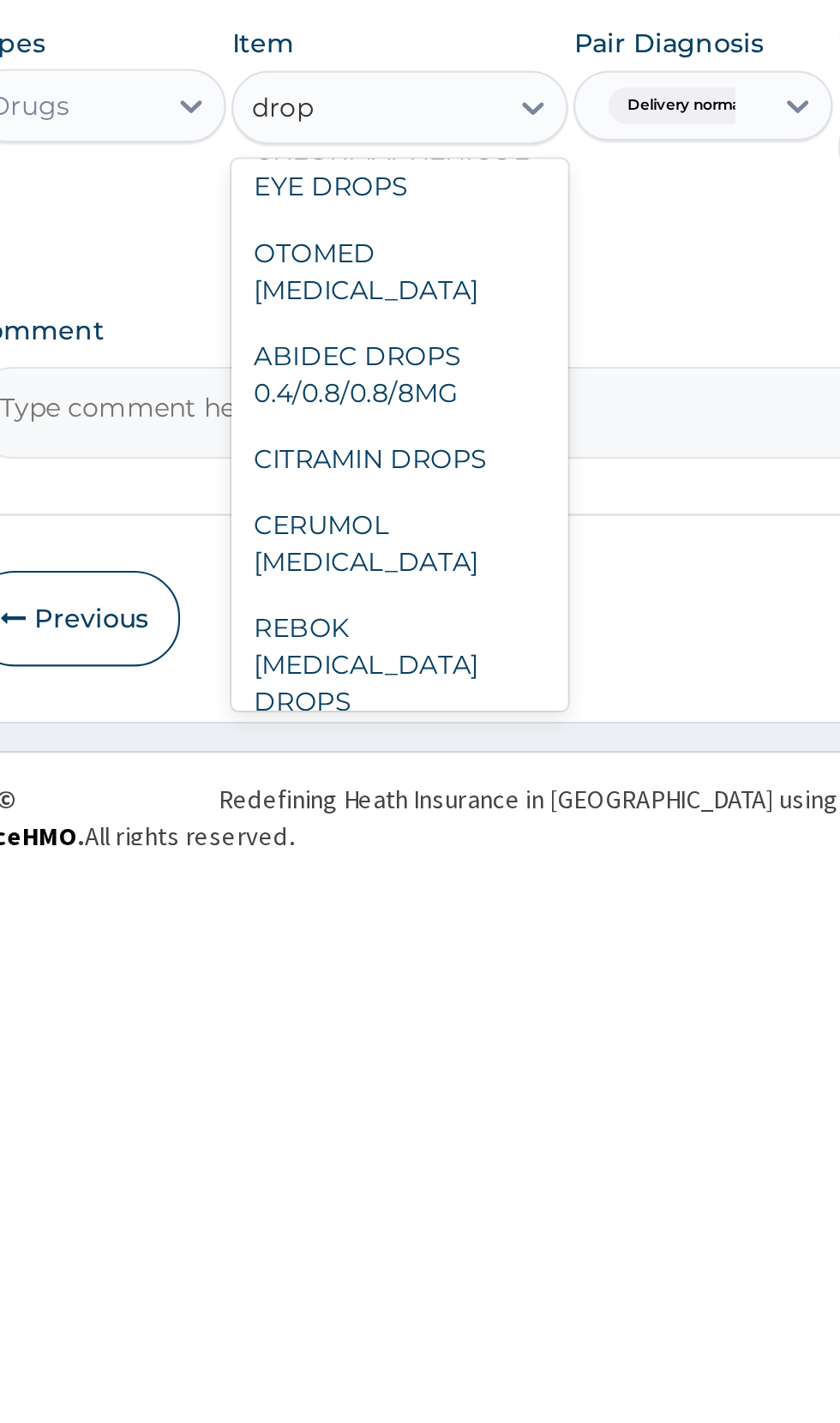
scroll to position [223, 0]
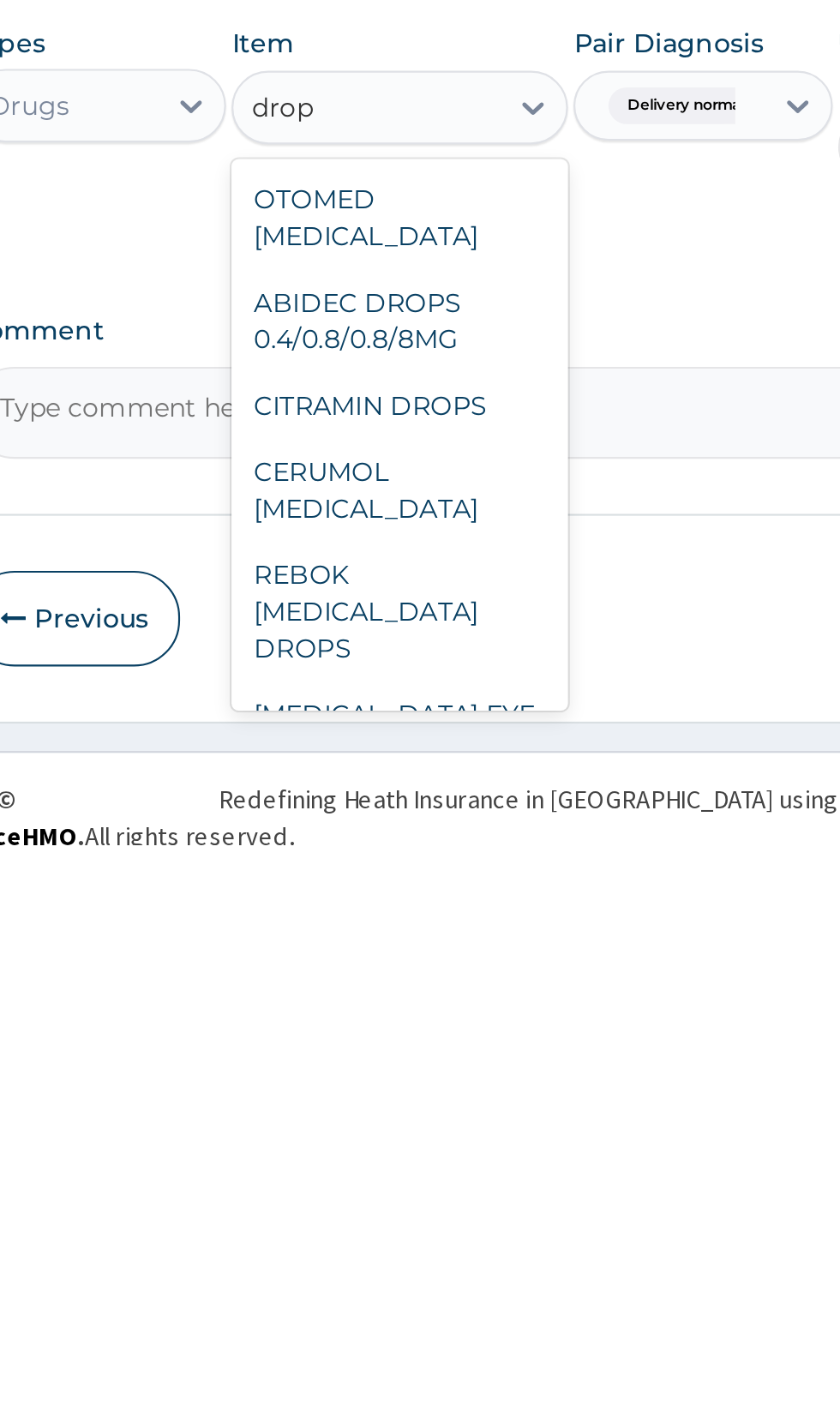
click at [430, 1282] on div "REBOK [MEDICAL_DATA] DROPS" at bounding box center [458, 1315] width 157 height 66
type input "drop"
type input "2530"
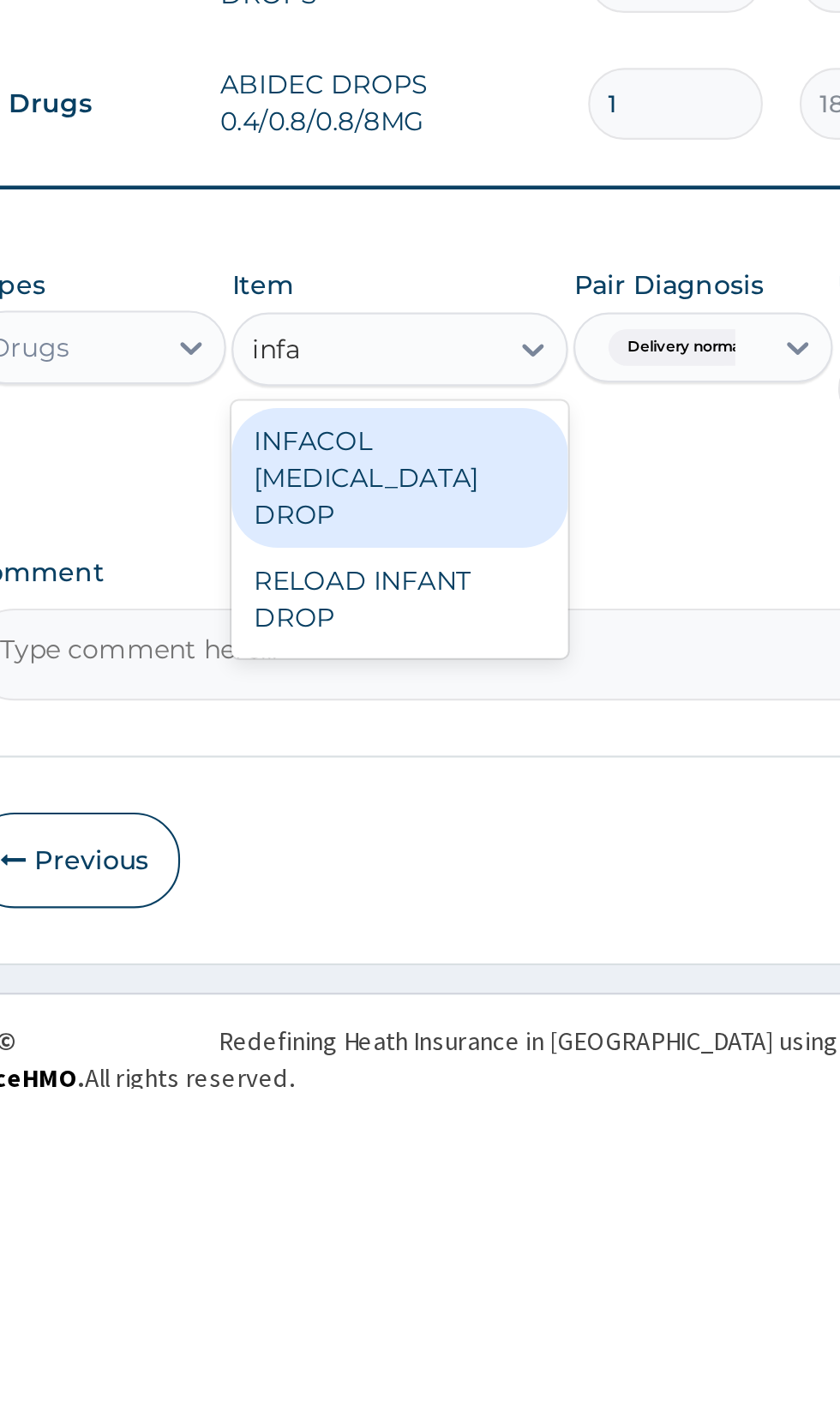
scroll to position [0, 0]
click at [418, 1179] on div "RELOAD INFANT DROP" at bounding box center [458, 1196] width 157 height 48
type input "infa"
type input "12650"
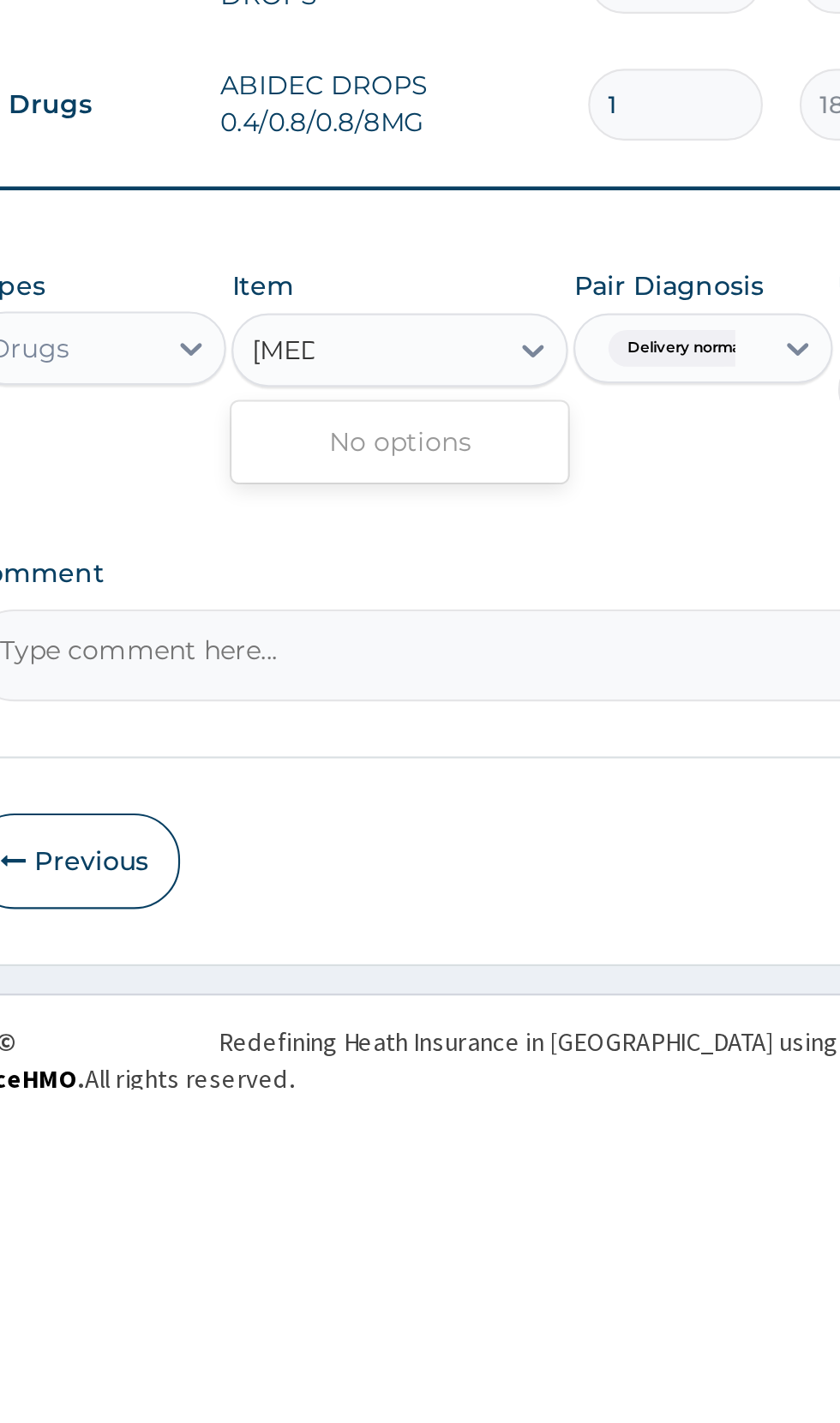
type input "colic"
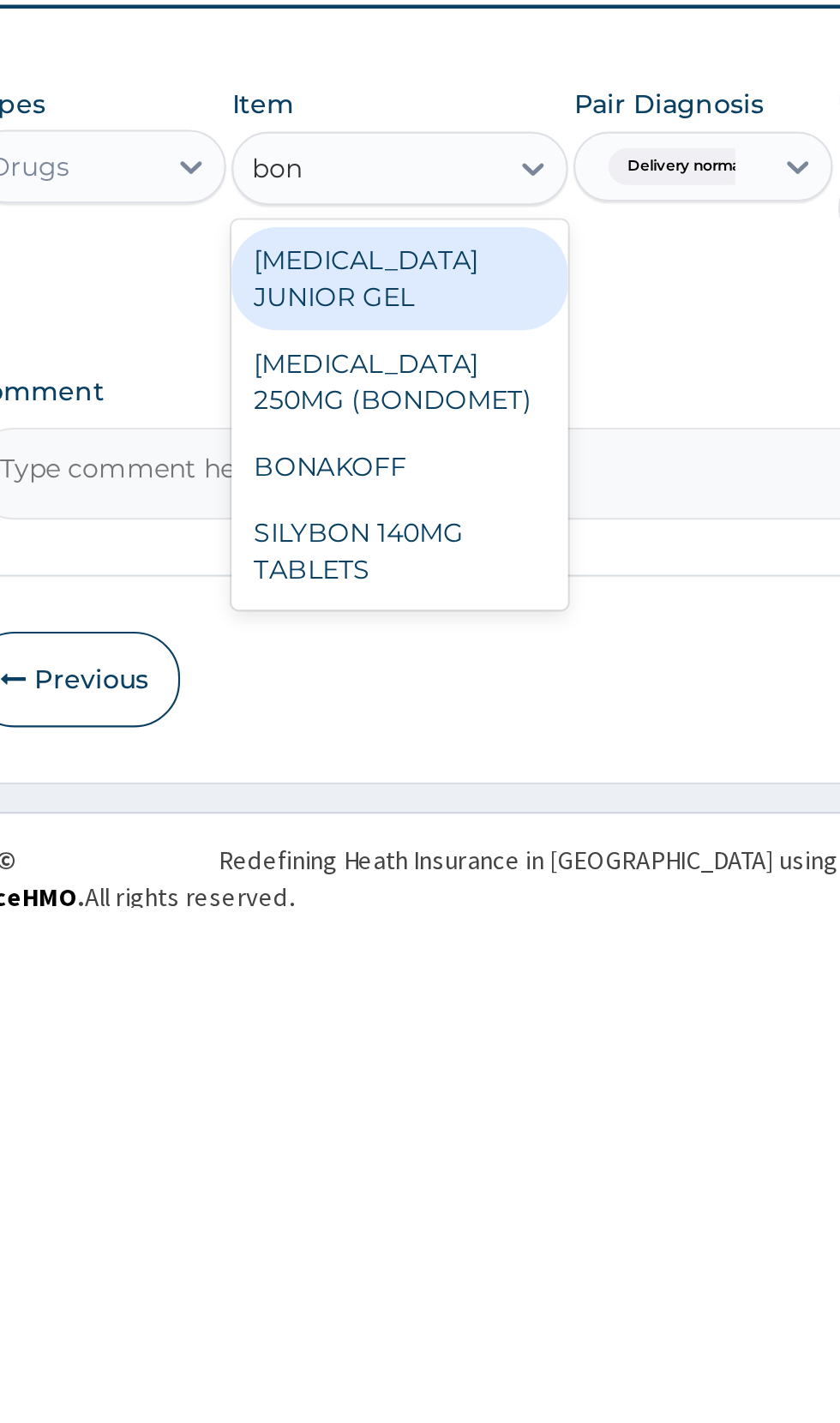
type input "bon"
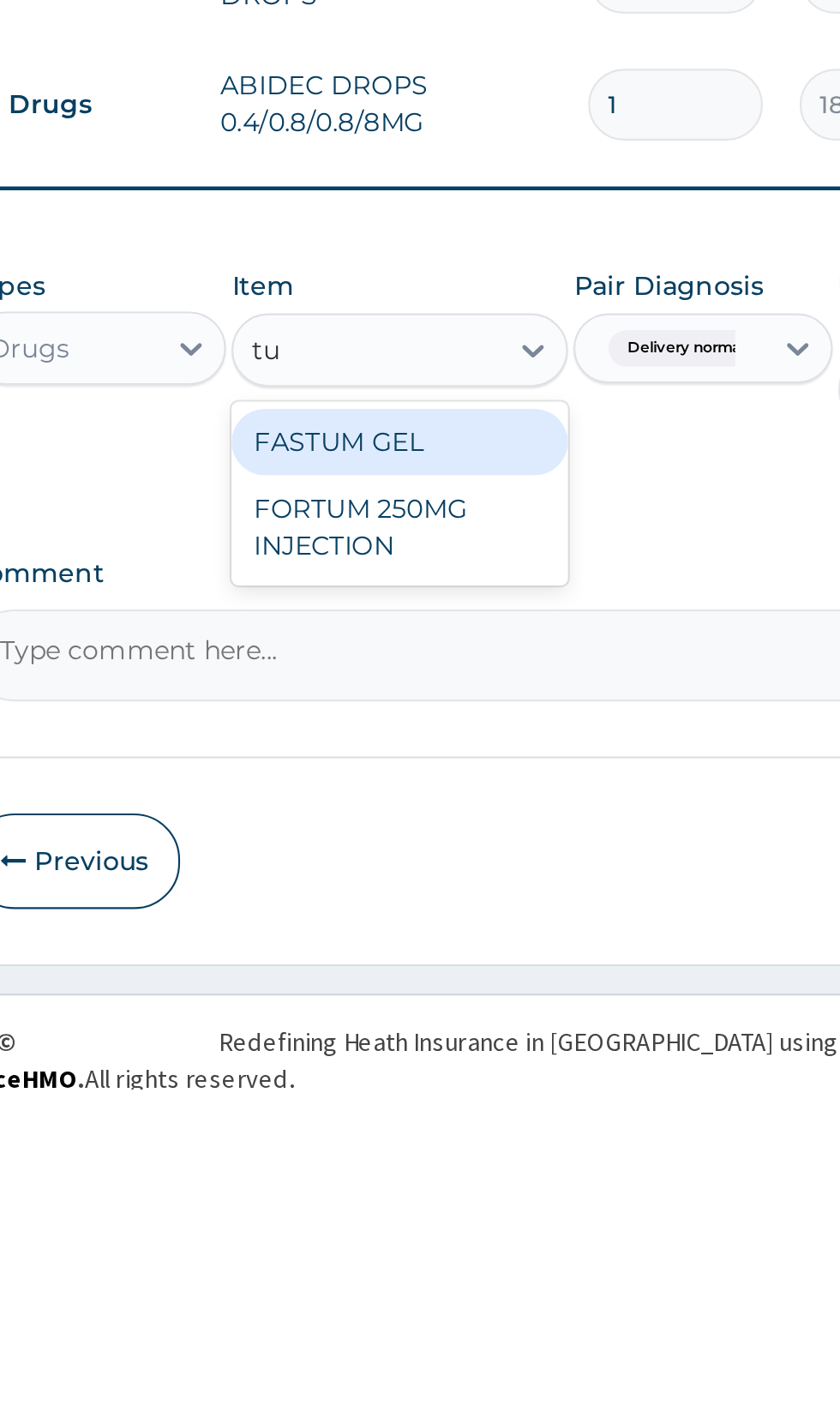
type input "t"
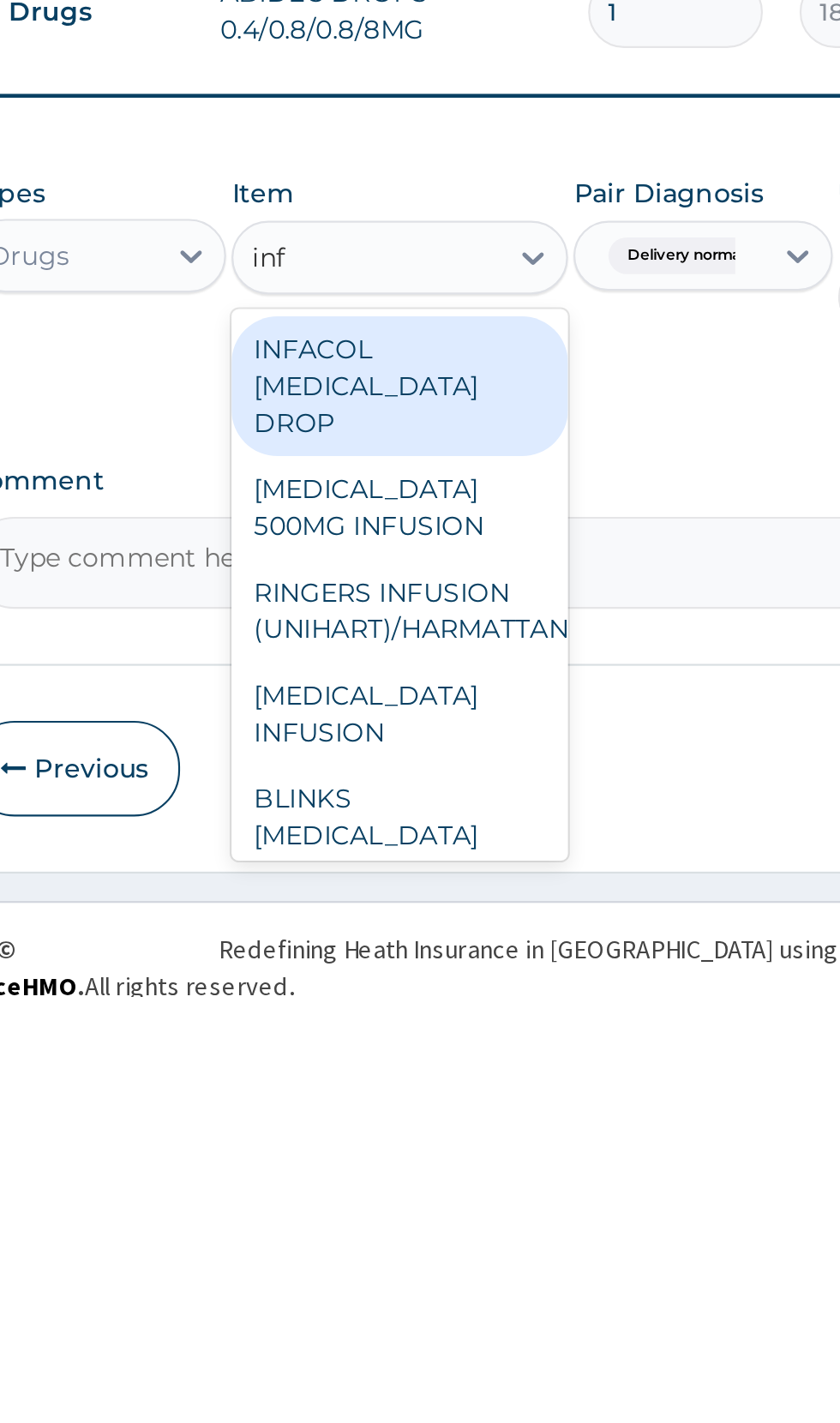
click at [411, 1123] on div "INFACOL SIMETICONE DROP" at bounding box center [458, 1139] width 157 height 66
type input "inf"
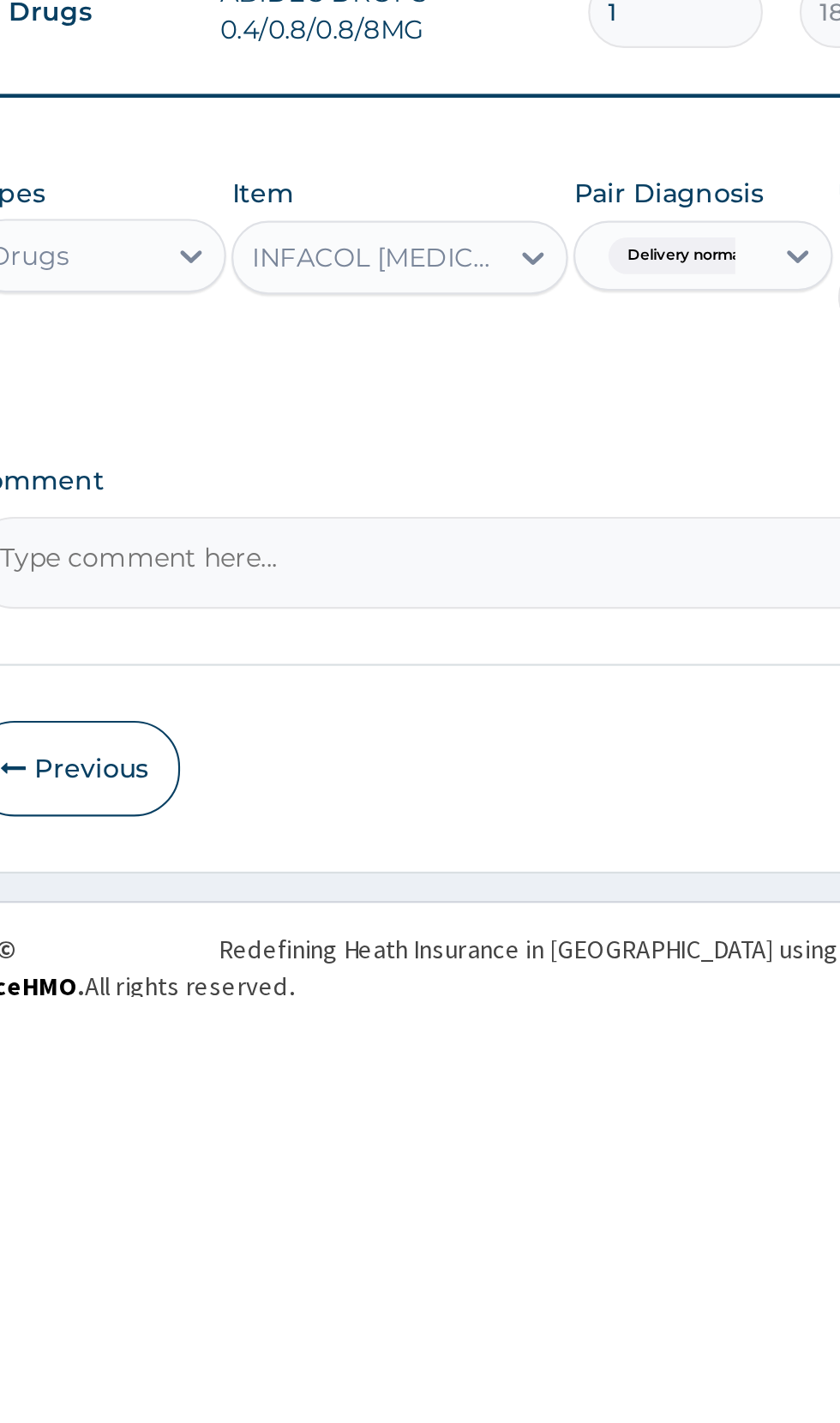
scroll to position [223, 0]
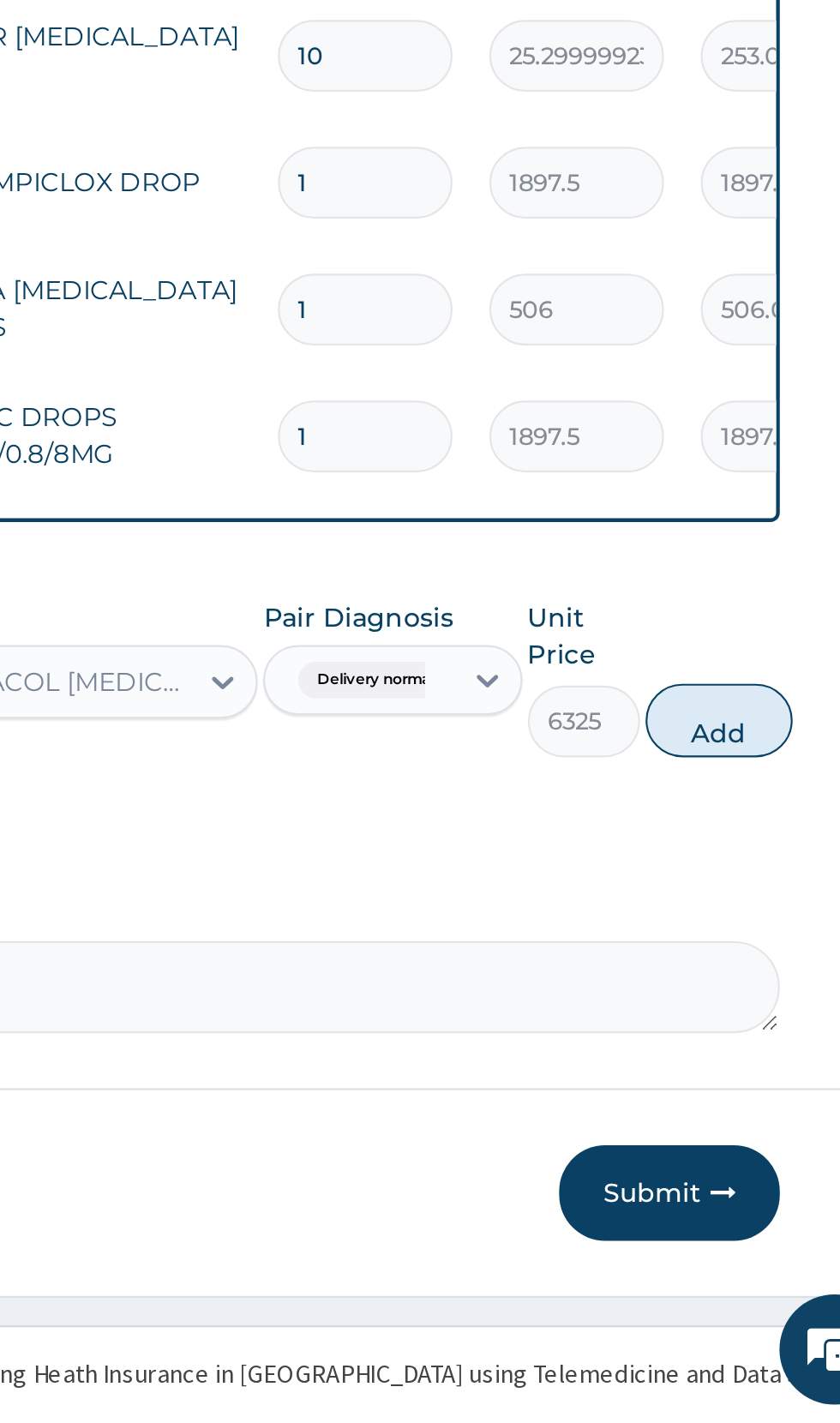
click at [747, 1097] on button "Add" at bounding box center [751, 1096] width 68 height 35
type input "0"
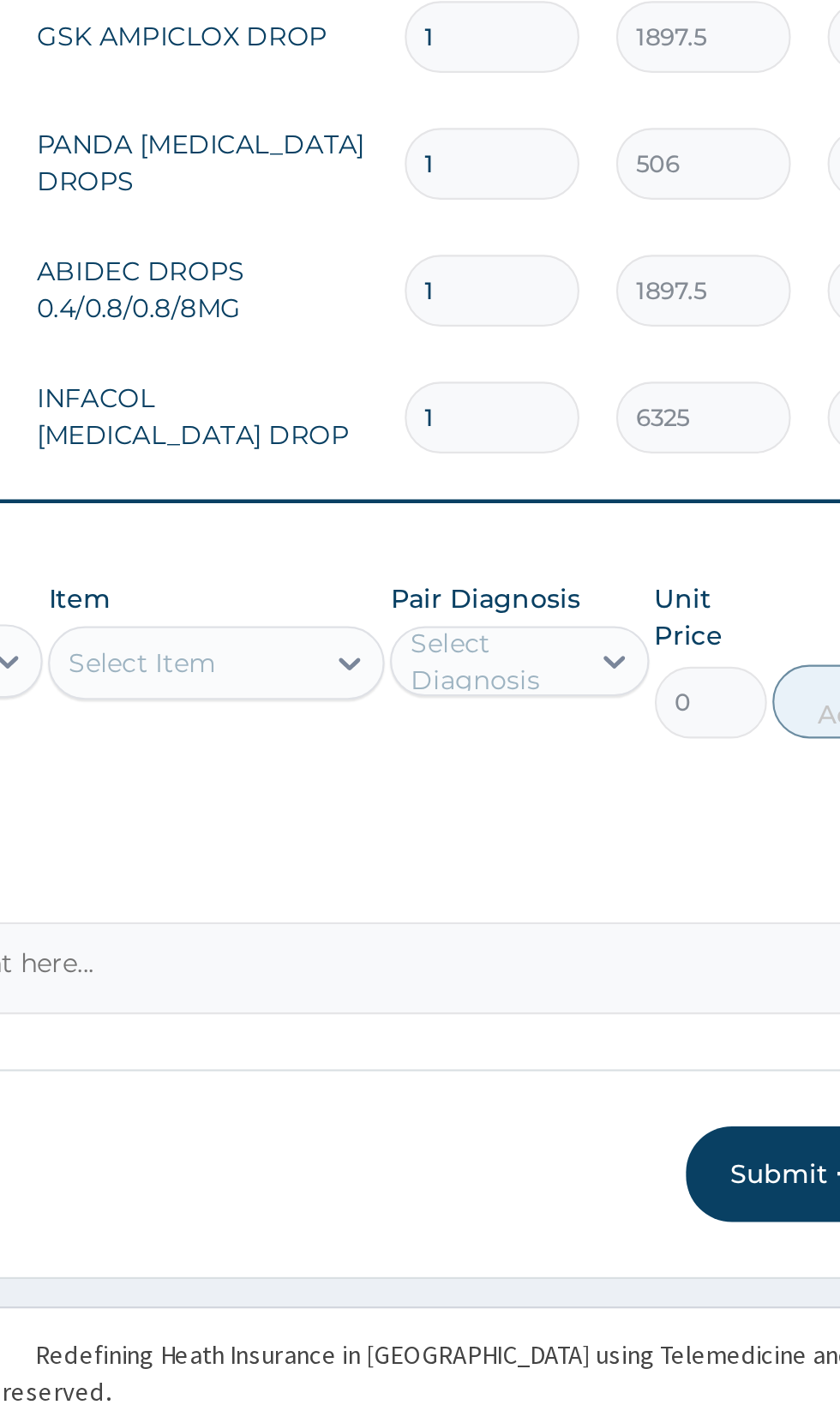
scroll to position [290, 0]
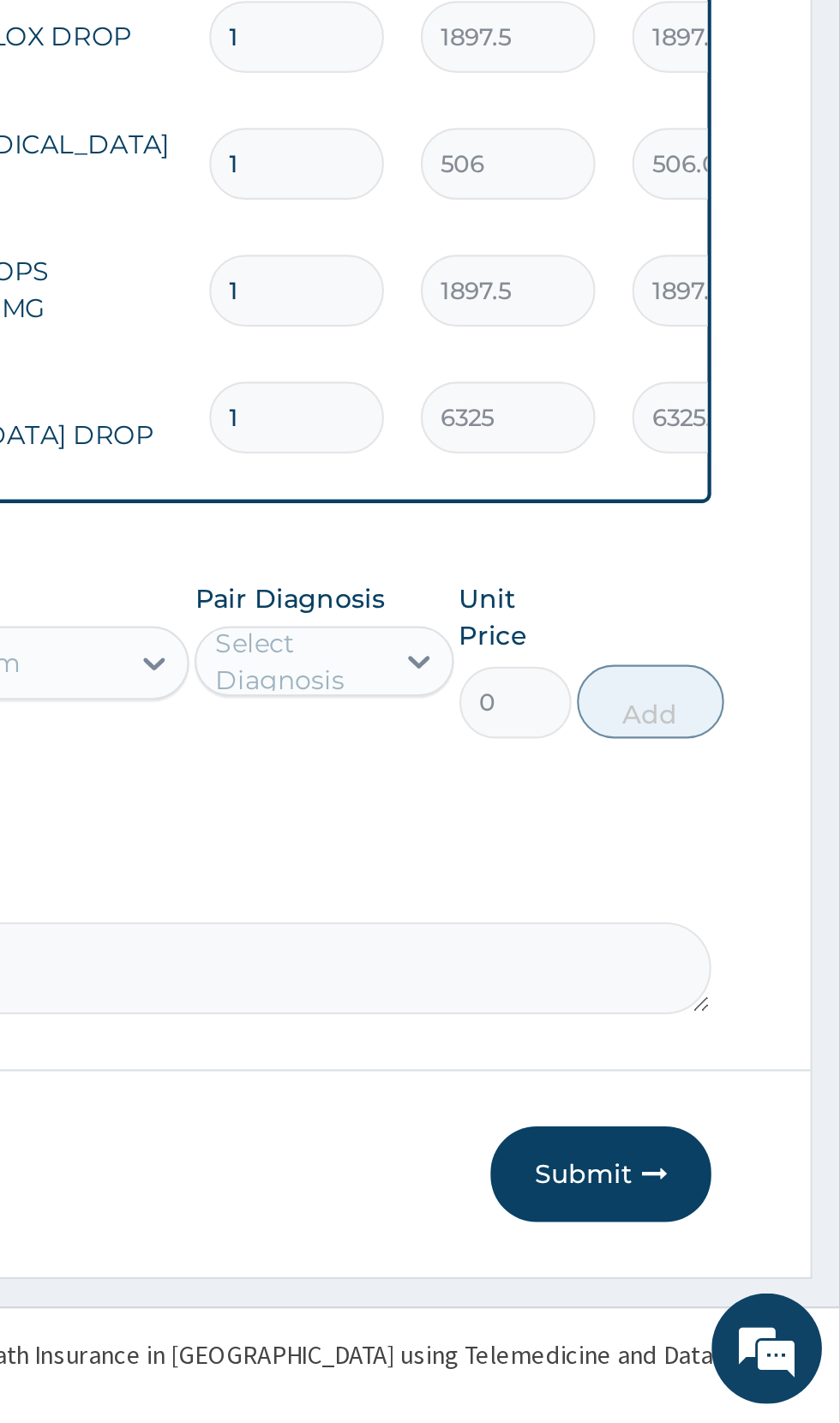
click at [711, 1302] on button "Submit" at bounding box center [728, 1307] width 103 height 44
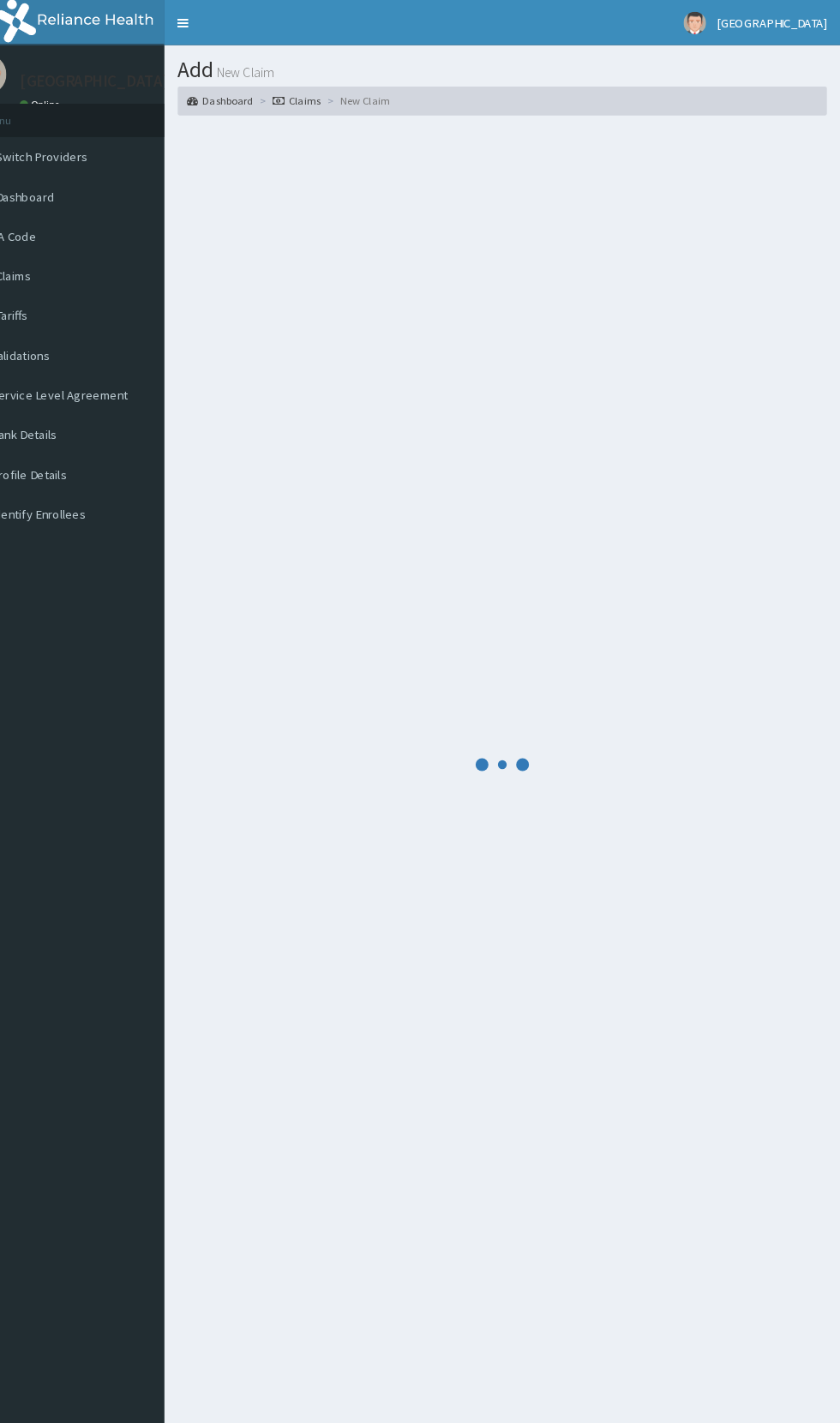
scroll to position [0, 0]
click at [339, 740] on div at bounding box center [518, 727] width 617 height 1210
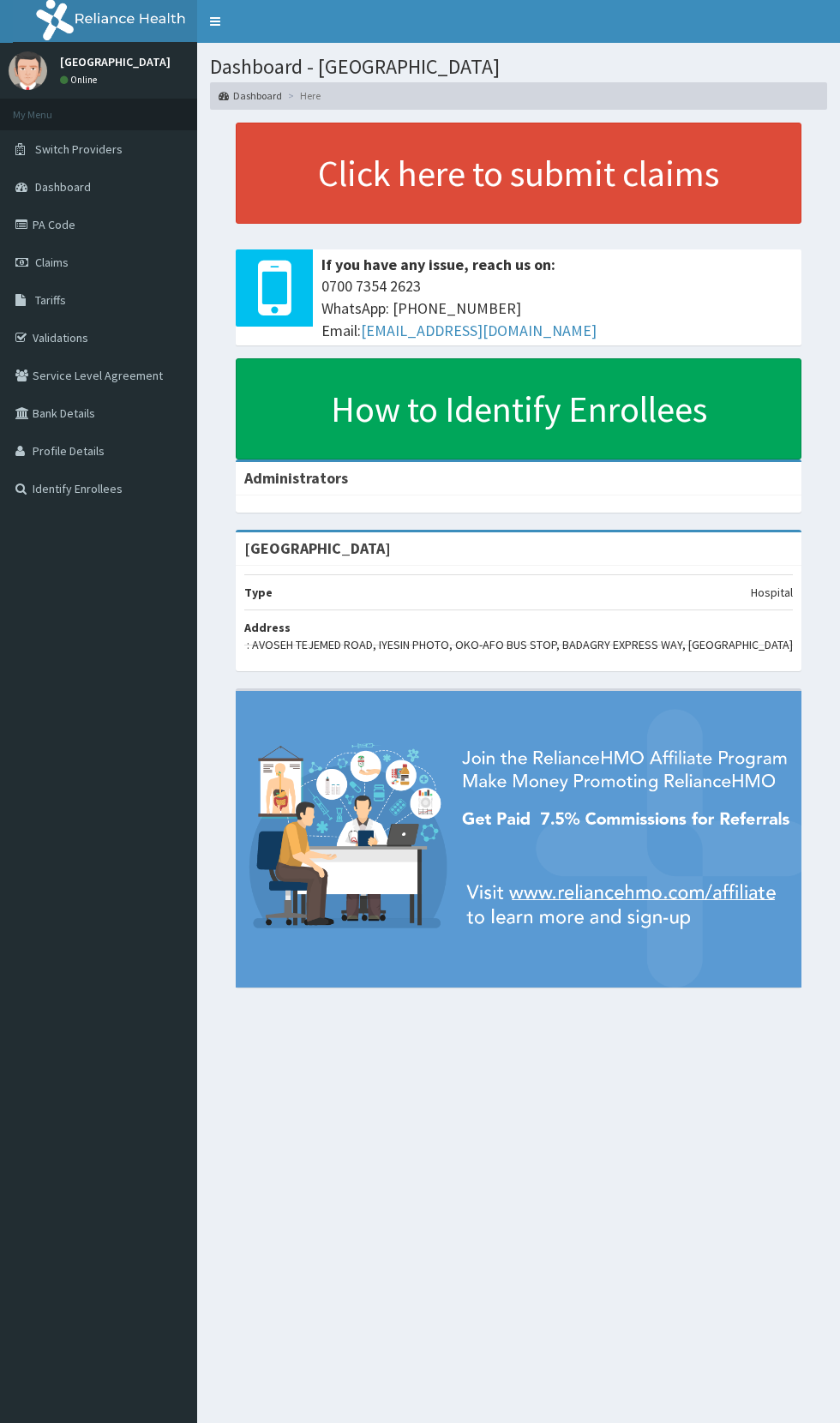
click at [76, 260] on link "Claims" at bounding box center [98, 262] width 197 height 38
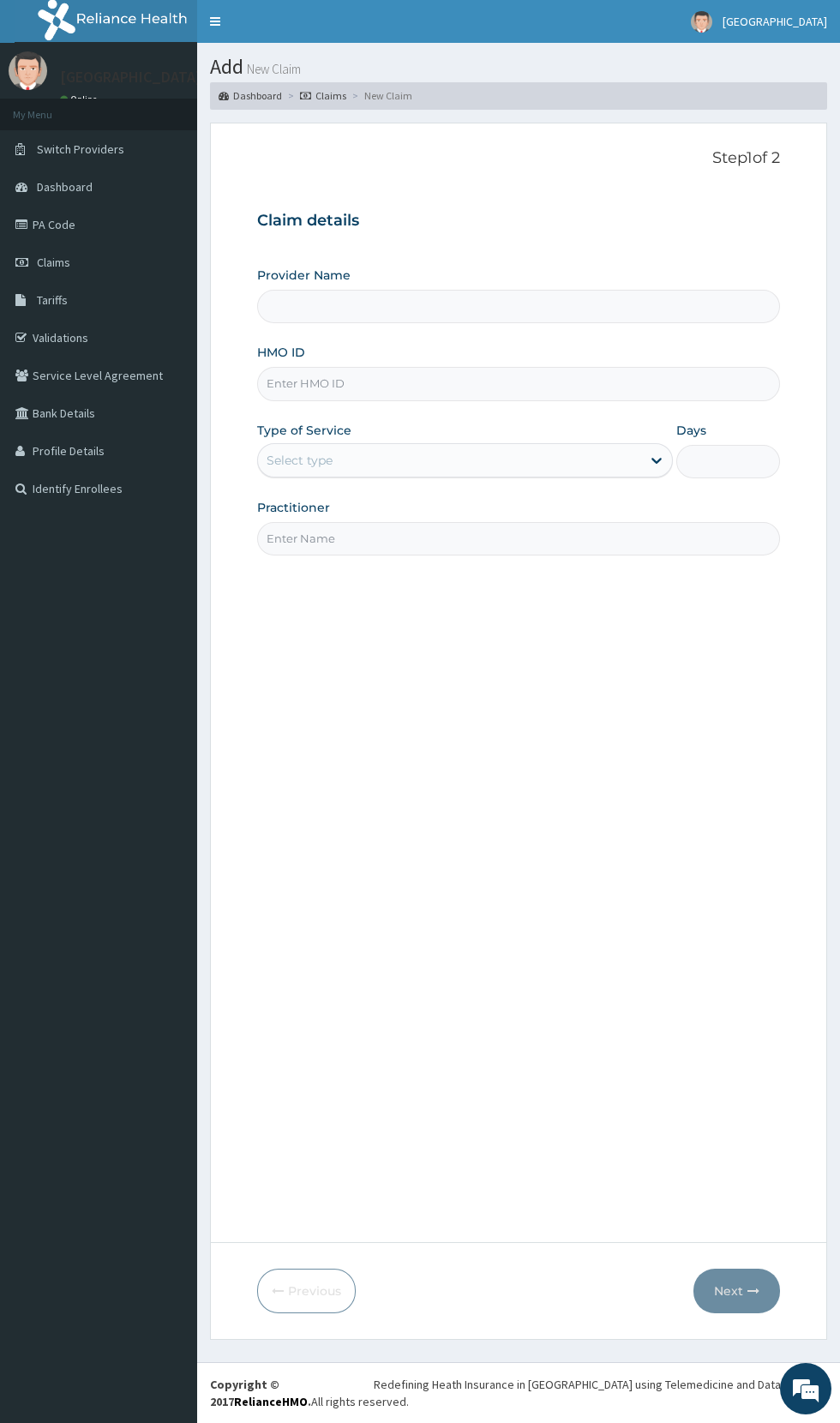
type input "[GEOGRAPHIC_DATA]"
click at [465, 384] on input "HMO ID" at bounding box center [518, 383] width 523 height 34
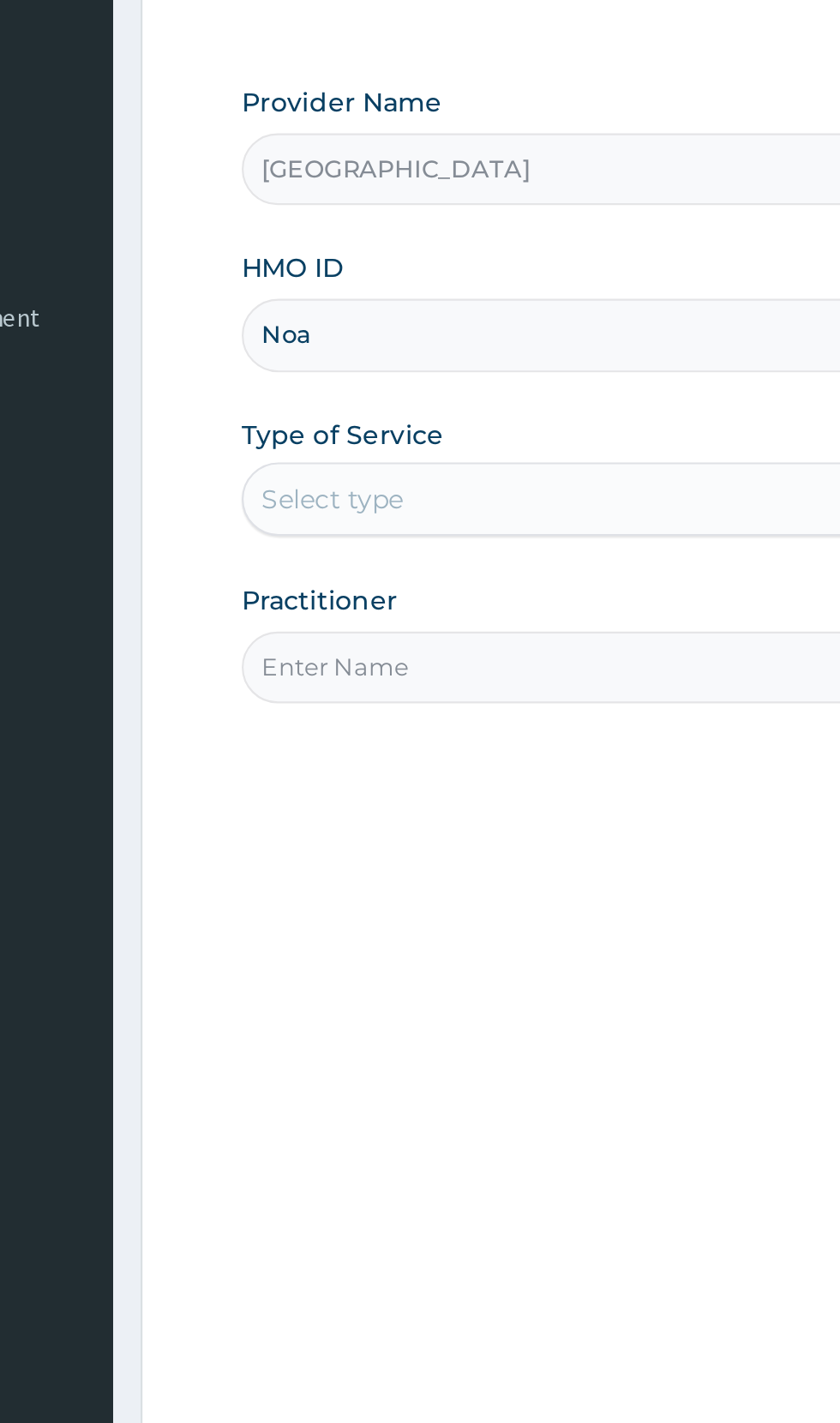
type input "Noa/10041/b"
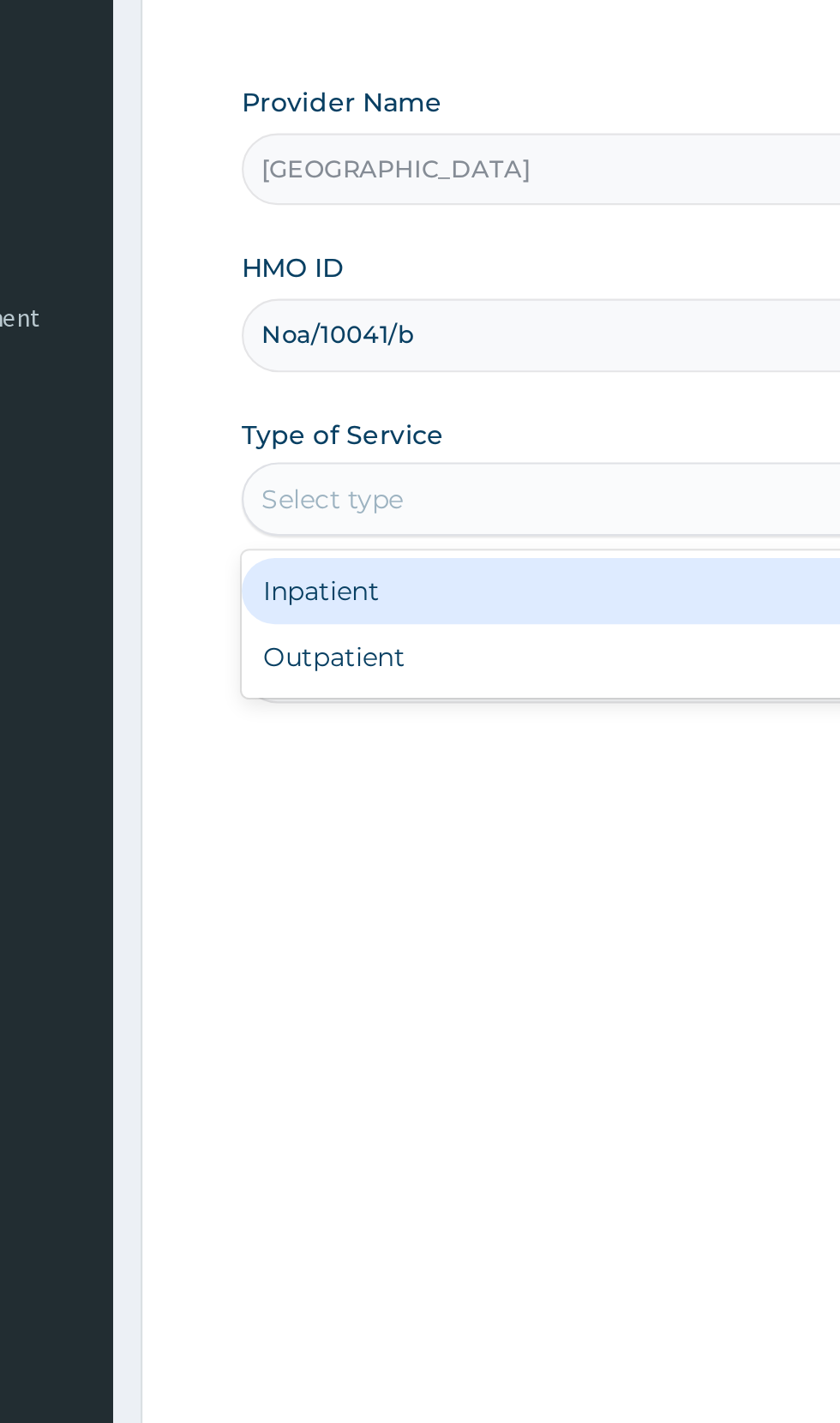
click at [417, 502] on div "Inpatient" at bounding box center [465, 503] width 416 height 31
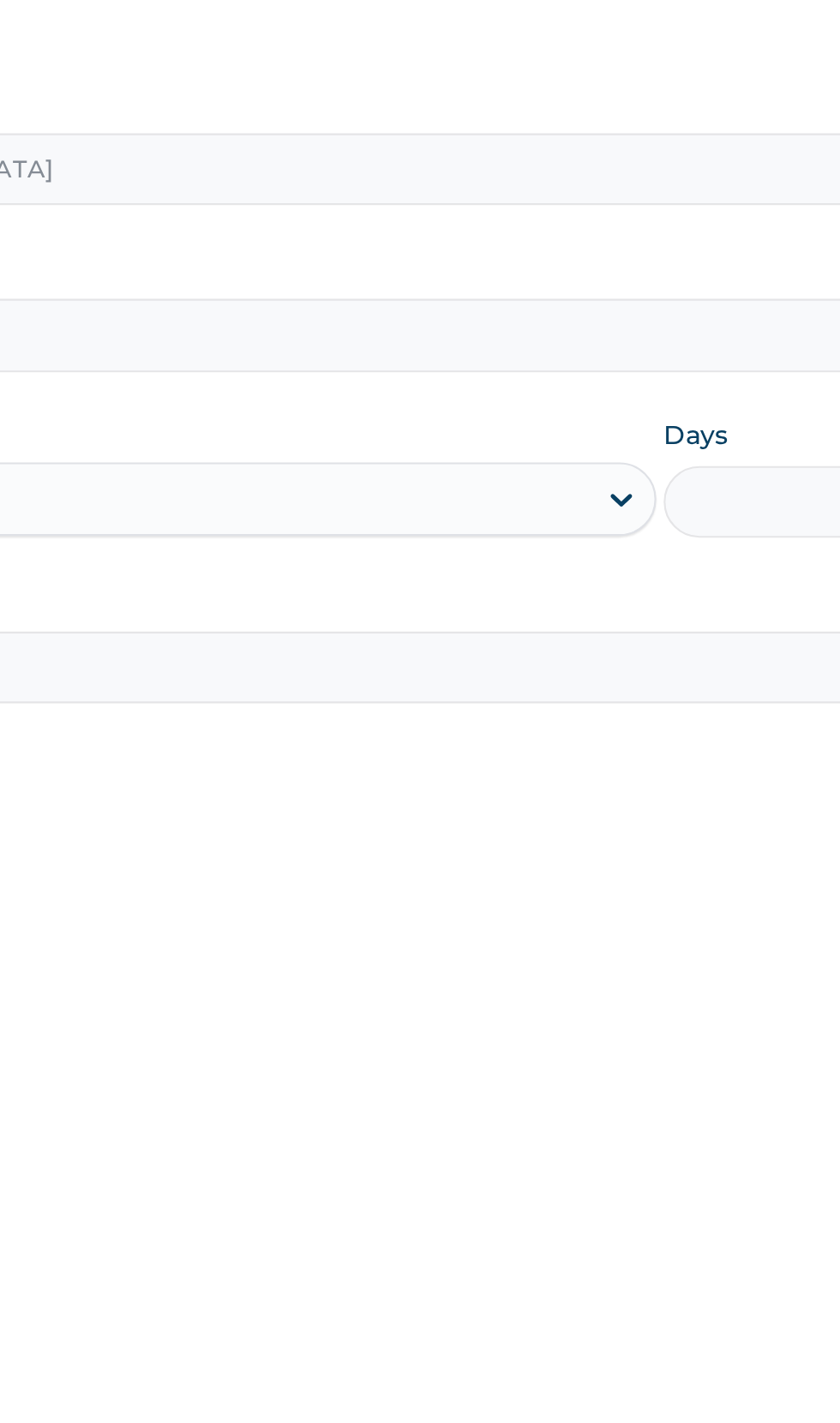
click at [718, 466] on input "Days" at bounding box center [728, 461] width 104 height 34
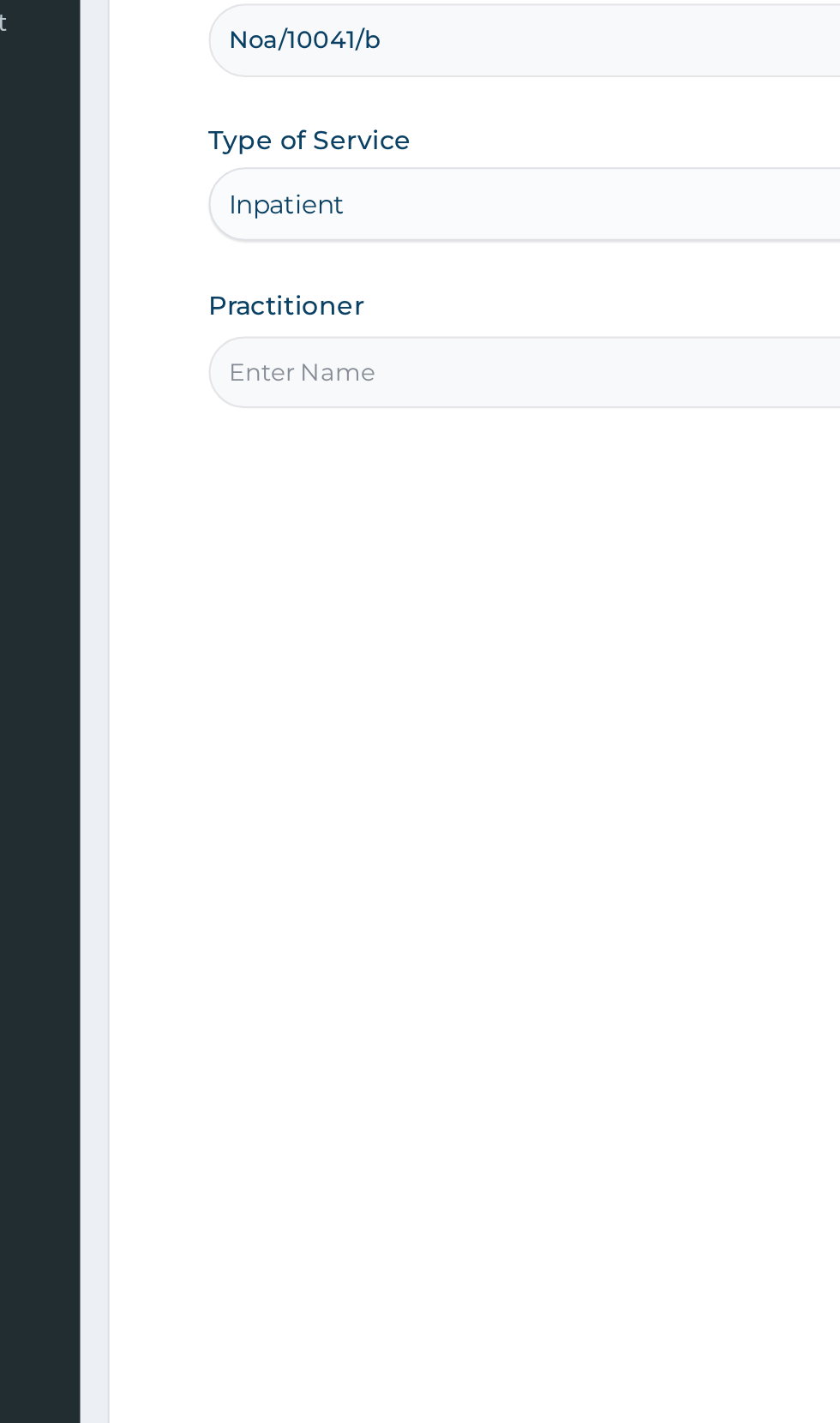
type input "2"
click at [403, 534] on input "Practitioner" at bounding box center [518, 539] width 523 height 34
type input "[PERSON_NAME]"
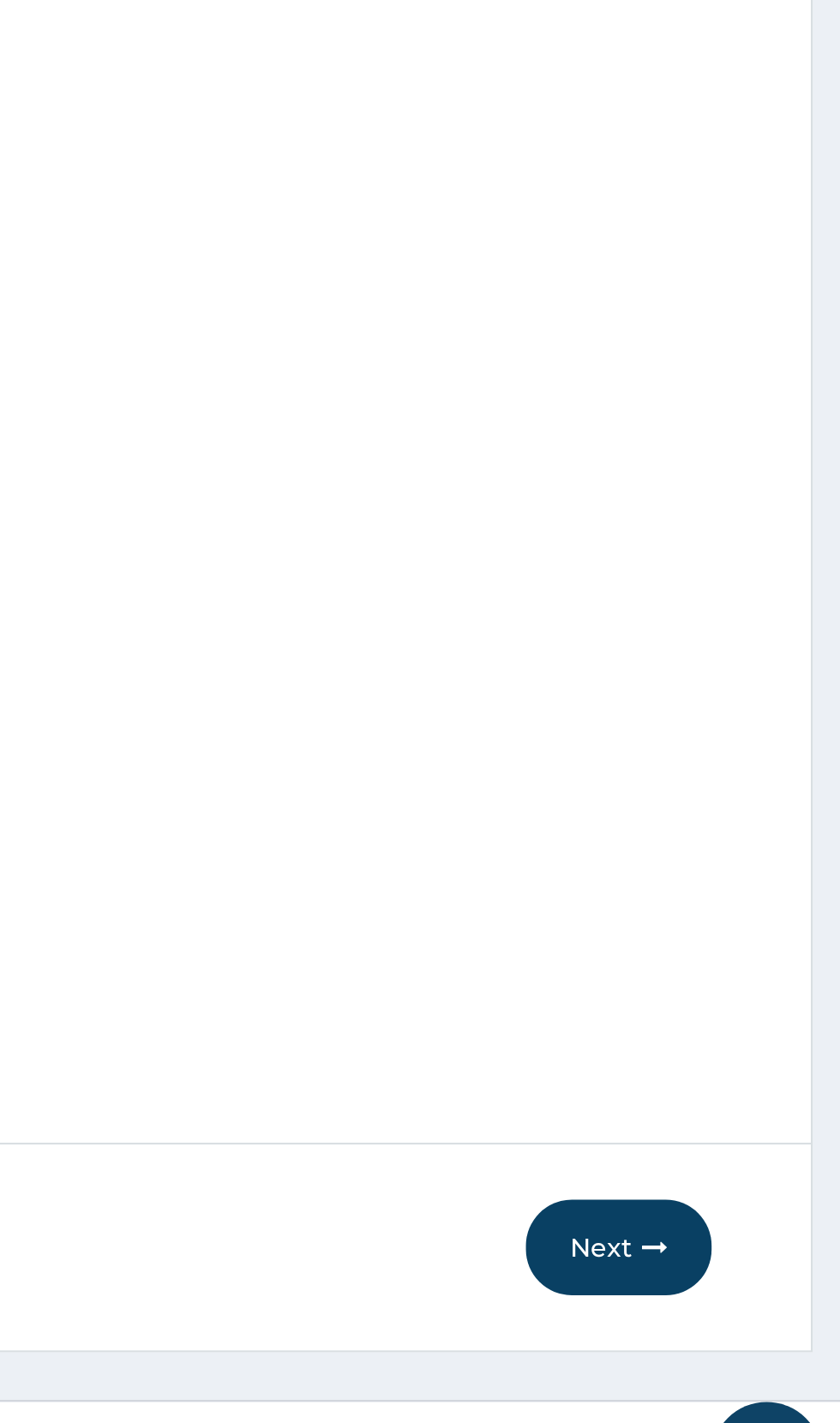
click at [741, 1296] on button "Next" at bounding box center [737, 1291] width 87 height 44
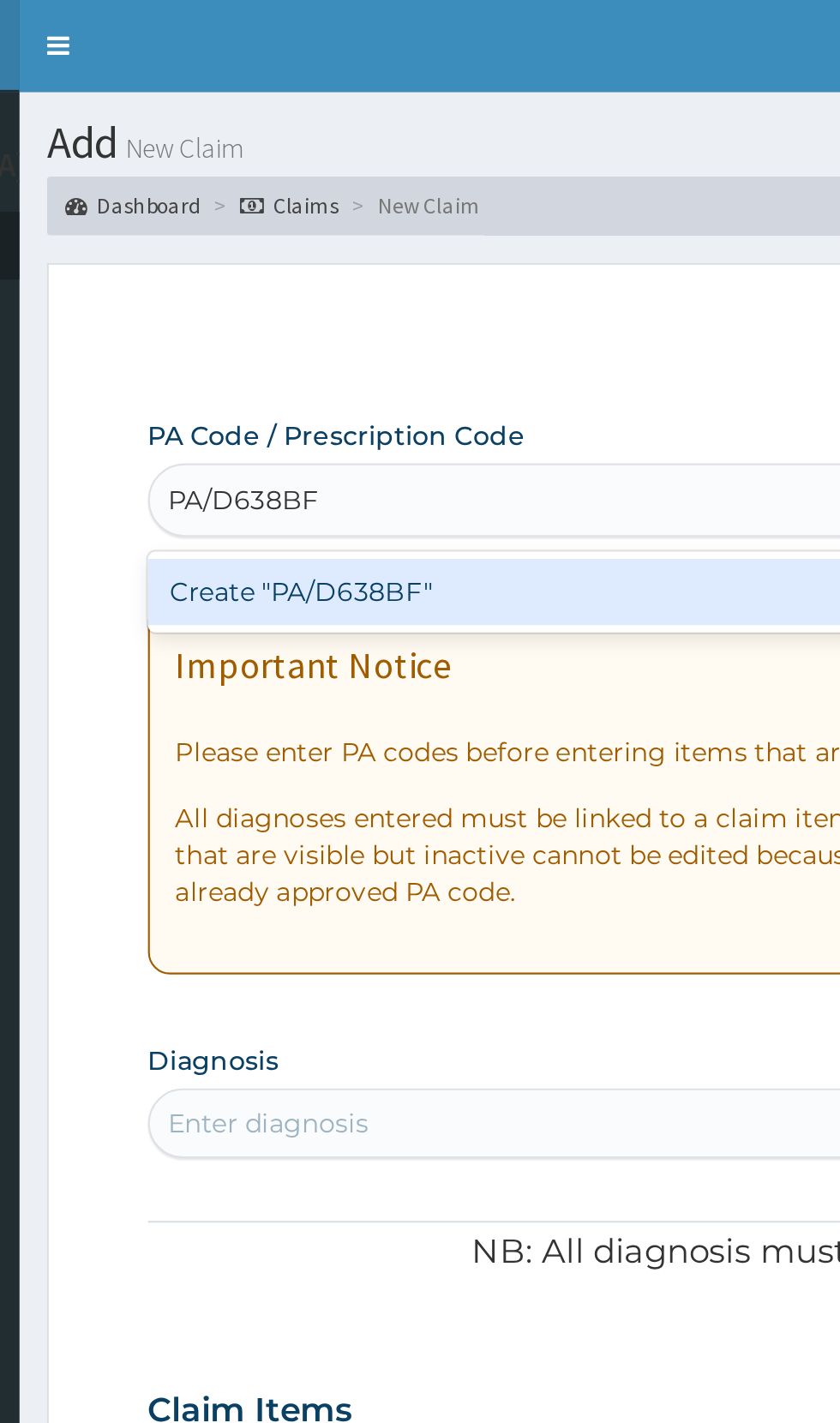
type input "PA/D638BF"
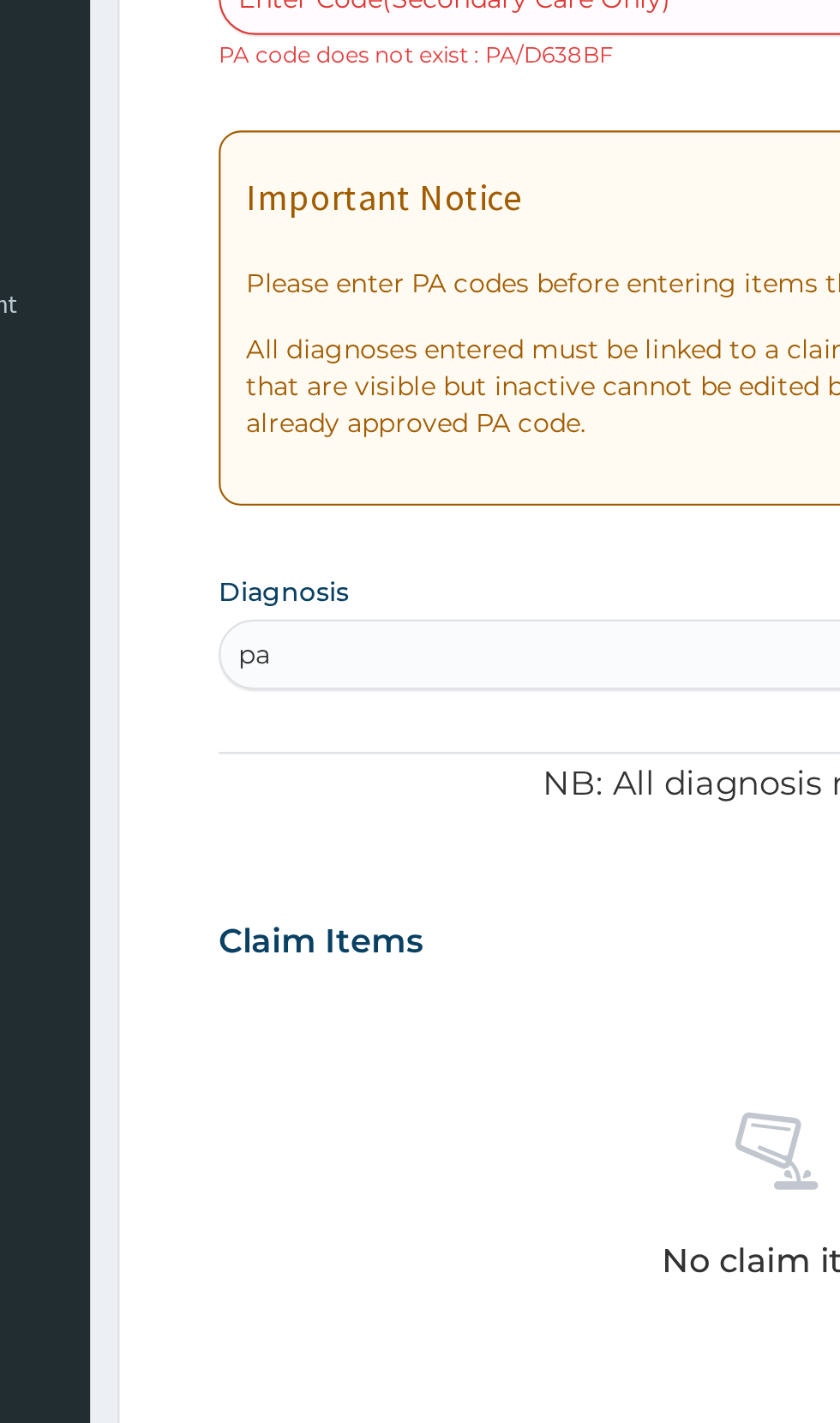
type input "p"
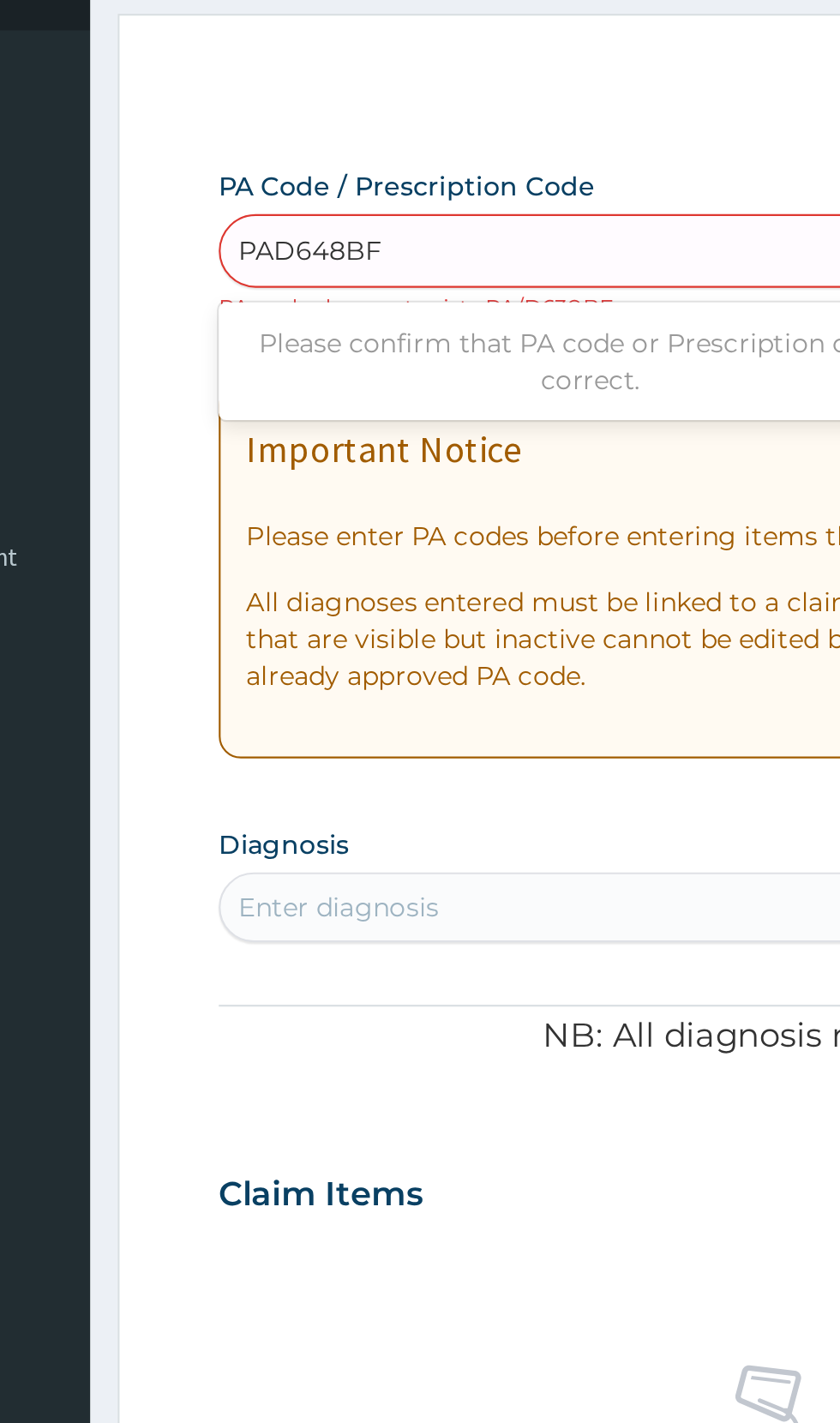
click at [289, 231] on input "PAD648BF" at bounding box center [301, 233] width 67 height 17
click at [278, 227] on input "PAD648BF" at bounding box center [301, 233] width 67 height 17
click at [286, 229] on input "PAD648BF" at bounding box center [301, 233] width 67 height 17
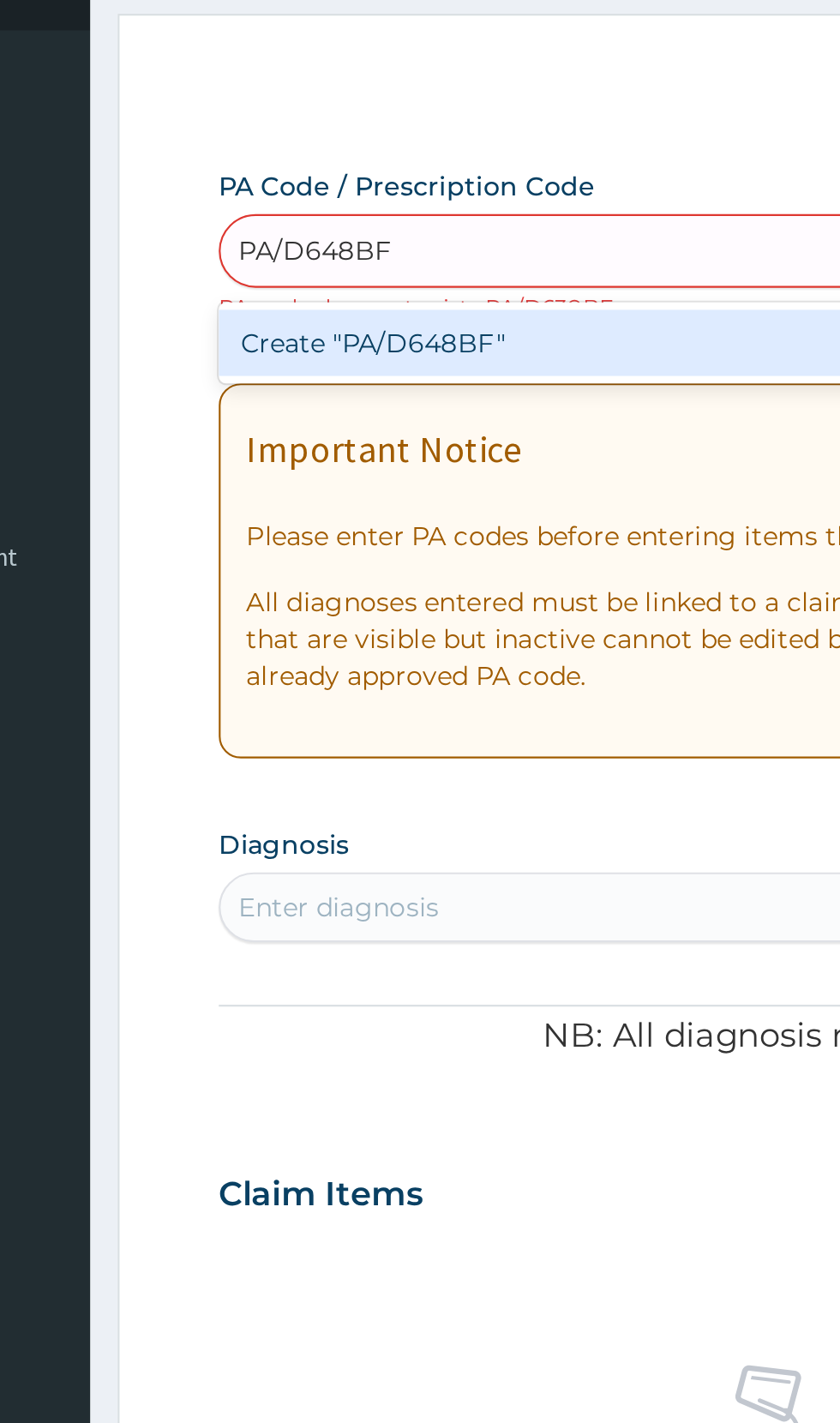
type input "PA/D648BF"
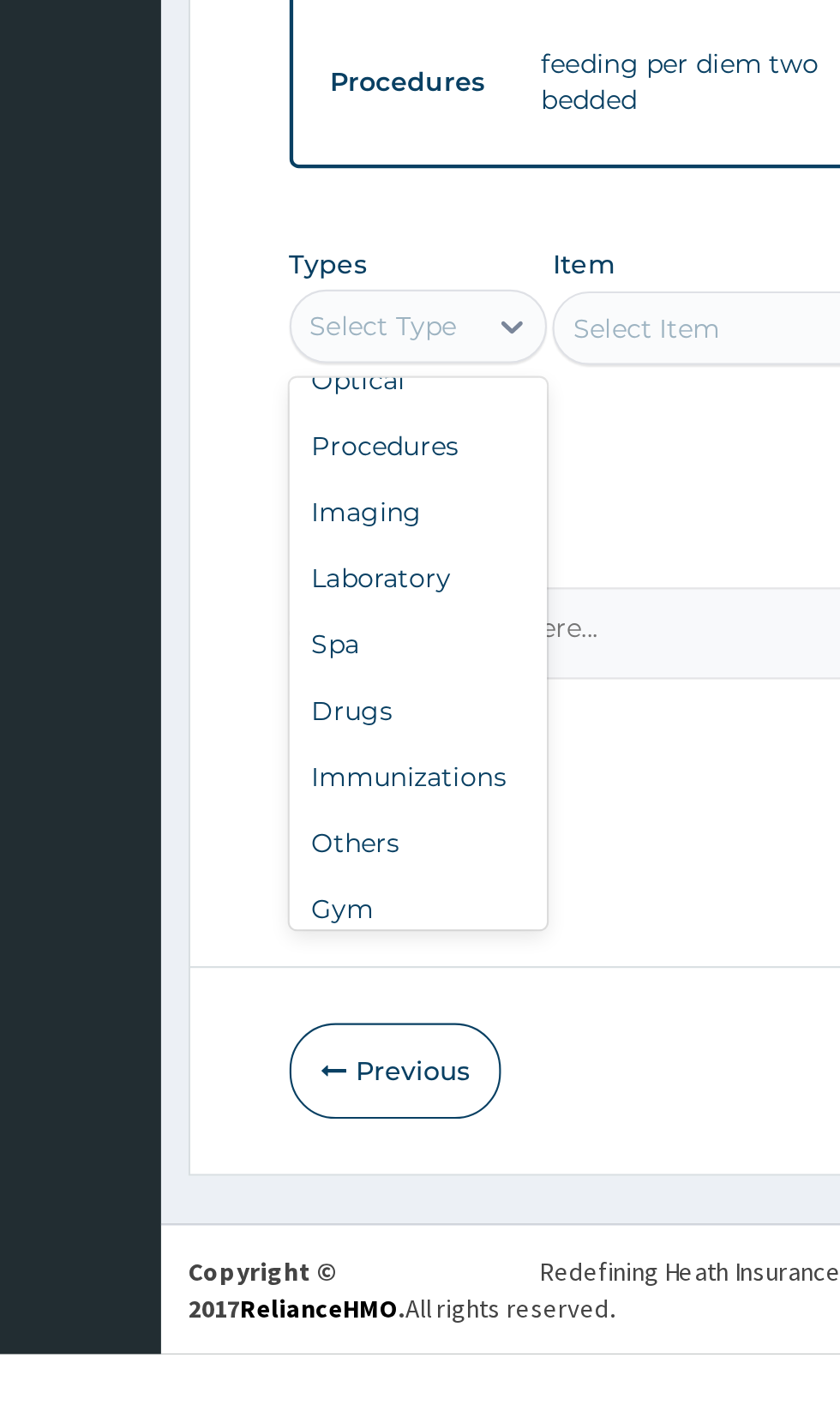
scroll to position [59, 0]
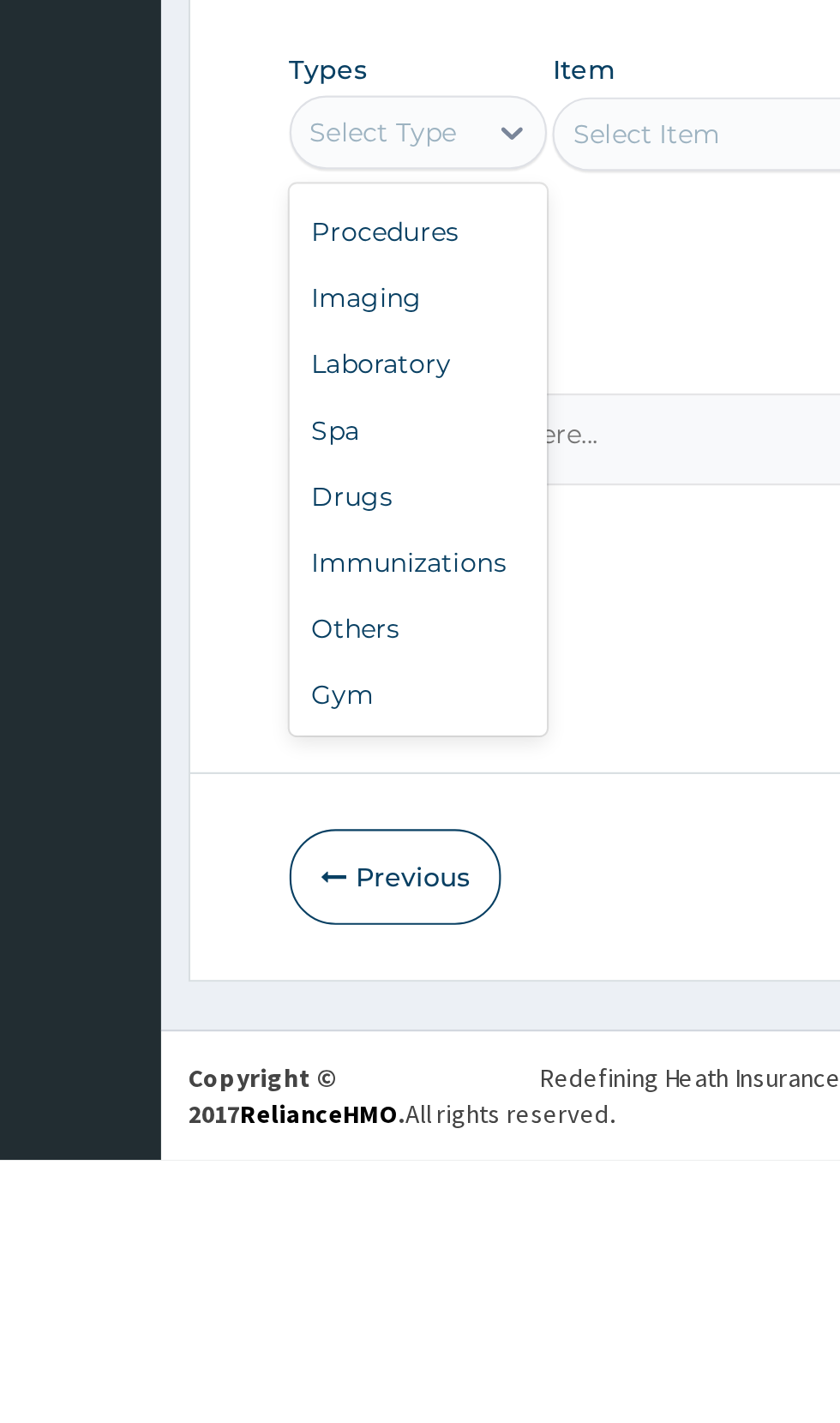
click at [299, 1111] on div "Drugs" at bounding box center [317, 1114] width 120 height 31
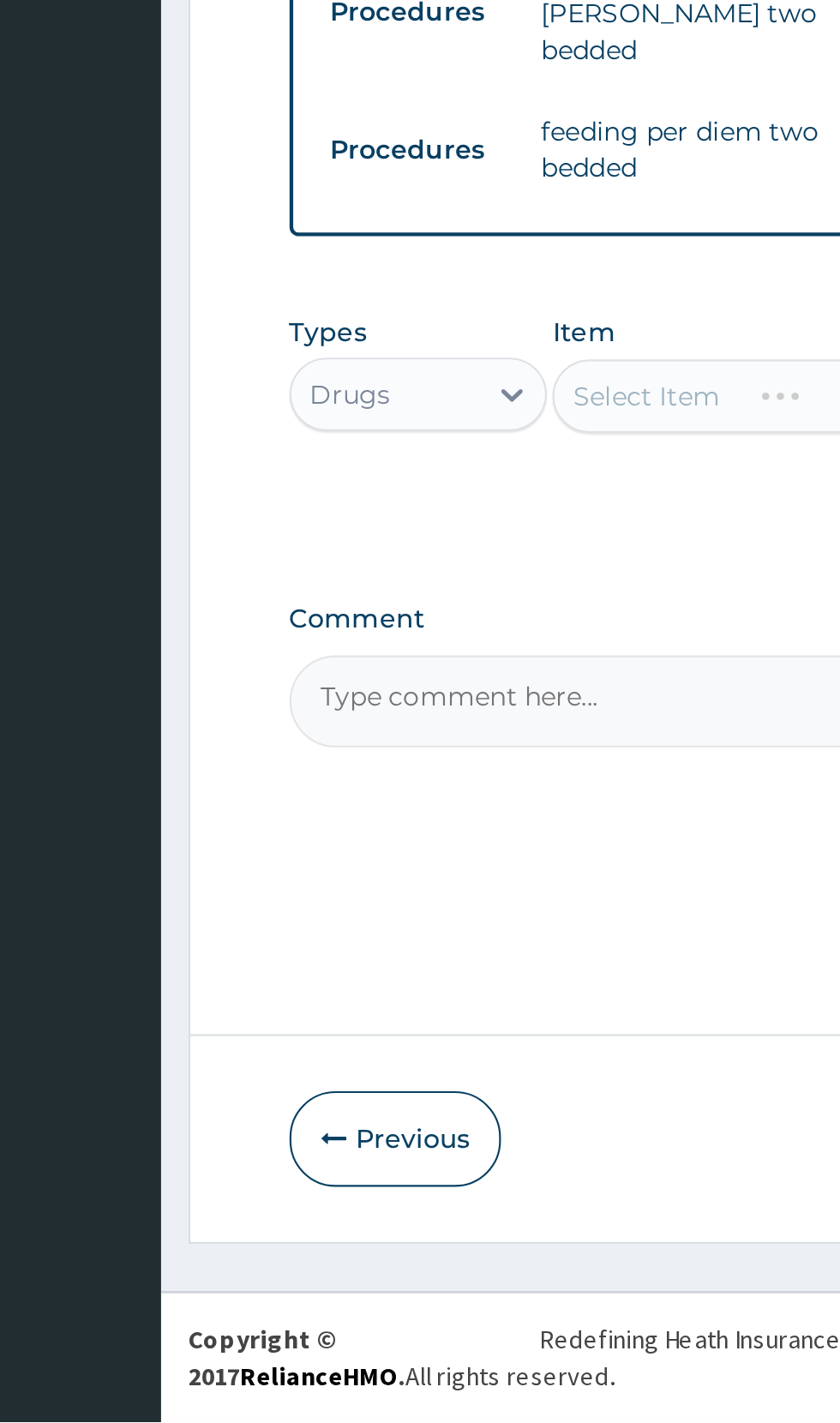
click at [446, 928] on div "Select Item" at bounding box center [458, 945] width 157 height 35
click at [454, 928] on div "Select Item" at bounding box center [458, 945] width 157 height 35
click at [456, 932] on div "Select Item" at bounding box center [458, 945] width 157 height 35
click at [442, 929] on div "Select Item" at bounding box center [458, 945] width 157 height 35
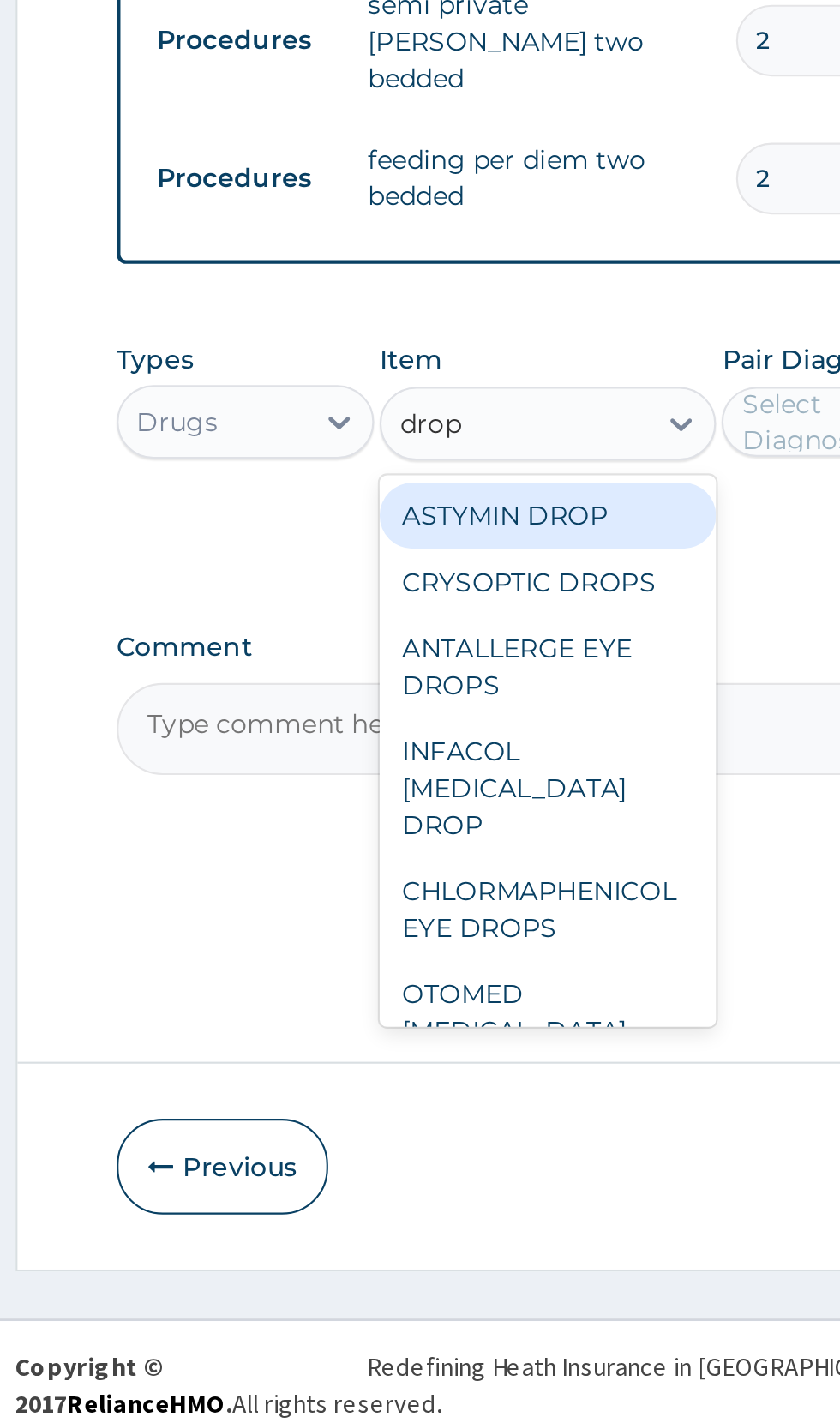
scroll to position [0, 0]
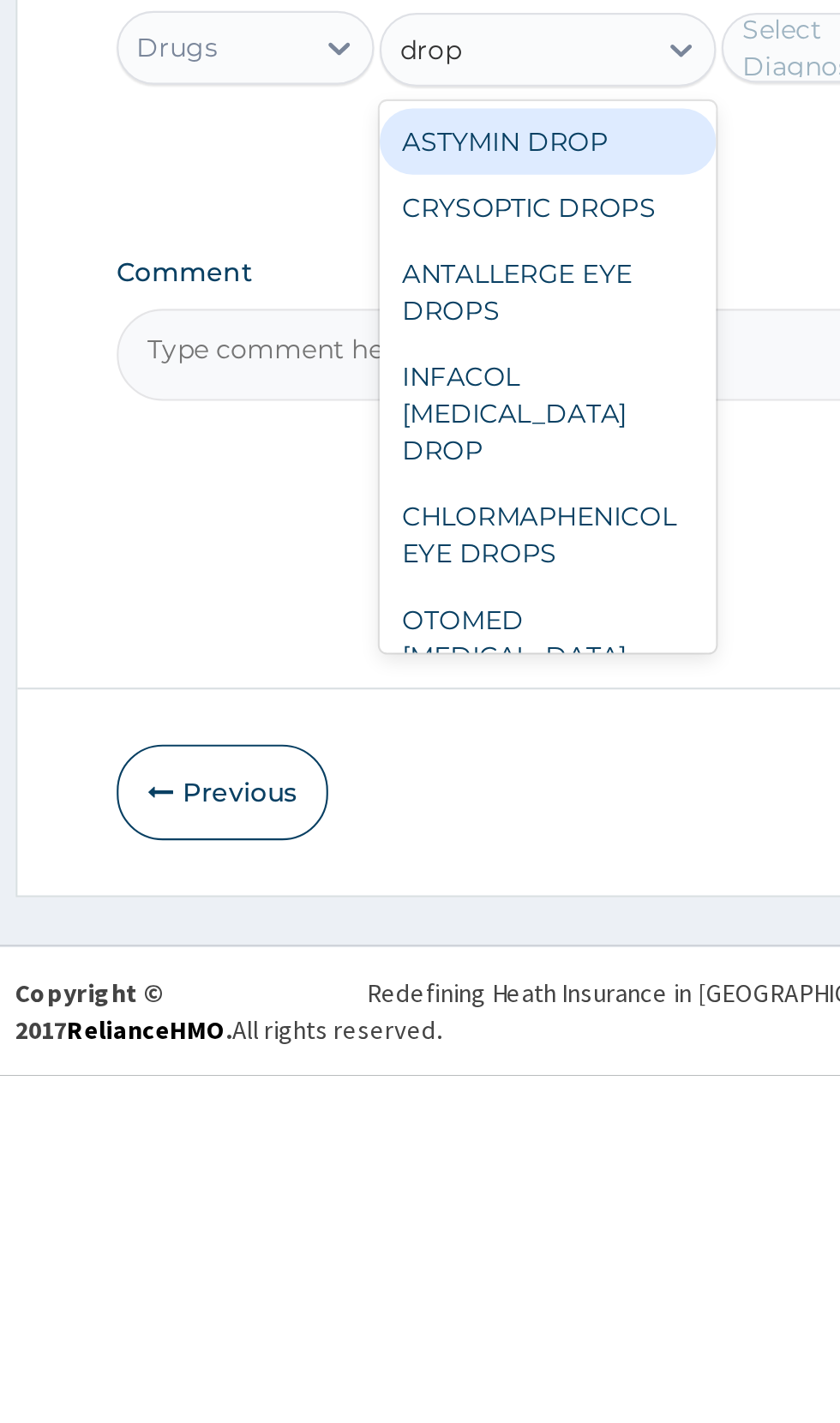
click at [487, 1087] on div "INFACOL [MEDICAL_DATA] DROP" at bounding box center [458, 1115] width 157 height 66
type input "drop"
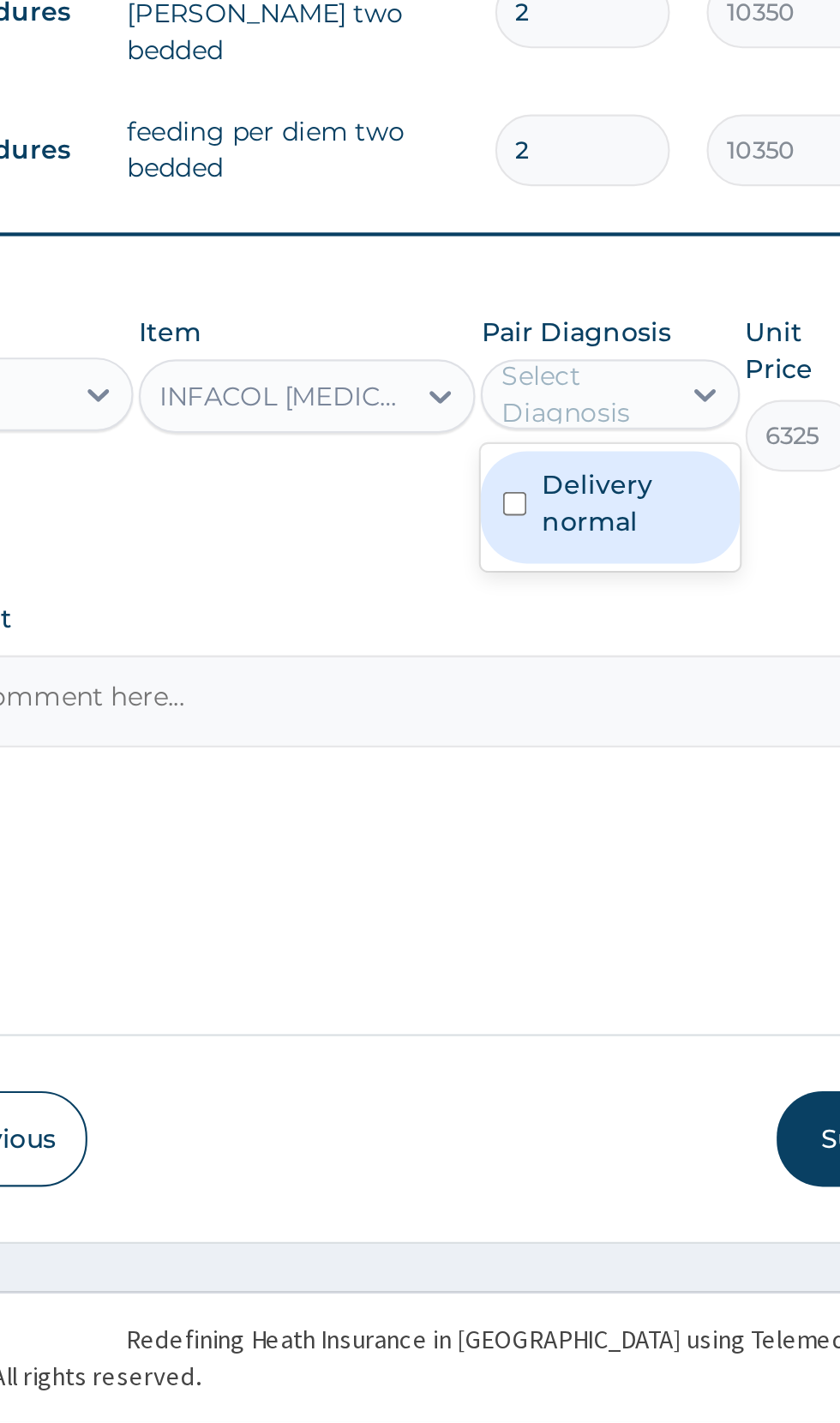
click at [599, 986] on label "Delivery normal" at bounding box center [608, 995] width 82 height 35
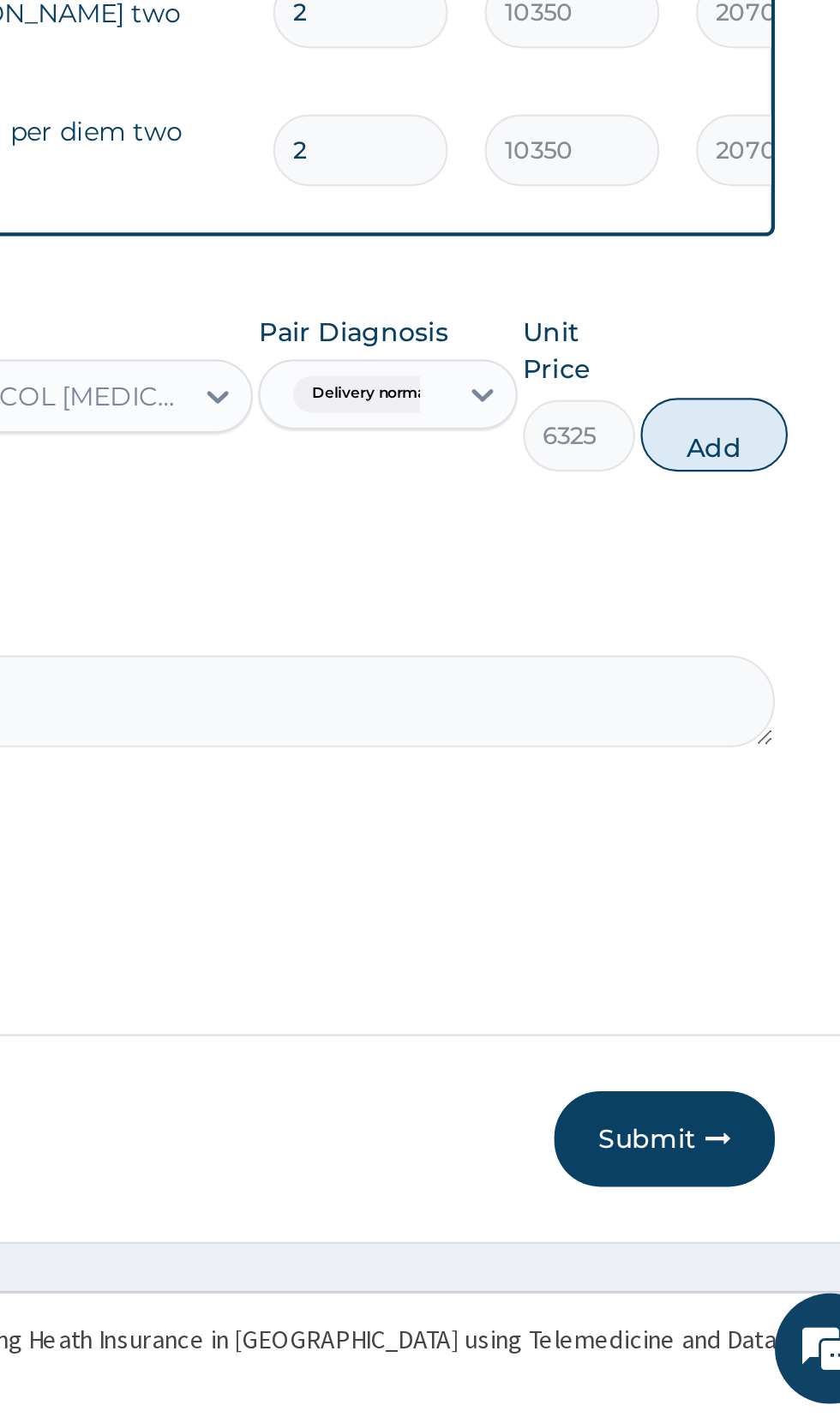
click at [749, 955] on button "Add" at bounding box center [751, 963] width 68 height 35
type input "0"
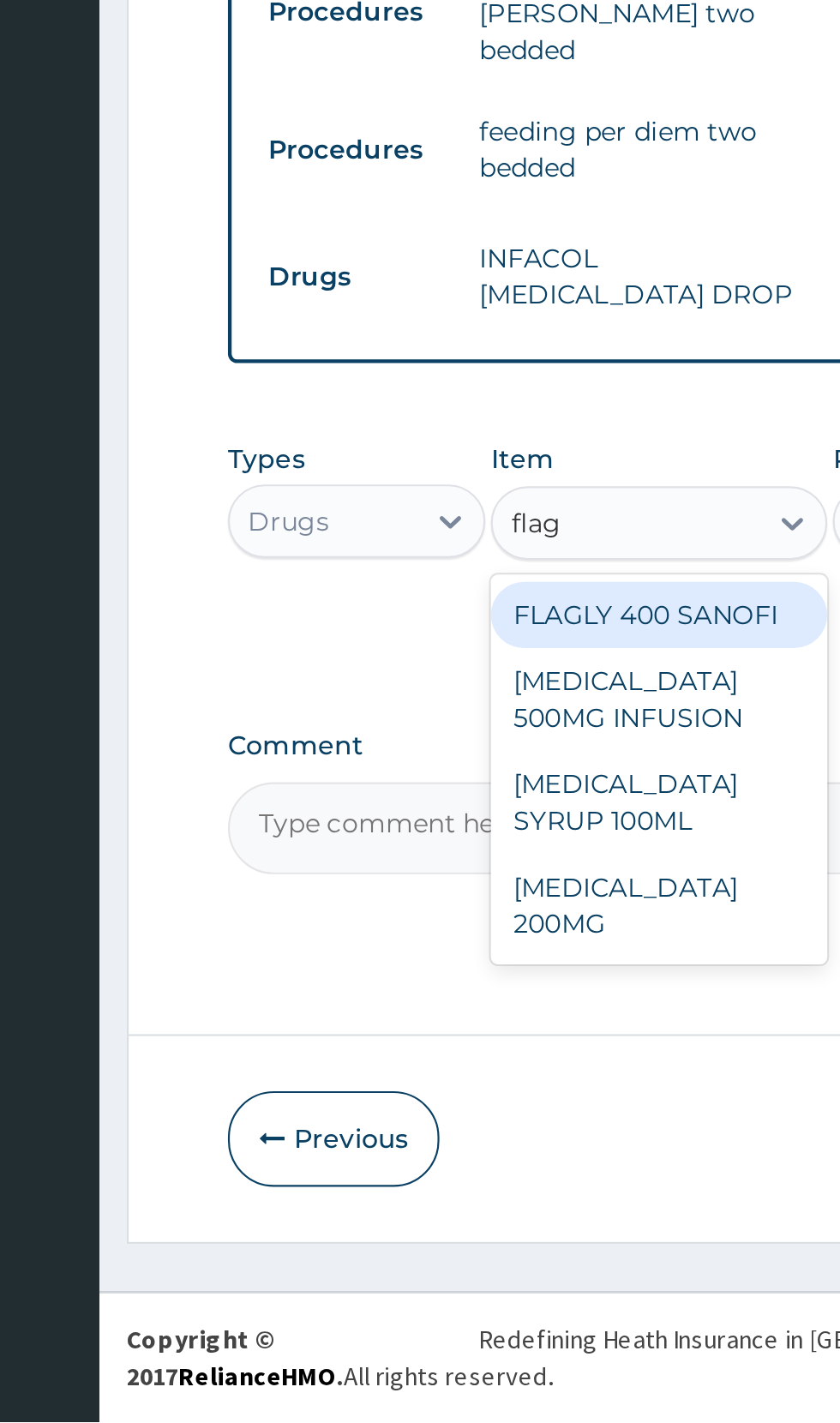
click at [485, 1038] on div "FLAGLY 400 SANOFI" at bounding box center [458, 1047] width 157 height 31
type input "flag"
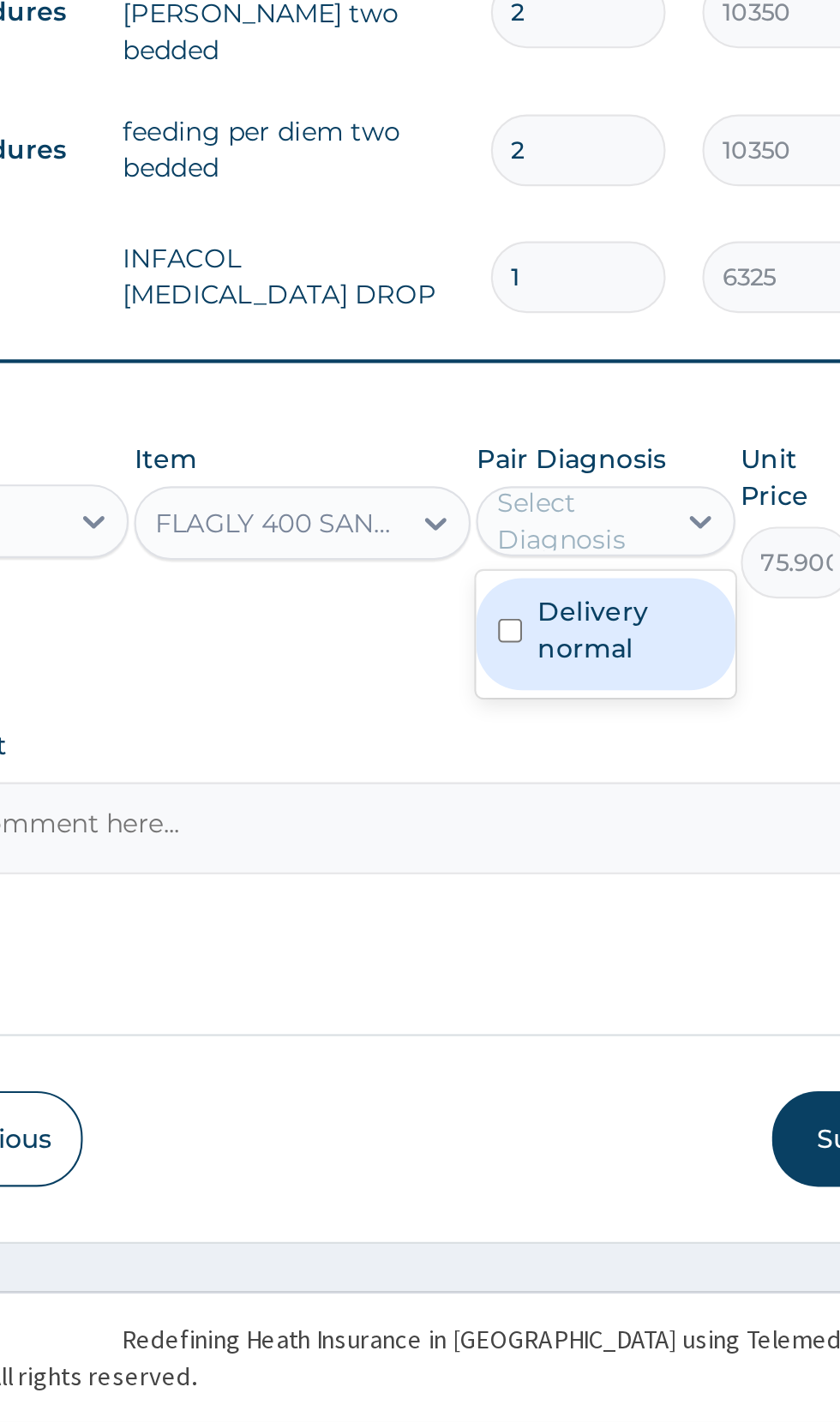
click at [602, 1046] on label "Delivery normal" at bounding box center [608, 1054] width 82 height 35
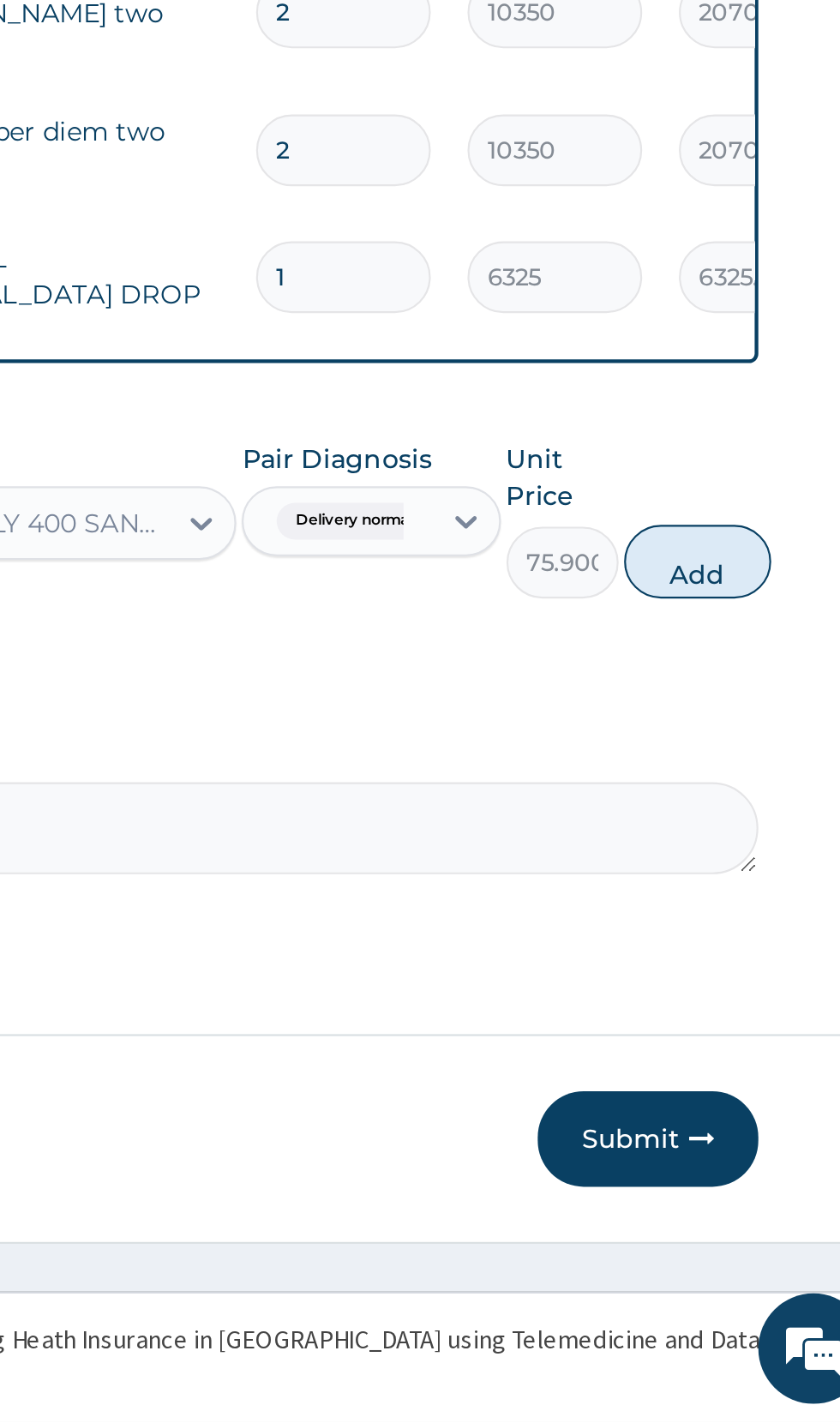
click at [751, 1017] on button "Add" at bounding box center [751, 1022] width 68 height 35
type input "0"
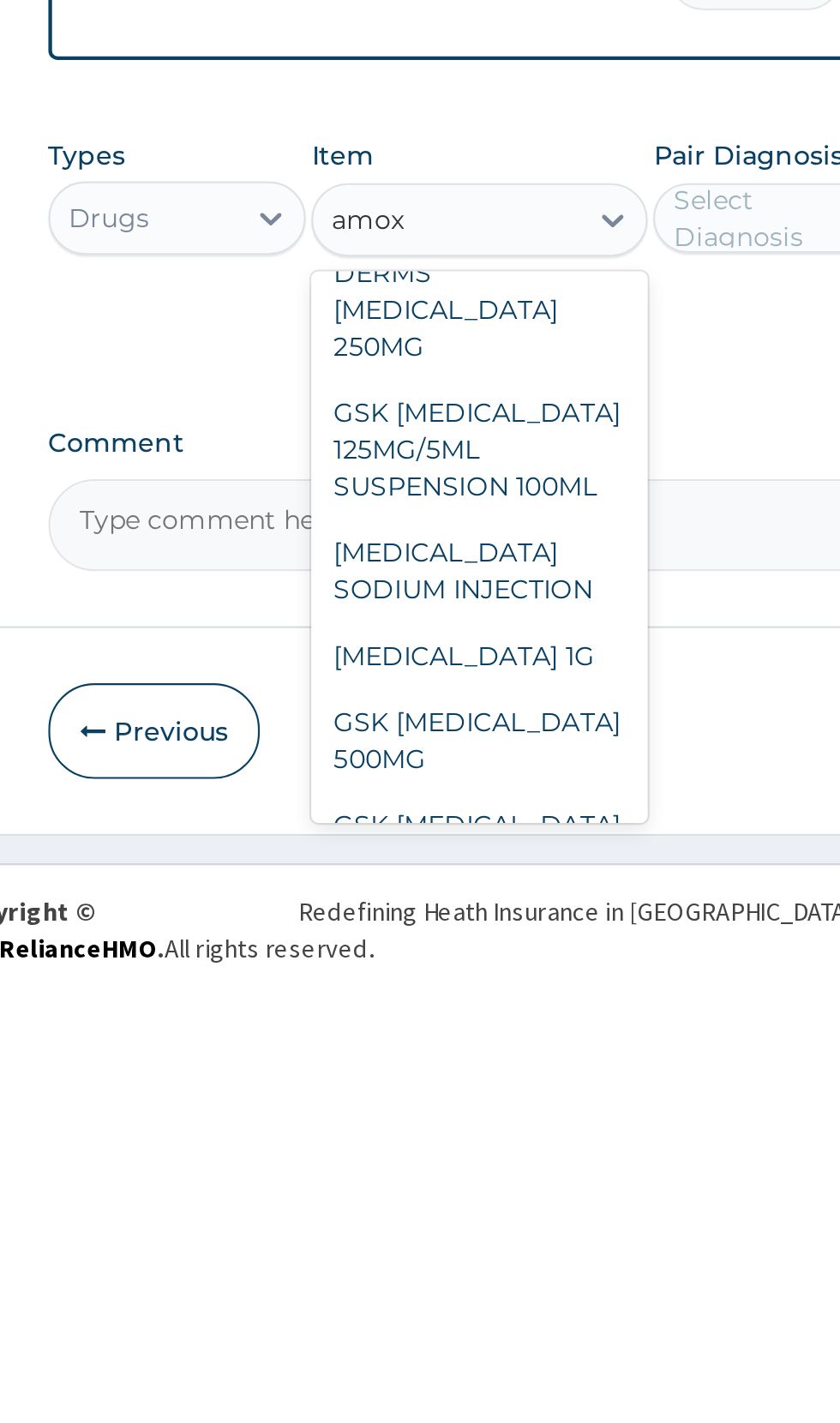
scroll to position [99, 0]
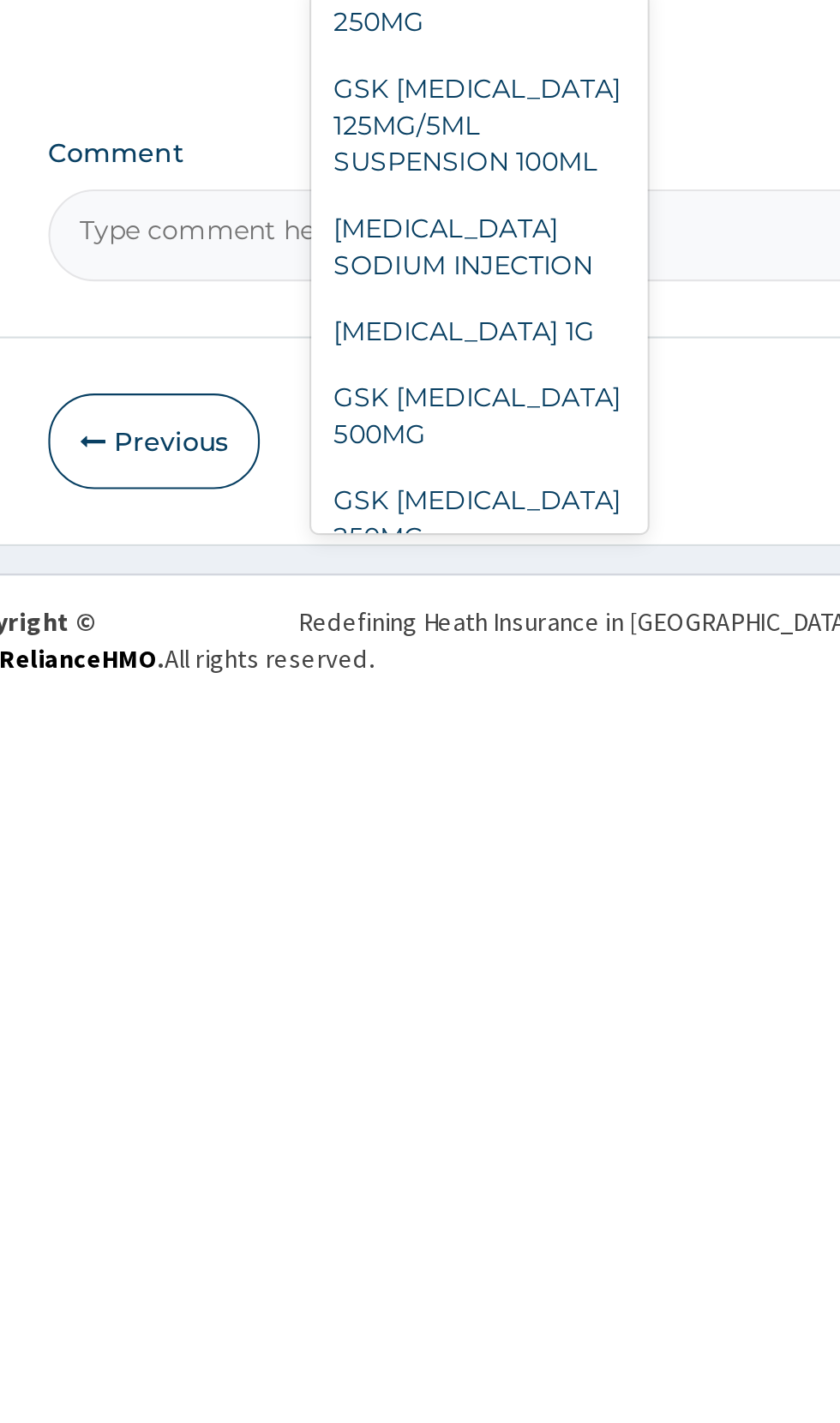
click at [479, 1266] on div "GSK [MEDICAL_DATA] 500MG" at bounding box center [458, 1290] width 157 height 48
type input "amox"
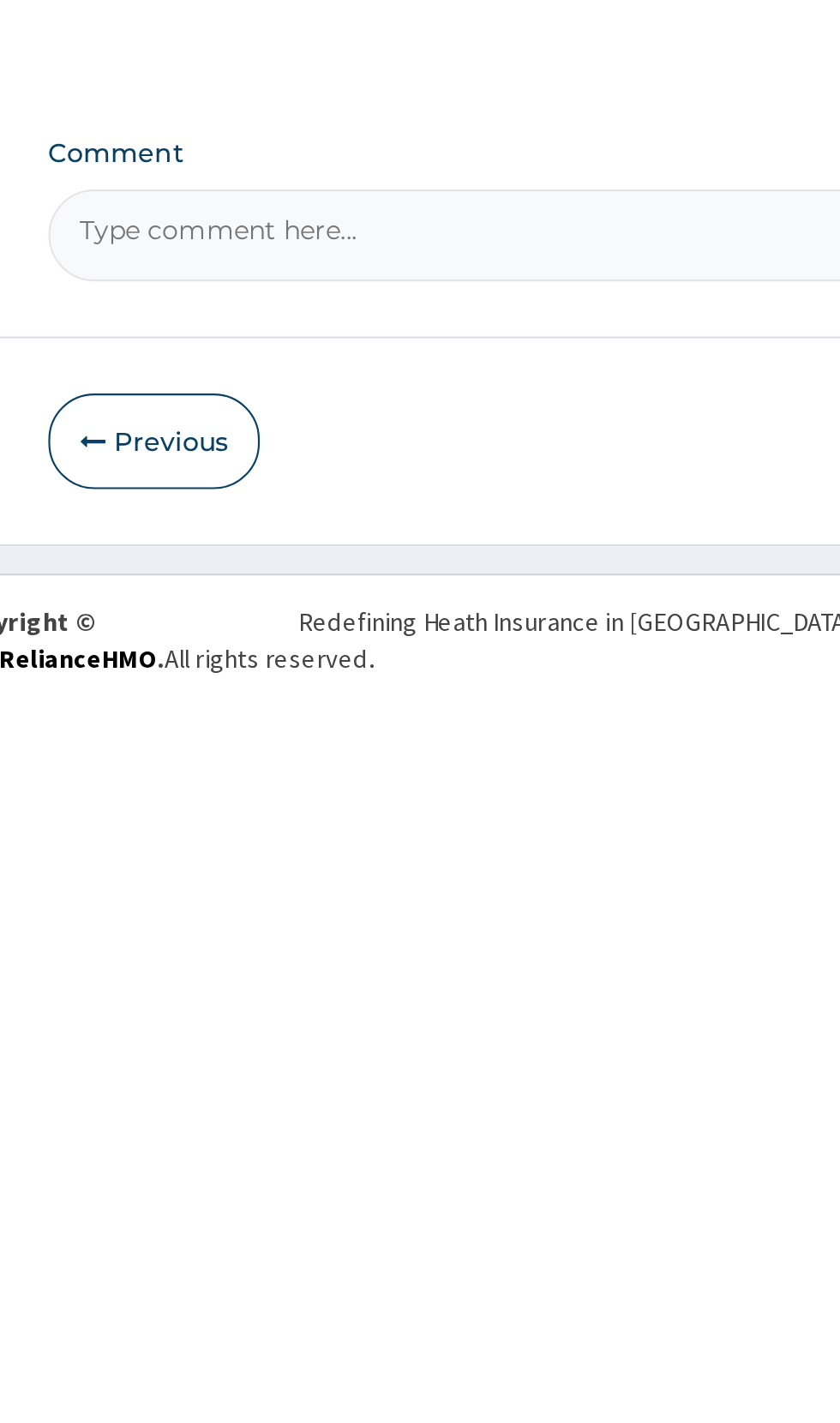
scroll to position [0, 0]
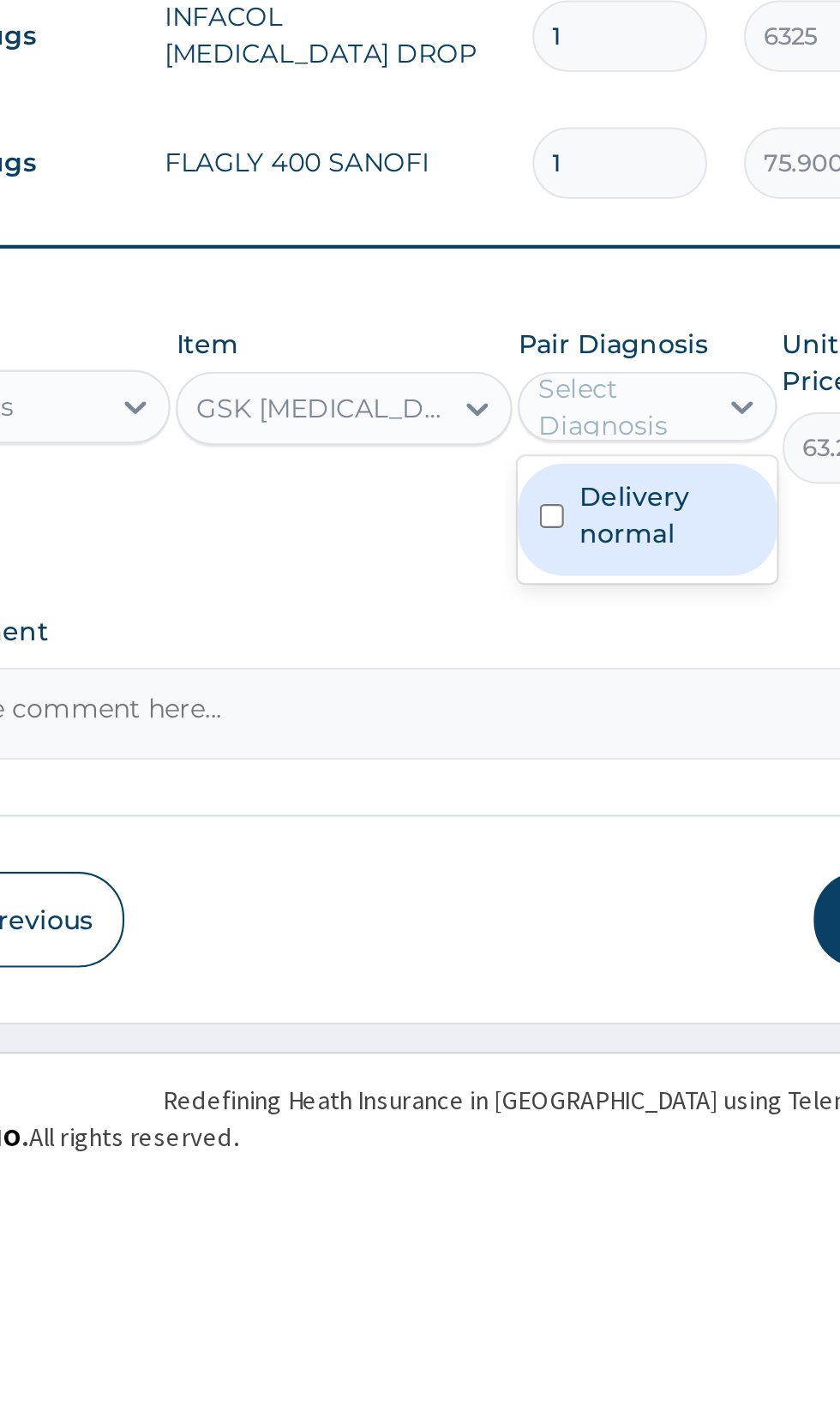
click at [592, 1100] on label "Delivery normal" at bounding box center [608, 1113] width 82 height 35
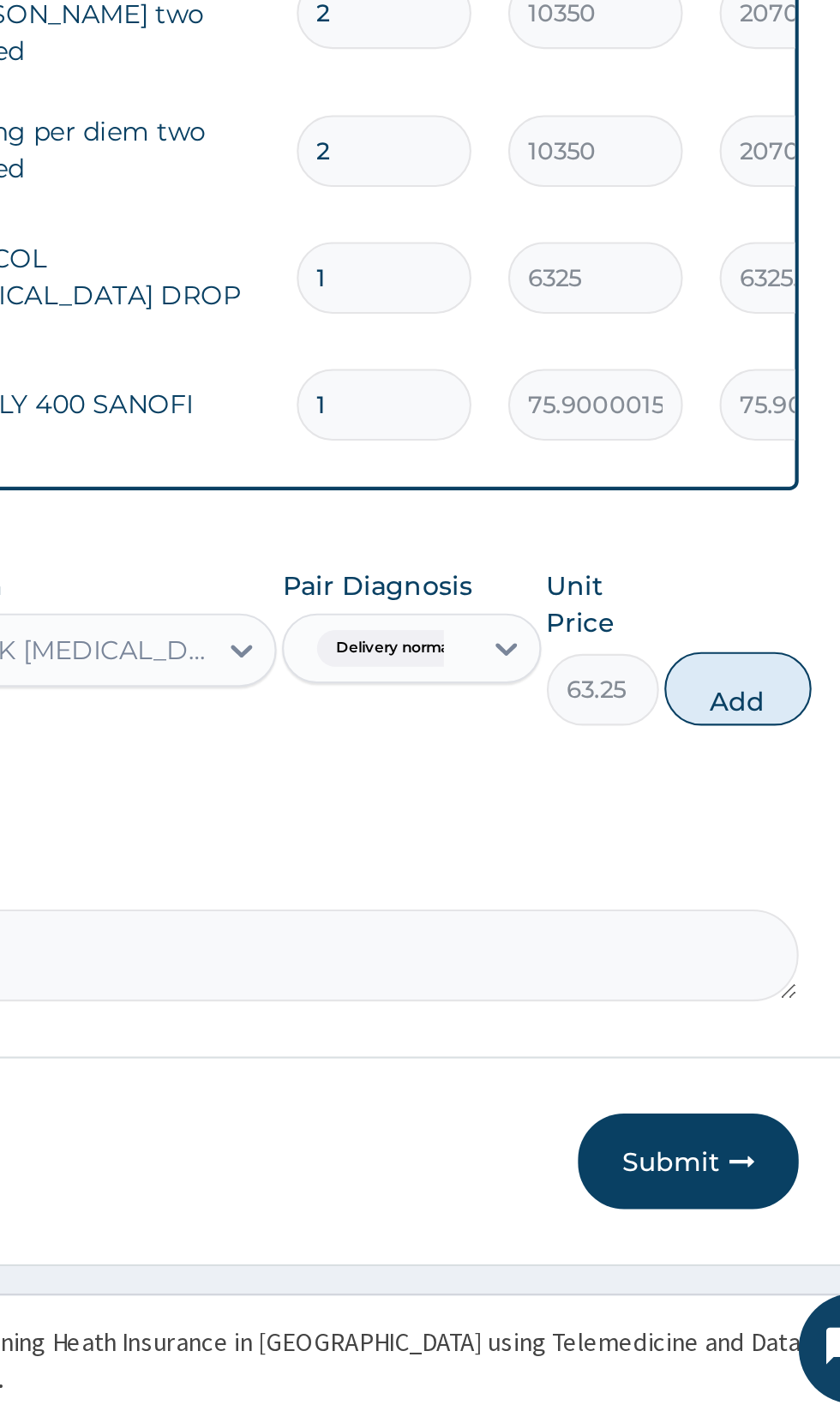
click at [748, 1076] on button "Add" at bounding box center [751, 1081] width 68 height 35
type input "0"
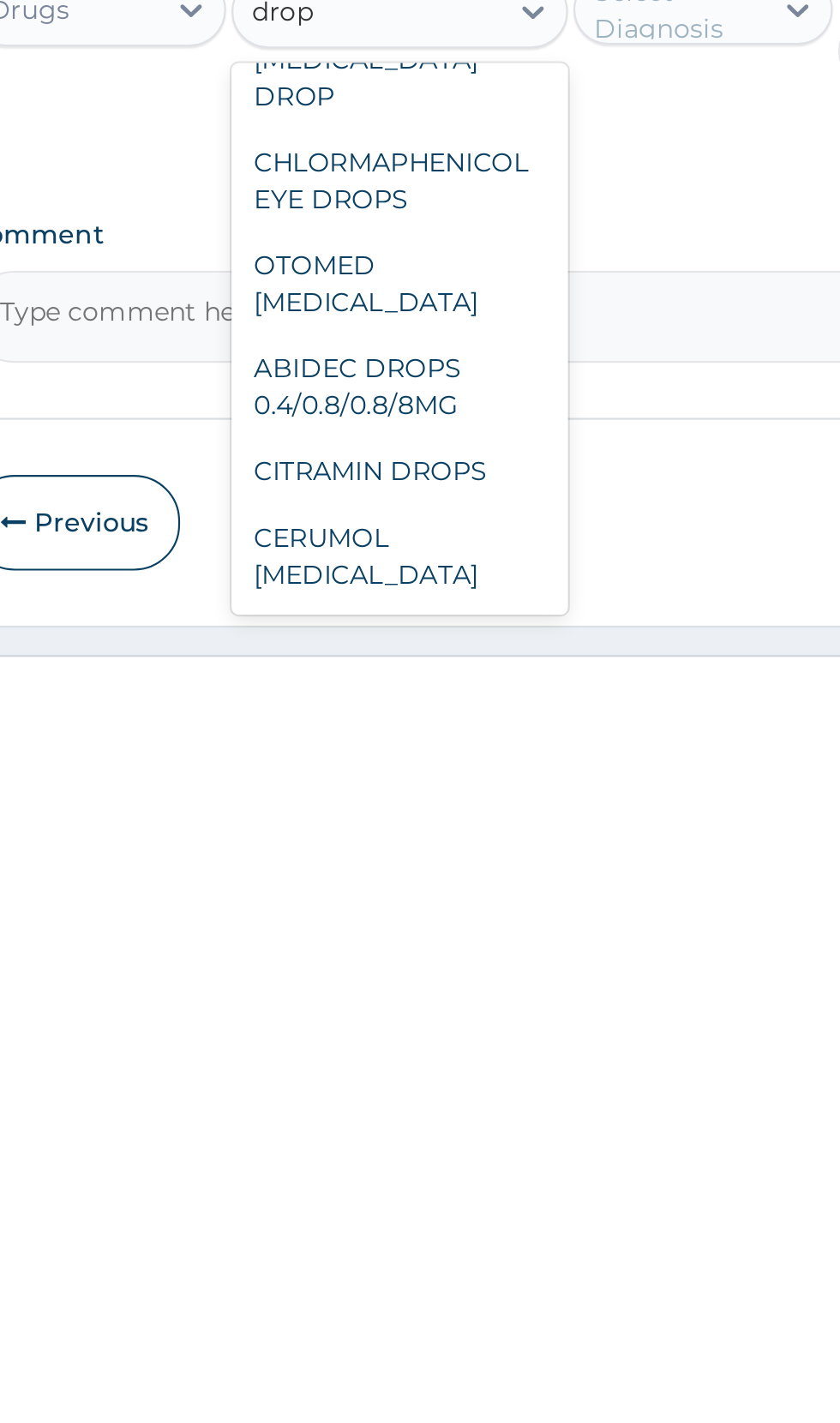
scroll to position [149, 0]
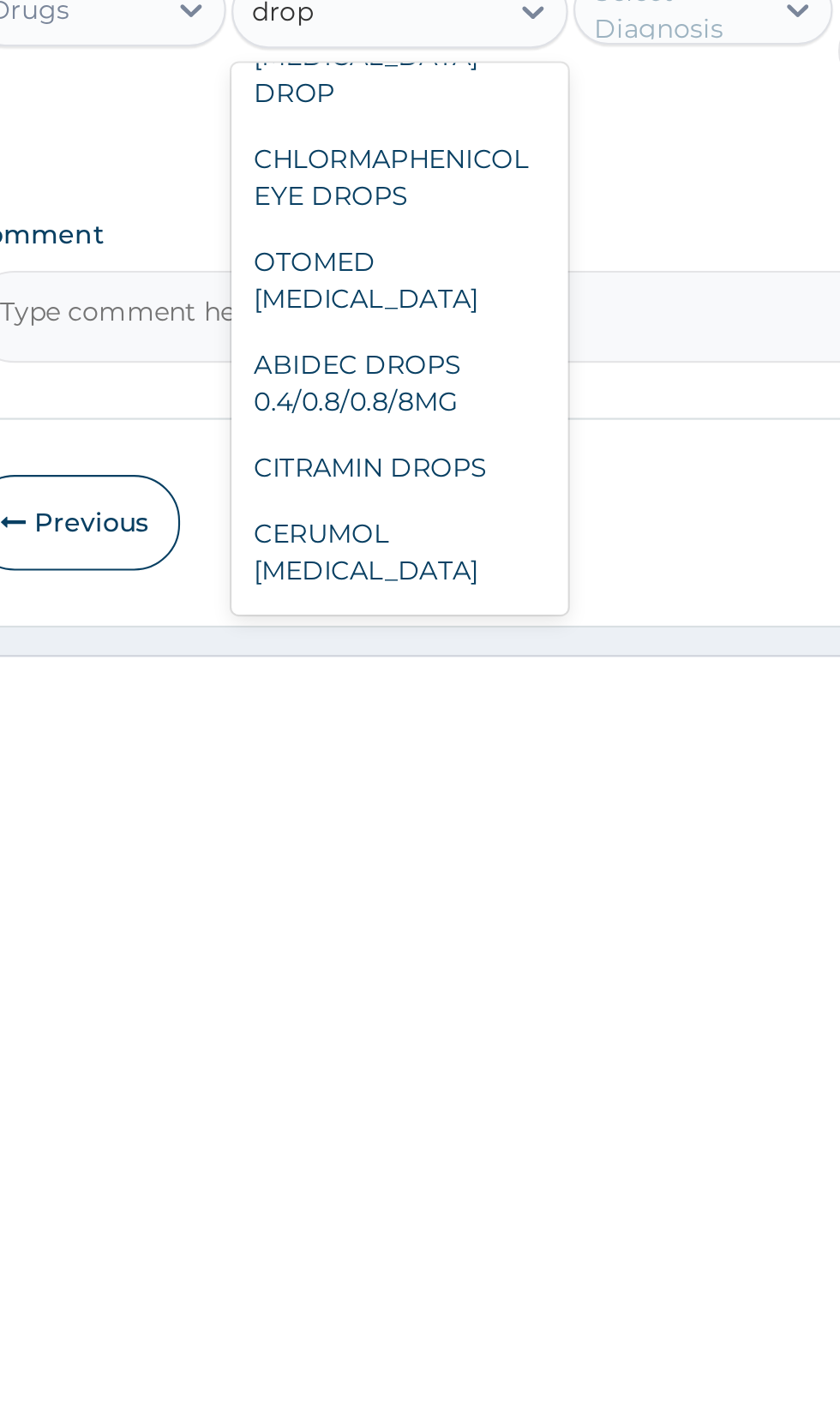
click at [468, 1266] on div "ABIDEC DROPS 0.4/0.8/0.8/8MG" at bounding box center [458, 1290] width 157 height 48
type input "drop"
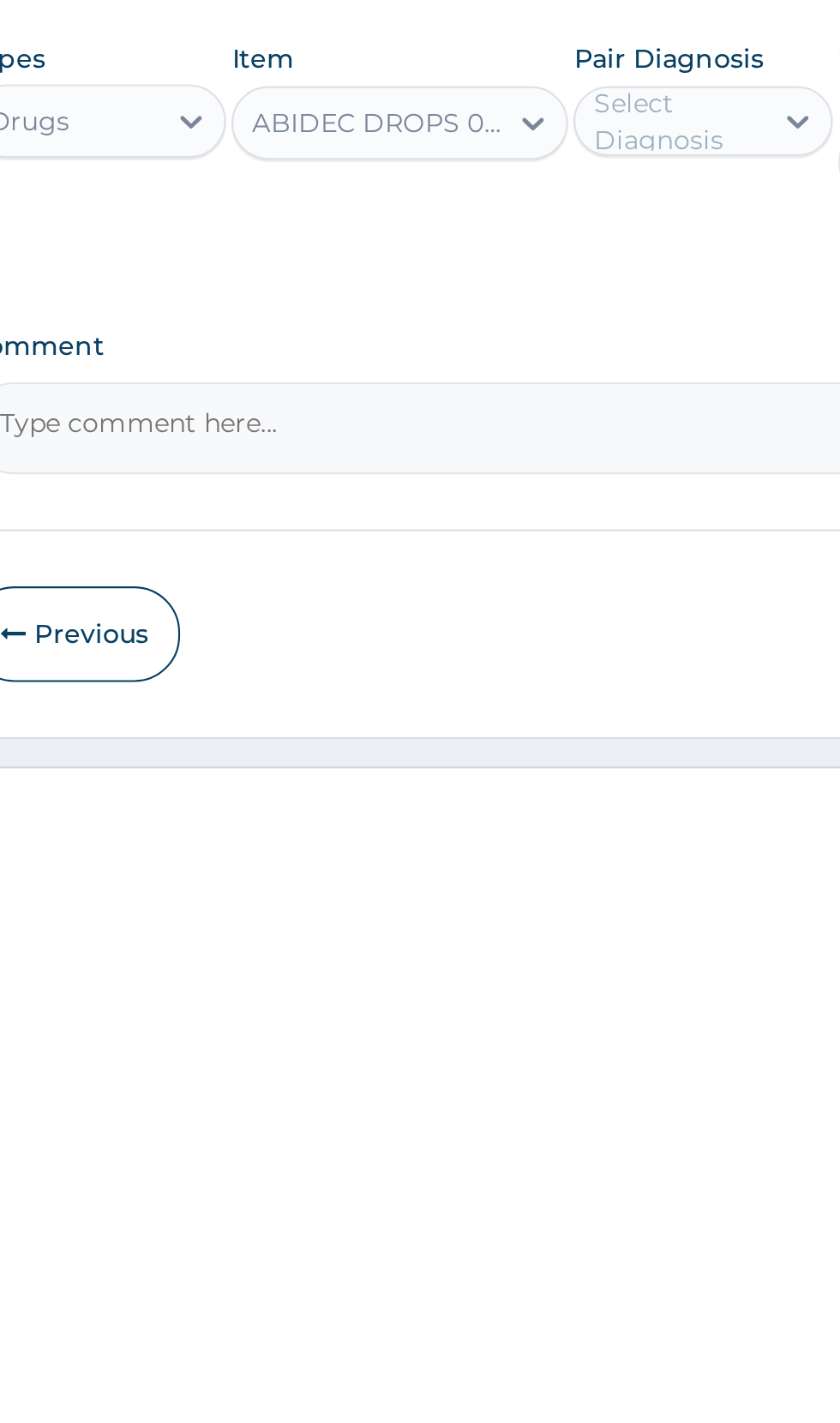
scroll to position [6, 0]
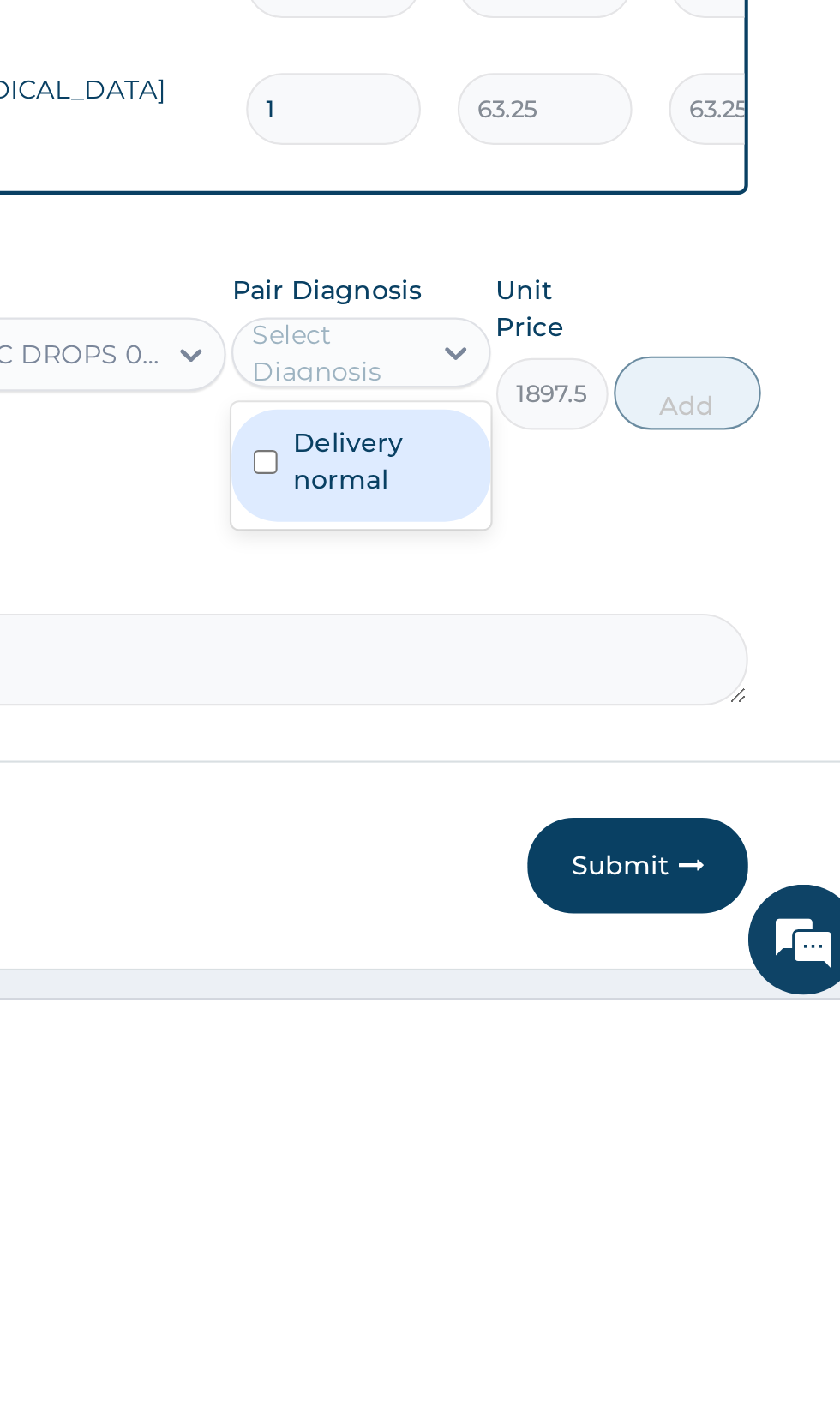
click at [618, 1152] on label "Delivery normal" at bounding box center [608, 1167] width 82 height 35
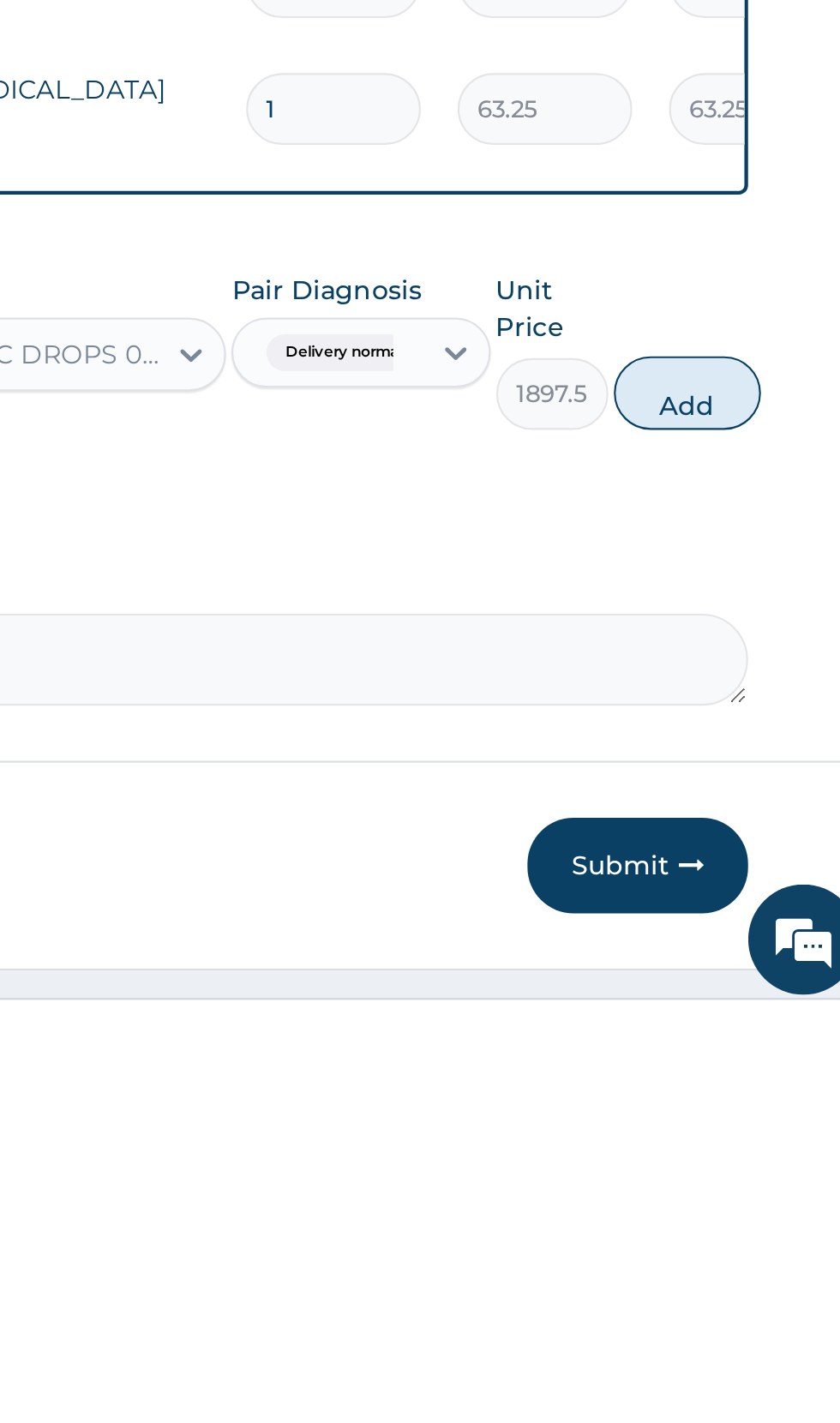
scroll to position [7, 0]
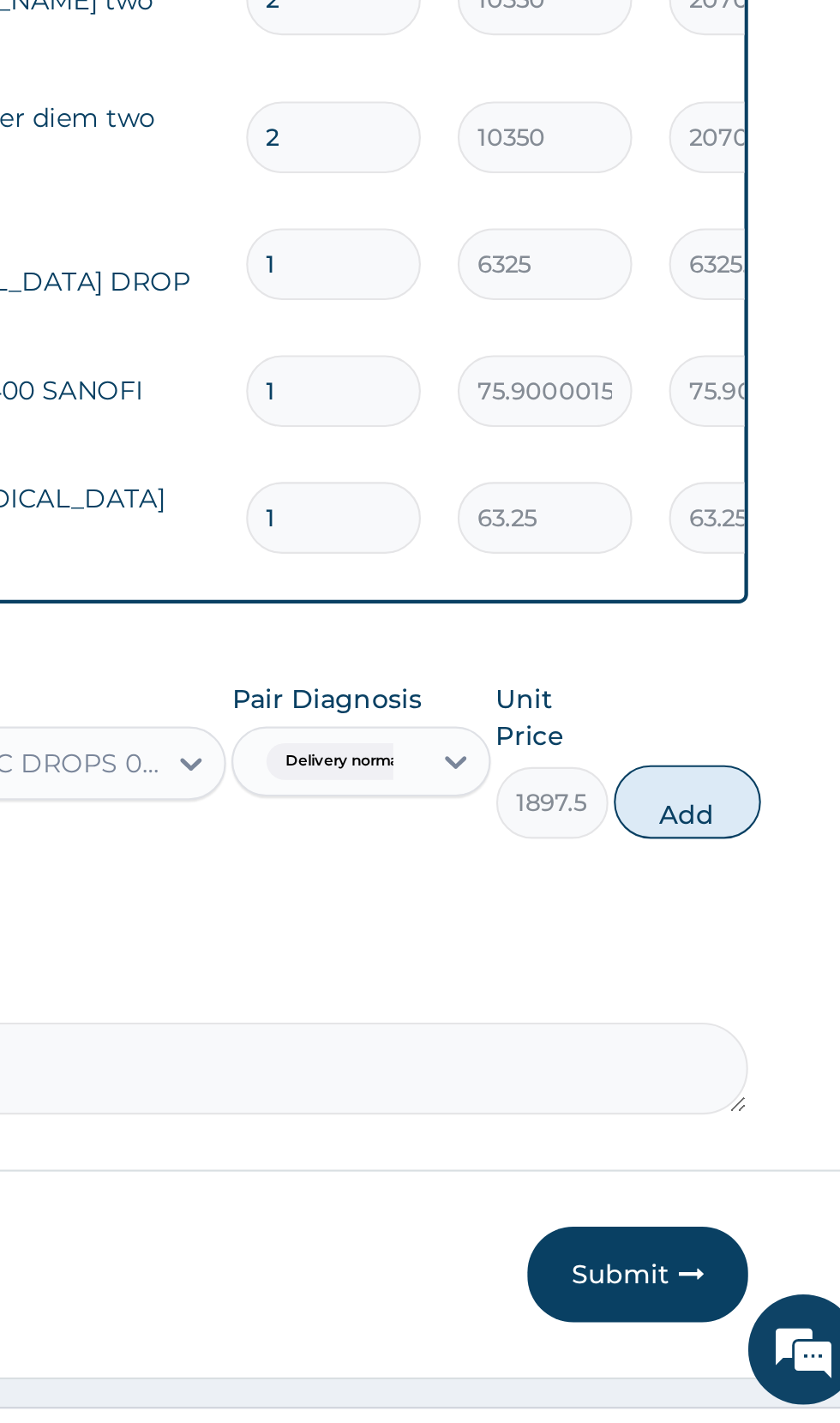
click at [759, 1128] on button "Add" at bounding box center [751, 1134] width 68 height 35
type input "0"
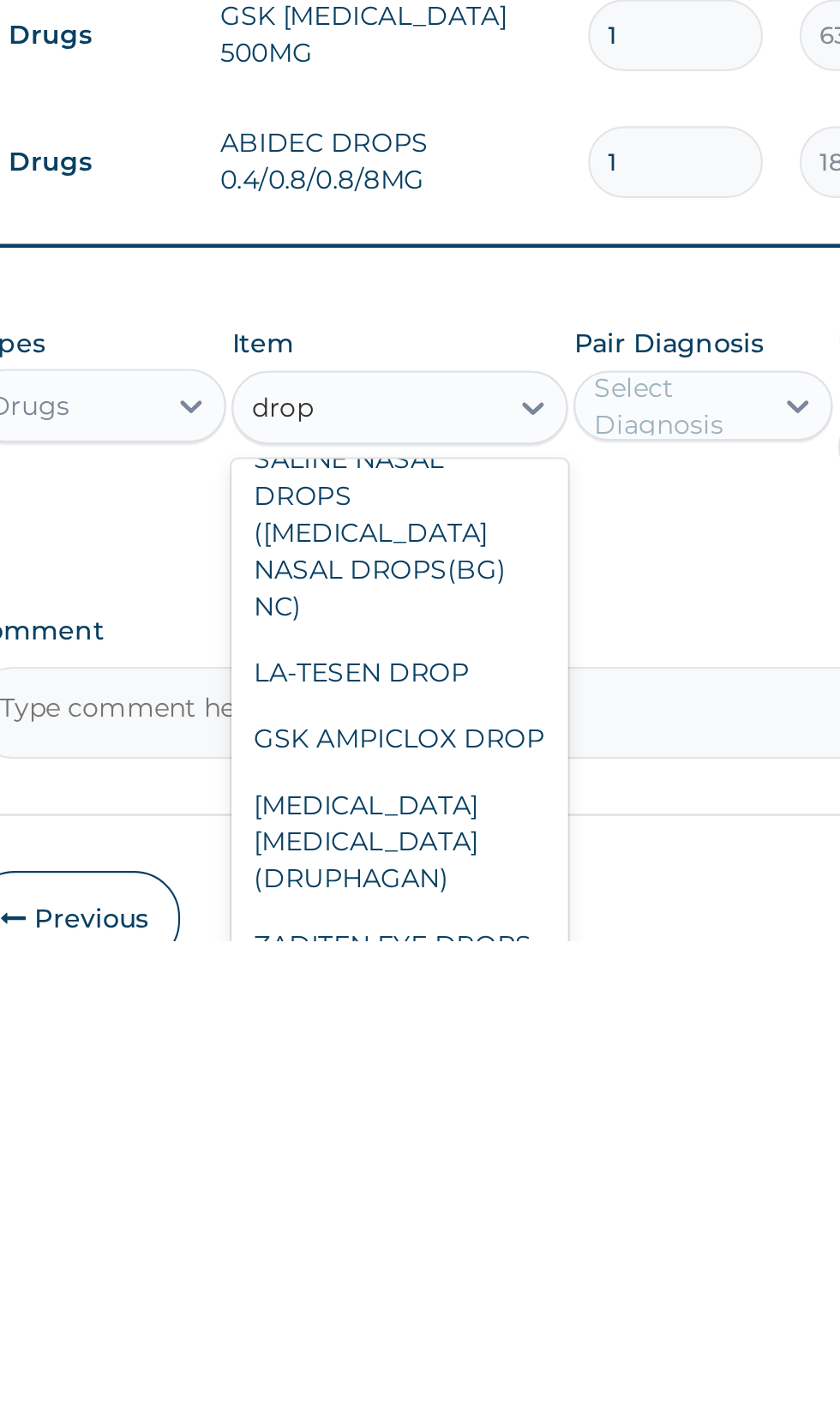
scroll to position [534, 0]
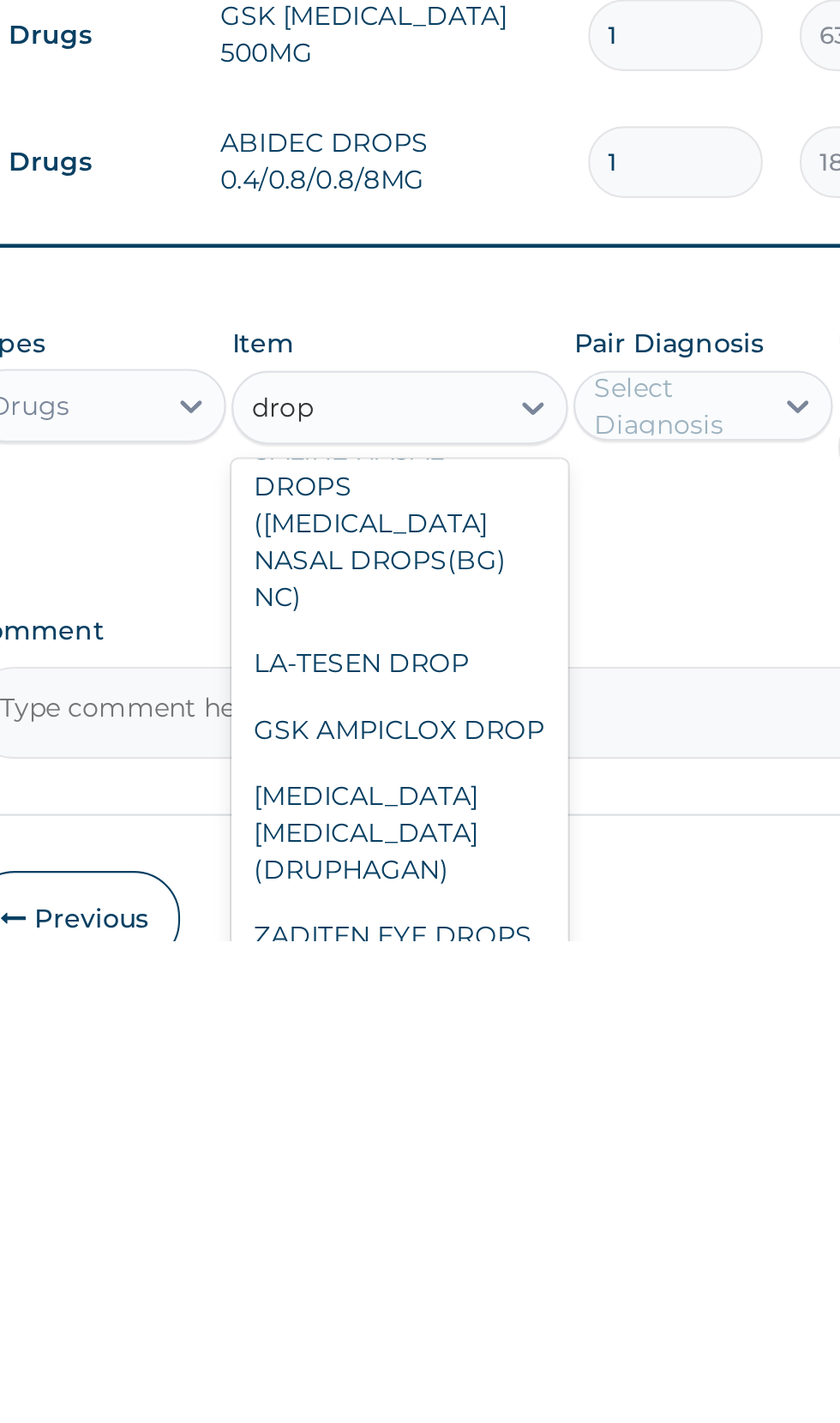
click at [480, 1309] on div "GSK AMPICLOX DROP" at bounding box center [458, 1325] width 157 height 31
type input "drop"
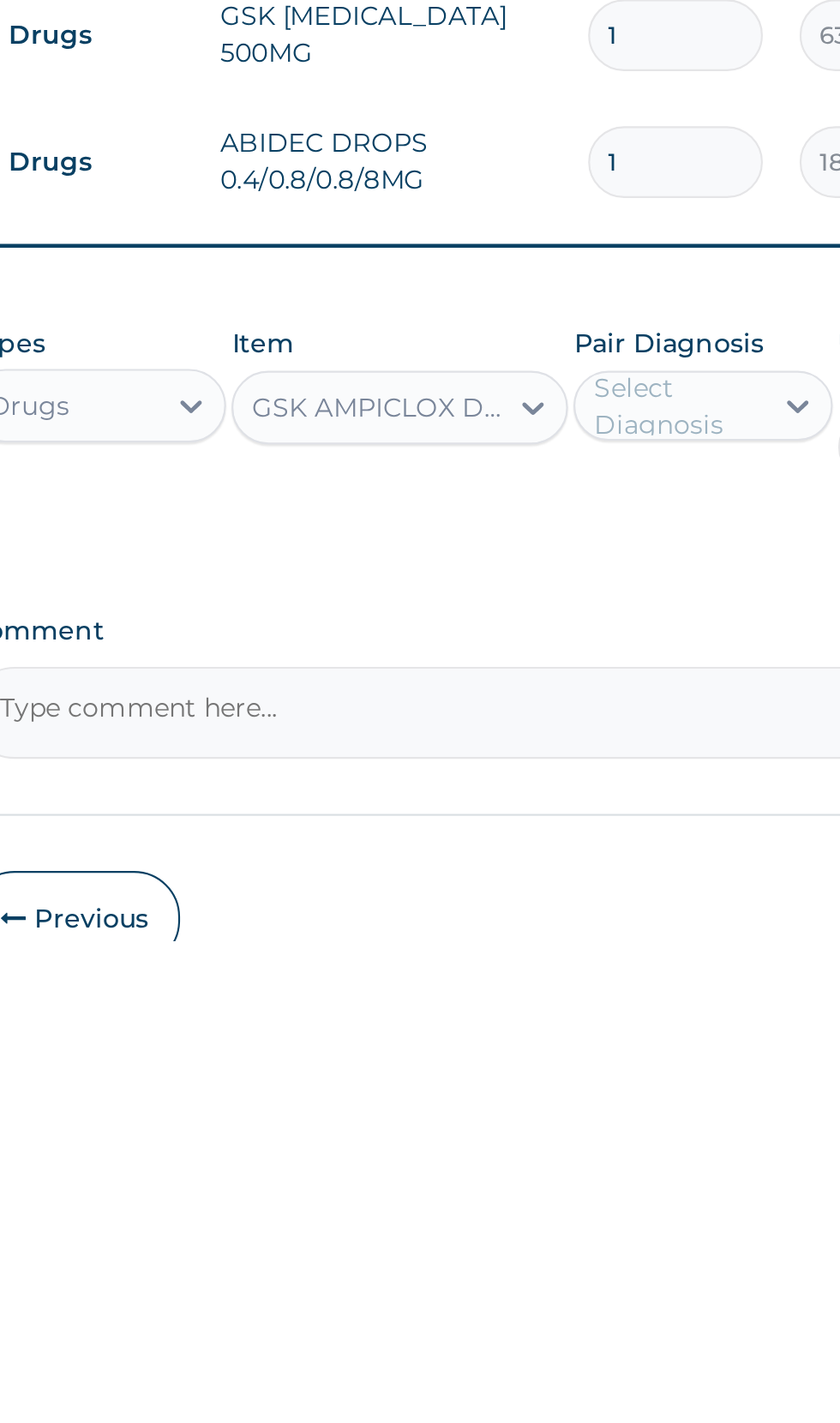
scroll to position [7, 0]
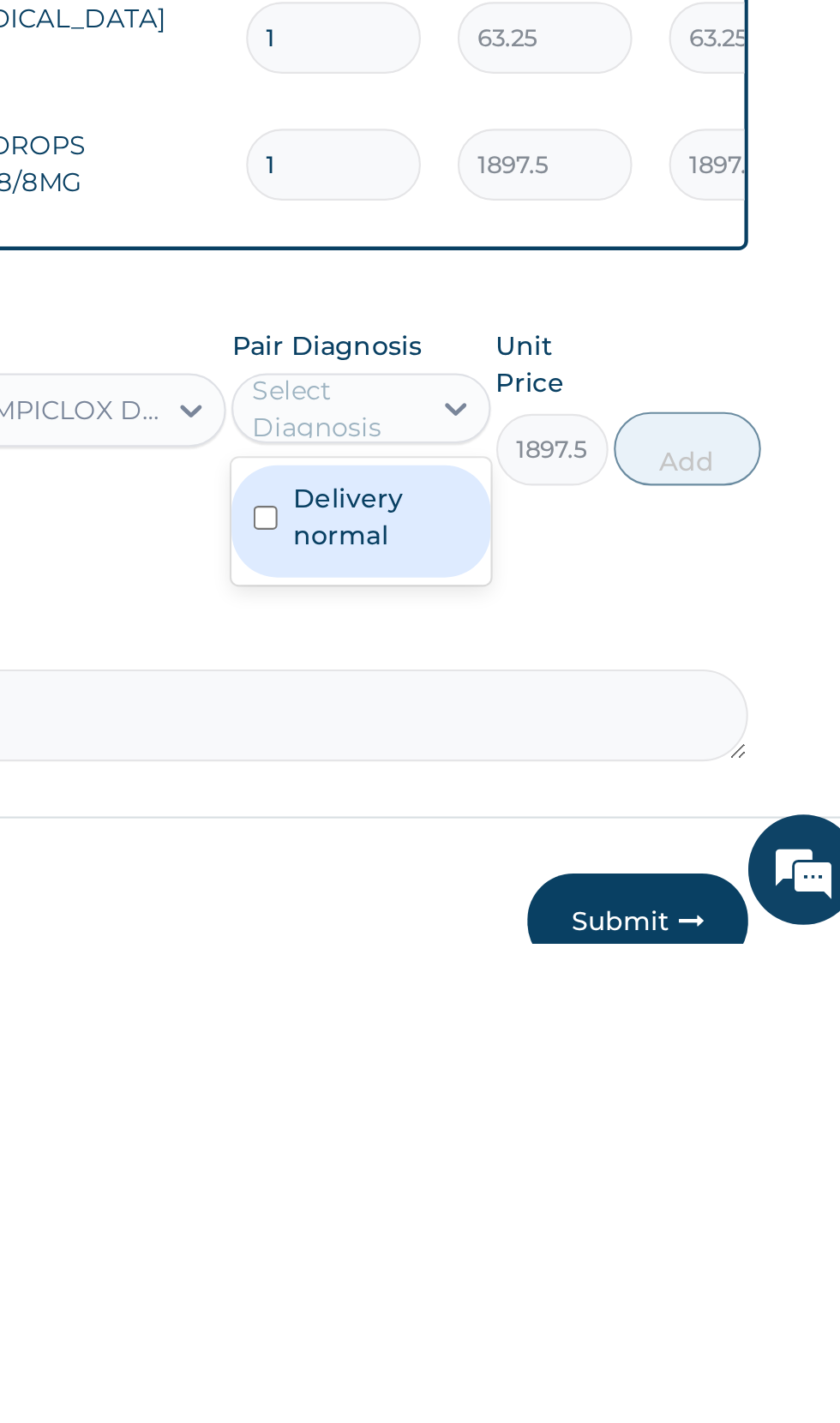
click at [605, 1220] on label "Delivery normal" at bounding box center [608, 1225] width 82 height 35
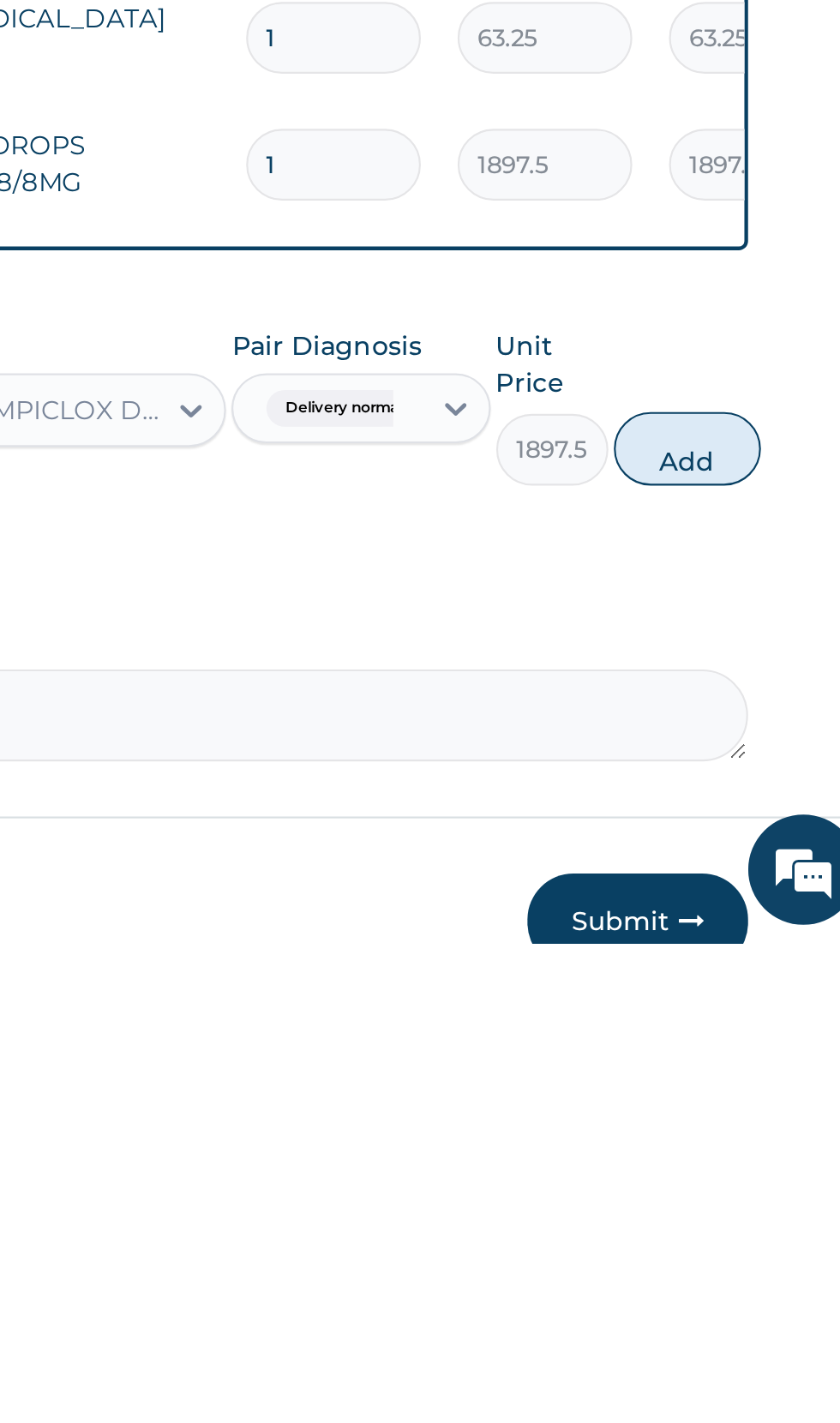
scroll to position [8, 0]
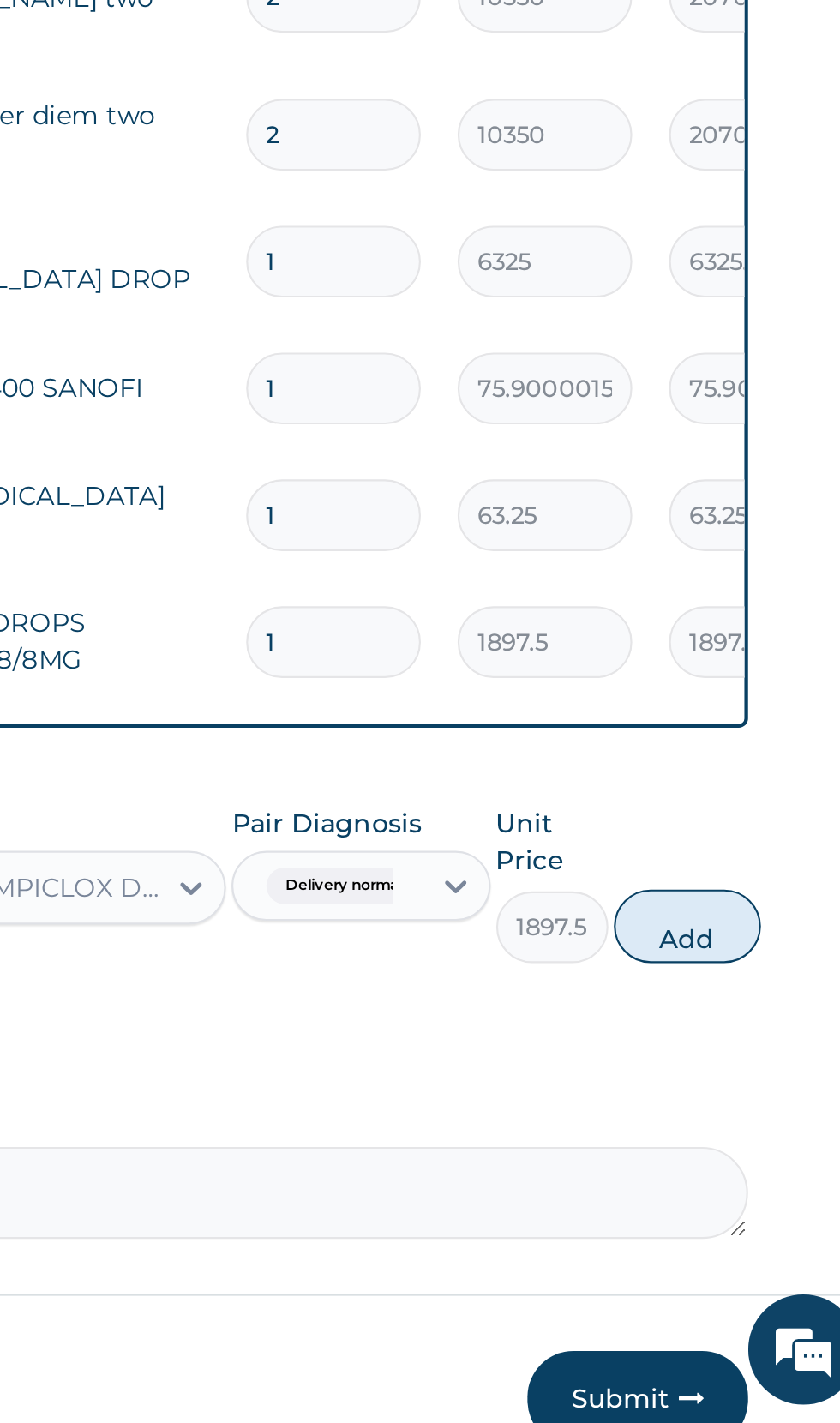
click at [745, 1184] on button "Add" at bounding box center [751, 1192] width 68 height 35
type input "0"
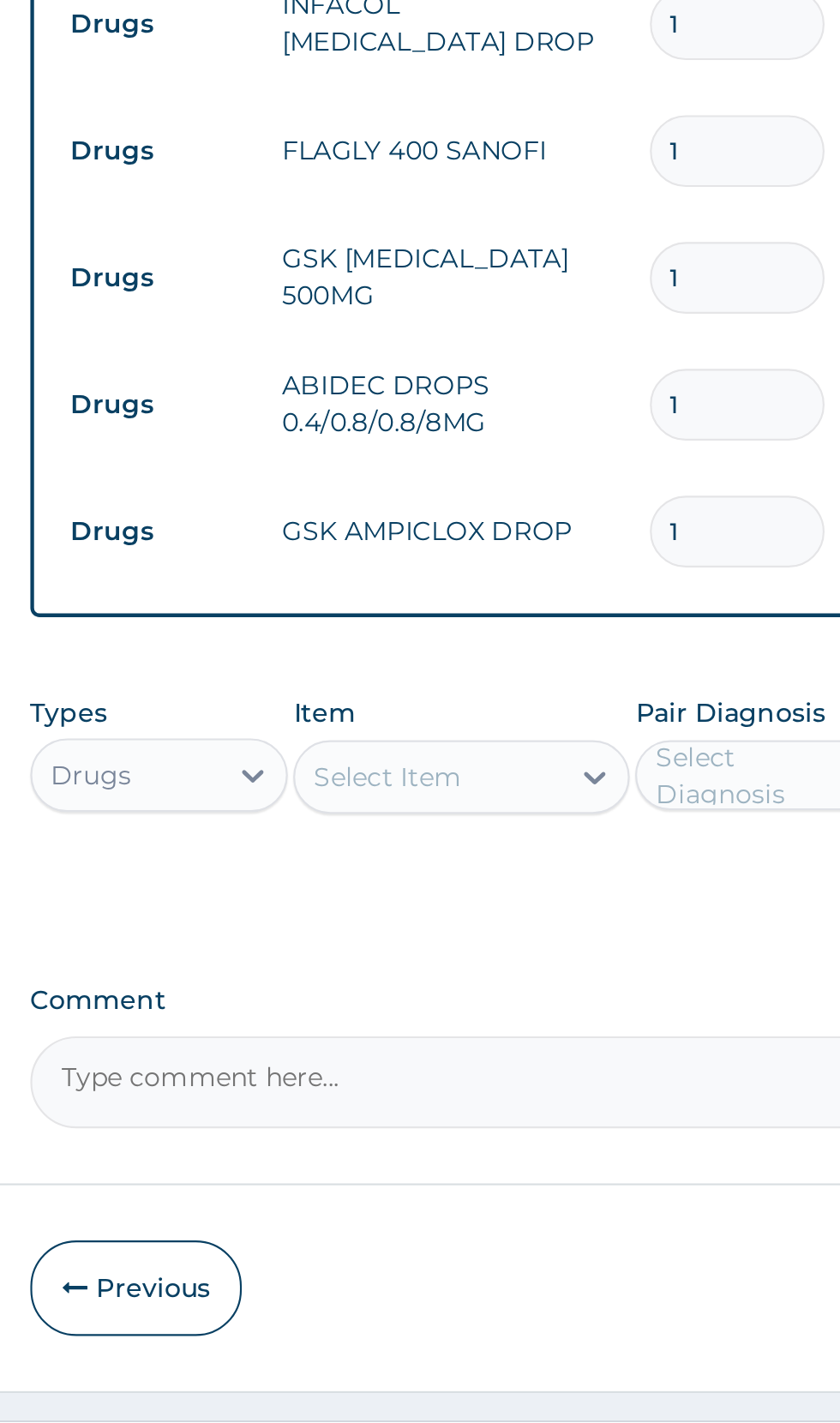
scroll to position [120, 0]
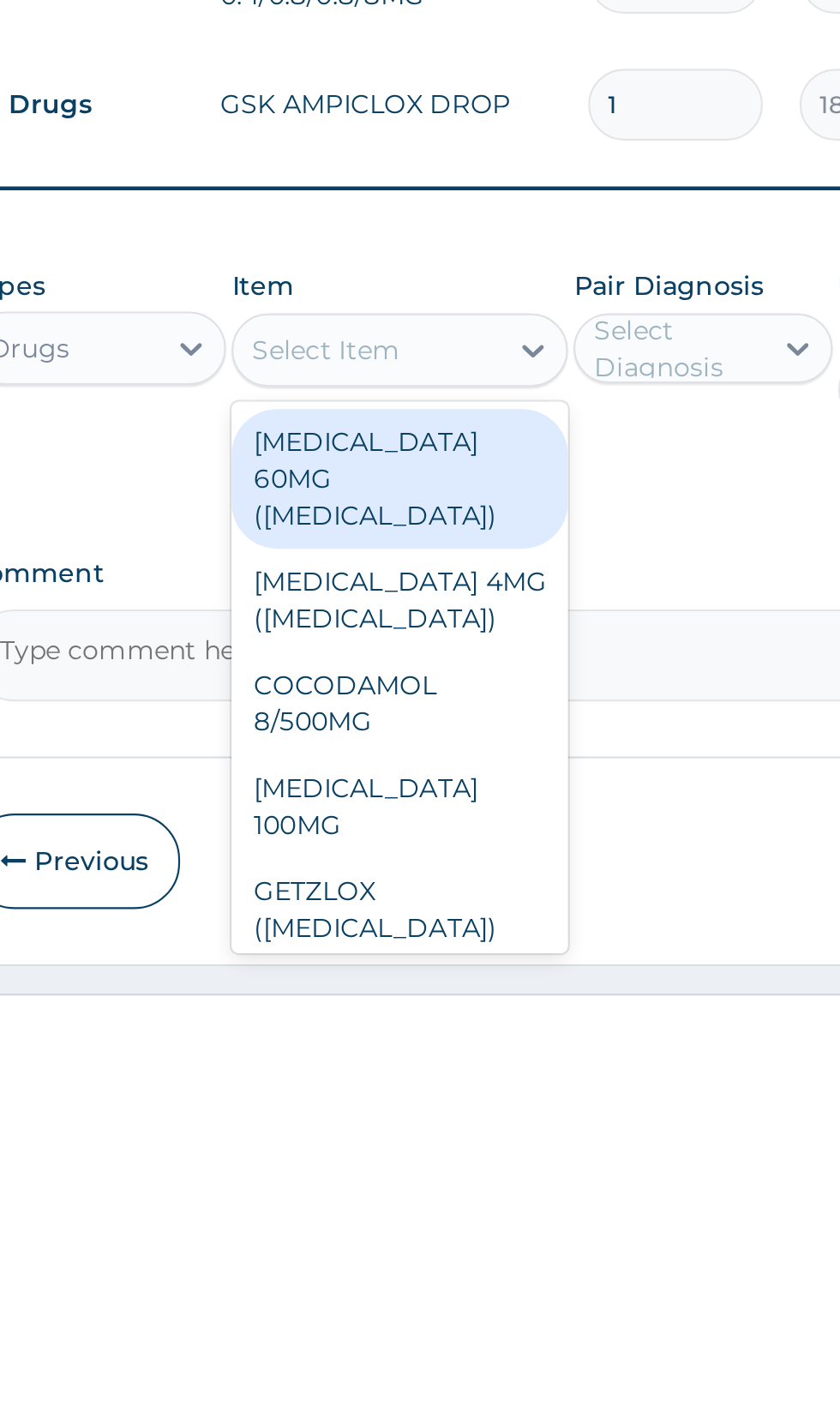
type input "p"
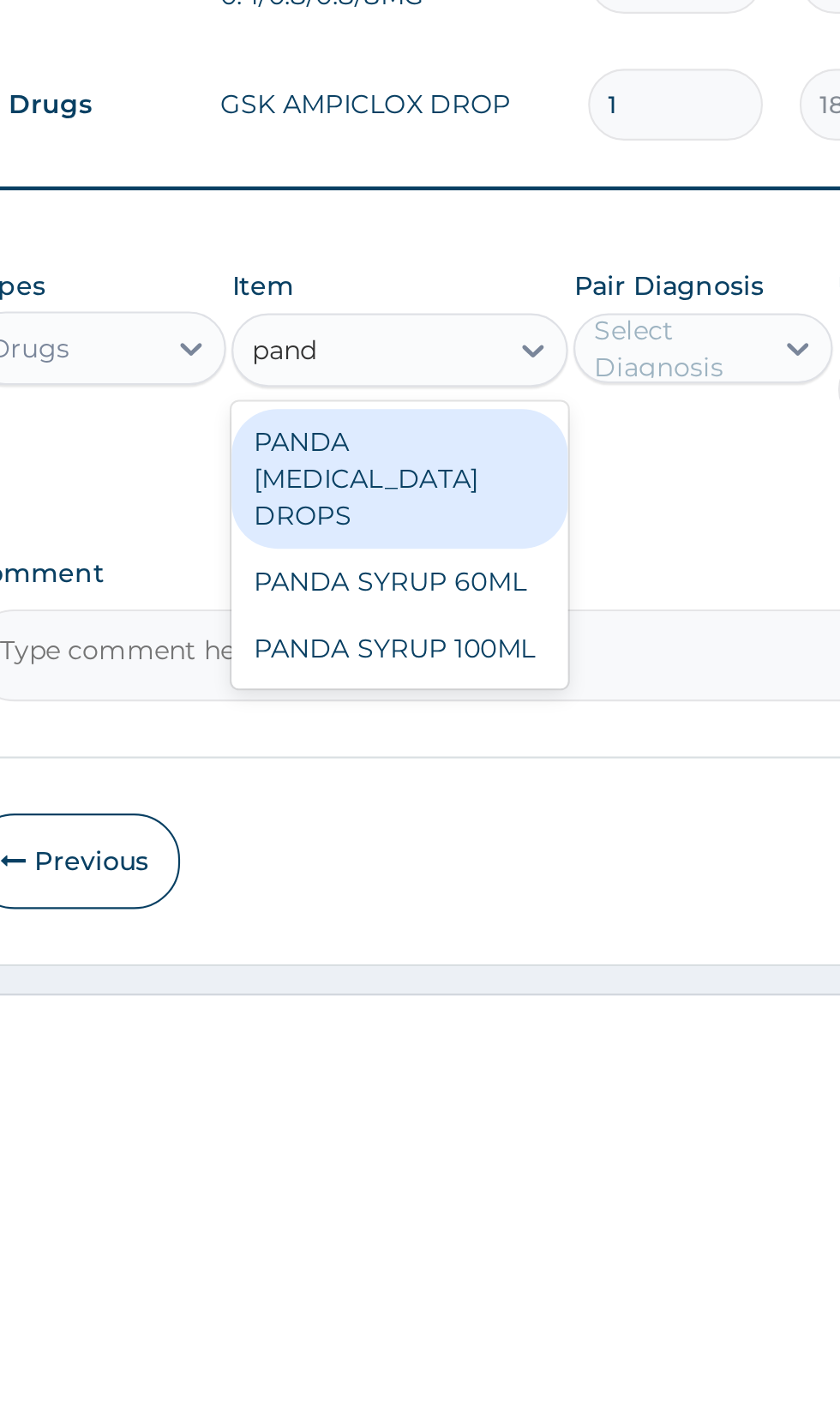
scroll to position [0, 0]
click at [471, 1172] on div "PANDA [MEDICAL_DATA] DROPS" at bounding box center [458, 1180] width 157 height 66
type input "pand"
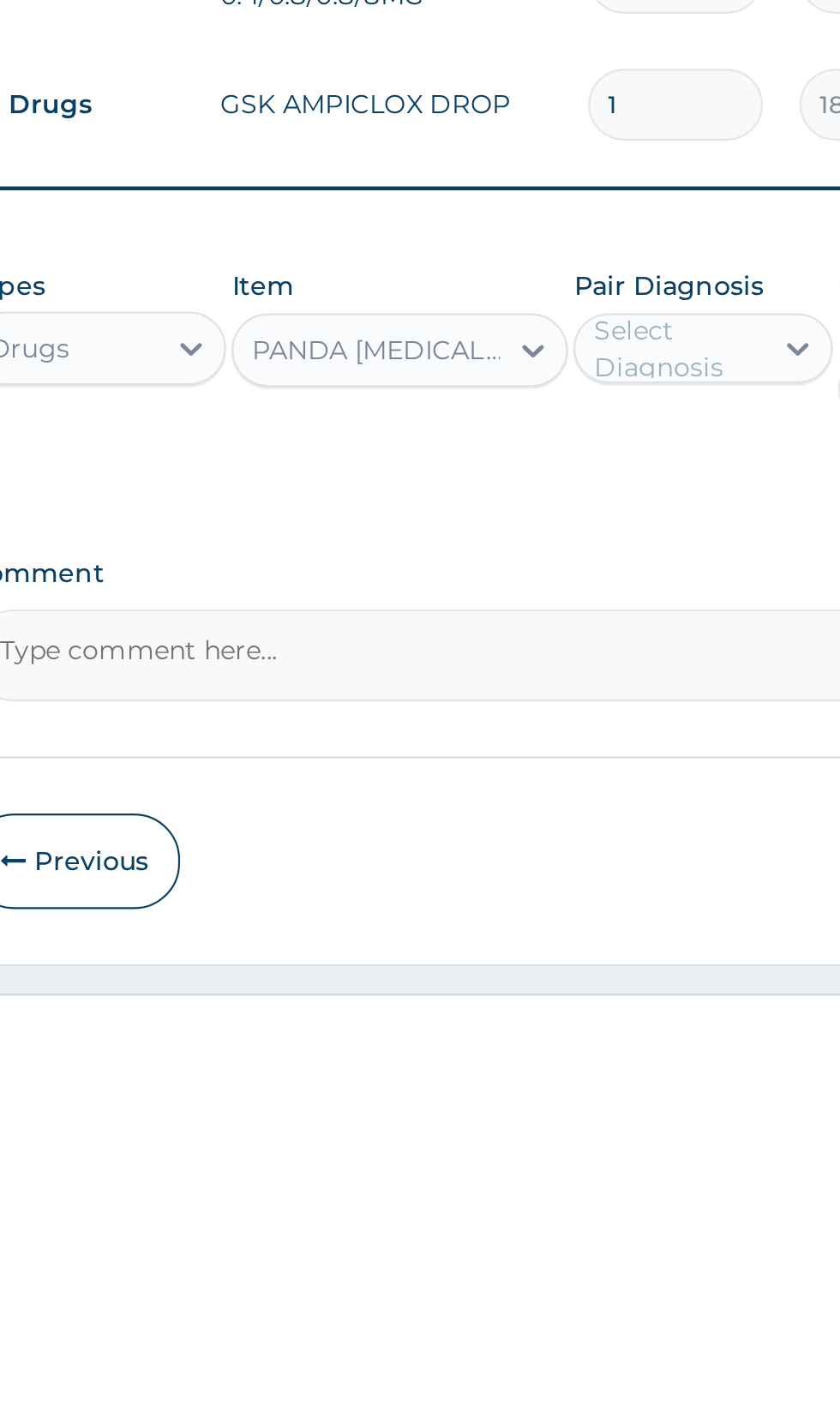
scroll to position [120, 0]
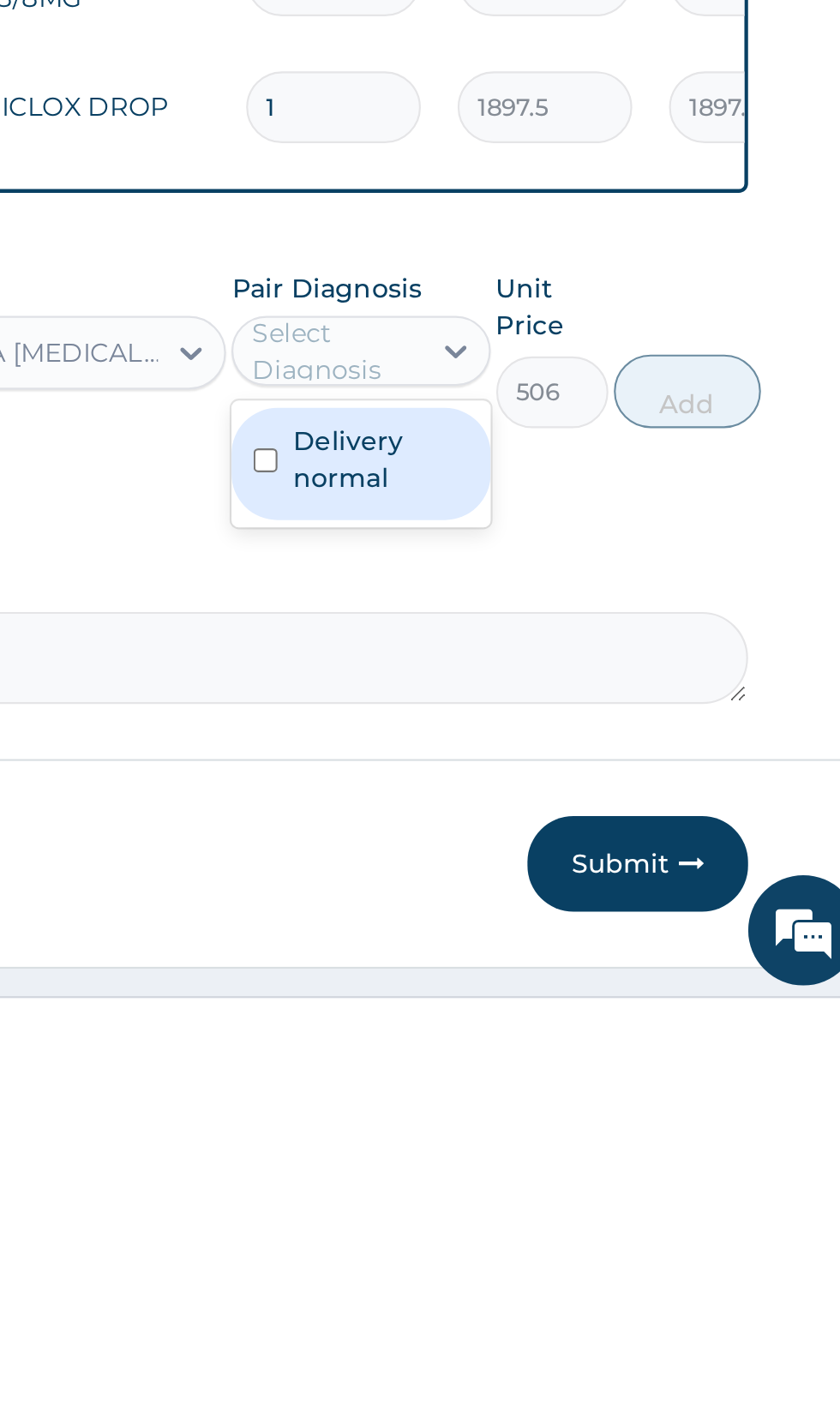
click at [620, 1163] on label "Delivery normal" at bounding box center [608, 1170] width 82 height 35
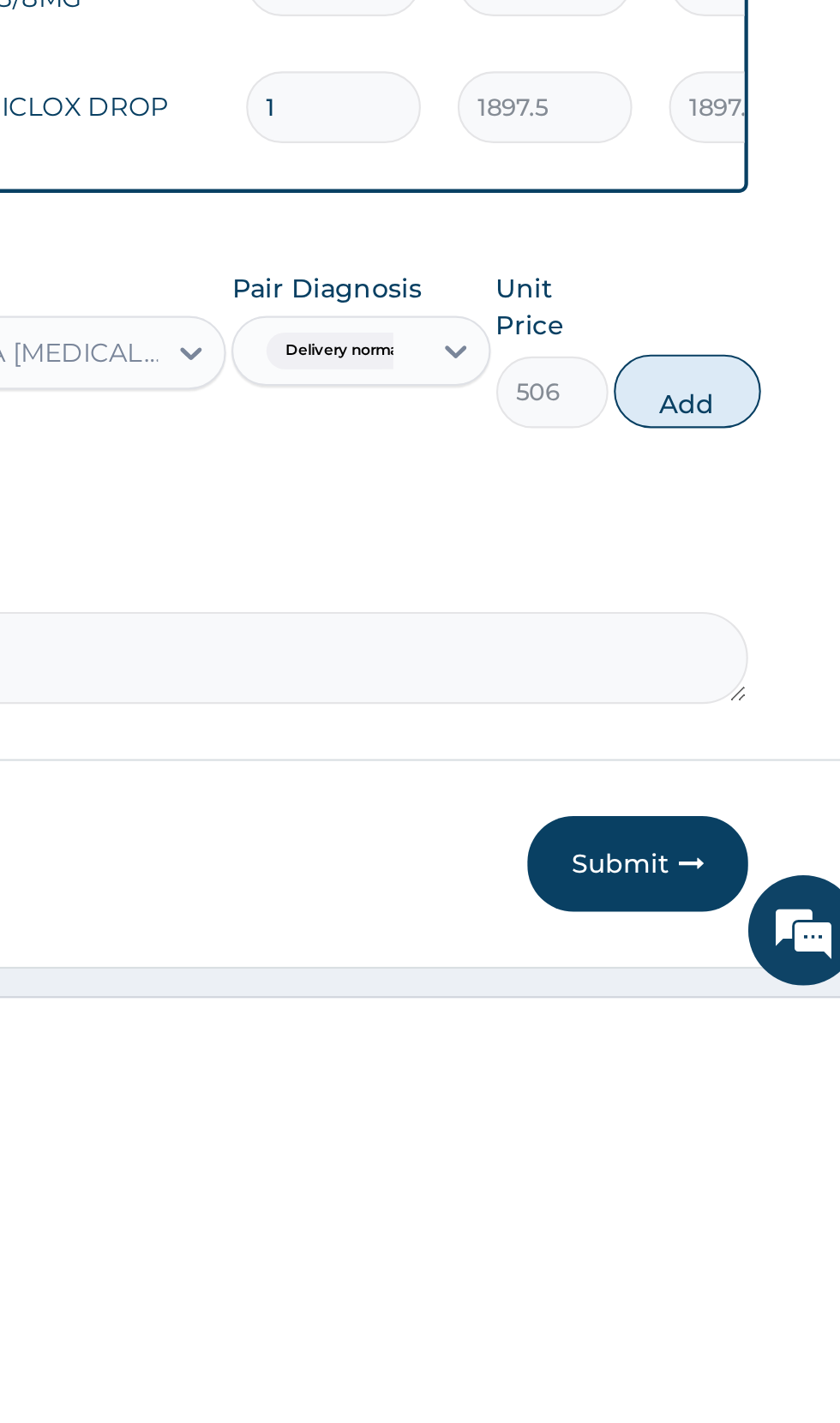
scroll to position [121, 0]
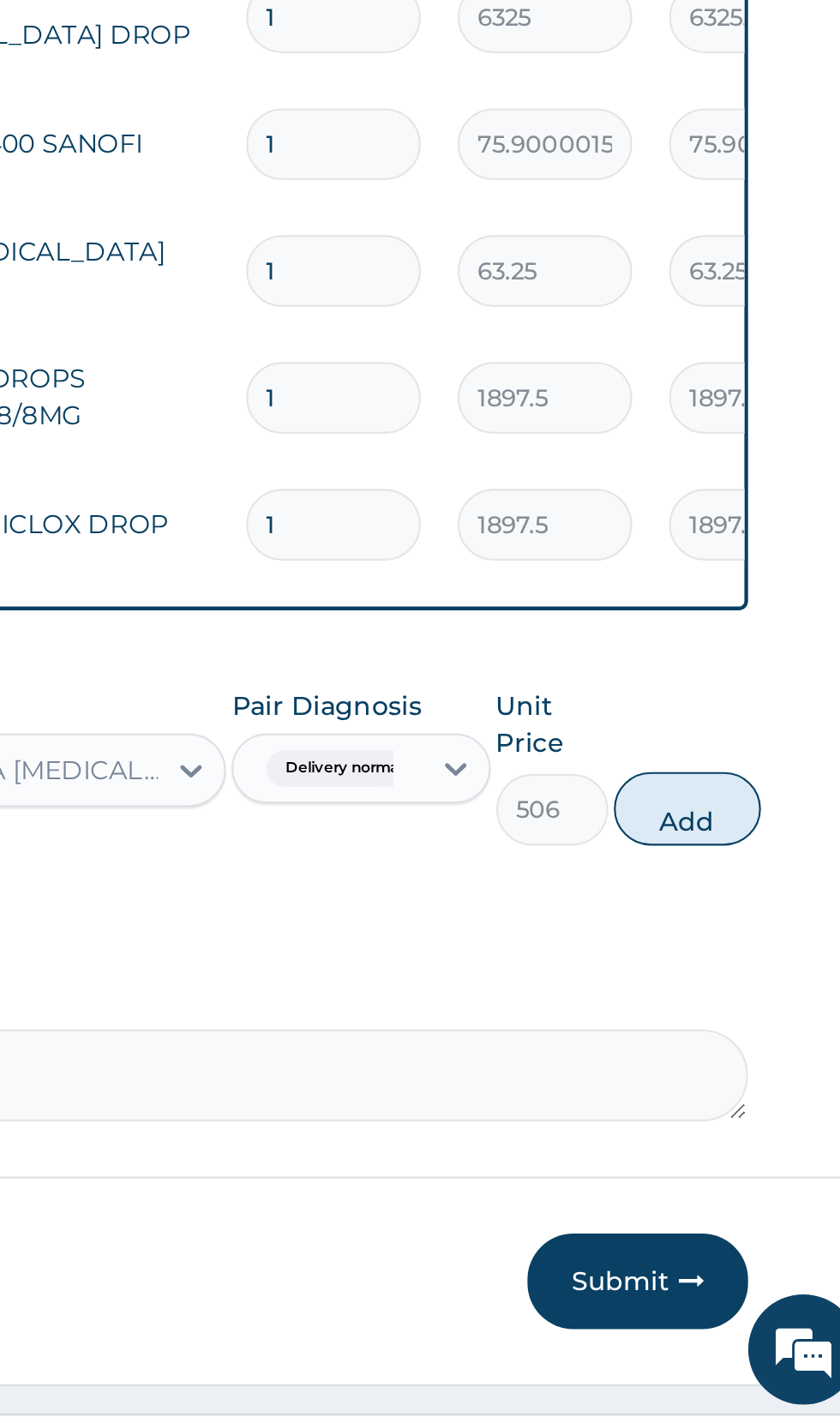
click at [753, 1126] on button "Add" at bounding box center [751, 1137] width 68 height 35
type input "0"
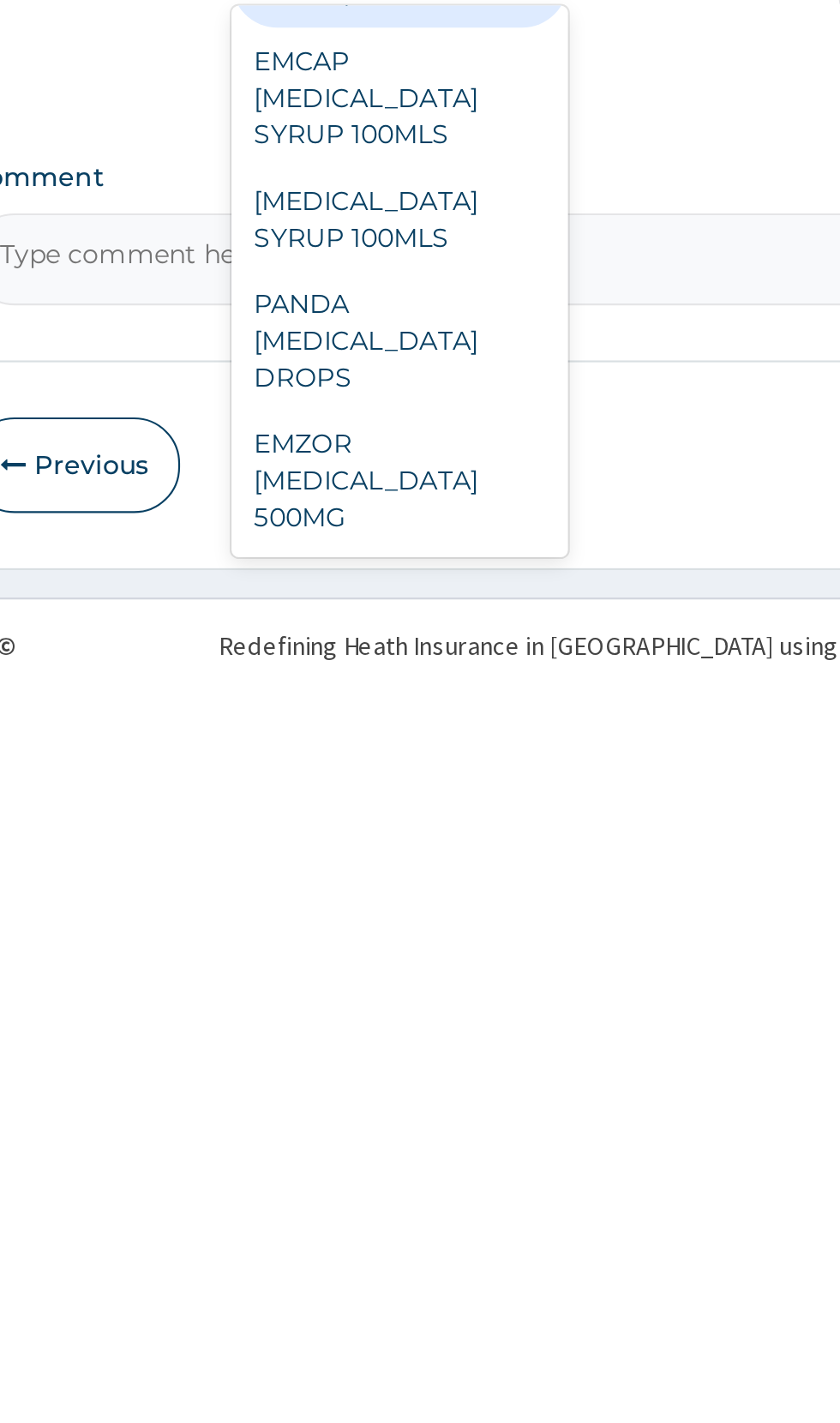
scroll to position [230, 0]
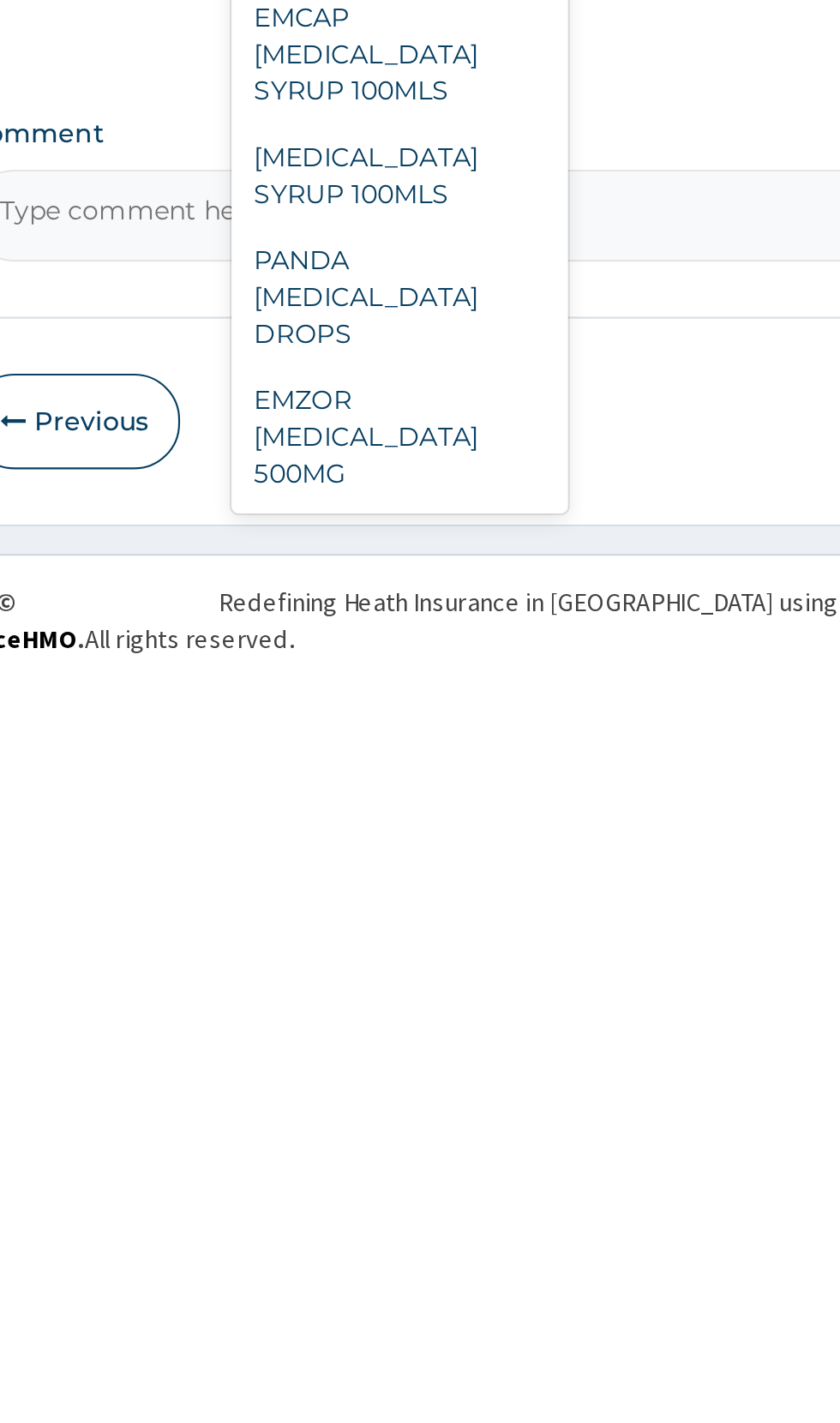
click at [455, 1304] on div "EMZOR PARACETAMOL 500MG" at bounding box center [458, 1315] width 157 height 66
type input "parac"
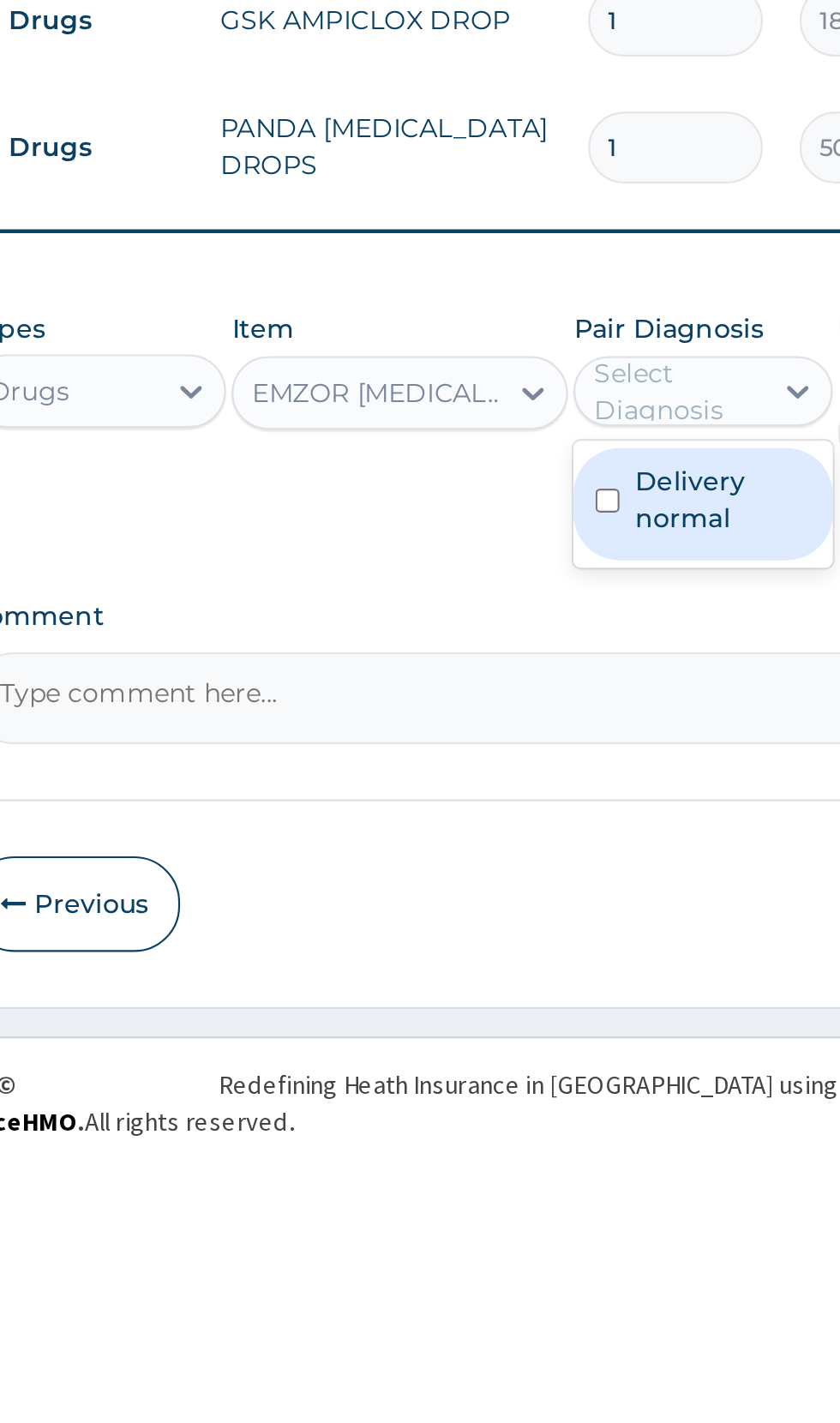
click at [591, 1110] on label "Delivery normal" at bounding box center [608, 1120] width 82 height 35
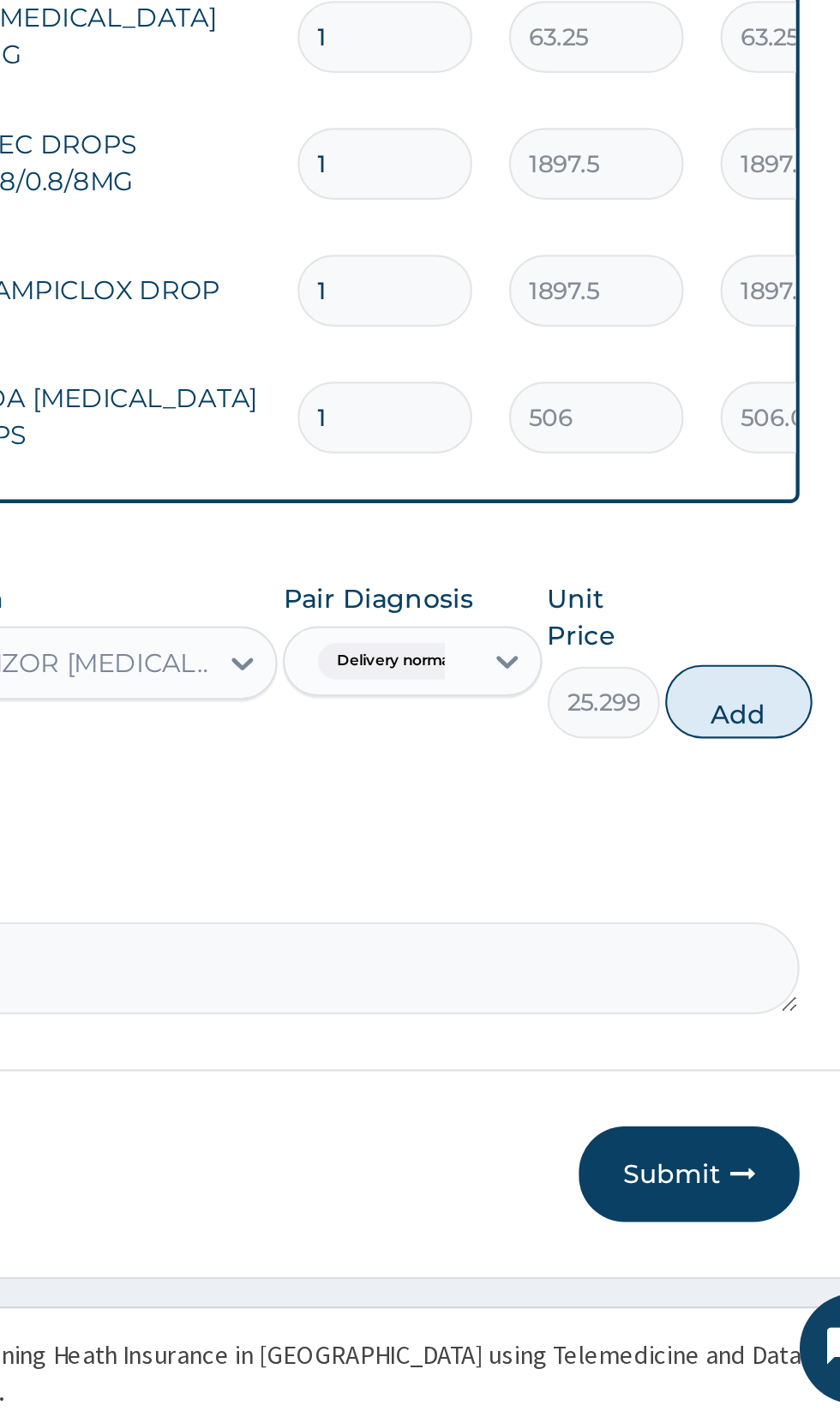
click at [746, 1082] on button "Add" at bounding box center [751, 1088] width 68 height 35
type input "0"
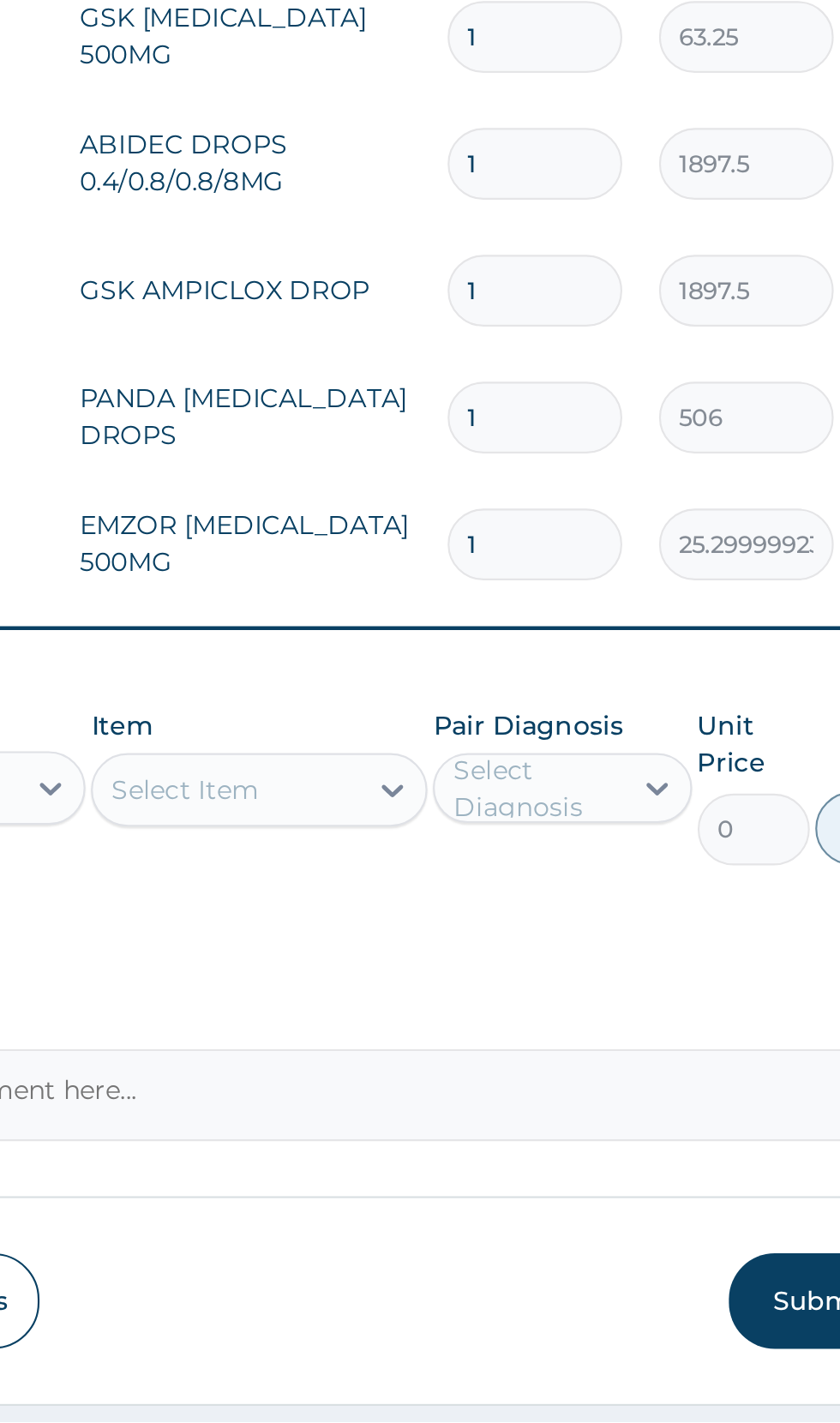
click at [590, 1008] on input "1" at bounding box center [587, 1014] width 82 height 34
type input "0.00"
type input "0"
type input "2"
type input "50.60"
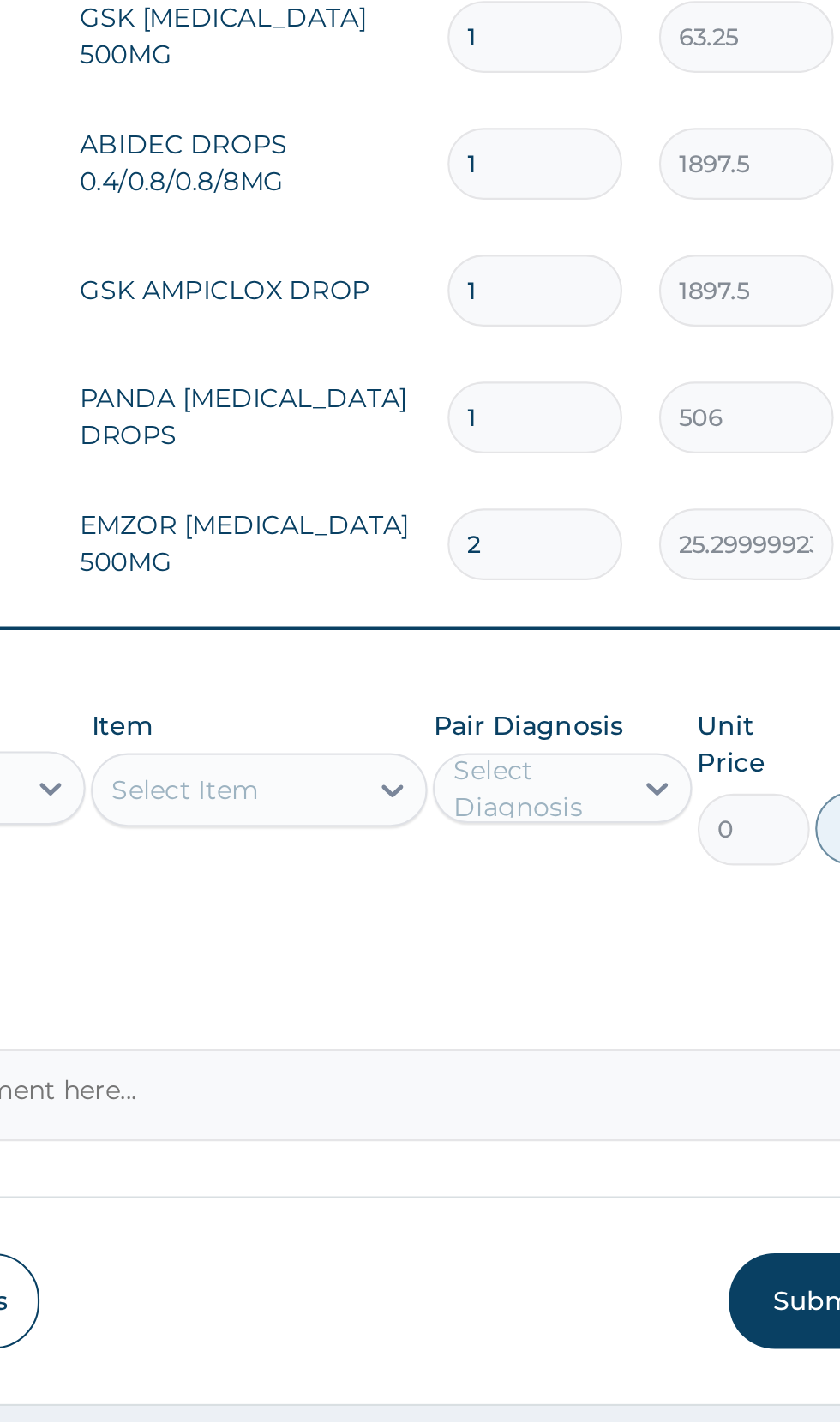
type input "20"
type input "506.00"
type input "20"
click at [571, 950] on input "1" at bounding box center [587, 955] width 82 height 34
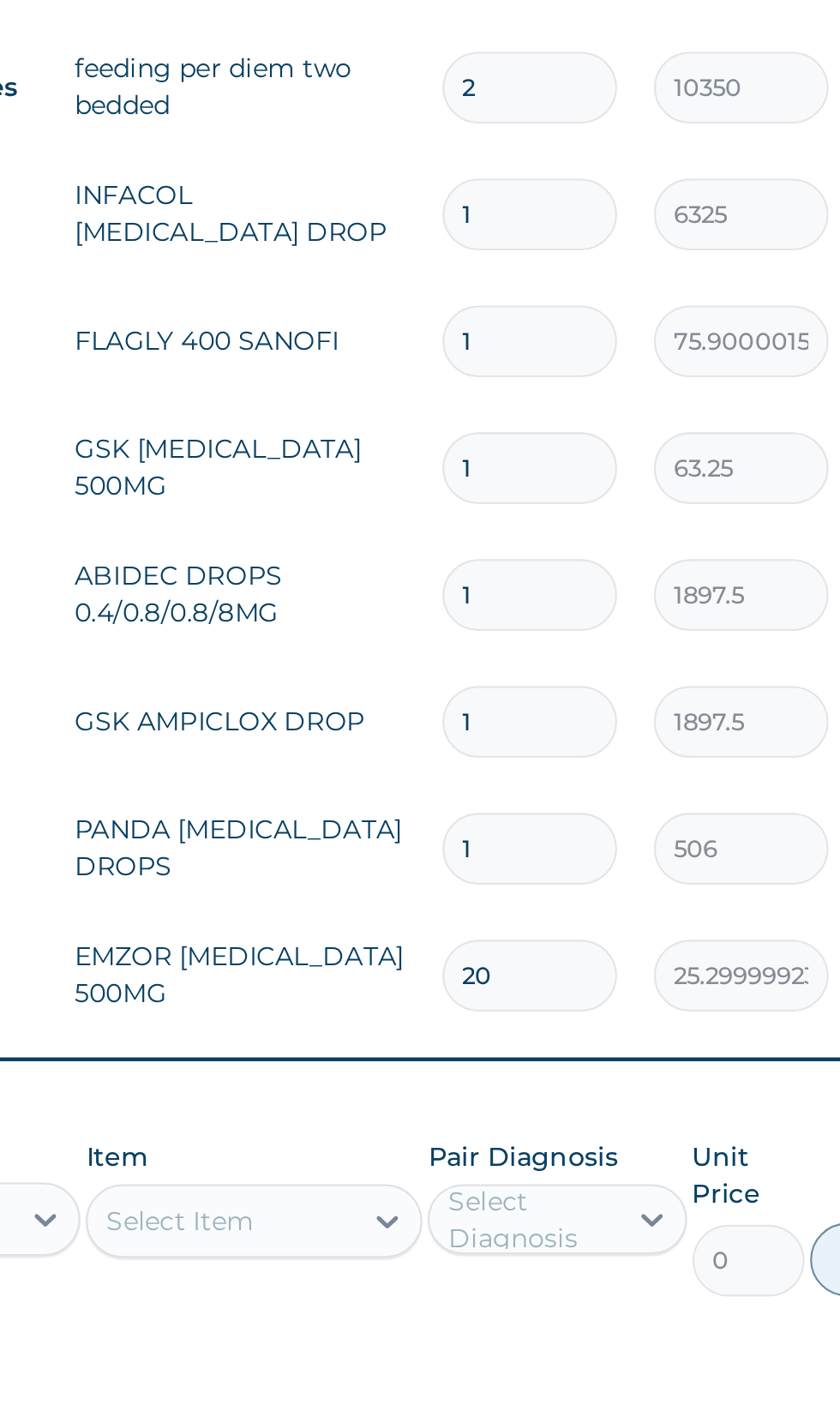
click at [599, 774] on input "1" at bounding box center [587, 777] width 82 height 34
type input "10"
type input "632.50"
type input "10"
click at [593, 706] on input "1" at bounding box center [587, 718] width 82 height 34
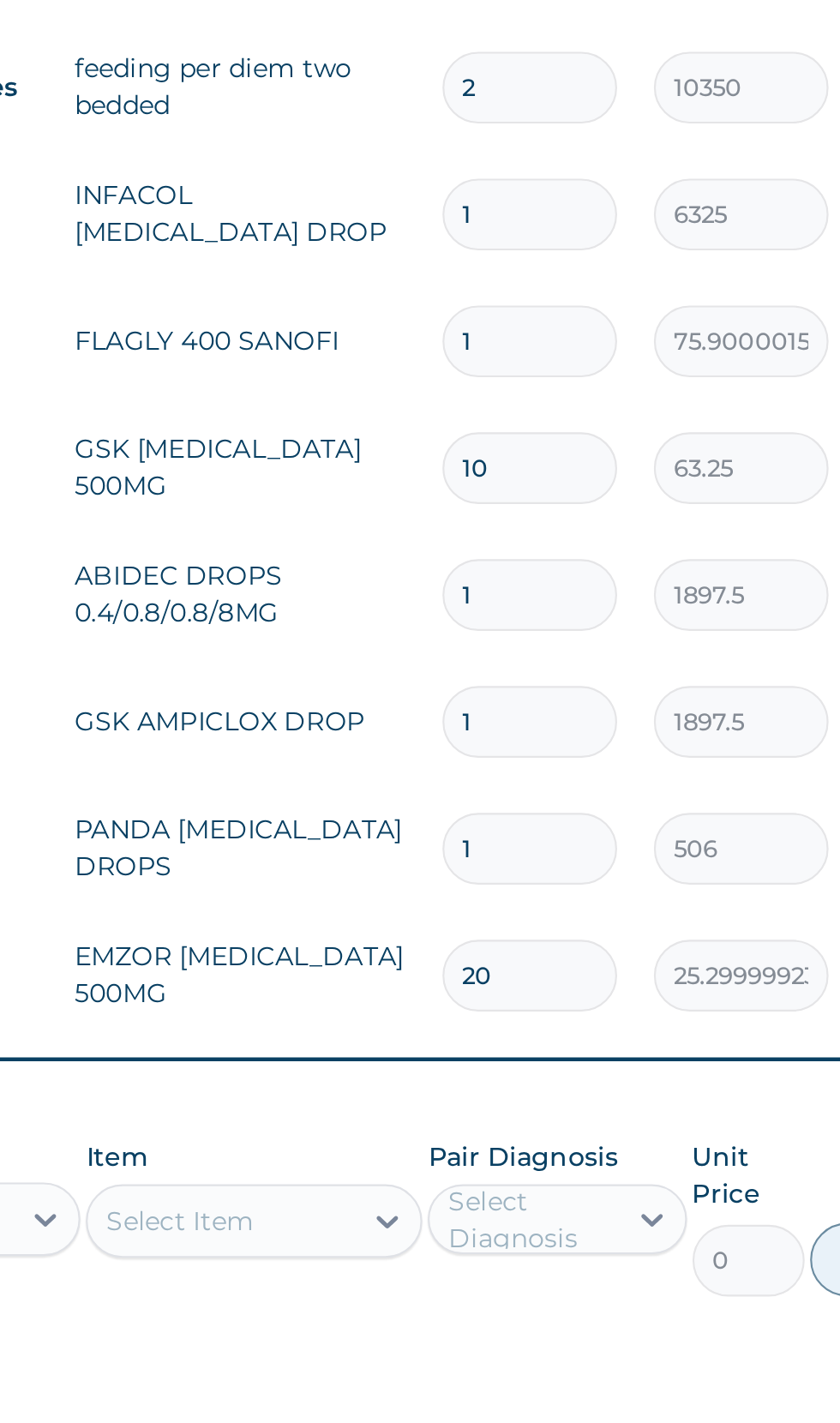
type input "10"
type input "759.00"
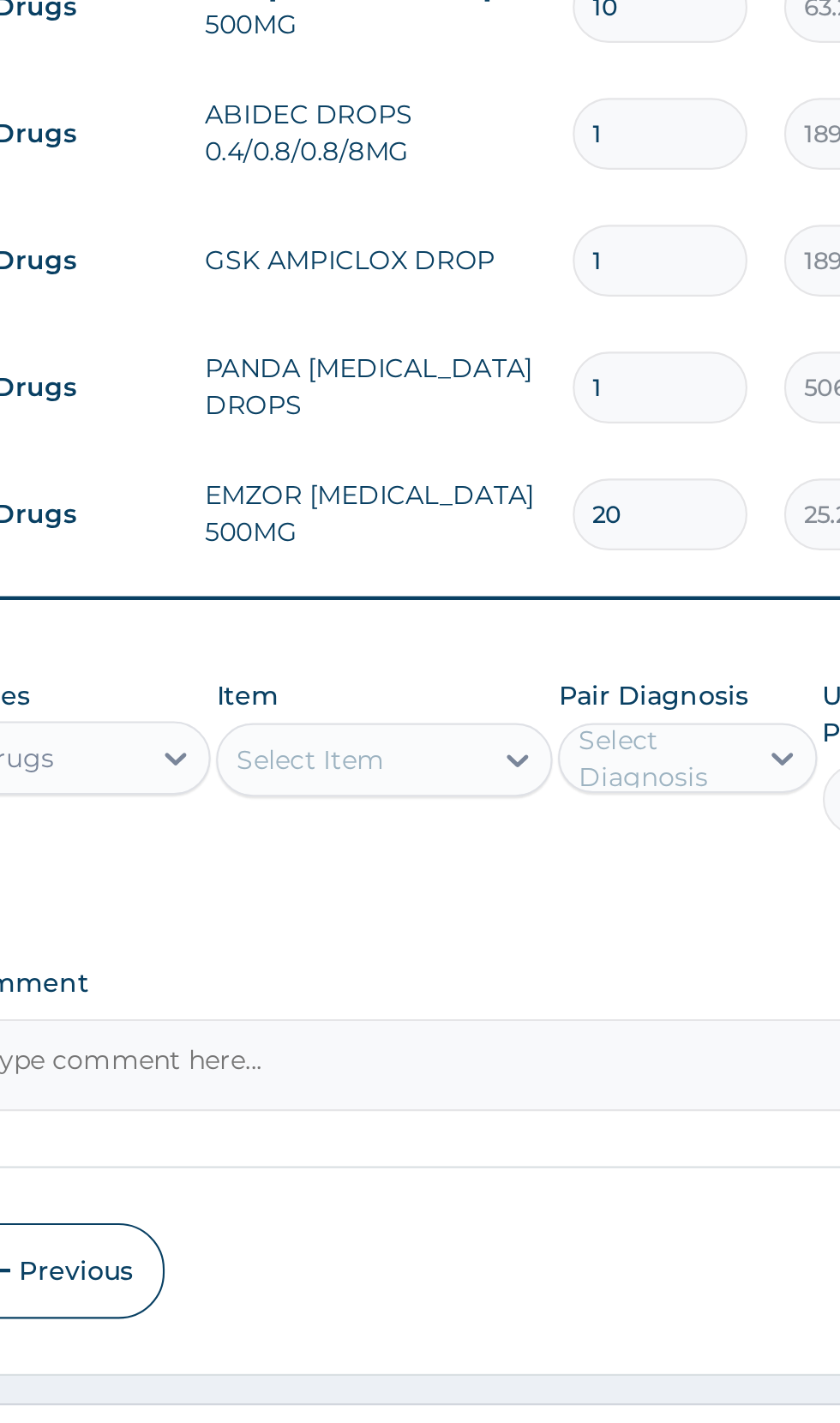
scroll to position [290, 0]
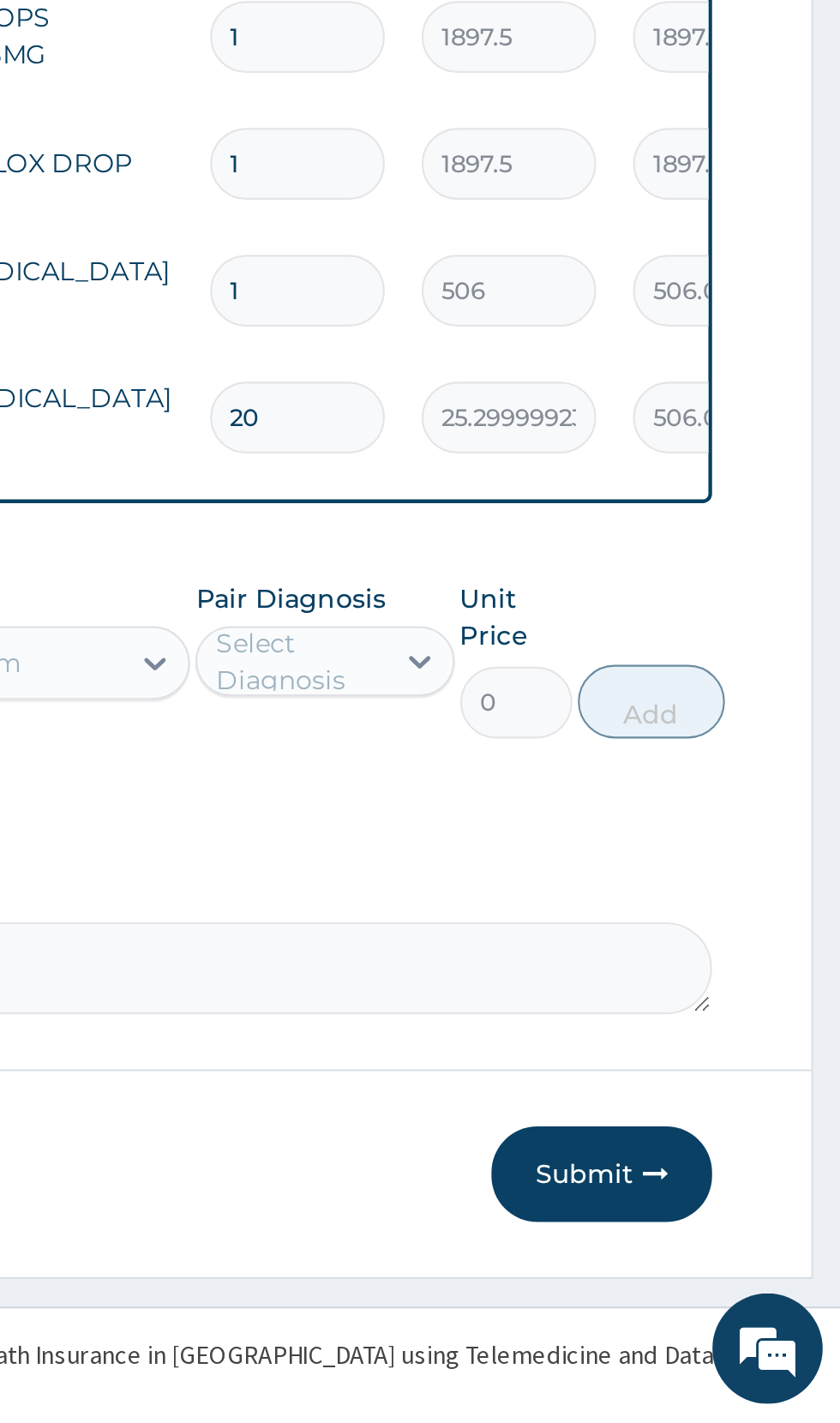
click at [731, 1309] on button "Submit" at bounding box center [728, 1307] width 103 height 44
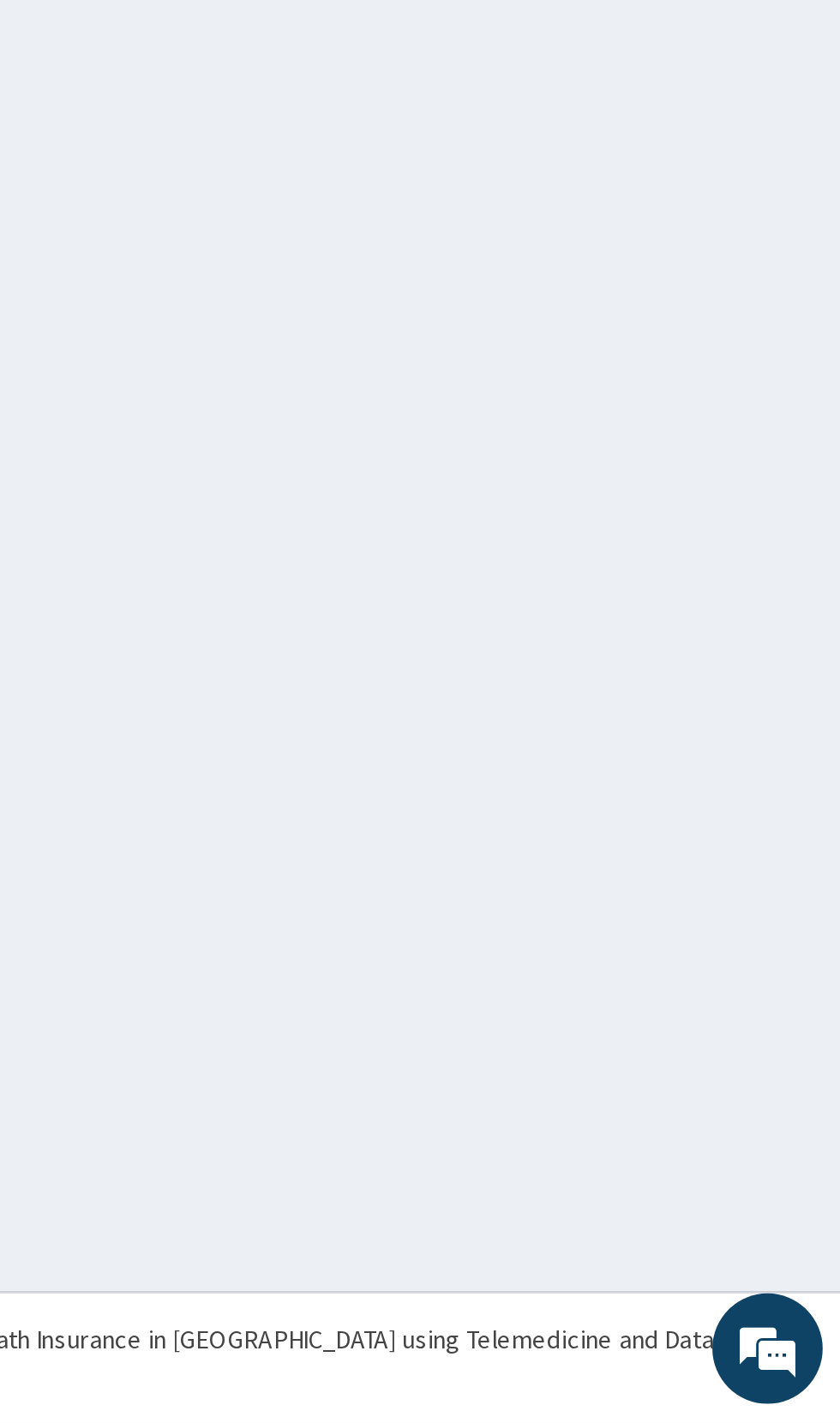
scroll to position [0, 0]
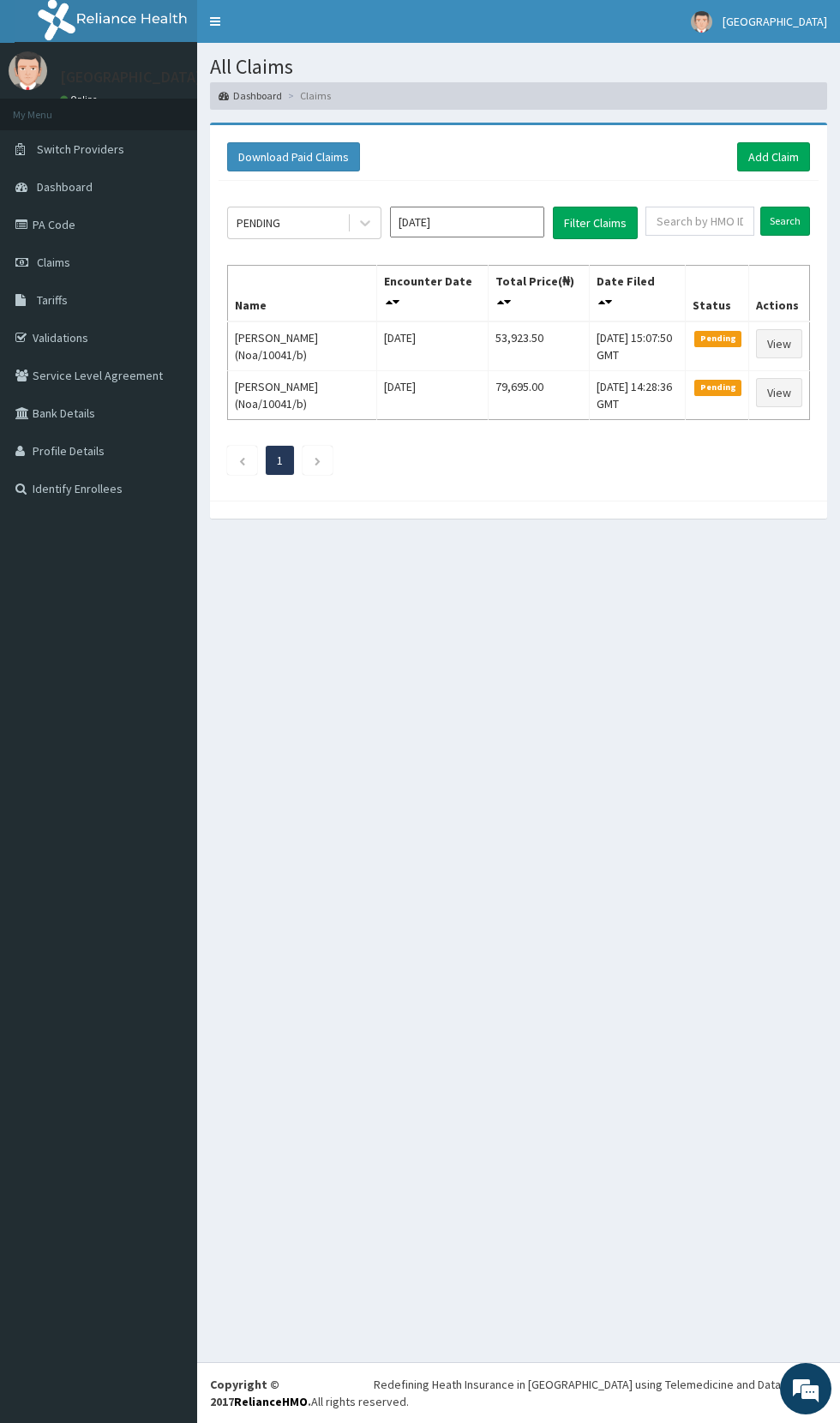
click at [84, 270] on link "Claims" at bounding box center [98, 262] width 197 height 38
click at [67, 215] on link "PA Code" at bounding box center [98, 224] width 197 height 38
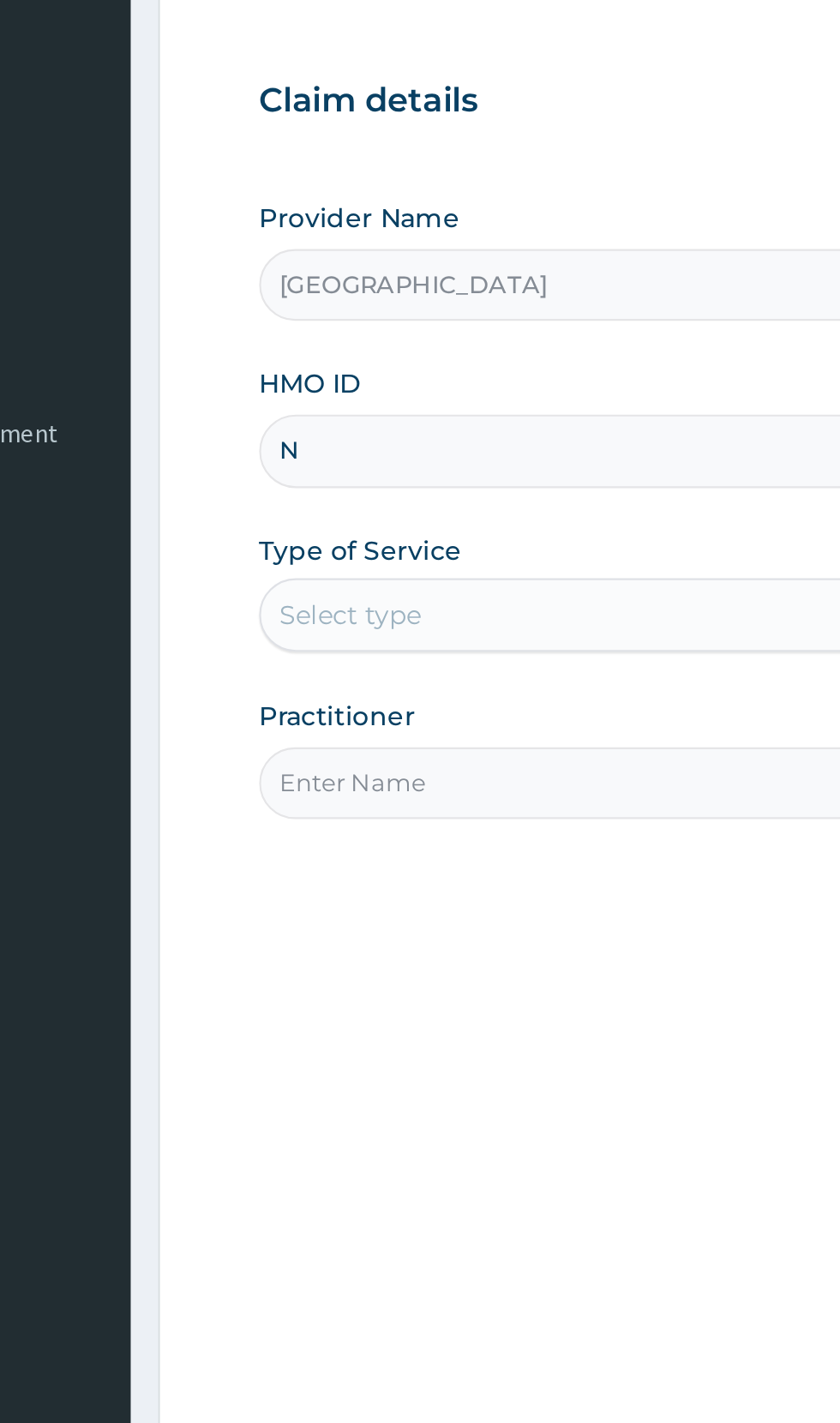
type input "Noa/10041/b"
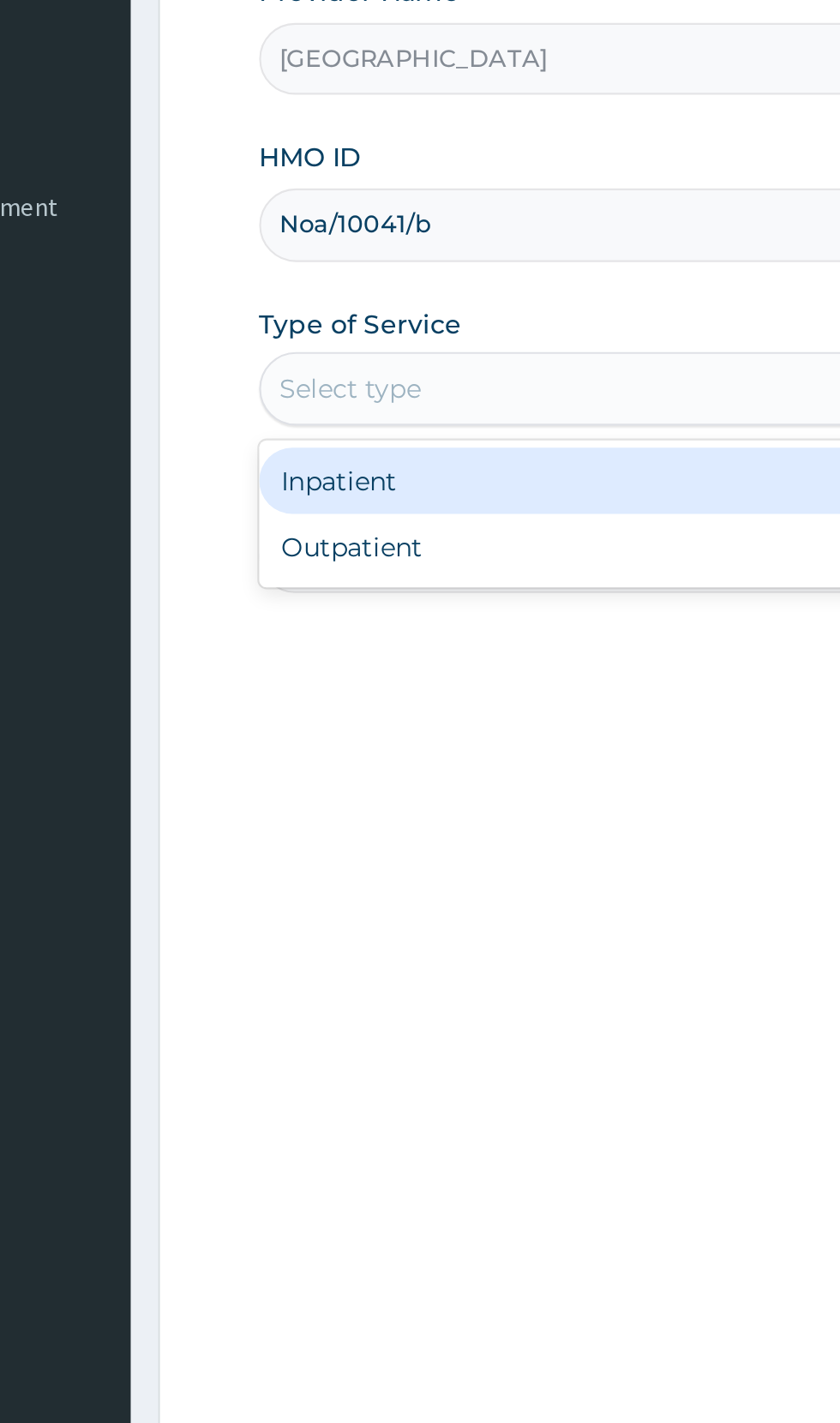
click at [426, 503] on div "Inpatient" at bounding box center [465, 503] width 416 height 31
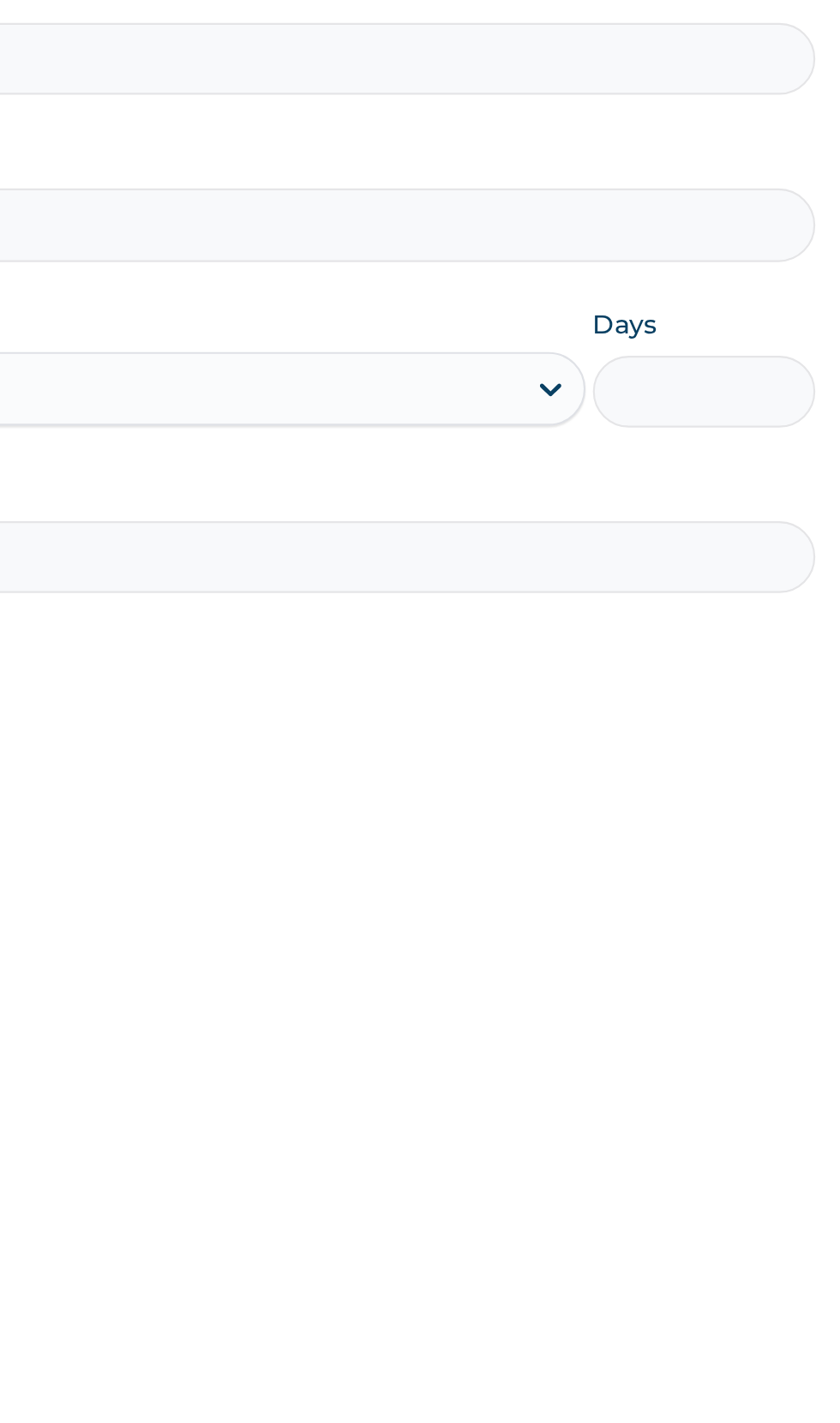
click at [727, 457] on input "Days" at bounding box center [728, 461] width 104 height 34
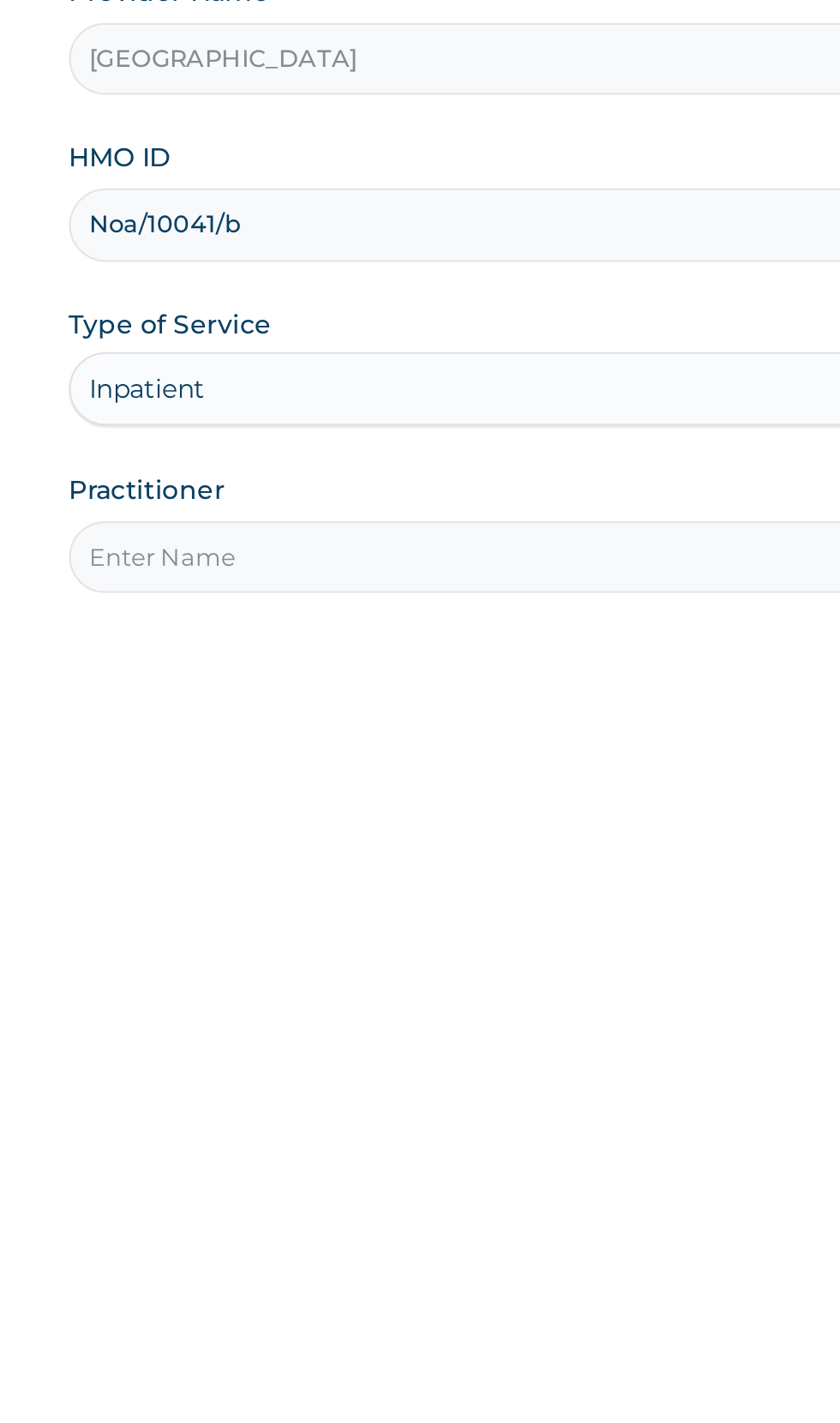
type input "2"
click at [456, 542] on input "Practitioner" at bounding box center [518, 539] width 523 height 34
type input "[PERSON_NAME]"
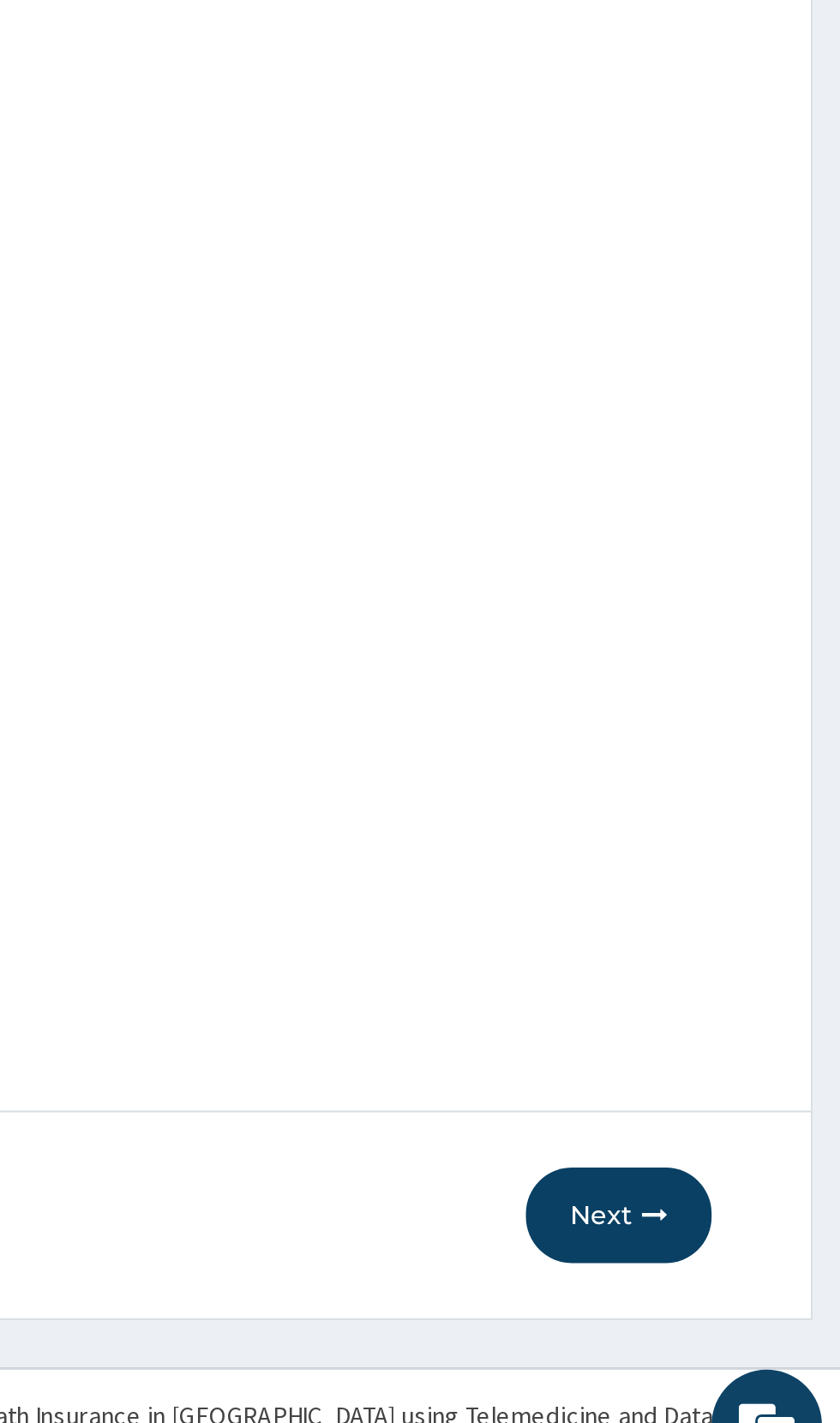
click at [738, 1300] on button "Next" at bounding box center [737, 1291] width 87 height 44
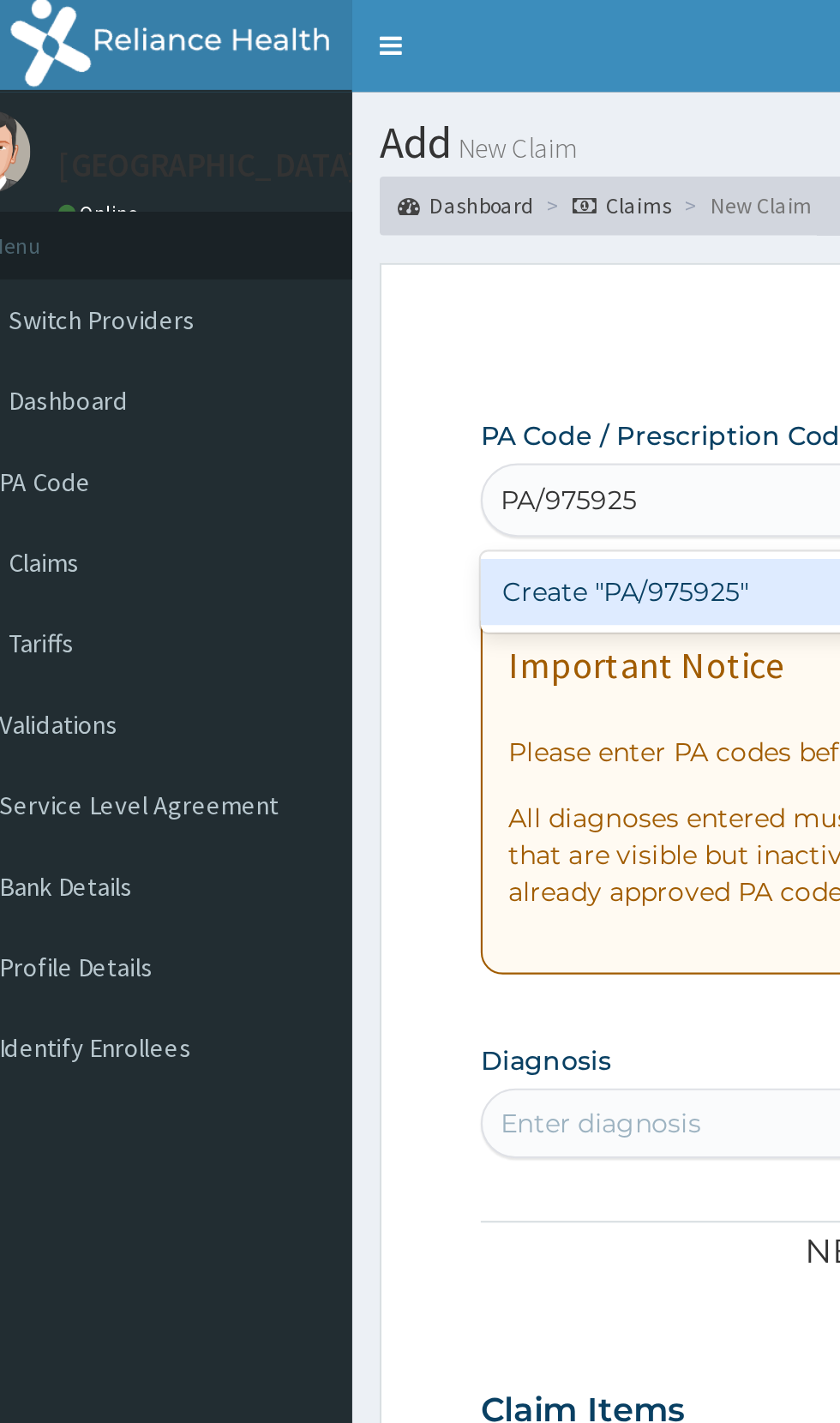
type input "PA/975925"
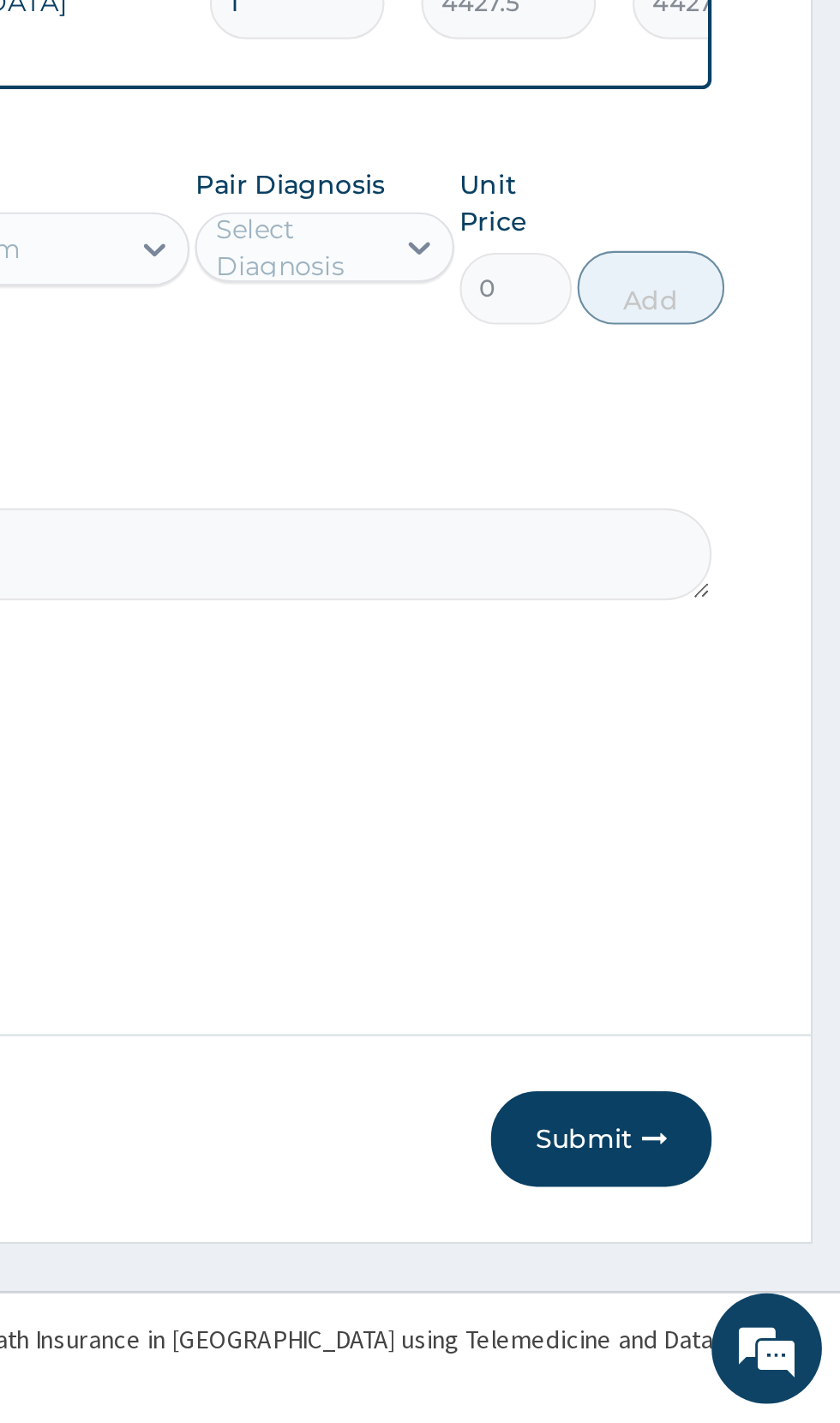
click at [733, 1294] on button "Submit" at bounding box center [728, 1291] width 103 height 44
